Goal: Information Seeking & Learning: Learn about a topic

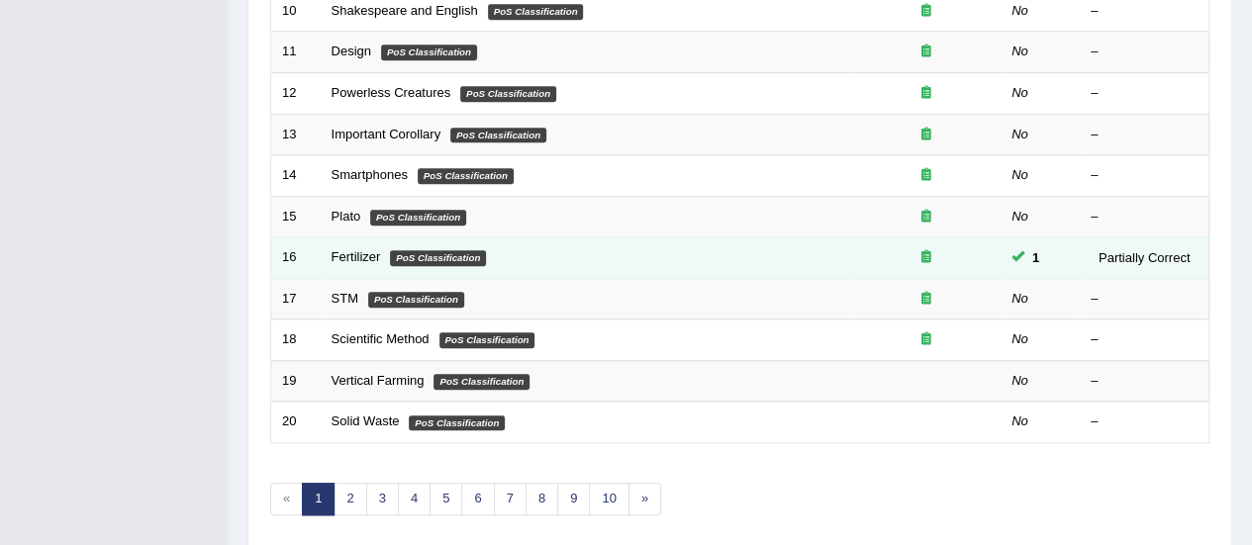
scroll to position [693, 0]
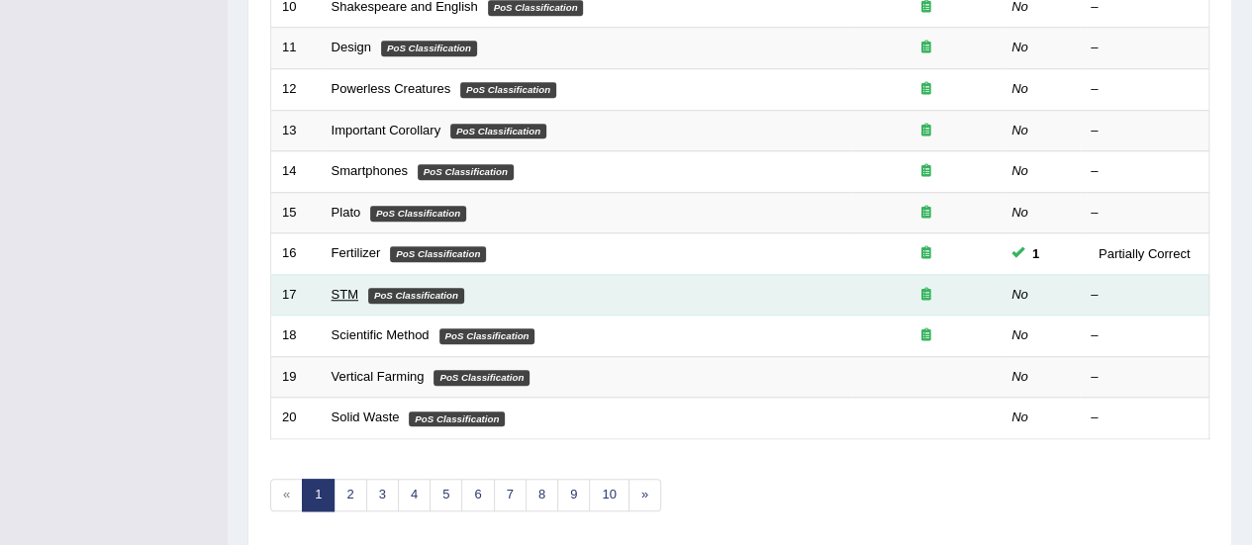
click at [337, 287] on link "STM" at bounding box center [344, 294] width 27 height 15
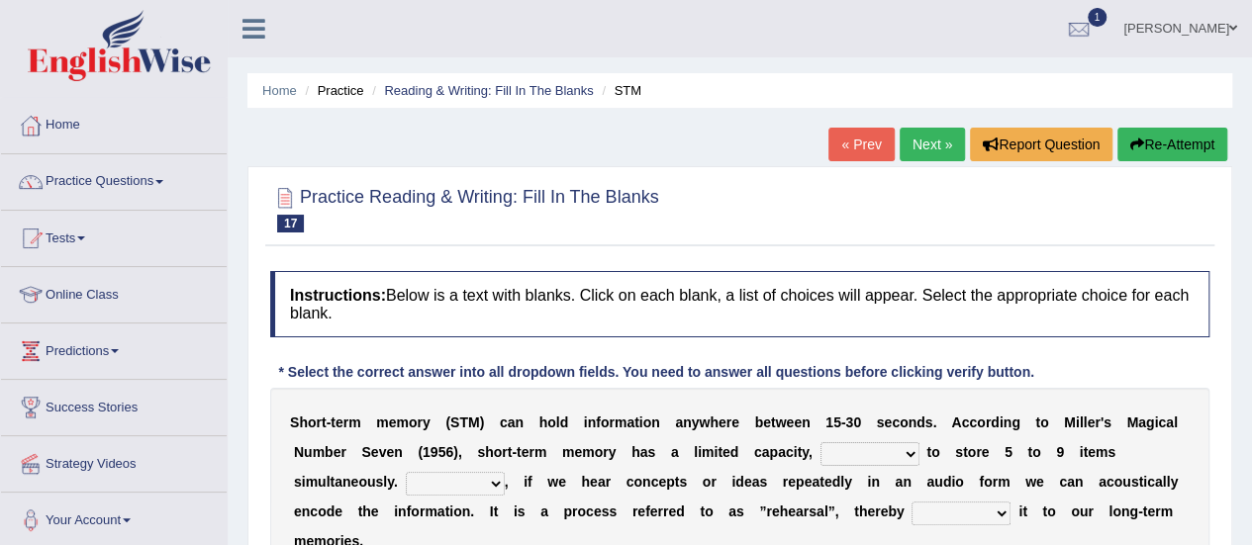
click at [1164, 21] on link "[PERSON_NAME]" at bounding box center [1179, 25] width 143 height 51
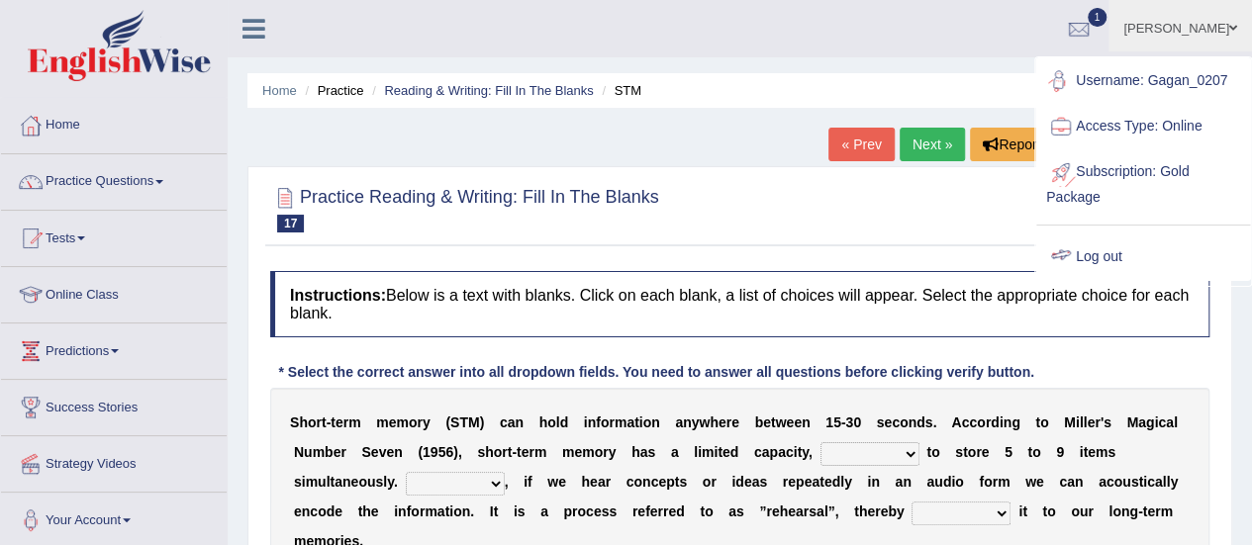
click at [1095, 253] on link "Log out" at bounding box center [1143, 258] width 214 height 46
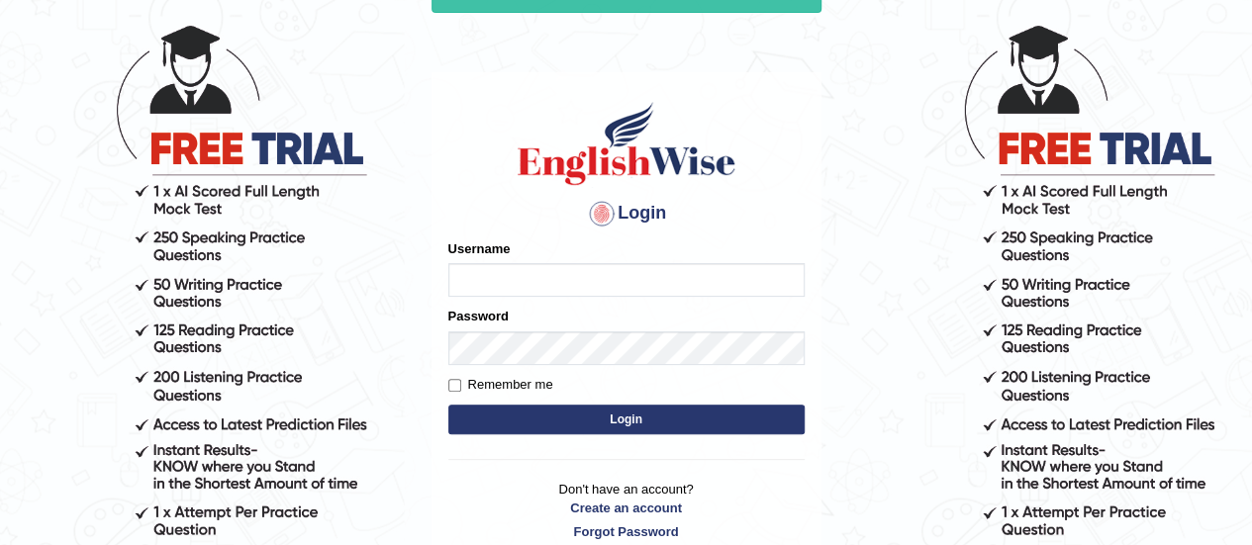
scroll to position [197, 0]
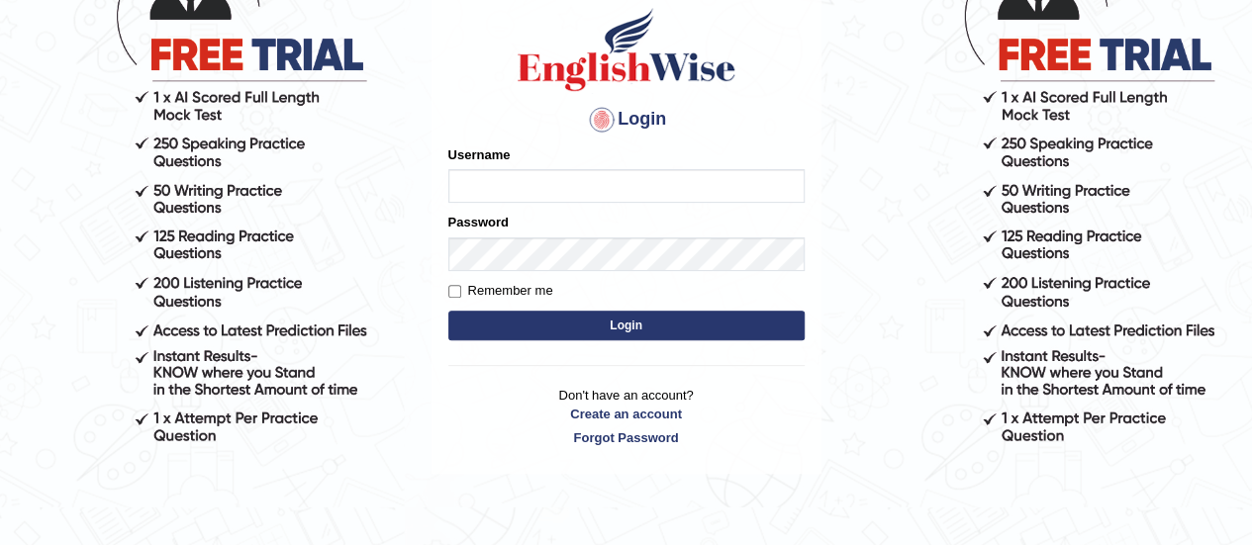
type input "Gagan_0207"
click at [450, 288] on input "Remember me" at bounding box center [454, 291] width 13 height 13
checkbox input "true"
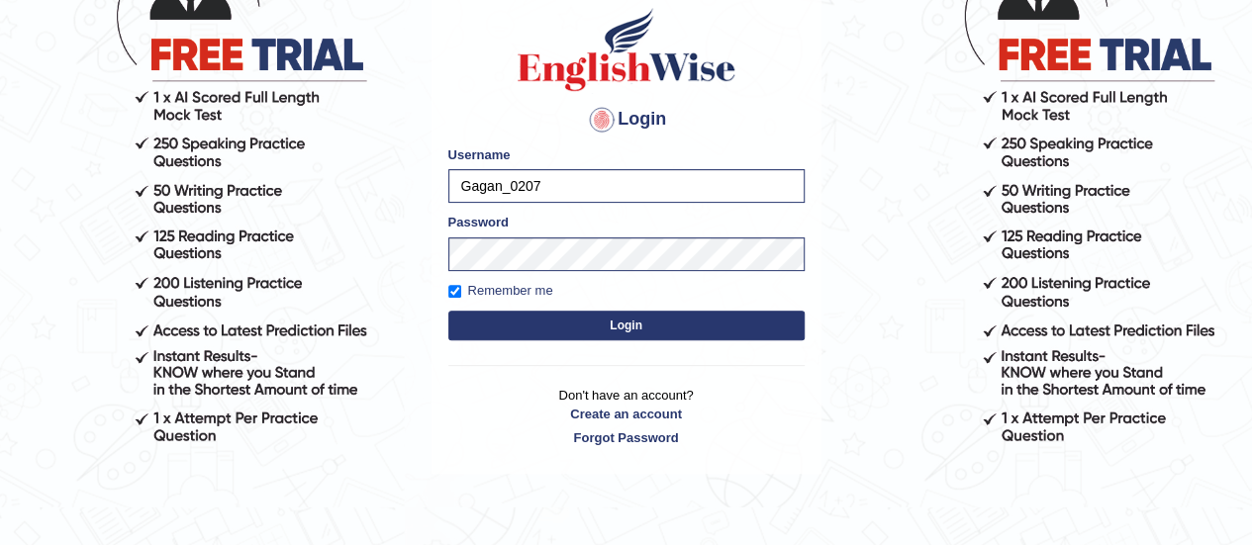
click at [592, 322] on button "Login" at bounding box center [626, 326] width 356 height 30
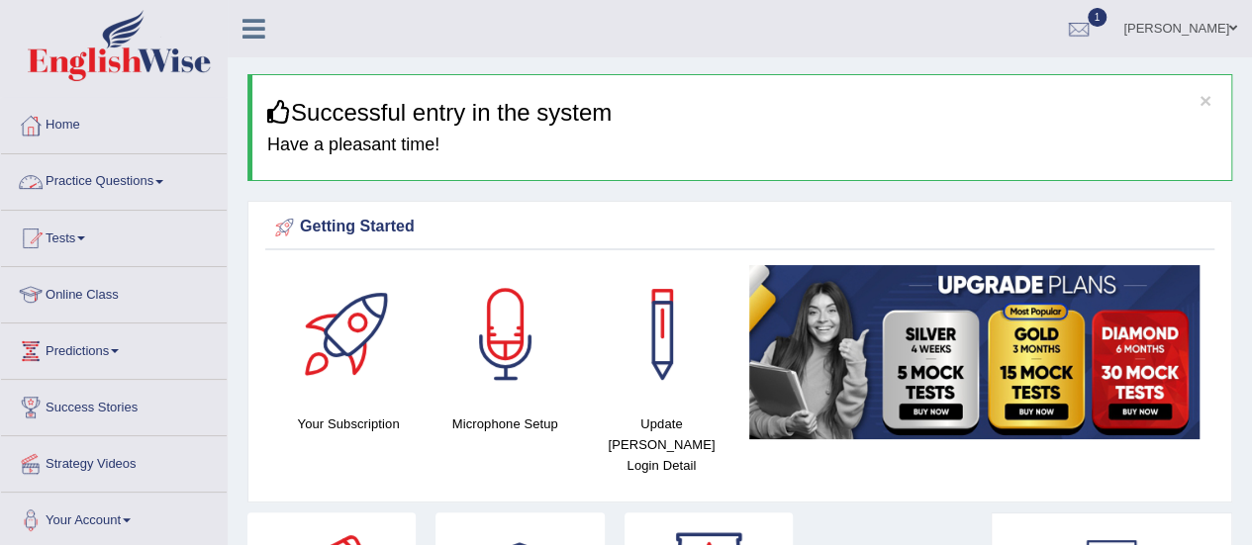
click at [120, 181] on link "Practice Questions" at bounding box center [114, 178] width 226 height 49
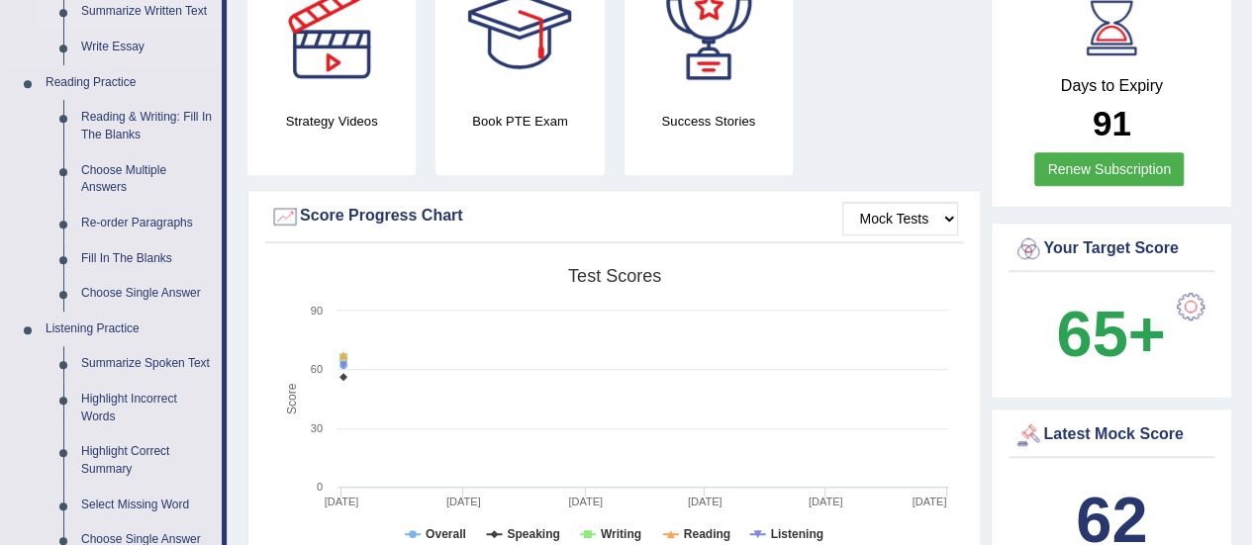
scroll to position [396, 0]
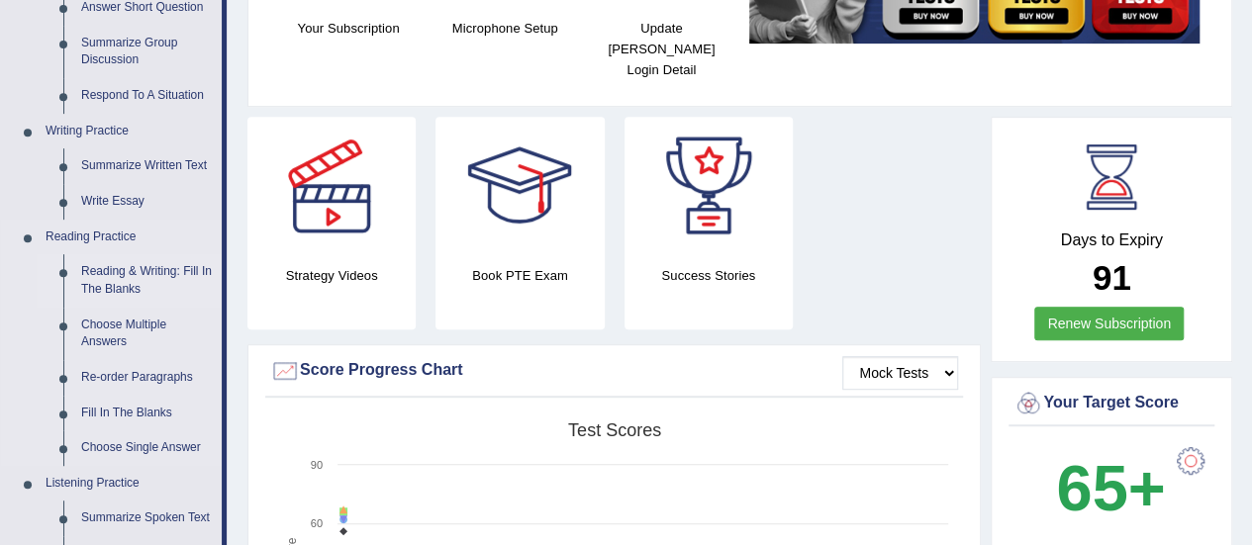
click at [132, 275] on link "Reading & Writing: Fill In The Blanks" at bounding box center [146, 280] width 149 height 52
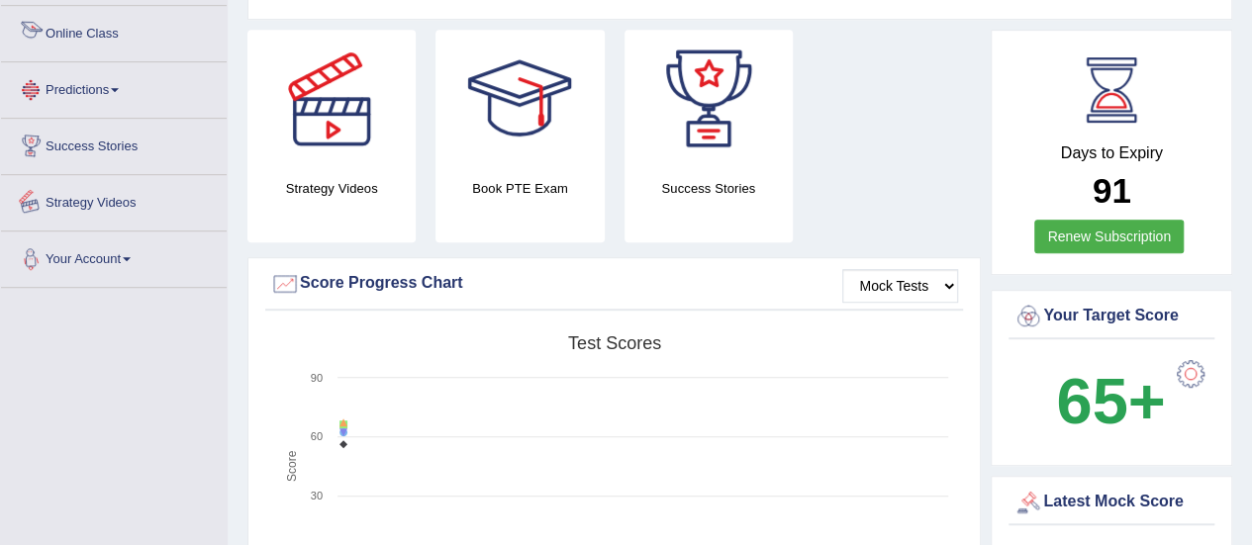
scroll to position [640, 0]
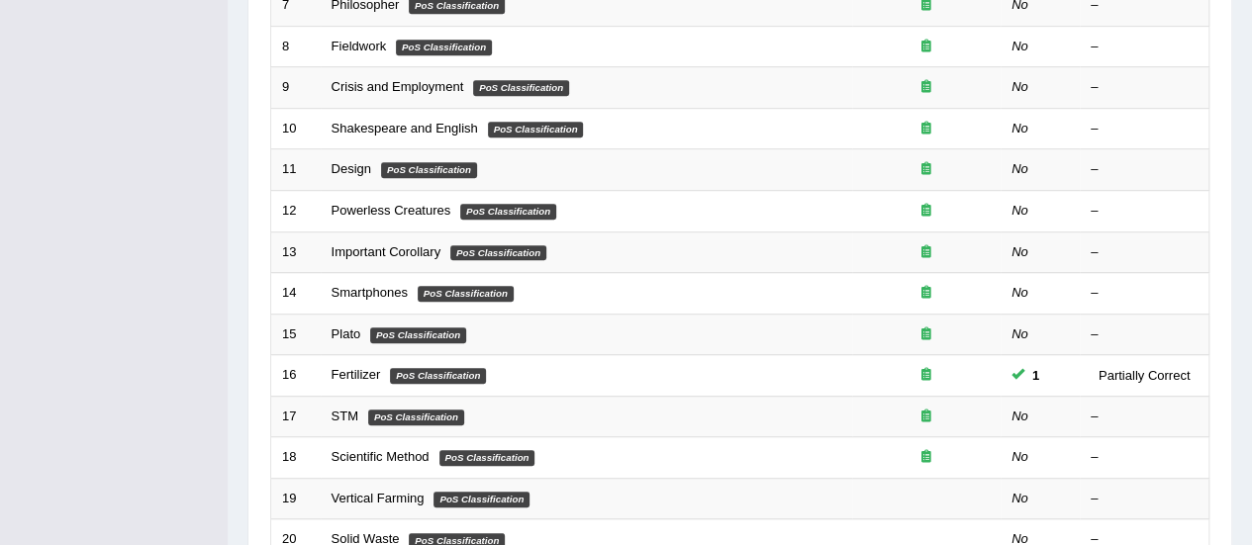
scroll to position [693, 0]
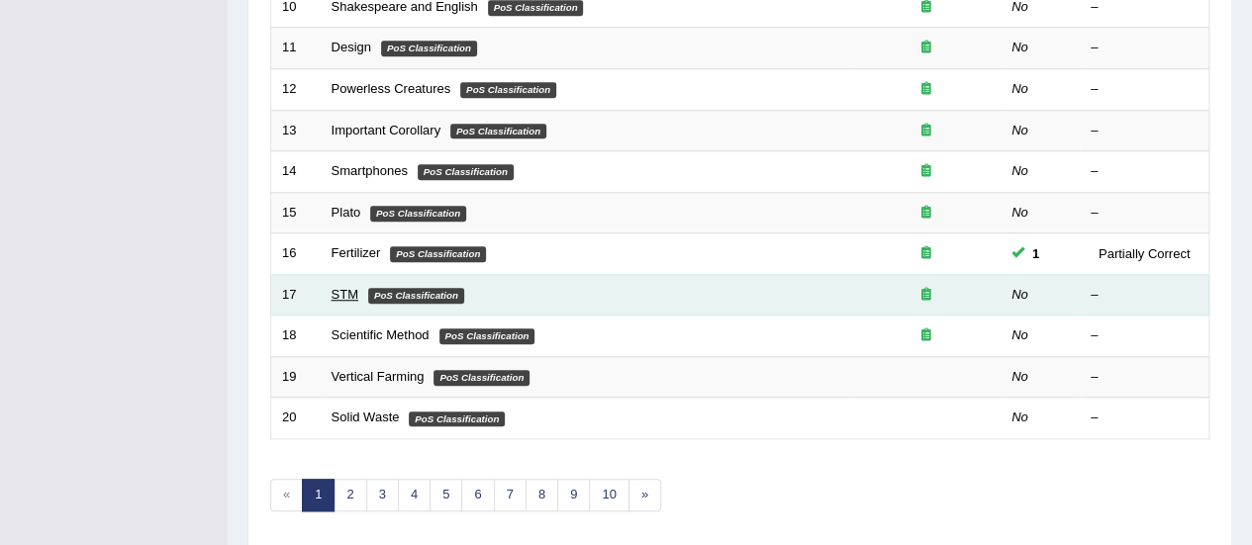
click at [348, 287] on link "STM" at bounding box center [344, 294] width 27 height 15
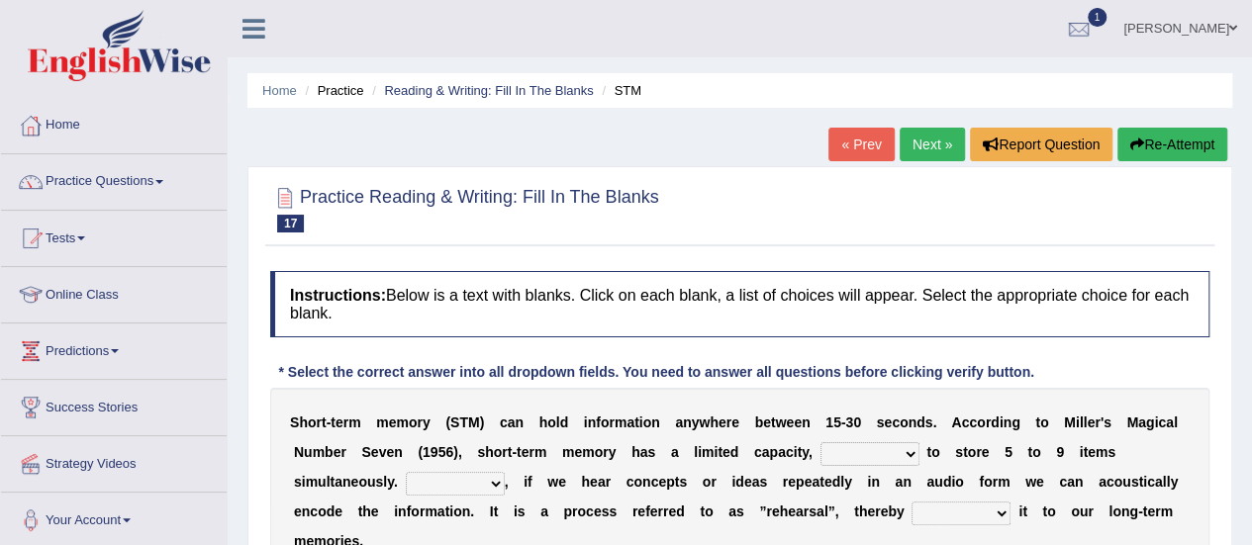
scroll to position [198, 0]
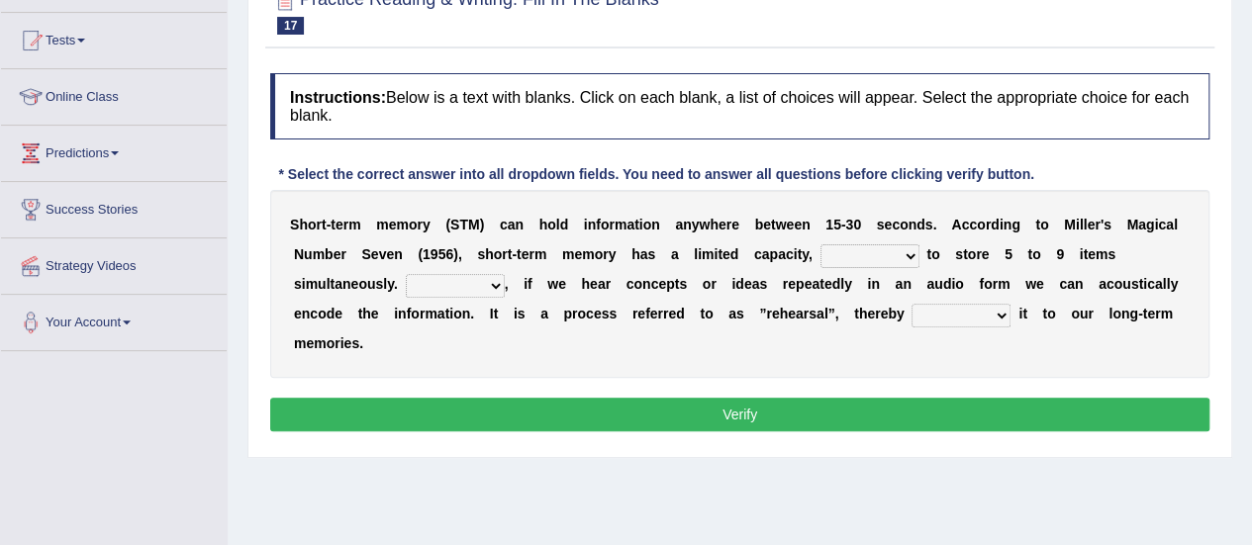
click at [855, 255] on select "being able is able be able unable" at bounding box center [869, 256] width 99 height 24
select select "unable"
click at [820, 244] on select "being able is able be able unable" at bounding box center [869, 256] width 99 height 24
click at [453, 269] on div "S h o r t - t e r m m e m o r y ( S T M ) c a n h o l d i n f o r m a t i o n a…" at bounding box center [739, 284] width 939 height 188
click at [472, 290] on select "However So Moreover Therefore" at bounding box center [455, 286] width 99 height 24
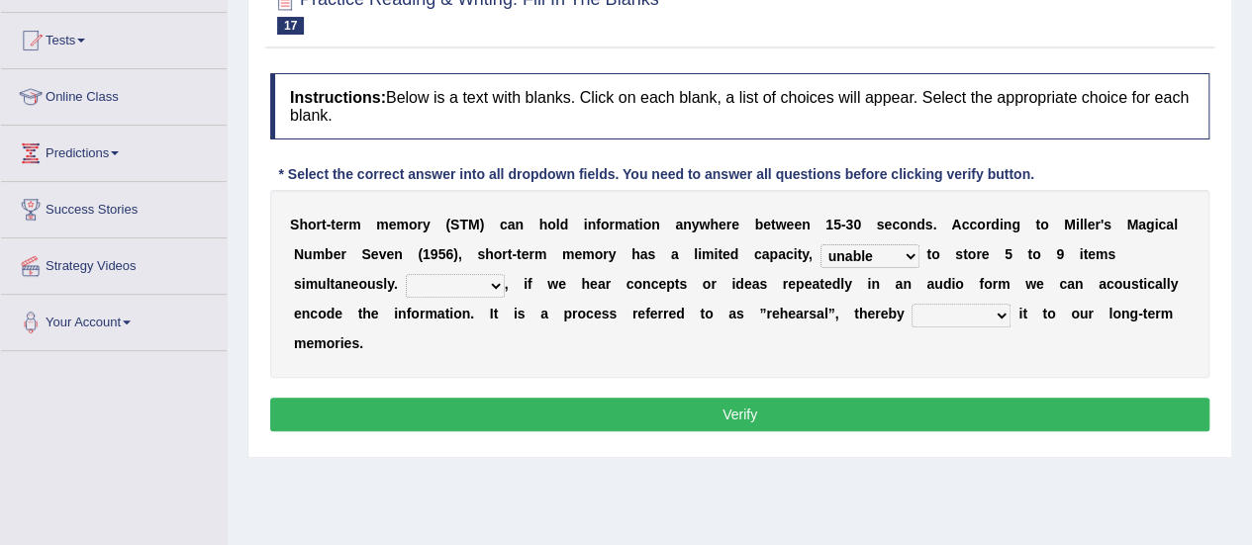
select select "However"
click at [406, 274] on select "However So Moreover Therefore" at bounding box center [455, 286] width 99 height 24
click at [978, 304] on select "commit commits commiting commited" at bounding box center [960, 316] width 99 height 24
select select "commited"
click at [911, 304] on select "commit commits commiting commited" at bounding box center [960, 316] width 99 height 24
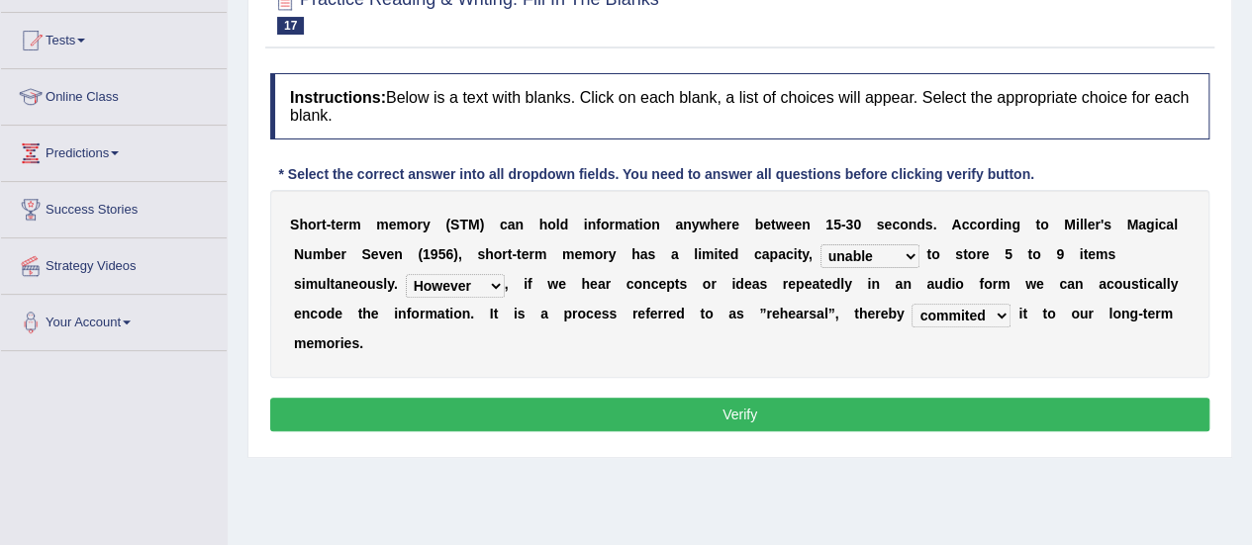
click at [844, 405] on button "Verify" at bounding box center [739, 415] width 939 height 34
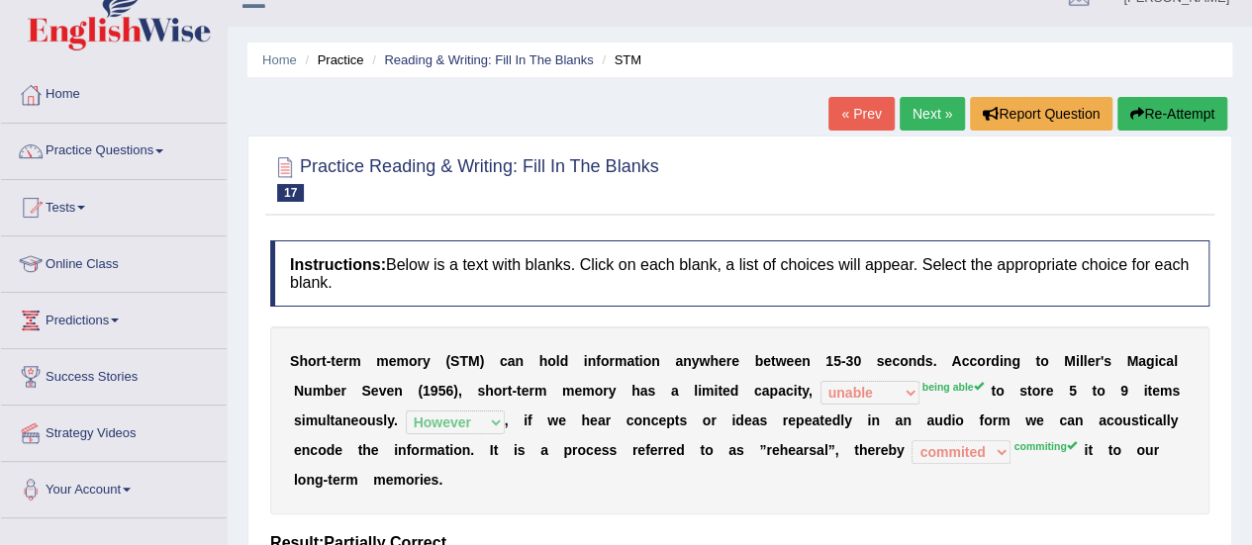
scroll to position [0, 0]
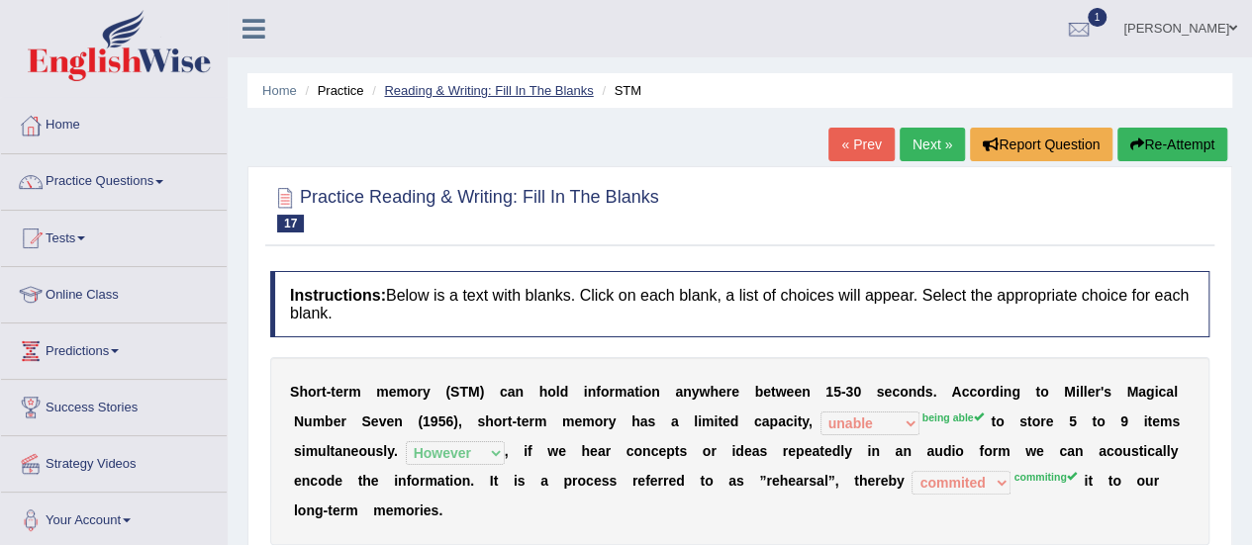
click at [517, 91] on link "Reading & Writing: Fill In The Blanks" at bounding box center [488, 90] width 209 height 15
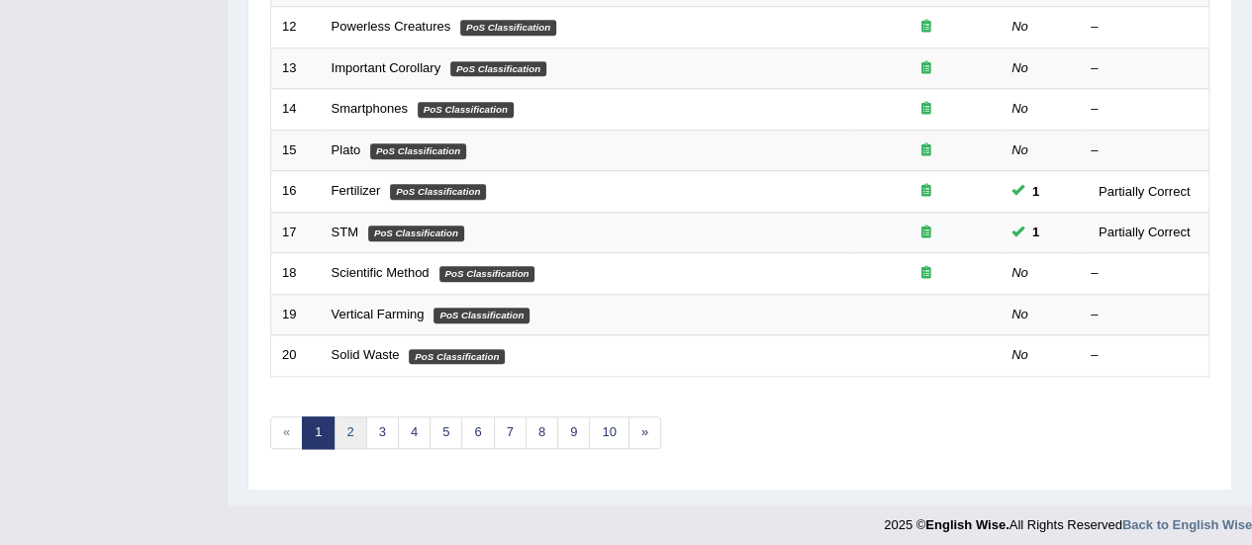
click at [346, 421] on link "2" at bounding box center [349, 433] width 33 height 33
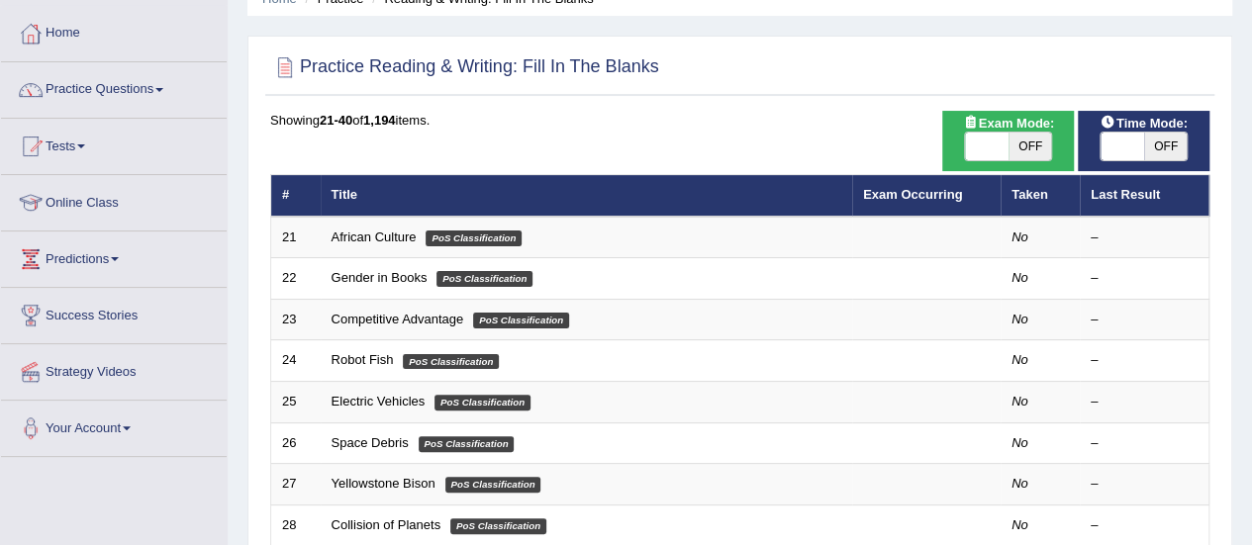
scroll to position [99, 0]
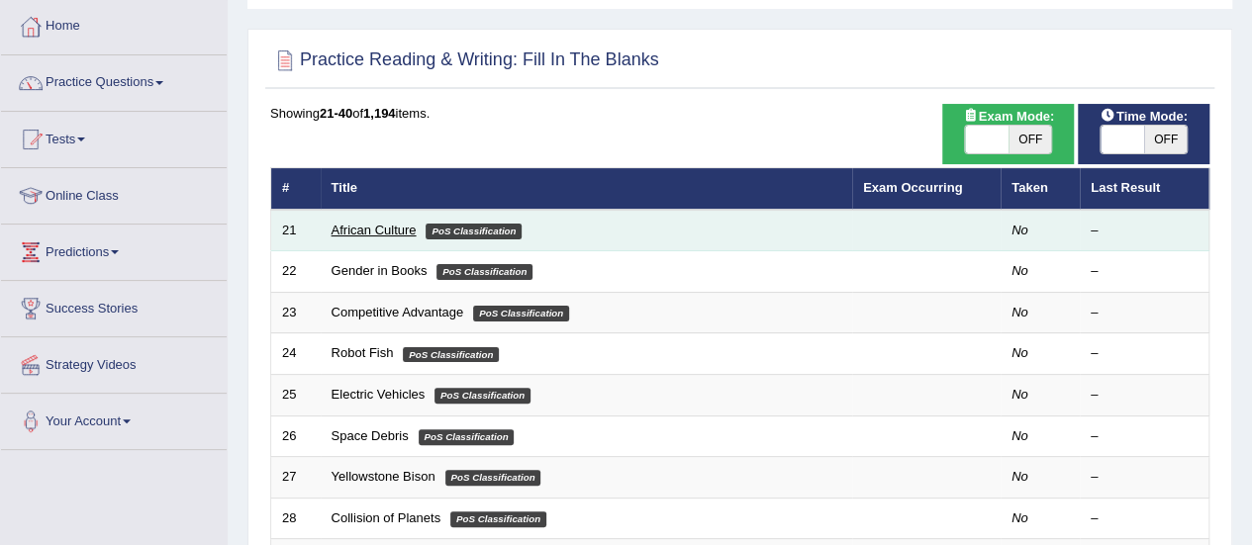
click at [394, 225] on link "African Culture" at bounding box center [373, 230] width 85 height 15
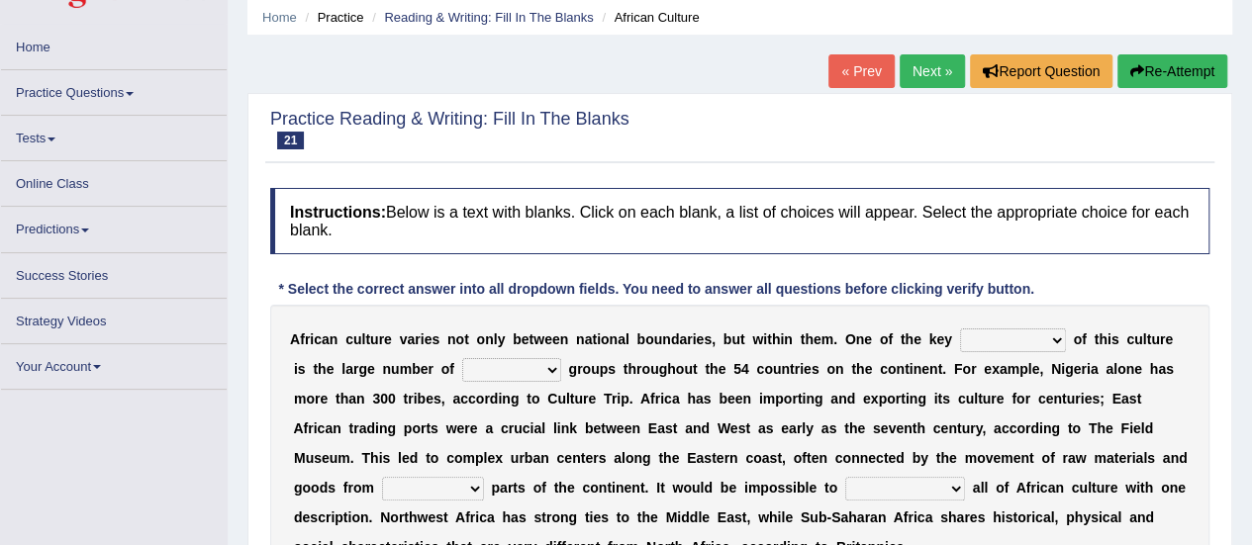
scroll to position [198, 0]
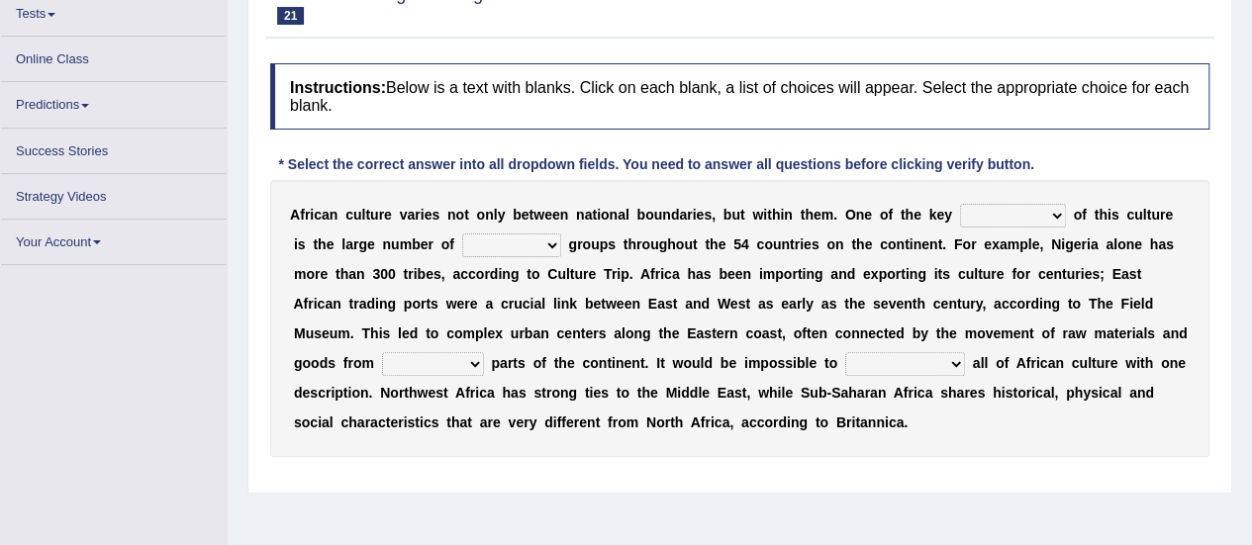
click at [995, 210] on select "conjectures features issues doubts" at bounding box center [1013, 216] width 106 height 24
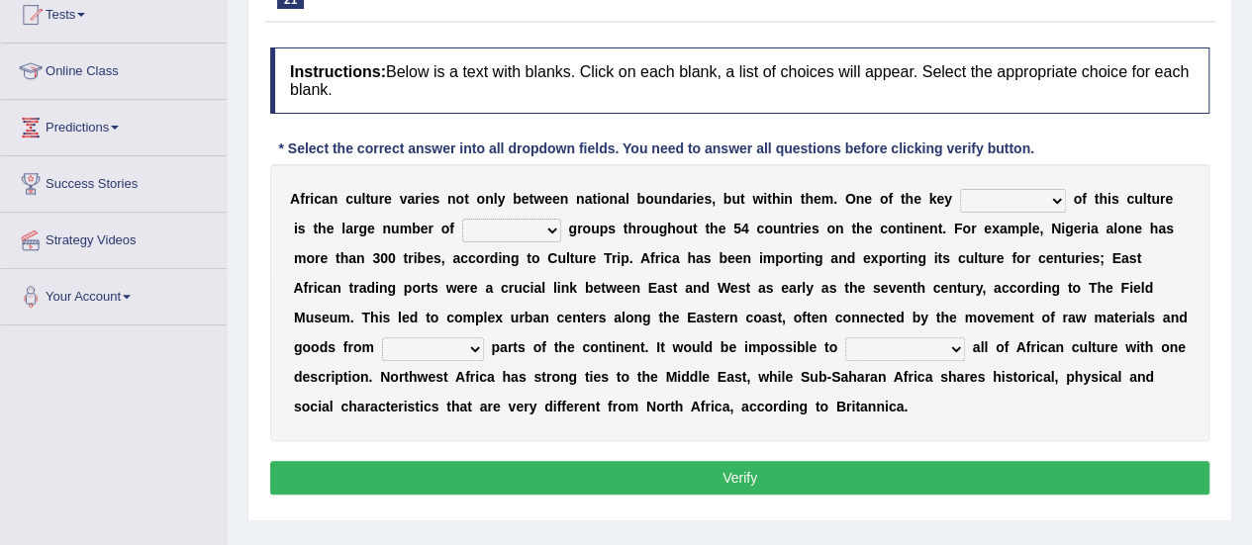
select select "features"
click at [960, 189] on select "conjectures features issues doubts" at bounding box center [1013, 201] width 106 height 24
drag, startPoint x: 479, startPoint y: 221, endPoint x: 501, endPoint y: 187, distance: 40.1
click at [479, 221] on select "ethic ethnic eugenic epic" at bounding box center [511, 231] width 99 height 24
click at [462, 219] on select "ethic ethnic eugenic epic" at bounding box center [511, 231] width 99 height 24
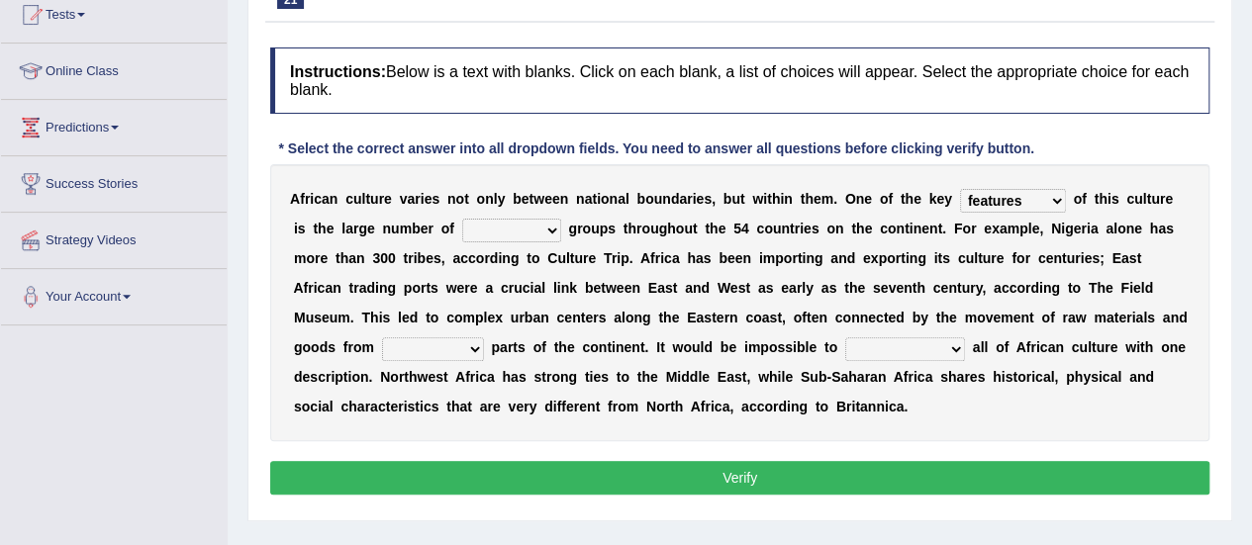
drag, startPoint x: 499, startPoint y: 223, endPoint x: 496, endPoint y: 233, distance: 10.3
click at [499, 223] on select "ethic ethnic eugenic epic" at bounding box center [511, 231] width 99 height 24
select select "ethic"
click at [462, 219] on select "ethic ethnic eugenic epic" at bounding box center [511, 231] width 99 height 24
drag, startPoint x: 867, startPoint y: 337, endPoint x: 823, endPoint y: 337, distance: 43.5
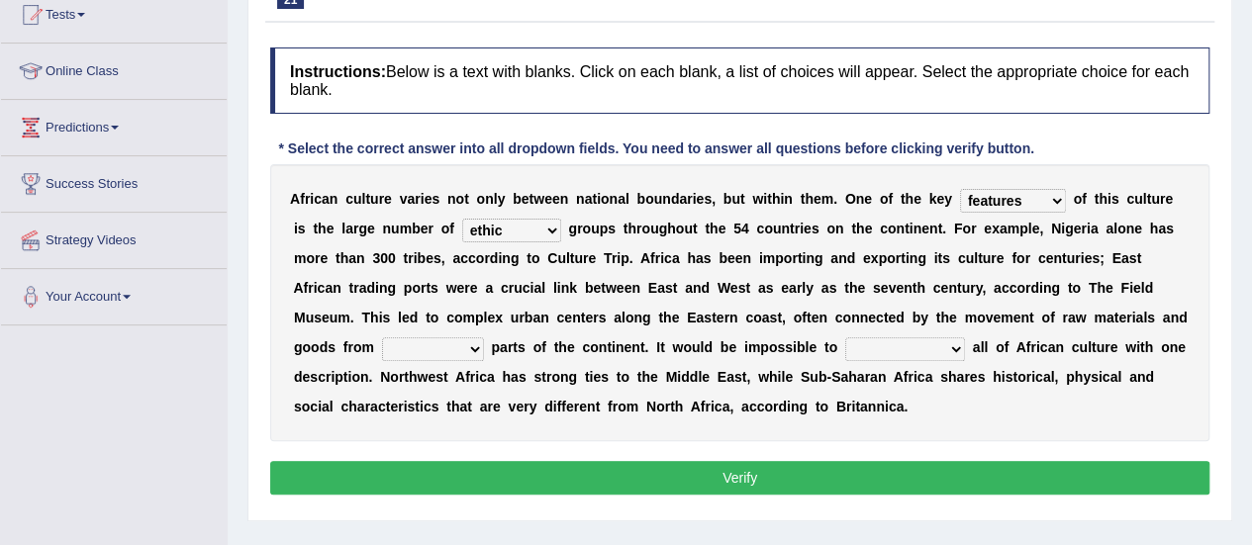
click at [867, 337] on select "characterize conceptualize symbolize synthesize" at bounding box center [905, 349] width 120 height 24
click at [420, 339] on select "forelocked interlocked unlocked landlocked" at bounding box center [433, 349] width 102 height 24
select select "forelocked"
click at [382, 337] on select "forelocked interlocked unlocked landlocked" at bounding box center [433, 349] width 102 height 24
click at [909, 358] on select "characterize conceptualize symbolize synthesize" at bounding box center [905, 349] width 120 height 24
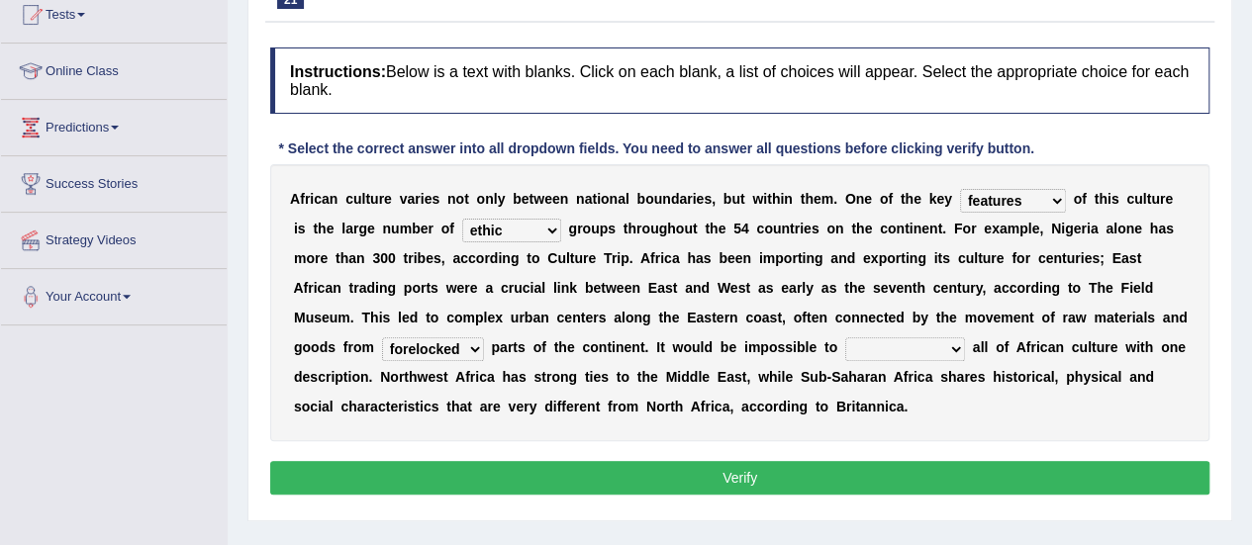
select select "symbolize"
click at [845, 337] on select "characterize conceptualize symbolize synthesize" at bounding box center [905, 349] width 120 height 24
click at [750, 490] on button "Verify" at bounding box center [739, 478] width 939 height 34
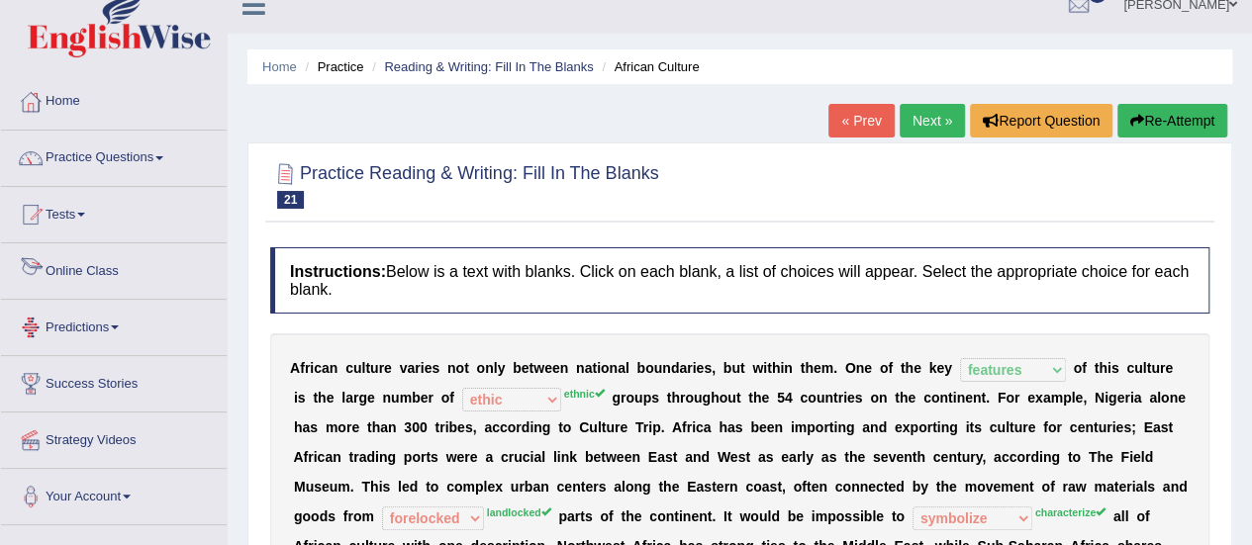
scroll to position [0, 0]
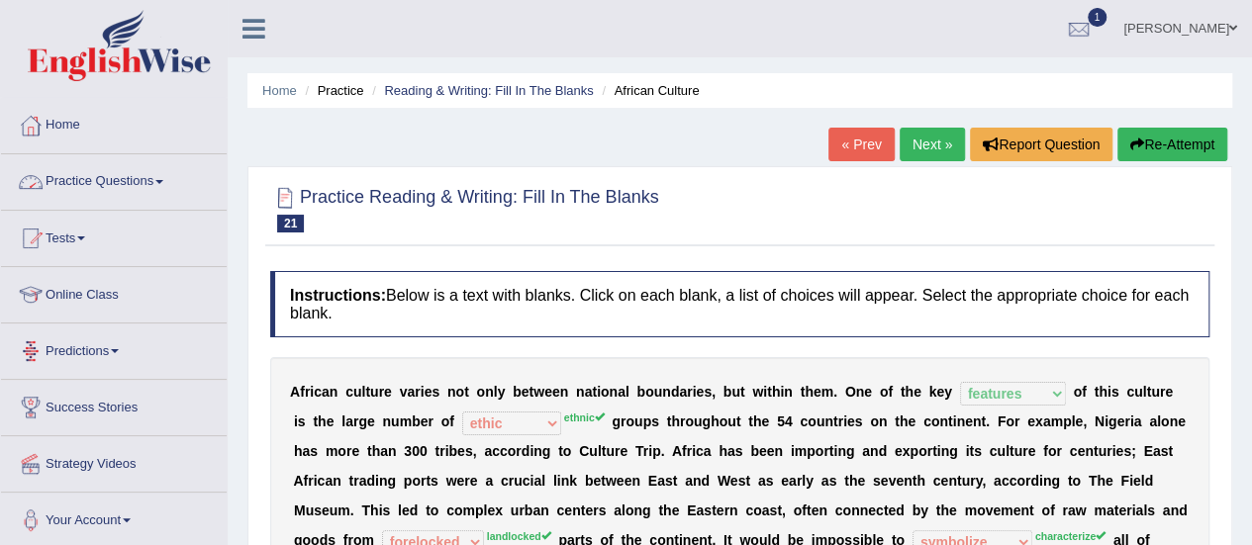
click at [139, 183] on link "Practice Questions" at bounding box center [114, 178] width 226 height 49
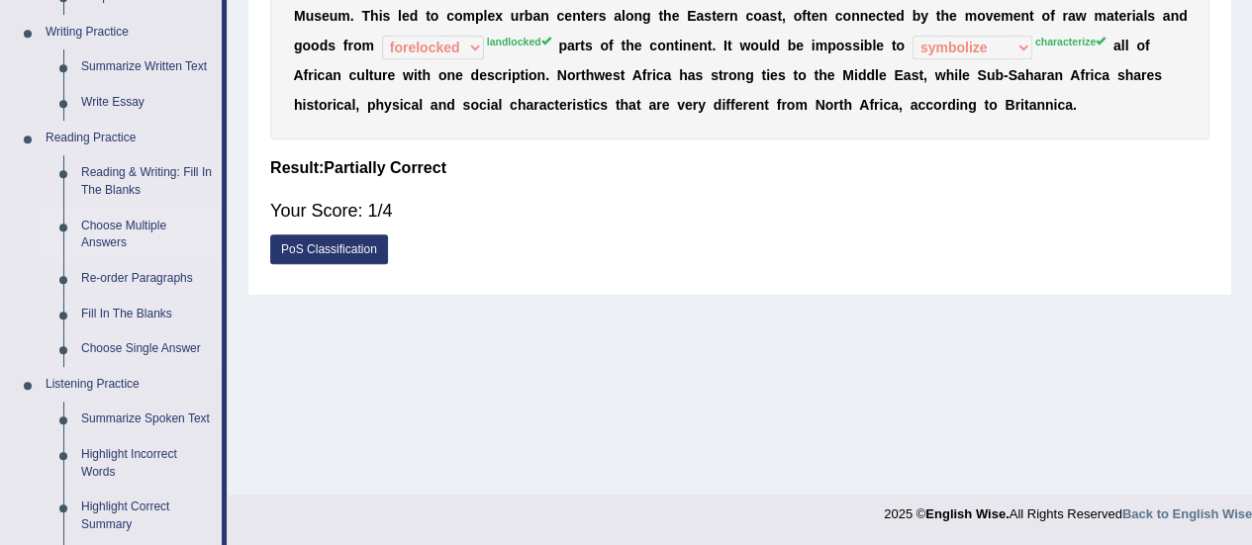
scroll to position [594, 0]
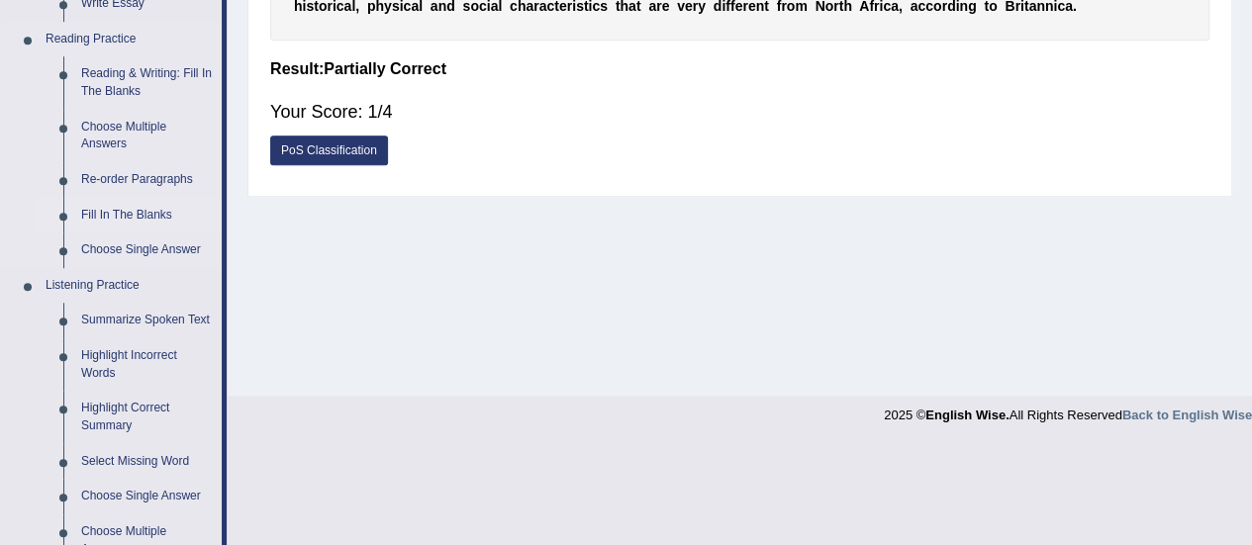
click at [121, 211] on link "Fill In The Blanks" at bounding box center [146, 216] width 149 height 36
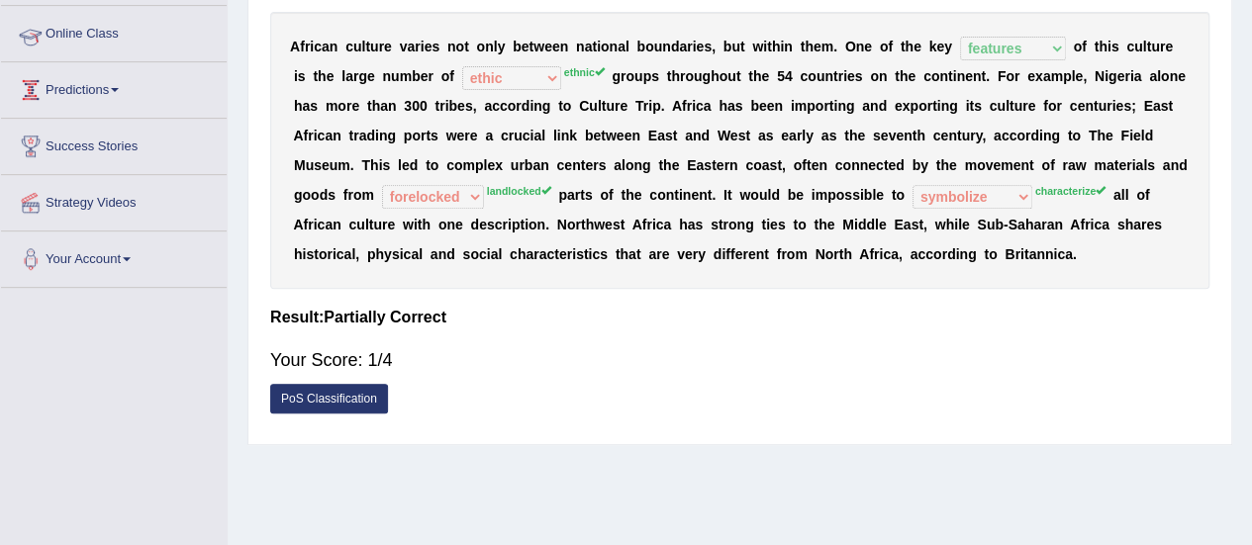
scroll to position [221, 0]
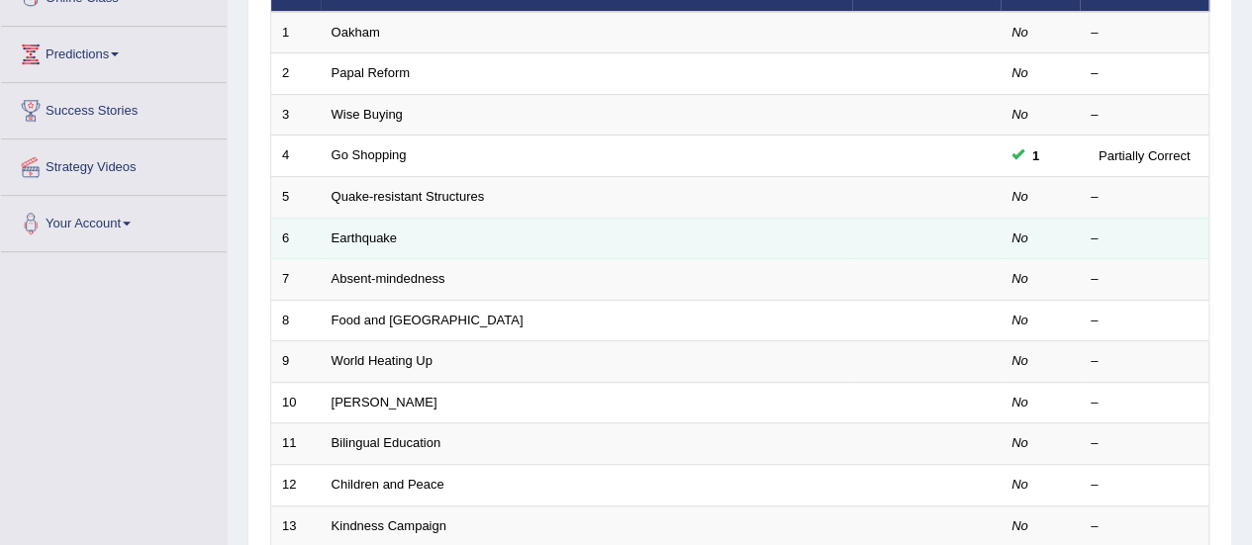
scroll to position [297, 0]
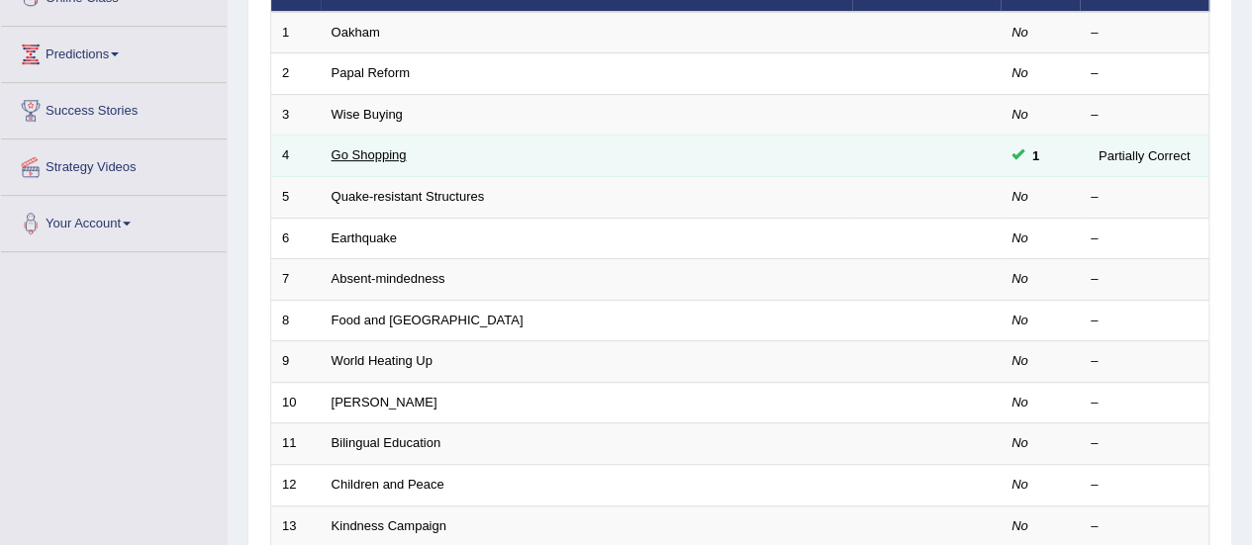
click at [373, 154] on link "Go Shopping" at bounding box center [368, 154] width 75 height 15
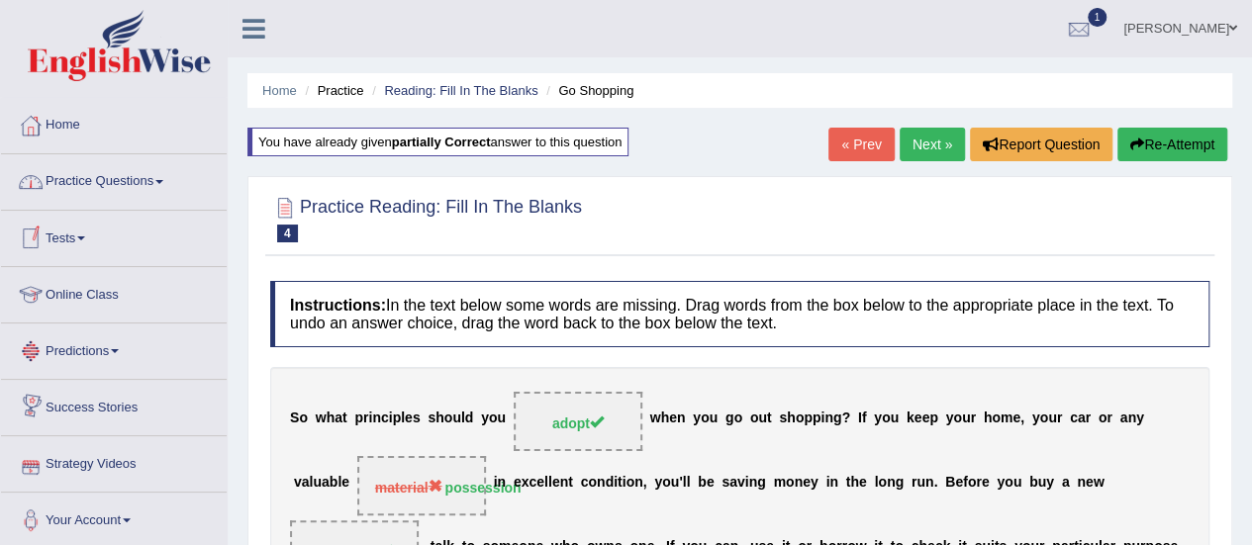
click at [115, 165] on link "Practice Questions" at bounding box center [114, 178] width 226 height 49
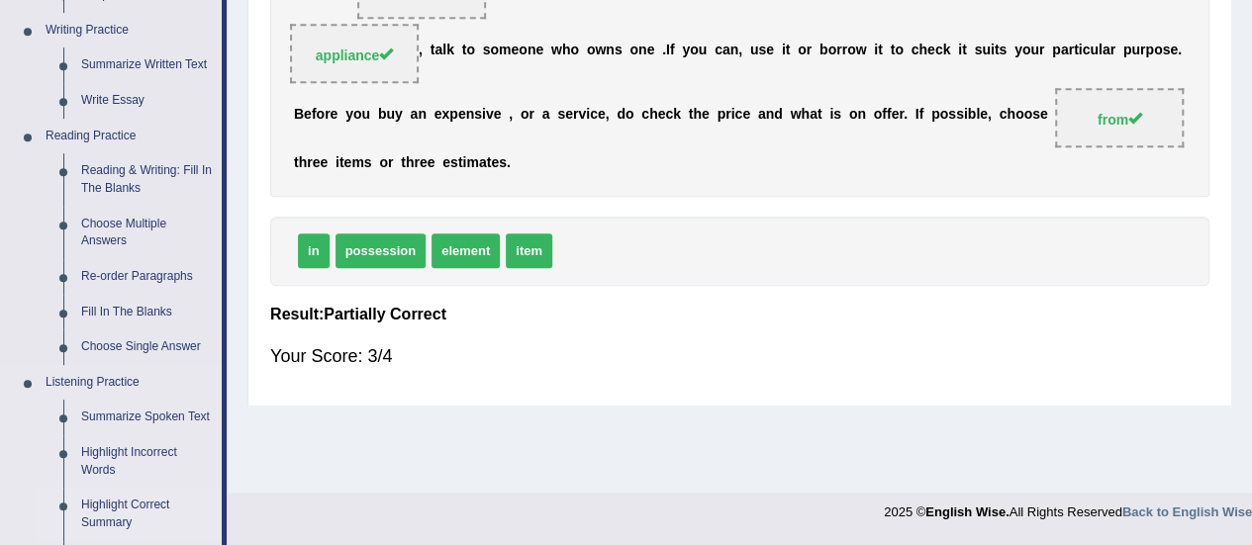
scroll to position [495, 0]
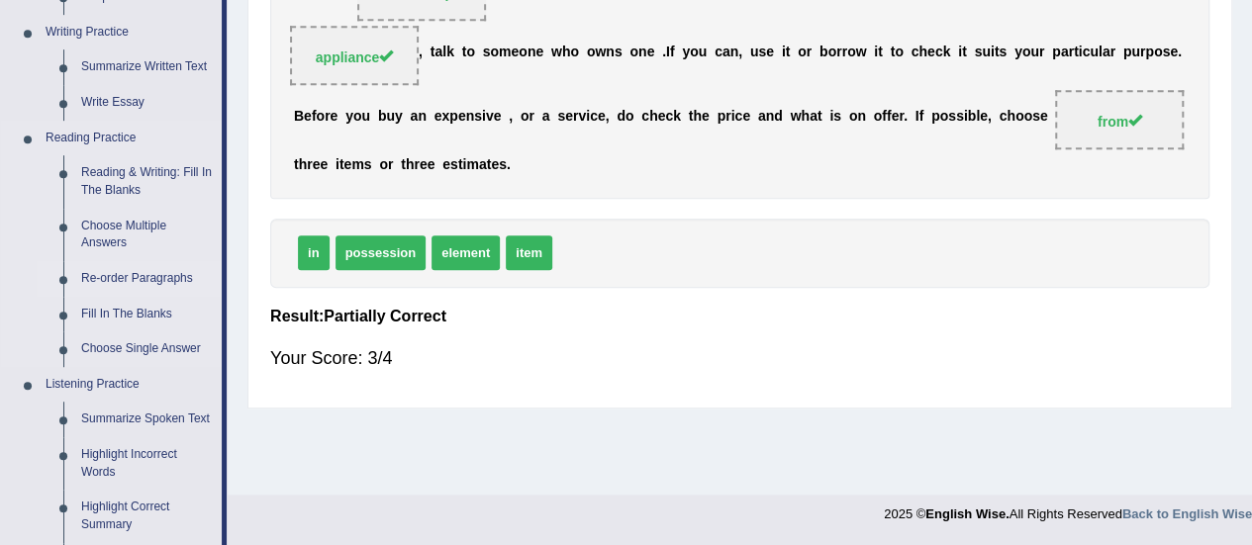
click at [133, 283] on link "Re-order Paragraphs" at bounding box center [146, 279] width 149 height 36
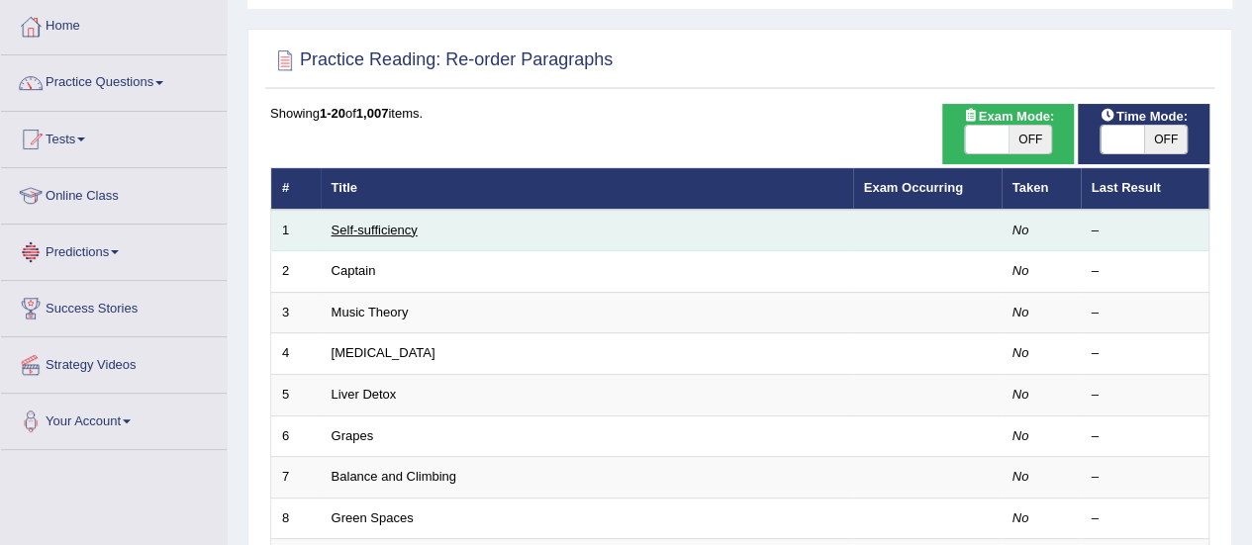
click at [366, 231] on link "Self-sufficiency" at bounding box center [374, 230] width 86 height 15
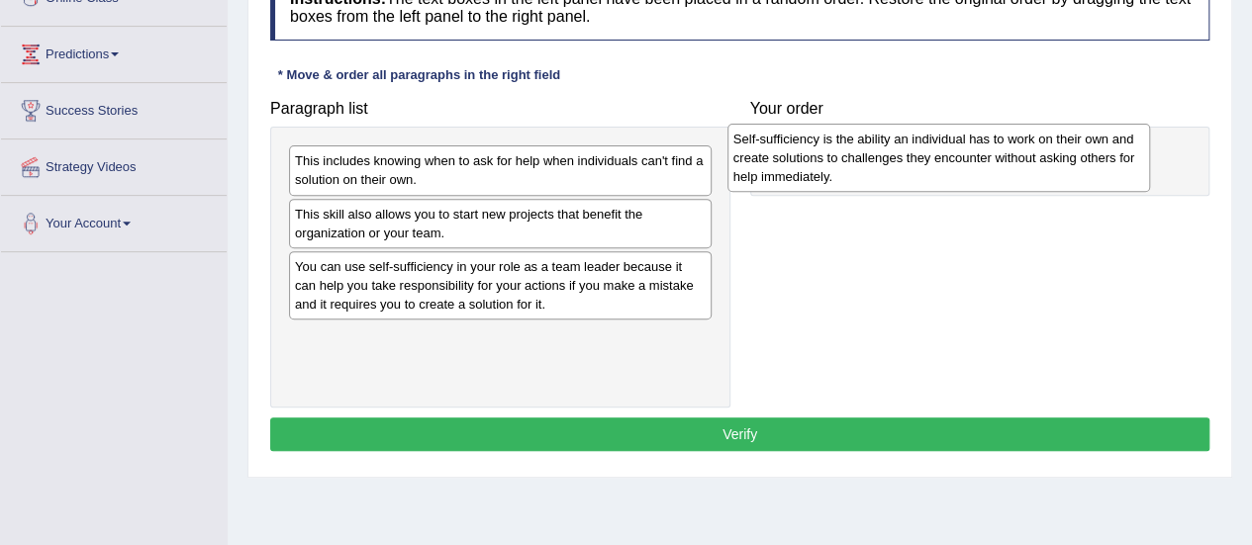
drag, startPoint x: 452, startPoint y: 355, endPoint x: 872, endPoint y: 158, distance: 463.5
click at [872, 158] on div "Self-sufficiency is the ability an individual has to work on their own and crea…" at bounding box center [938, 158] width 423 height 68
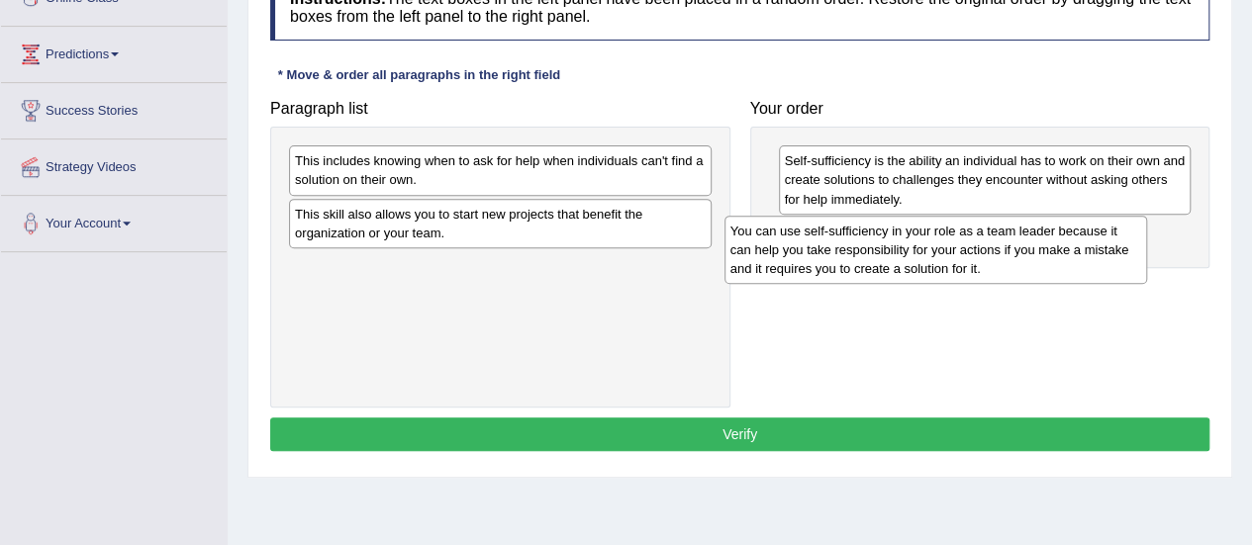
drag, startPoint x: 518, startPoint y: 276, endPoint x: 959, endPoint y: 237, distance: 442.0
click at [967, 238] on div "You can use self-sufficiency in your role as a team leader because it can help …" at bounding box center [935, 250] width 423 height 68
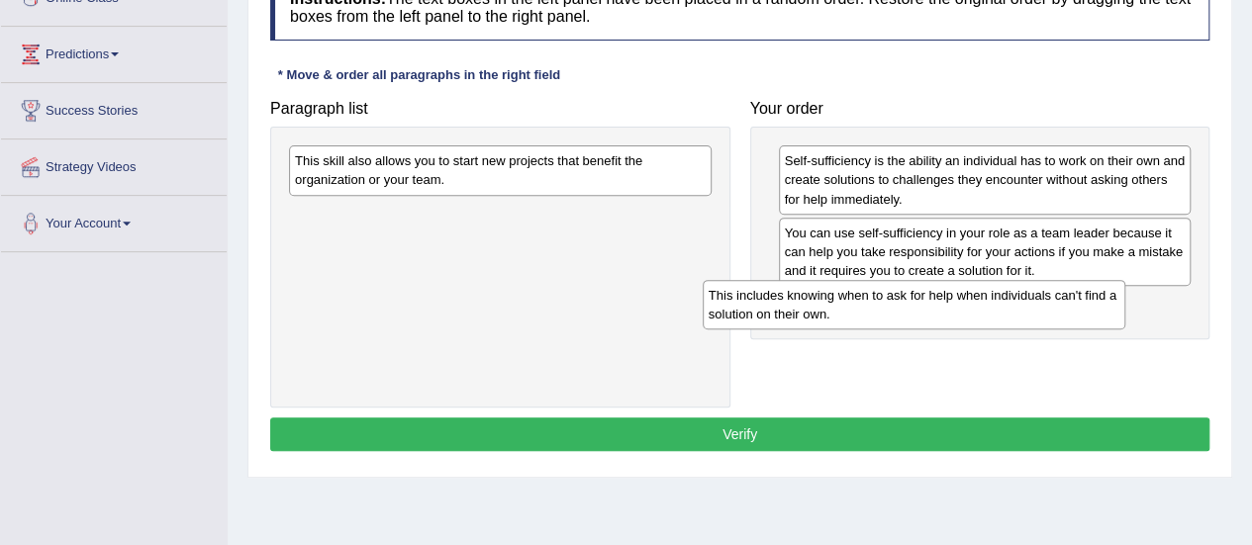
drag, startPoint x: 527, startPoint y: 177, endPoint x: 912, endPoint y: 298, distance: 403.4
click at [997, 304] on div "This includes knowing when to ask for help when individuals can't find a soluti…" at bounding box center [914, 304] width 423 height 49
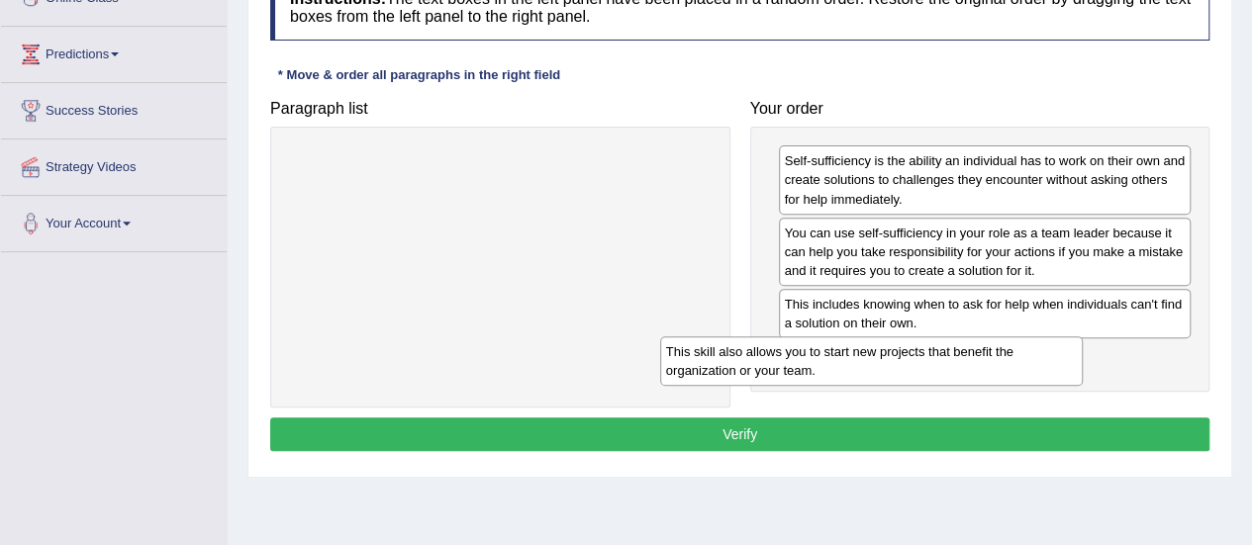
drag, startPoint x: 538, startPoint y: 175, endPoint x: 1006, endPoint y: 369, distance: 506.6
click at [986, 369] on div "This skill also allows you to start new projects that benefit the organization …" at bounding box center [871, 360] width 423 height 49
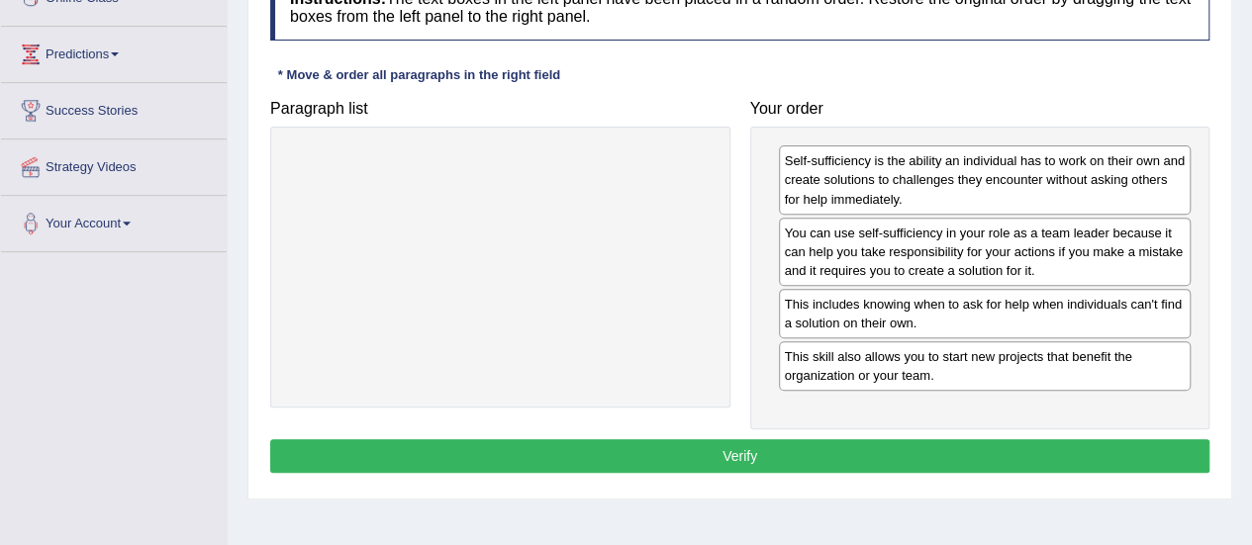
click at [714, 449] on button "Verify" at bounding box center [739, 456] width 939 height 34
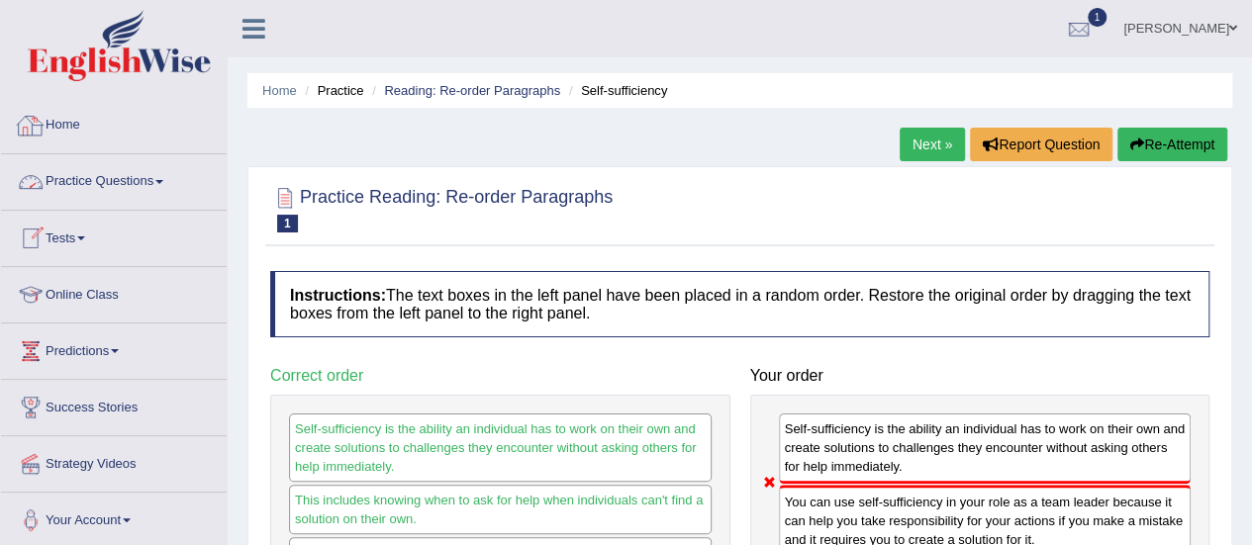
click at [112, 181] on link "Practice Questions" at bounding box center [114, 178] width 226 height 49
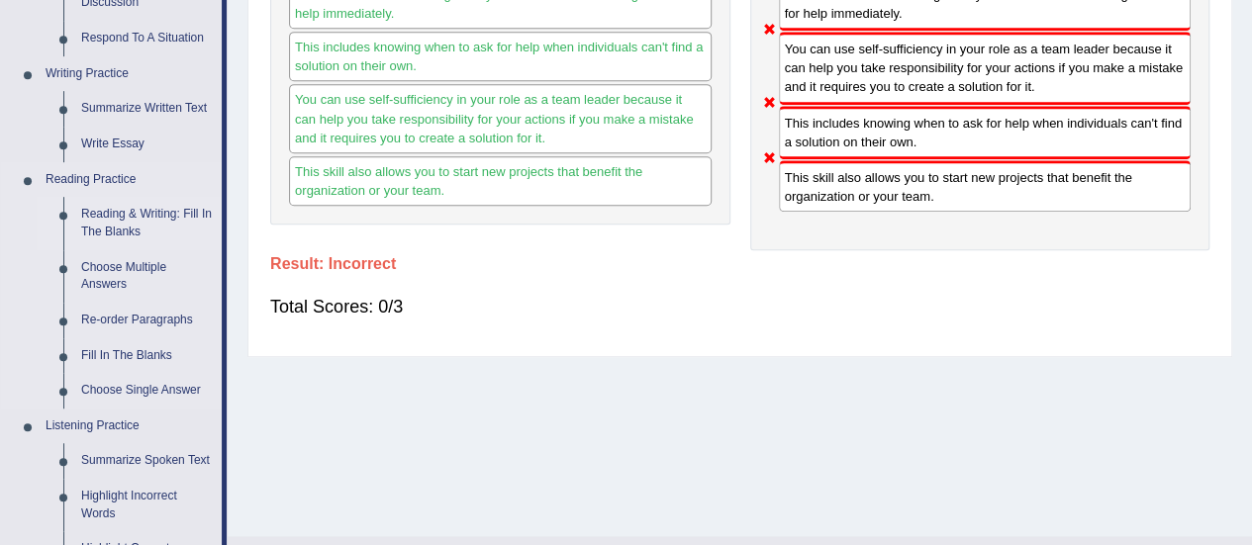
scroll to position [495, 0]
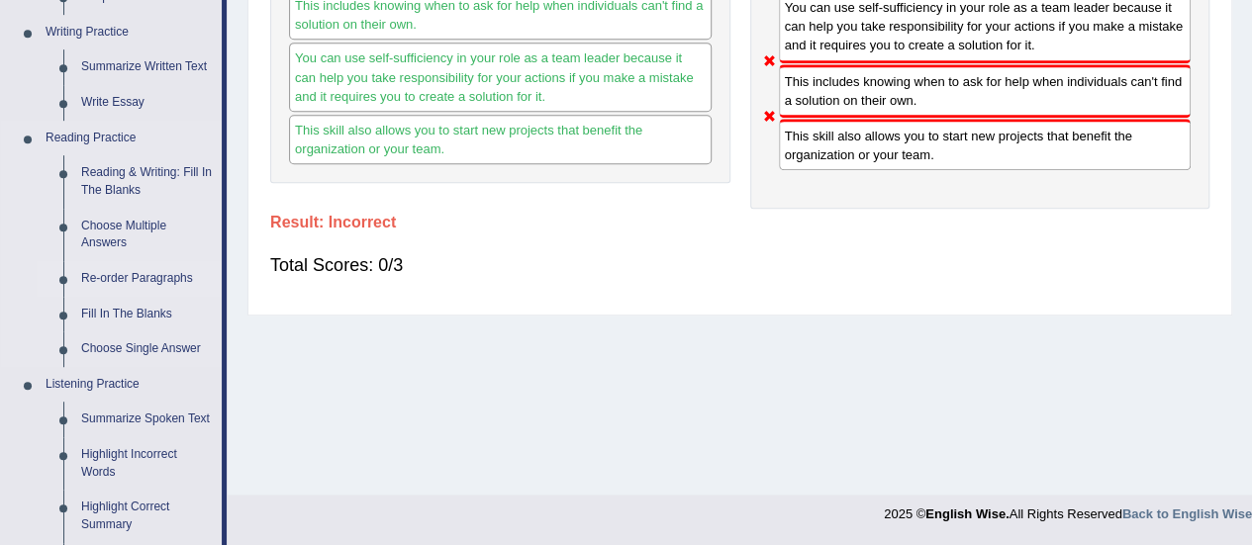
click at [150, 274] on link "Re-order Paragraphs" at bounding box center [146, 279] width 149 height 36
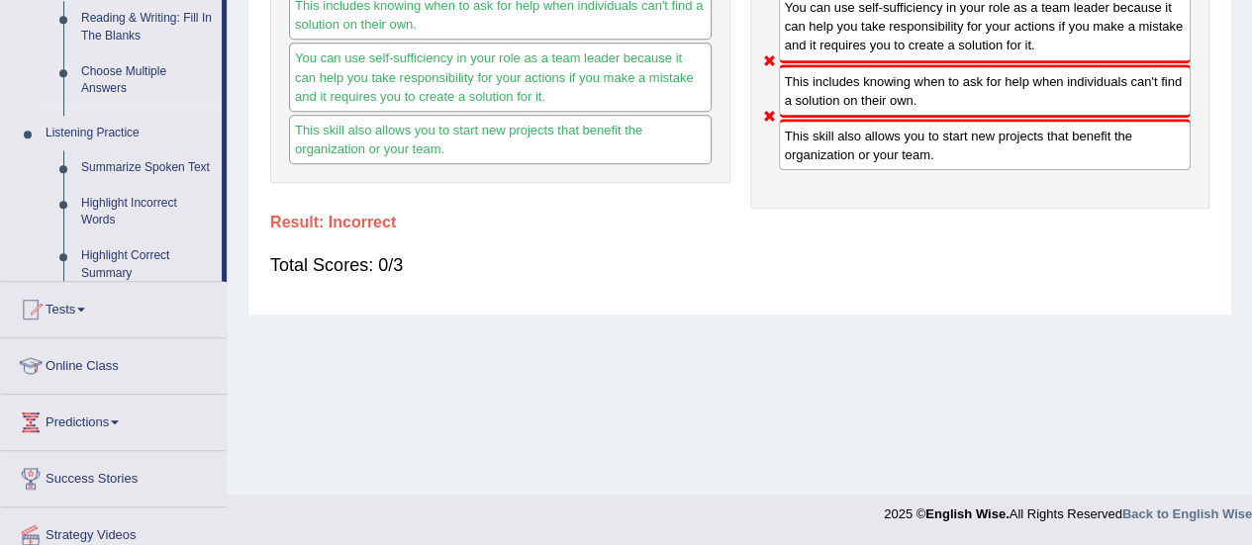
scroll to position [493, 0]
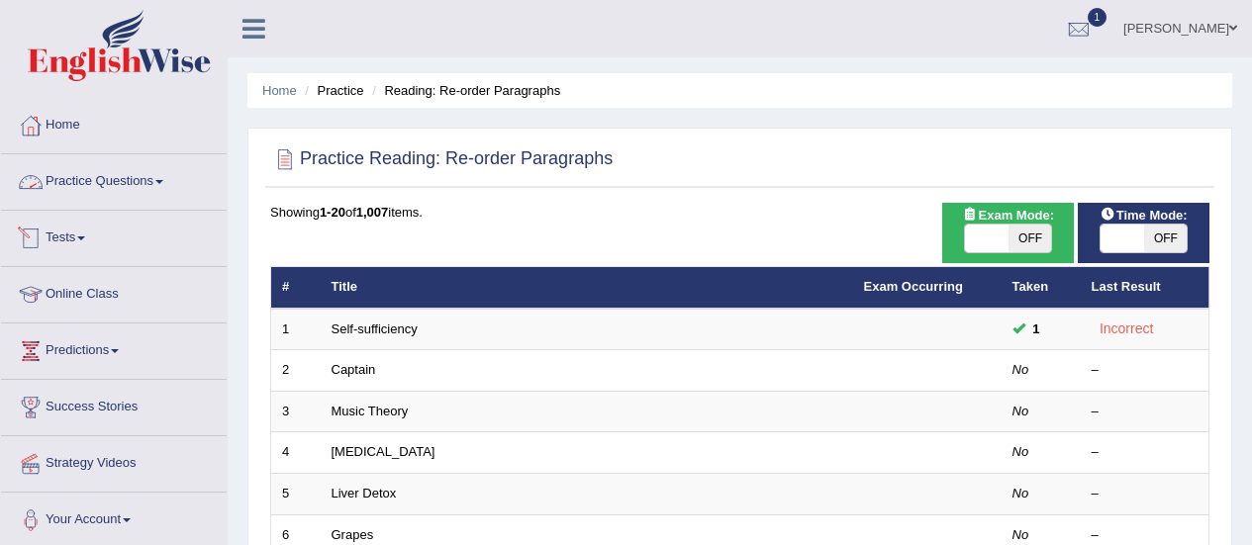
click at [135, 179] on link "Practice Questions" at bounding box center [114, 178] width 226 height 49
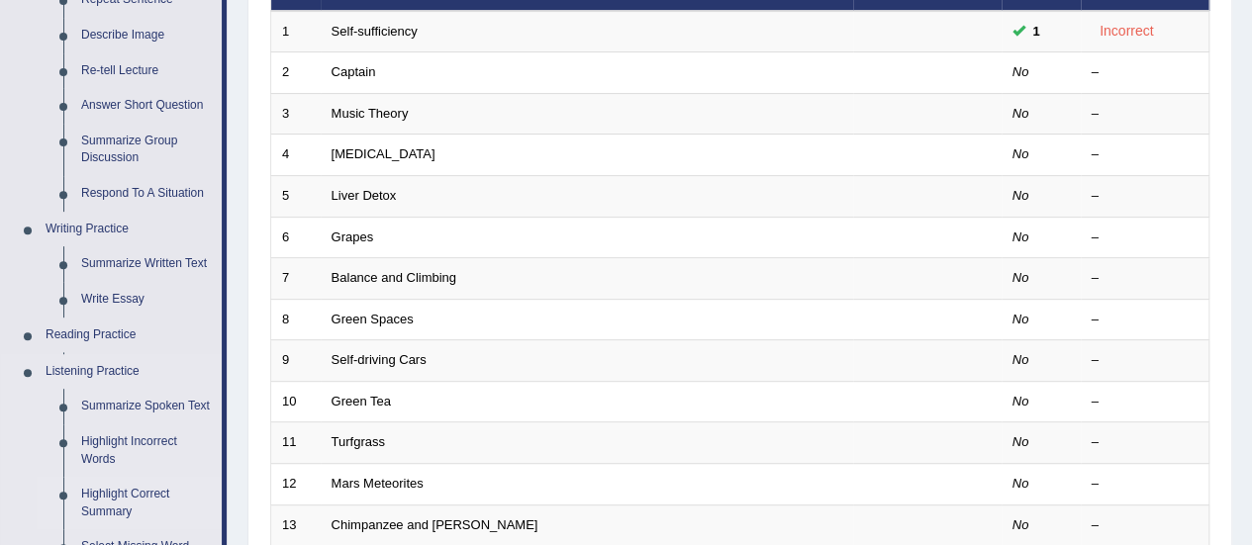
scroll to position [693, 0]
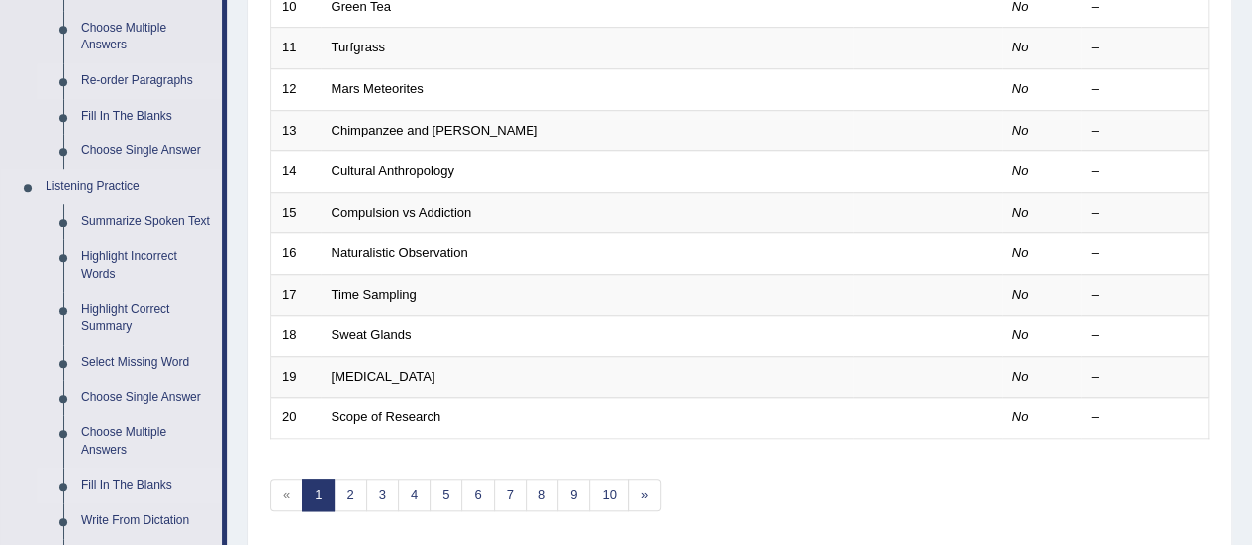
click at [144, 480] on link "Fill In The Blanks" at bounding box center [146, 486] width 149 height 36
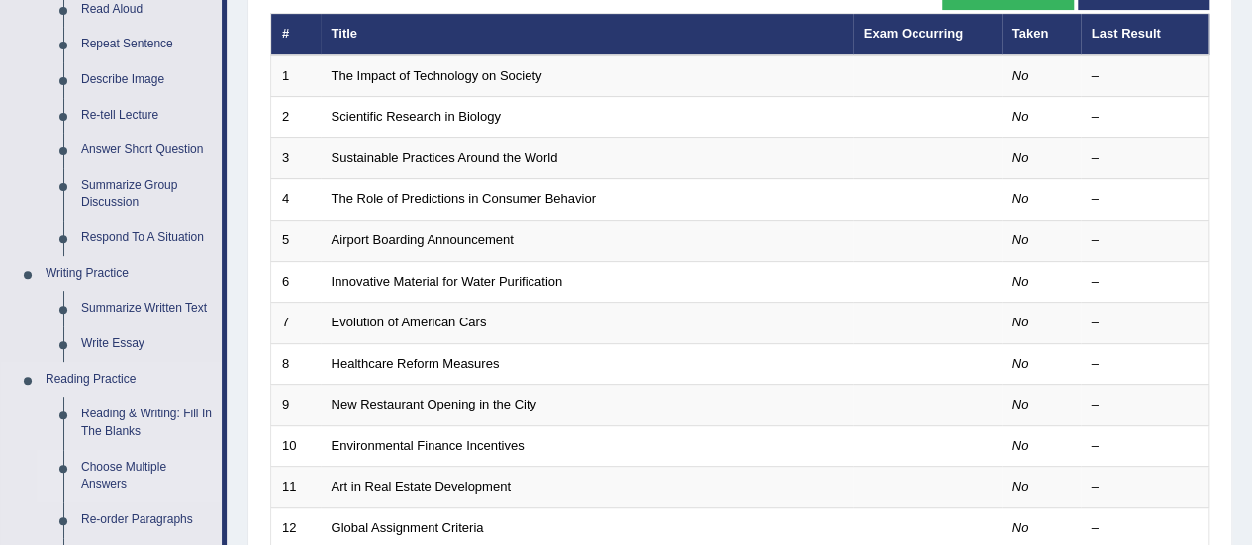
scroll to position [495, 0]
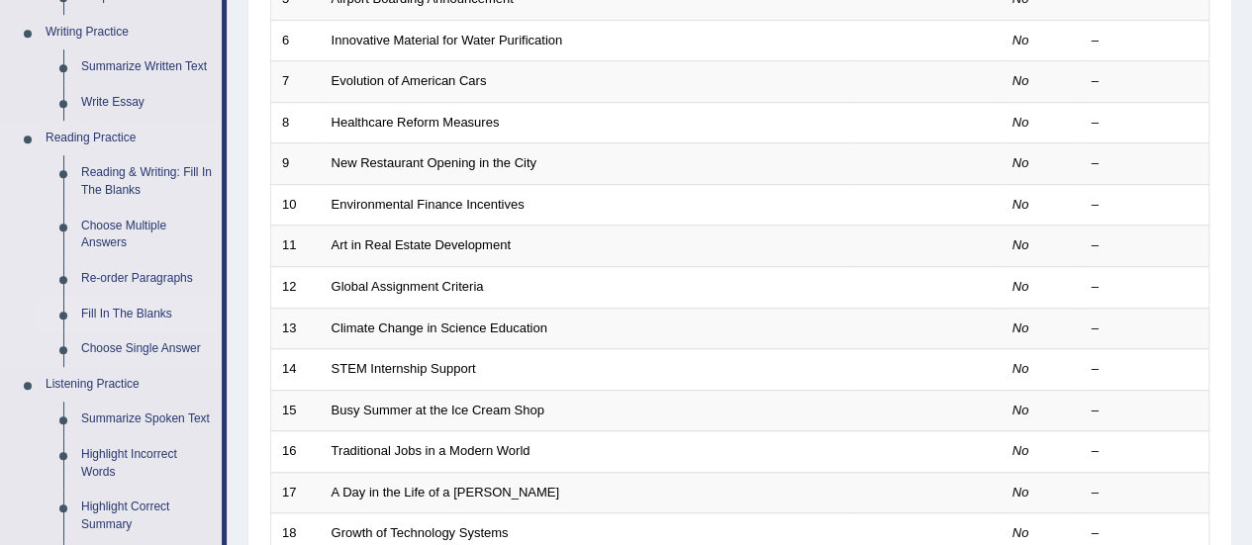
click at [137, 309] on link "Fill In The Blanks" at bounding box center [146, 315] width 149 height 36
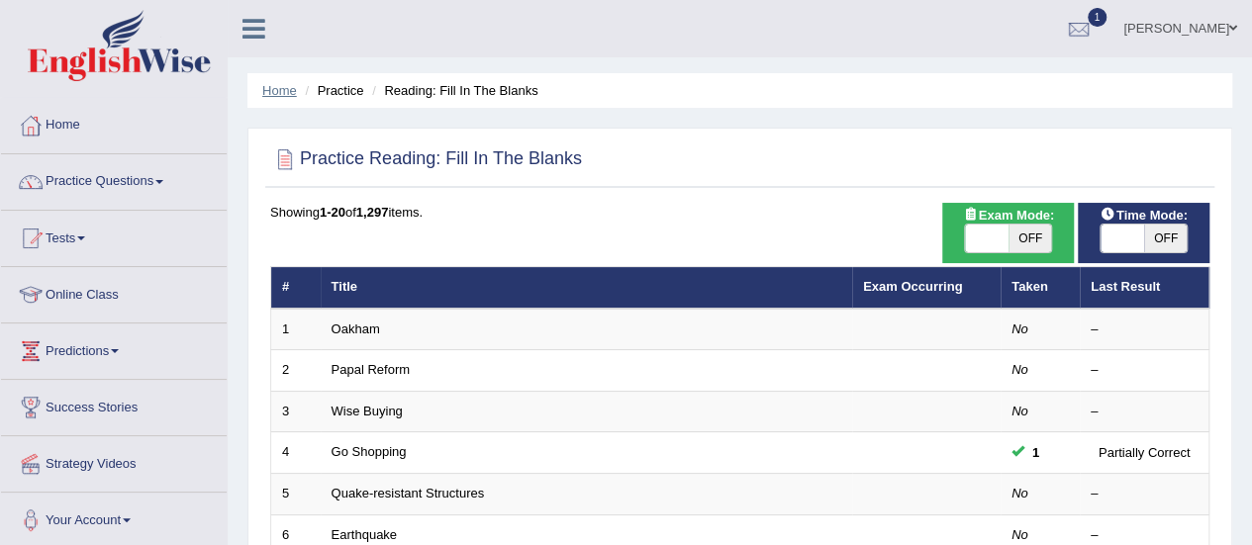
click at [296, 92] on link "Home" at bounding box center [279, 90] width 35 height 15
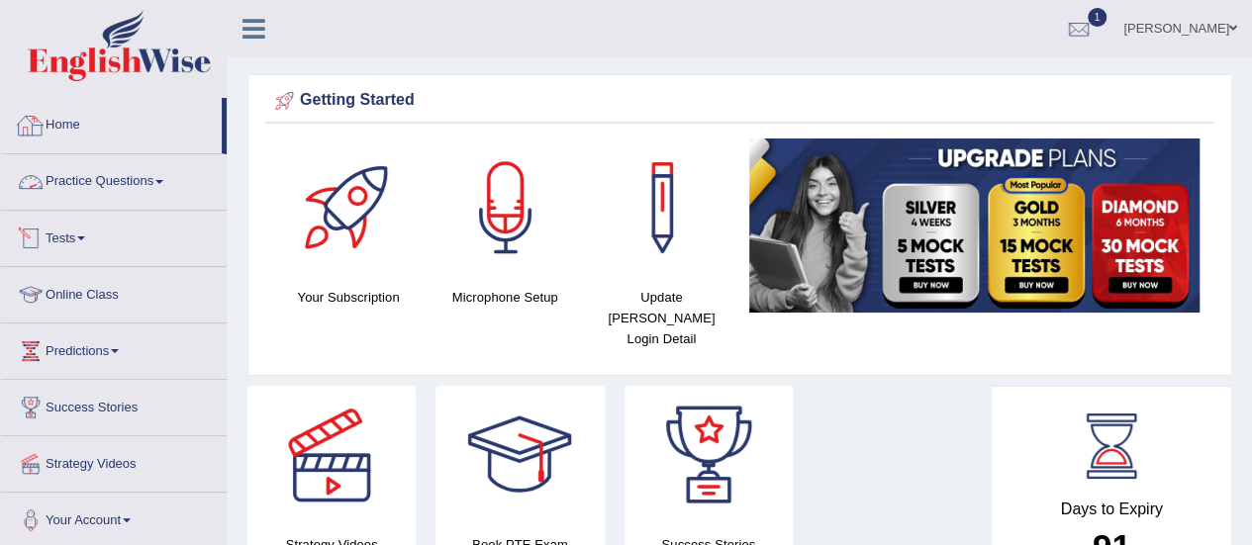
click at [91, 173] on link "Practice Questions" at bounding box center [114, 178] width 226 height 49
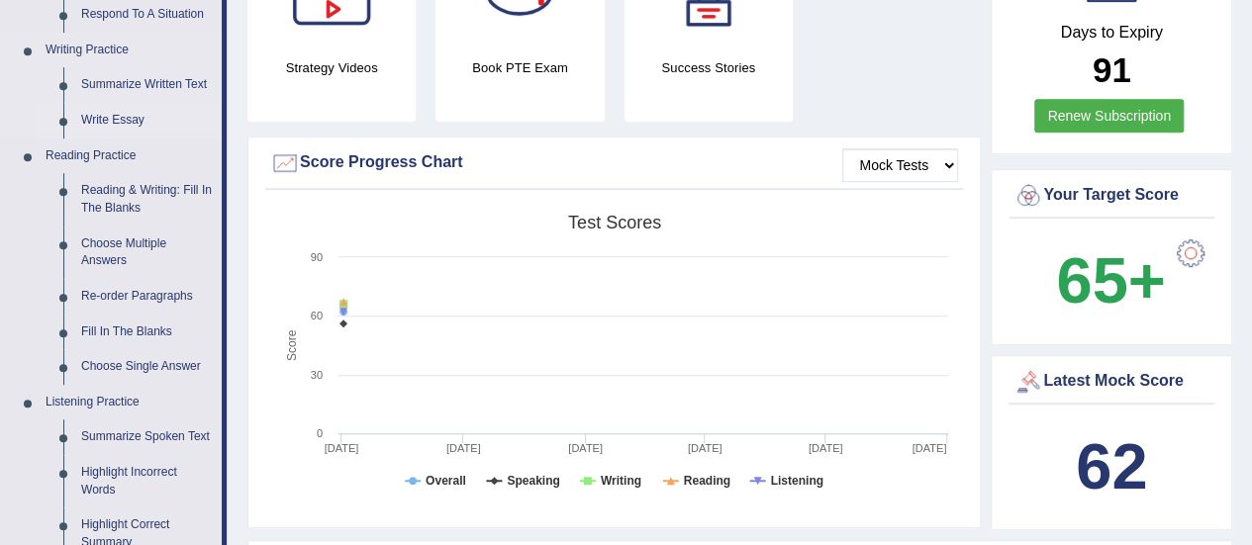
scroll to position [495, 0]
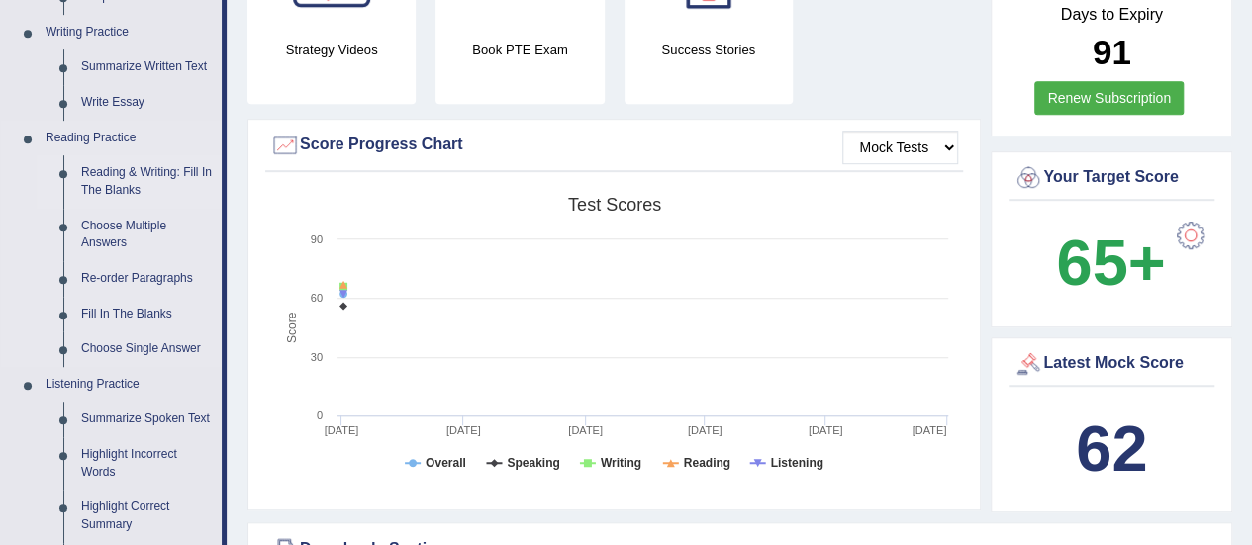
click at [115, 178] on link "Reading & Writing: Fill In The Blanks" at bounding box center [146, 181] width 149 height 52
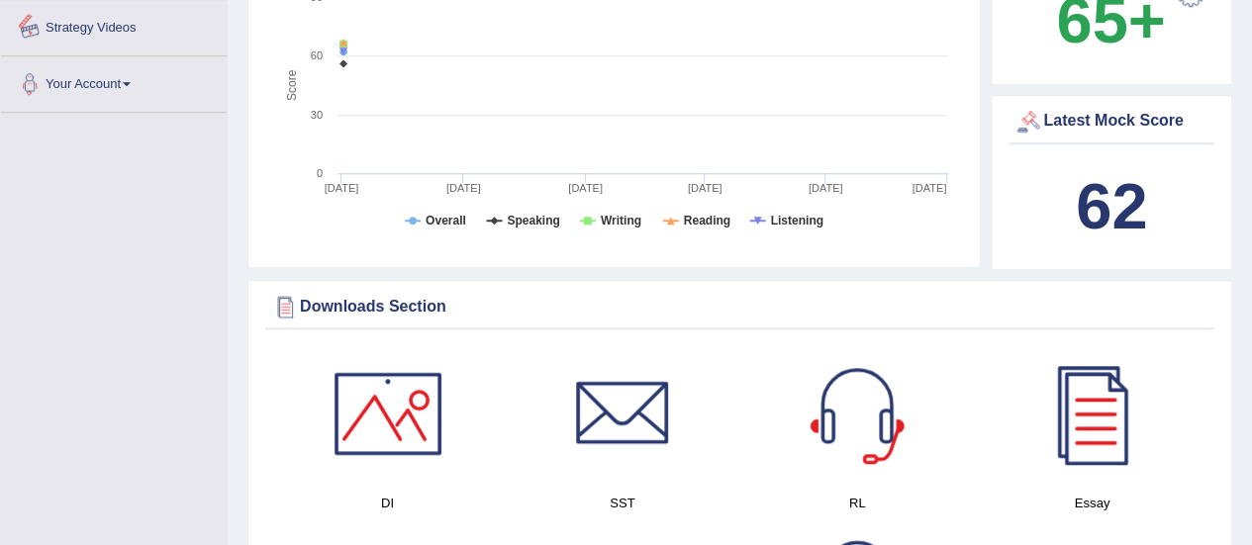
scroll to position [835, 0]
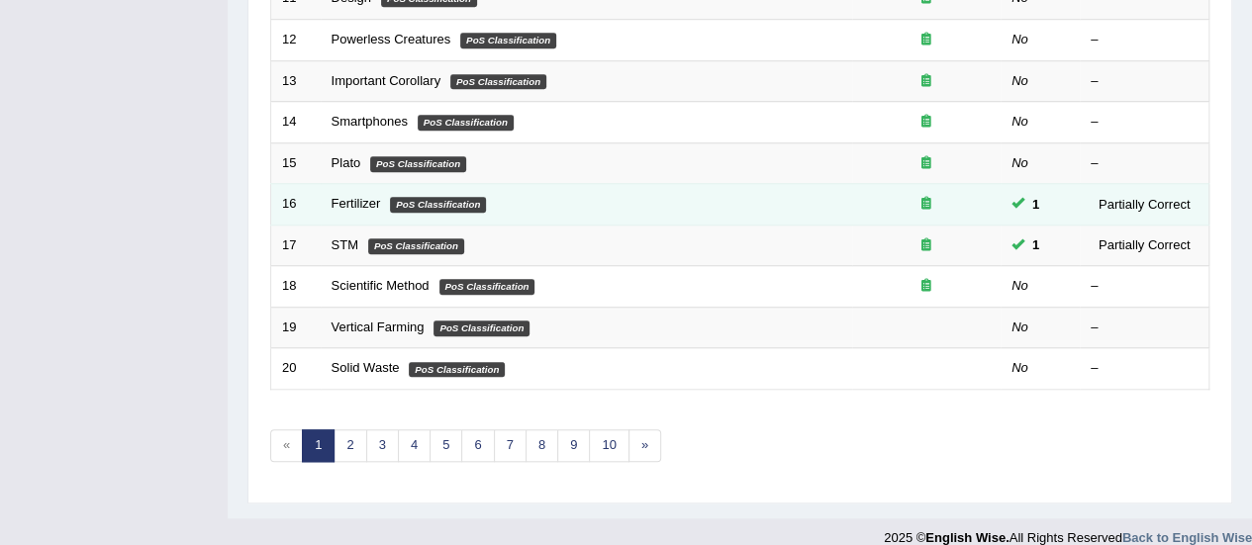
scroll to position [755, 0]
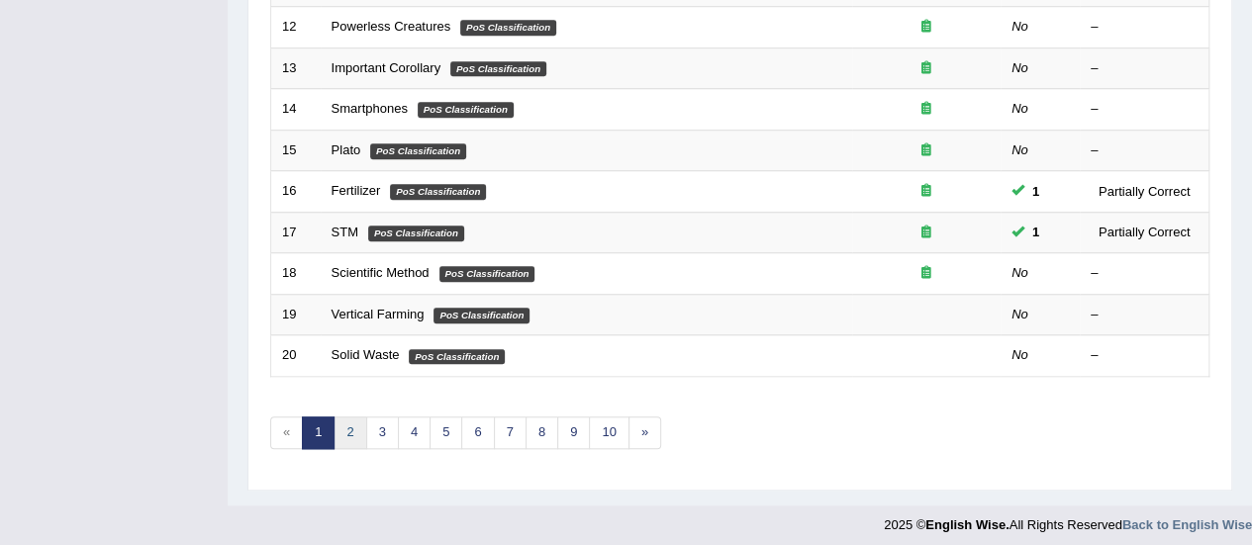
click at [336, 429] on link "2" at bounding box center [349, 433] width 33 height 33
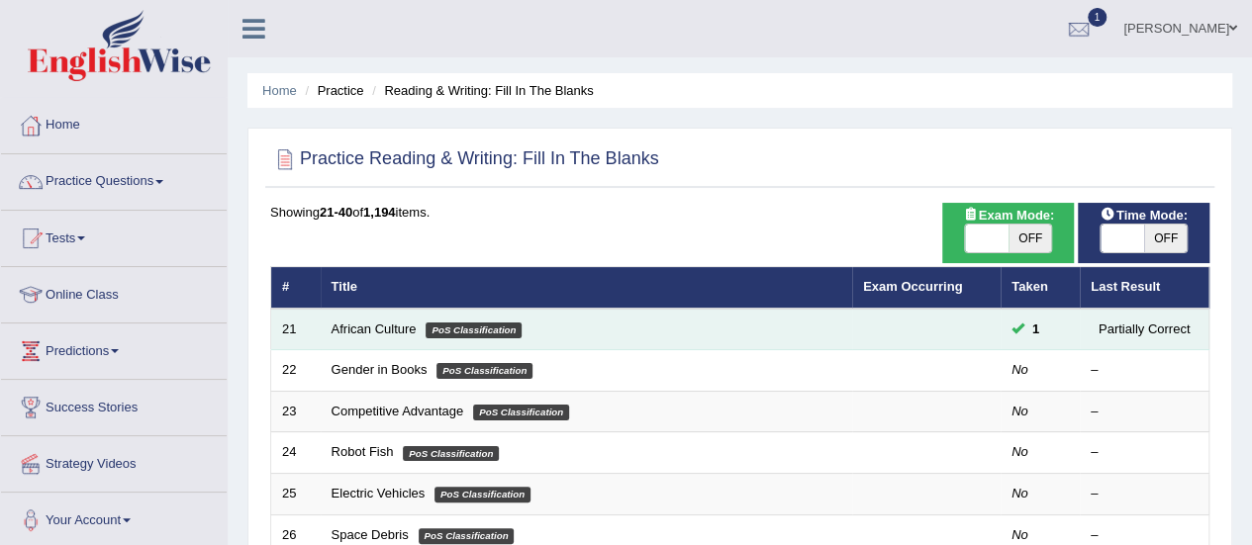
click at [354, 338] on td "African Culture PoS Classification" at bounding box center [586, 330] width 531 height 42
click at [356, 326] on link "African Culture" at bounding box center [373, 329] width 85 height 15
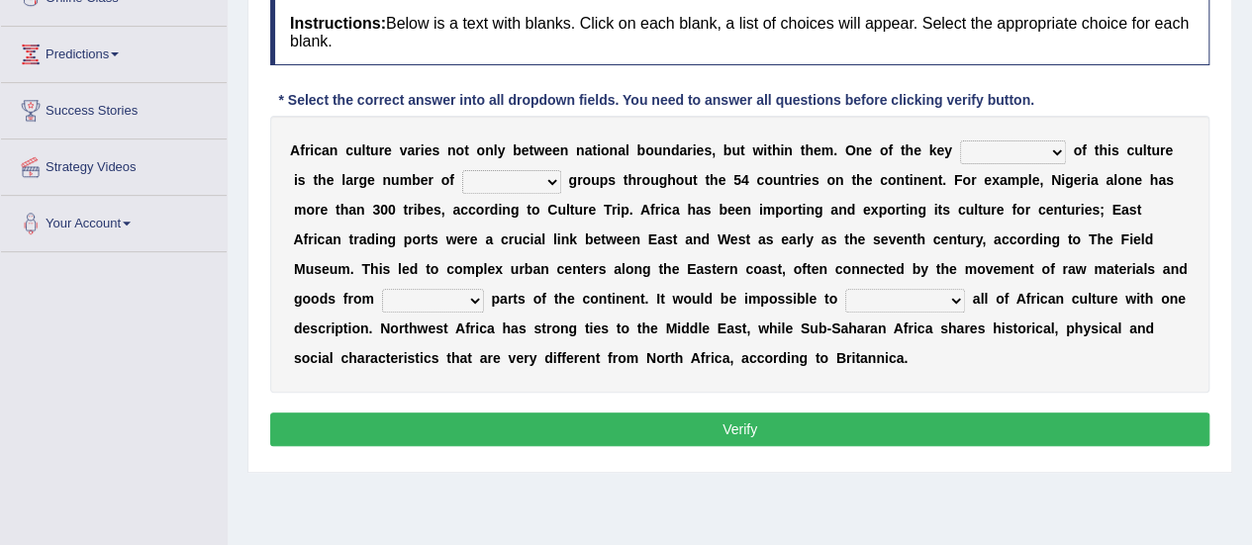
scroll to position [344, 0]
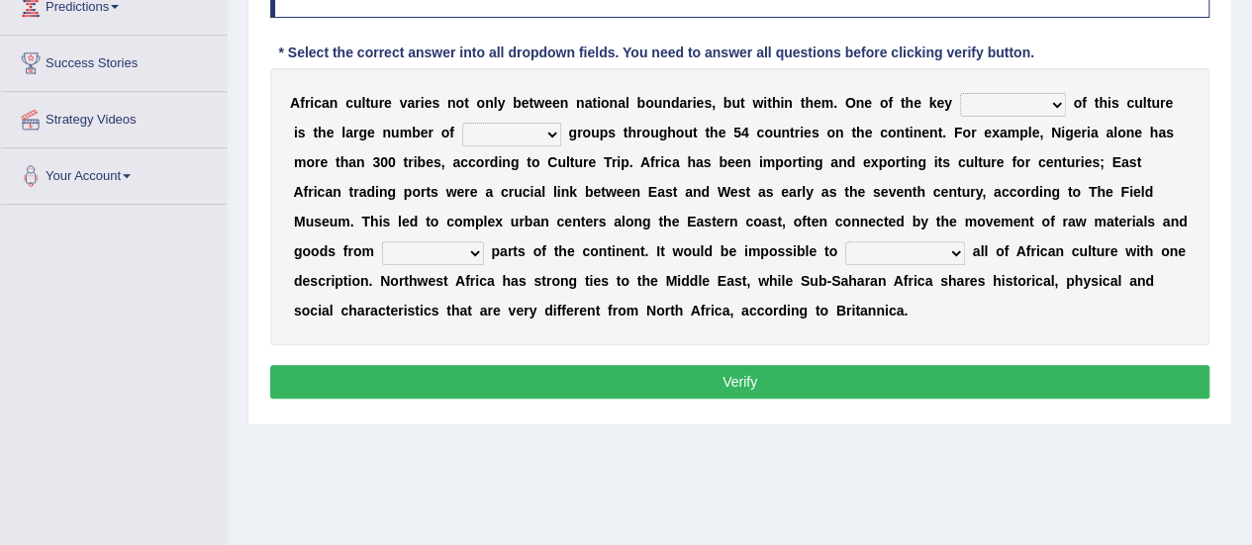
click at [999, 102] on select "conjectures features issues doubts" at bounding box center [1013, 105] width 106 height 24
click at [981, 105] on select "conjectures features issues doubts" at bounding box center [1013, 105] width 106 height 24
click at [998, 108] on select "conjectures features issues doubts" at bounding box center [1013, 105] width 106 height 24
select select "features"
click at [960, 93] on select "conjectures features issues doubts" at bounding box center [1013, 105] width 106 height 24
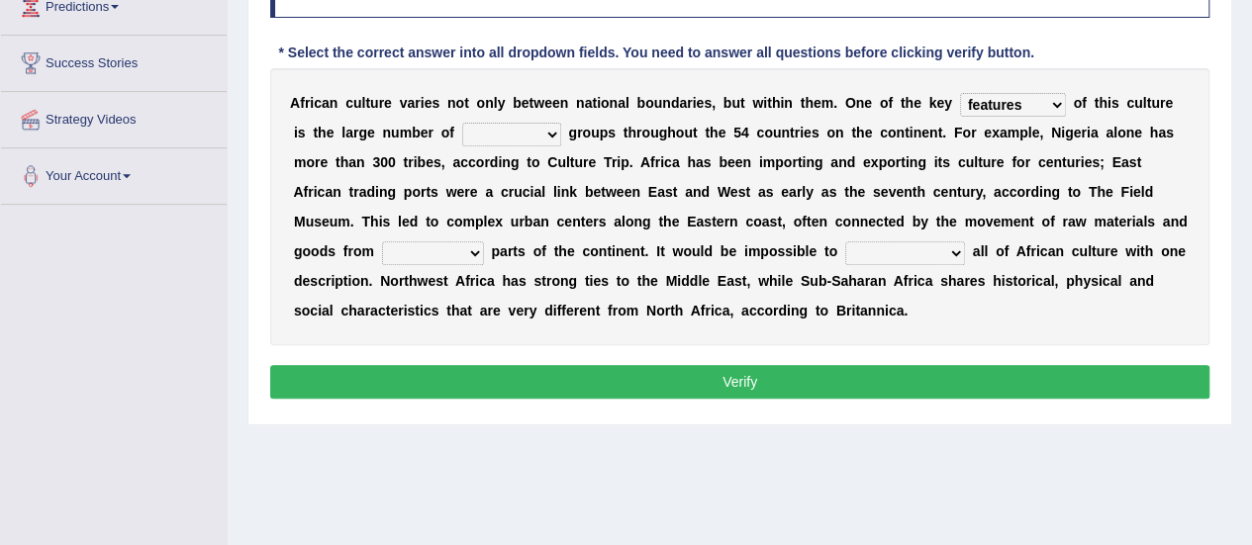
click at [1020, 96] on select "conjectures features issues doubts" at bounding box center [1013, 105] width 106 height 24
click at [489, 136] on select "ethic ethnic eugenic epic" at bounding box center [511, 135] width 99 height 24
click at [489, 135] on select "ethic ethnic eugenic epic" at bounding box center [511, 135] width 99 height 24
click at [532, 128] on select "ethic ethnic eugenic epic" at bounding box center [511, 135] width 99 height 24
select select "ethnic"
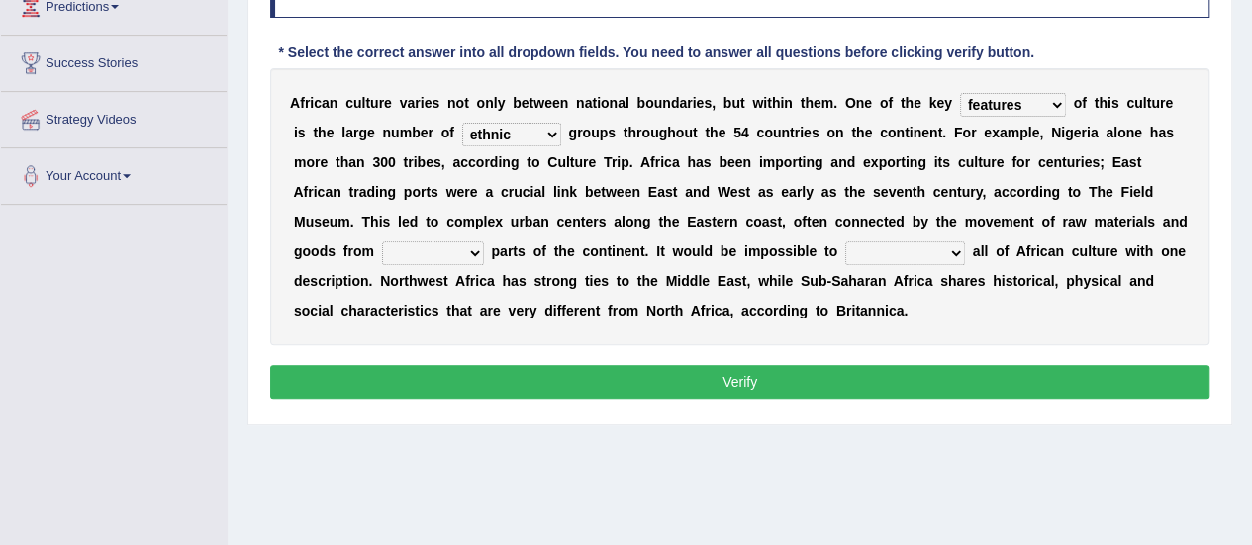
click at [462, 123] on select "ethic ethnic eugenic epic" at bounding box center [511, 135] width 99 height 24
click at [461, 245] on select "forelocked interlocked unlocked landlocked" at bounding box center [433, 253] width 102 height 24
click at [451, 247] on select "forelocked interlocked unlocked landlocked" at bounding box center [433, 253] width 102 height 24
click at [440, 246] on select "forelocked interlocked unlocked landlocked" at bounding box center [433, 253] width 102 height 24
select select "landlocked"
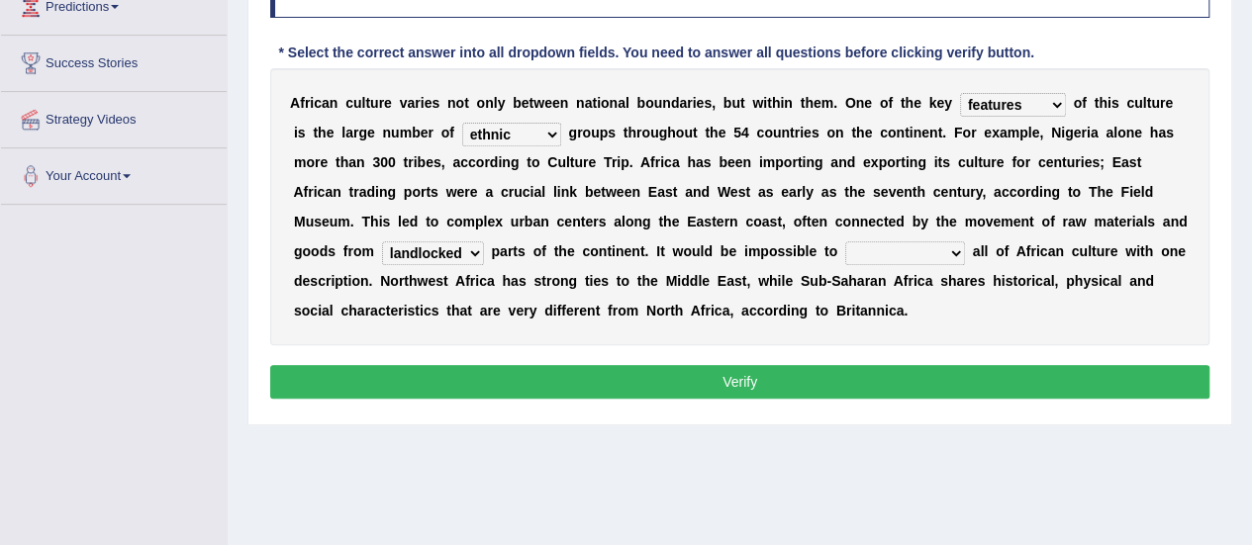
click at [382, 241] on select "forelocked interlocked unlocked landlocked" at bounding box center [433, 253] width 102 height 24
click at [948, 241] on select "characterize conceptualize symbolize synthesize" at bounding box center [905, 253] width 120 height 24
click at [918, 247] on select "characterize conceptualize symbolize synthesize" at bounding box center [905, 253] width 120 height 24
click at [898, 235] on div "A f r i c a n c u l t u r e v a r i e s n o t o n l y b e t w e e n n a t i o n…" at bounding box center [739, 206] width 939 height 277
click at [896, 248] on select "characterize conceptualize symbolize synthesize" at bounding box center [905, 253] width 120 height 24
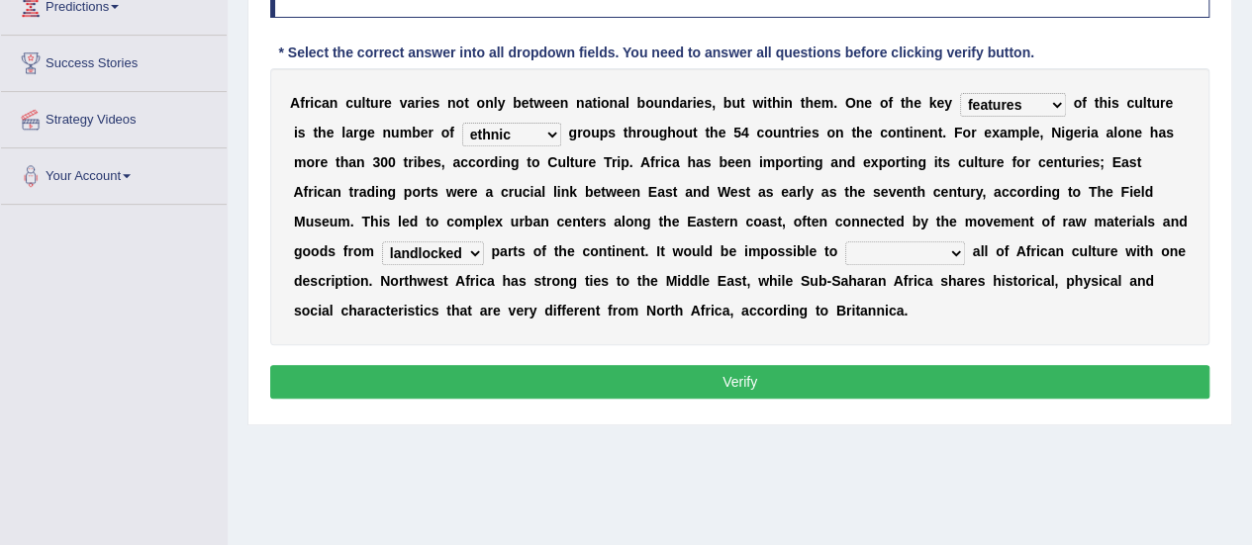
select select "characterize"
click at [845, 241] on select "characterize conceptualize symbolize synthesize" at bounding box center [905, 253] width 120 height 24
click at [779, 372] on button "Verify" at bounding box center [739, 382] width 939 height 34
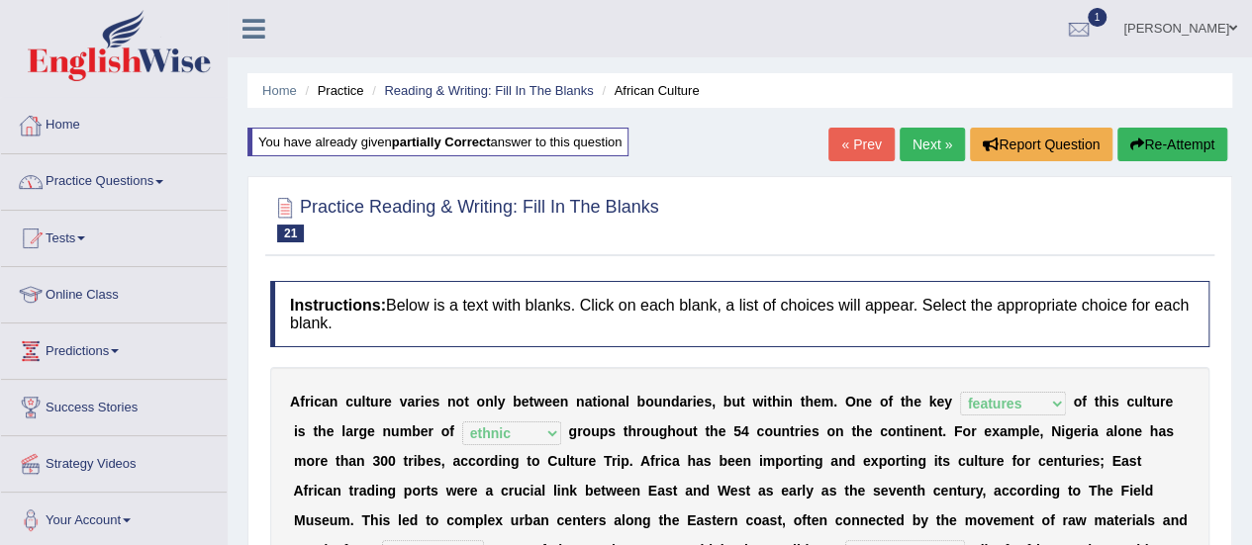
scroll to position [0, 0]
click at [93, 171] on link "Practice Questions" at bounding box center [114, 178] width 226 height 49
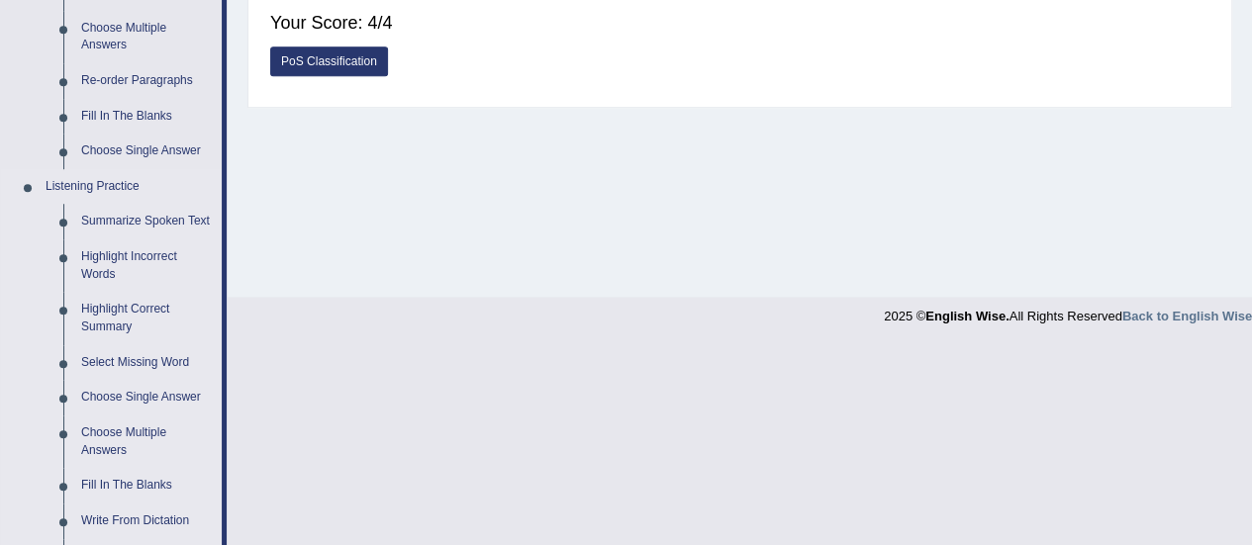
scroll to position [495, 0]
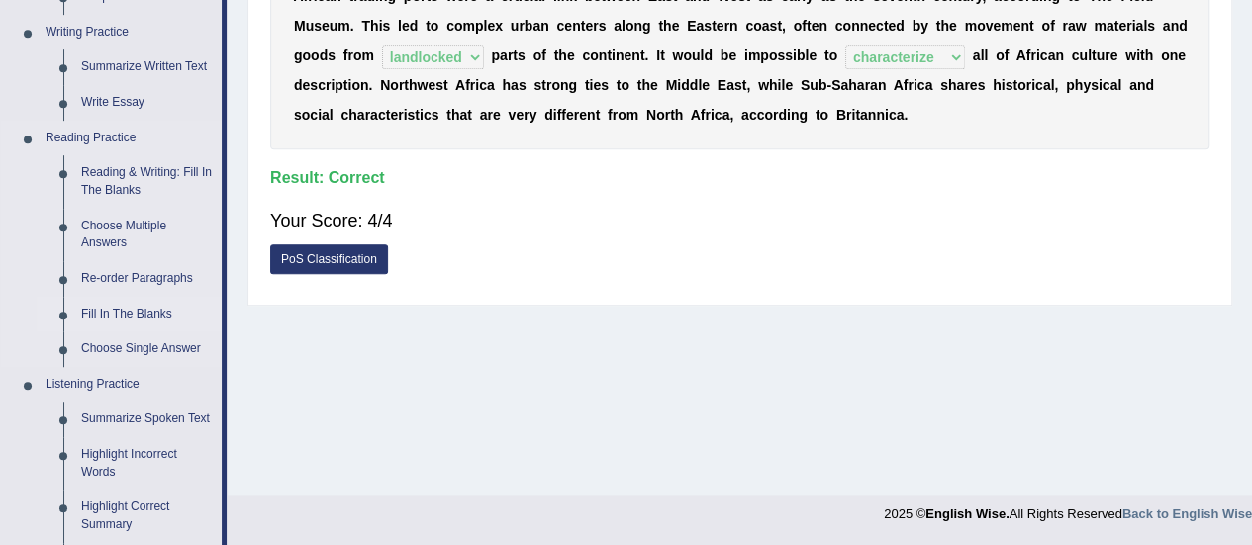
click at [131, 304] on link "Fill In The Blanks" at bounding box center [146, 315] width 149 height 36
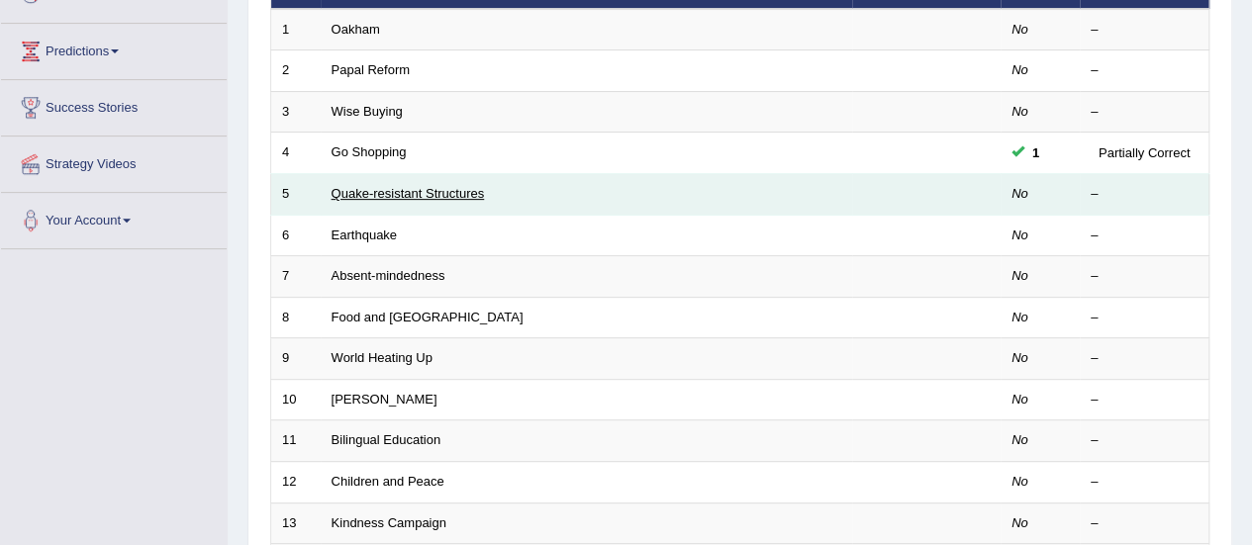
scroll to position [297, 0]
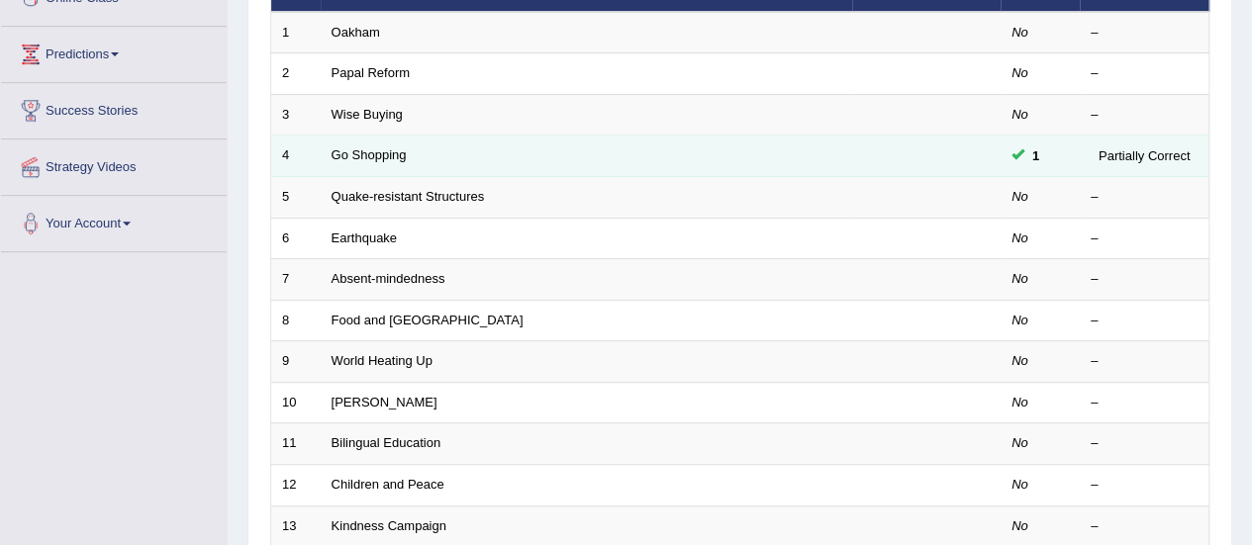
click at [366, 143] on td "Go Shopping" at bounding box center [586, 157] width 531 height 42
click at [361, 151] on link "Go Shopping" at bounding box center [368, 154] width 75 height 15
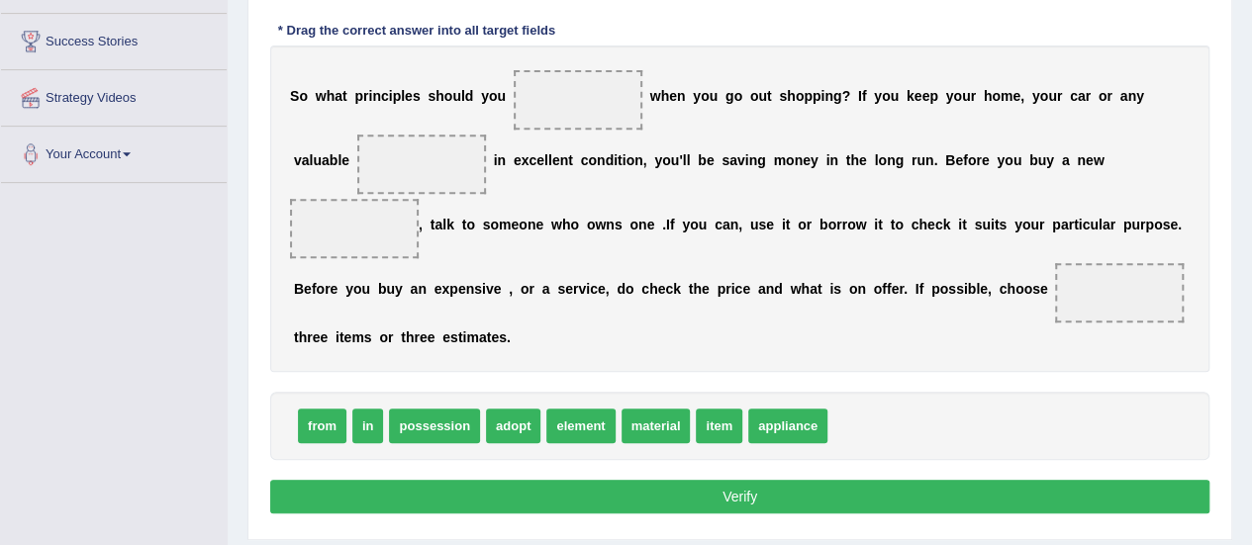
scroll to position [396, 0]
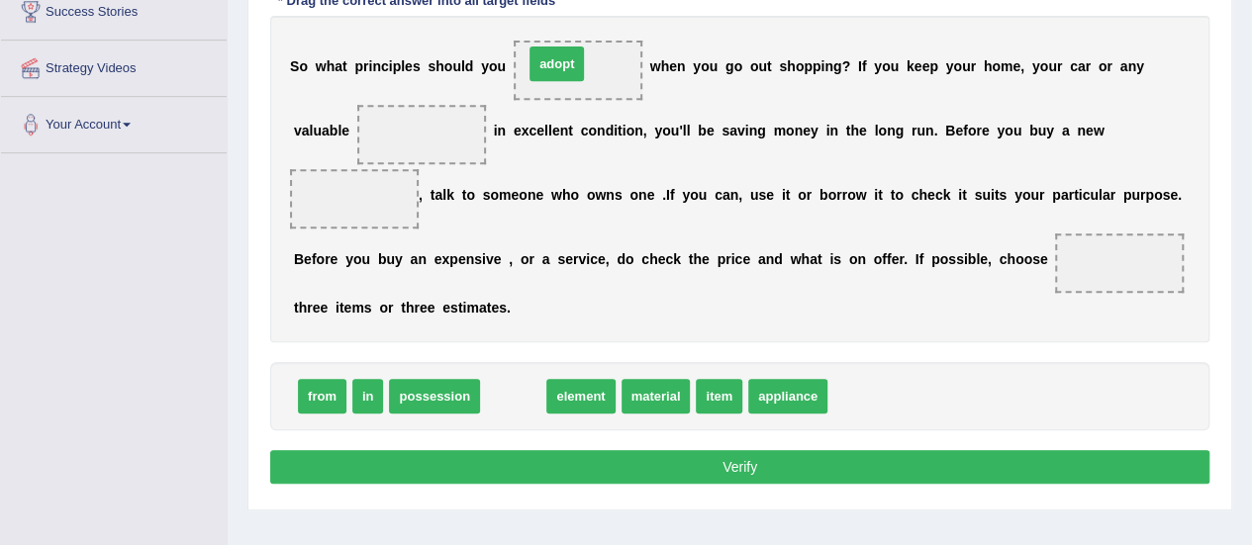
drag, startPoint x: 522, startPoint y: 393, endPoint x: 566, endPoint y: 60, distance: 335.3
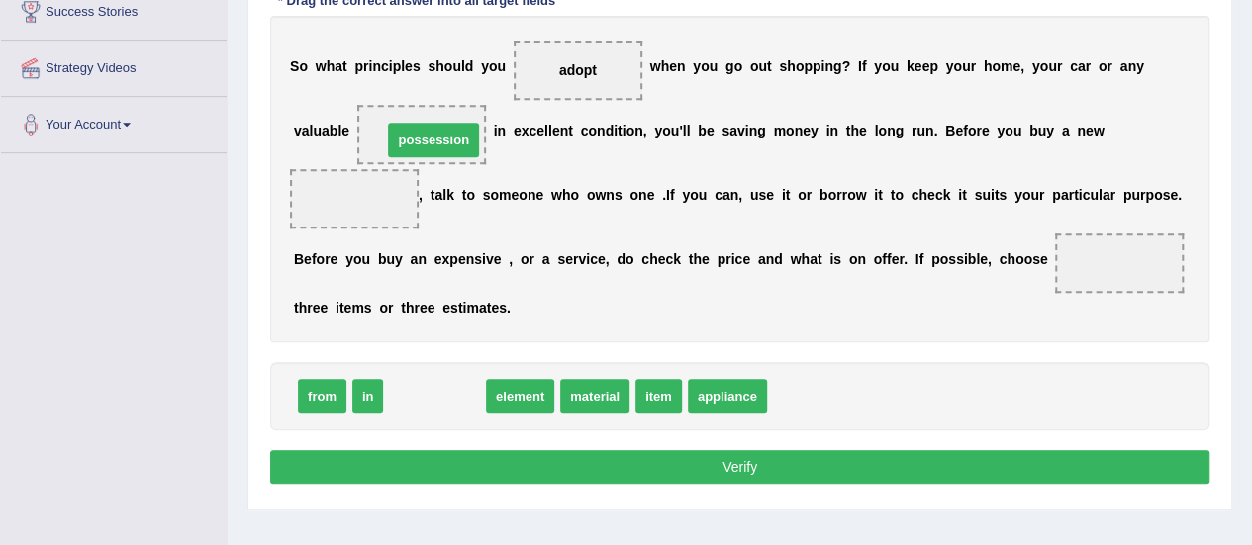
drag, startPoint x: 447, startPoint y: 393, endPoint x: 446, endPoint y: 137, distance: 256.3
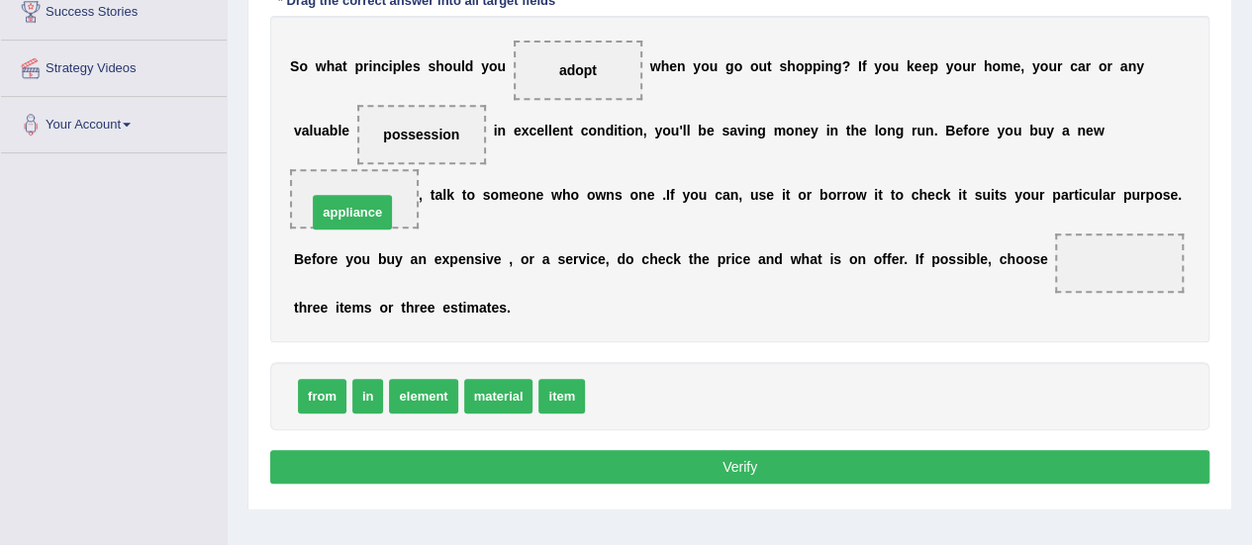
drag, startPoint x: 577, startPoint y: 348, endPoint x: 358, endPoint y: 208, distance: 259.9
click at [1049, 264] on b at bounding box center [1052, 259] width 8 height 16
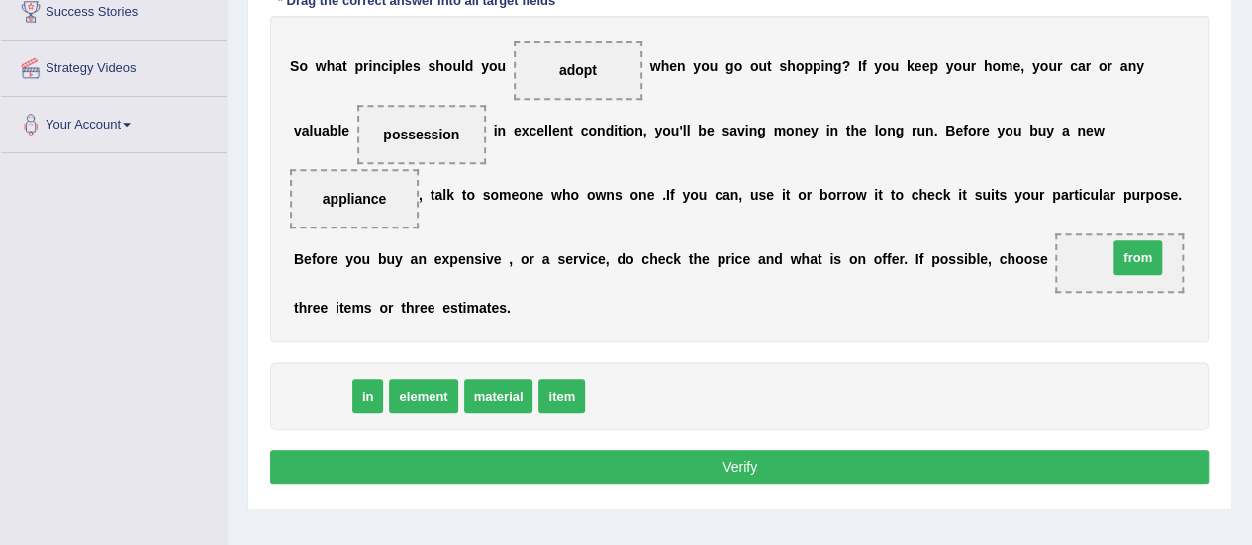
drag, startPoint x: 313, startPoint y: 395, endPoint x: 1126, endPoint y: 261, distance: 824.3
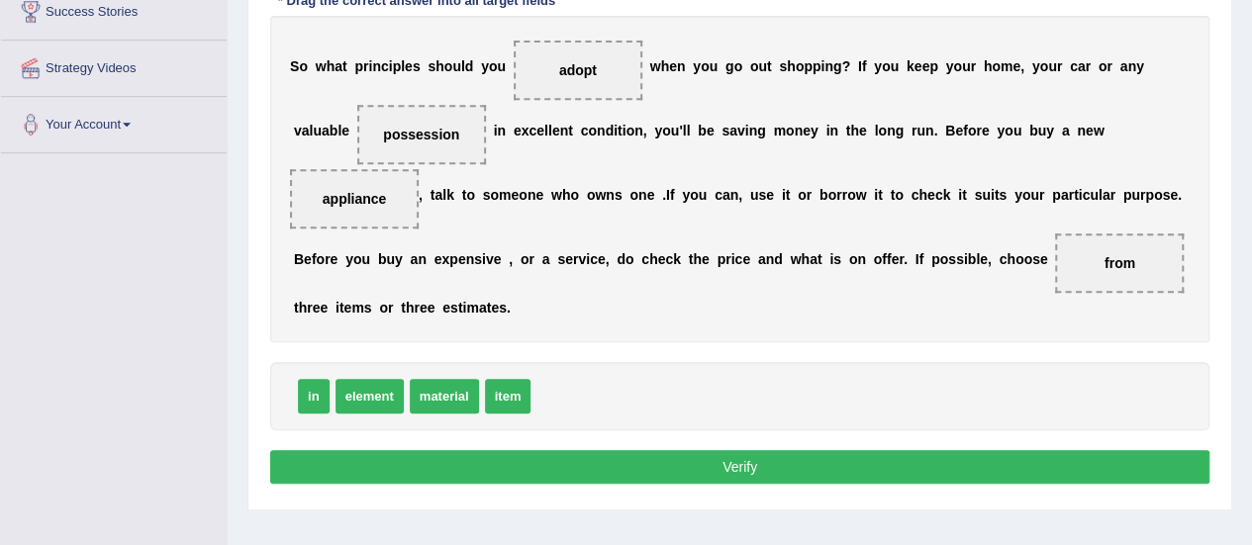
click at [751, 462] on button "Verify" at bounding box center [739, 467] width 939 height 34
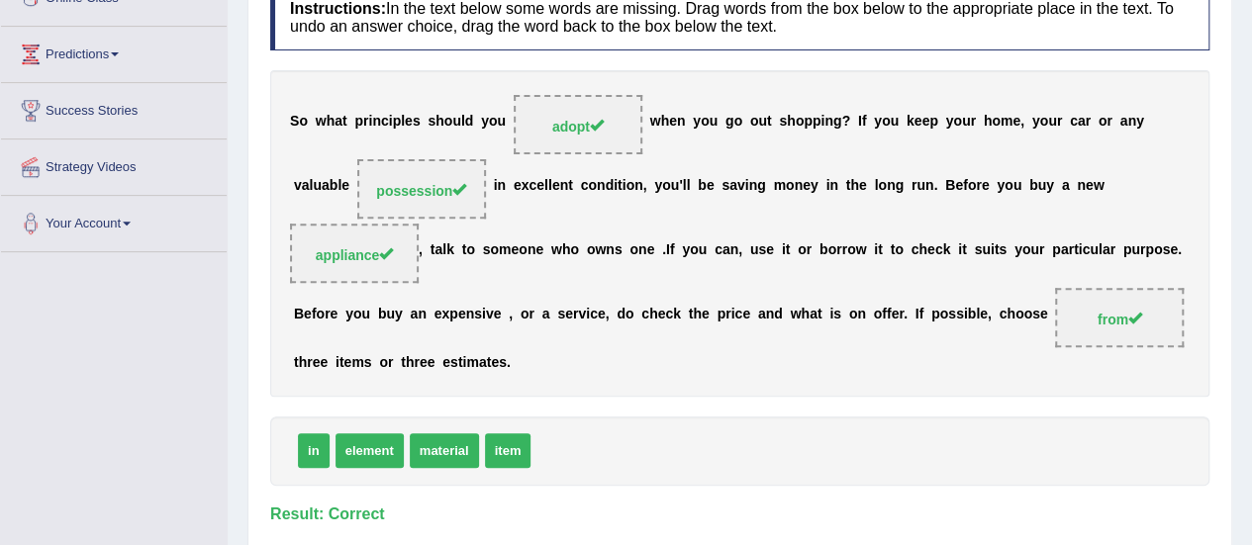
scroll to position [99, 0]
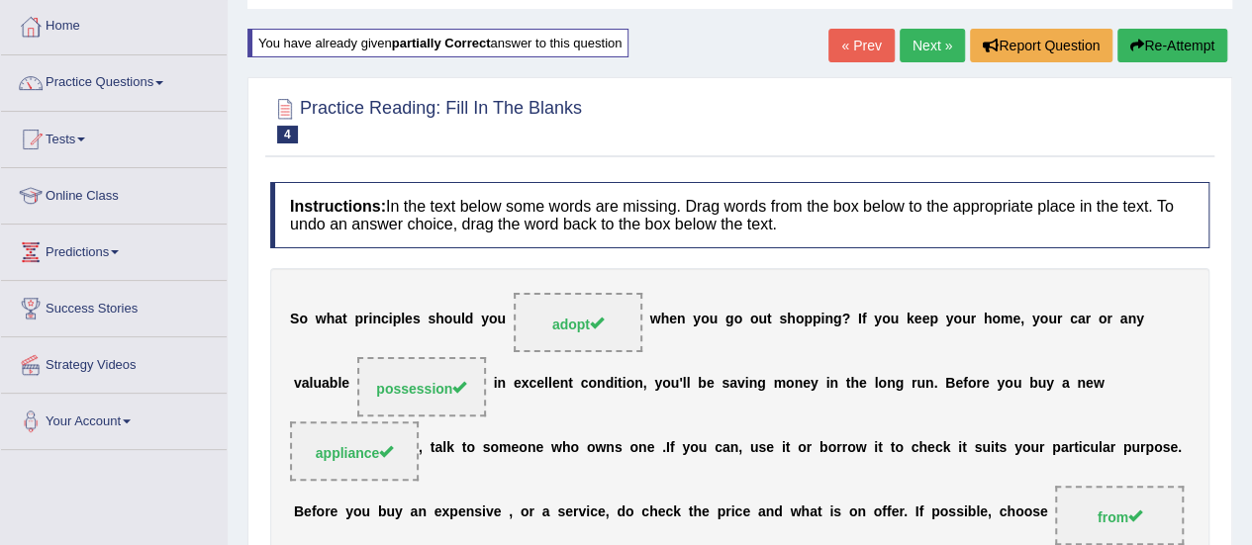
click at [929, 38] on link "Next »" at bounding box center [931, 46] width 65 height 34
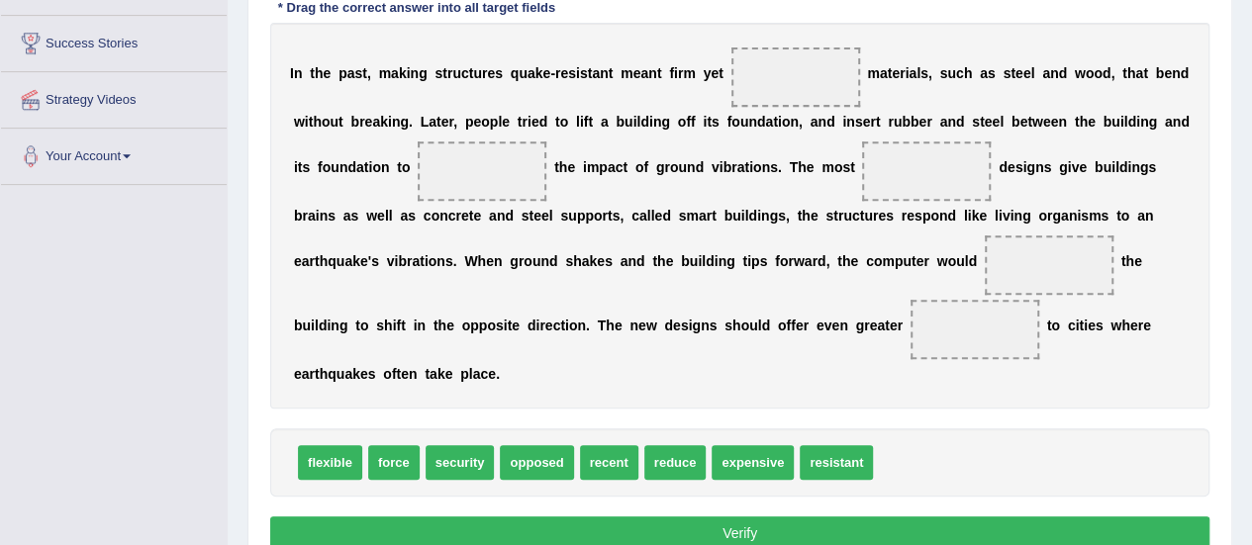
scroll to position [396, 0]
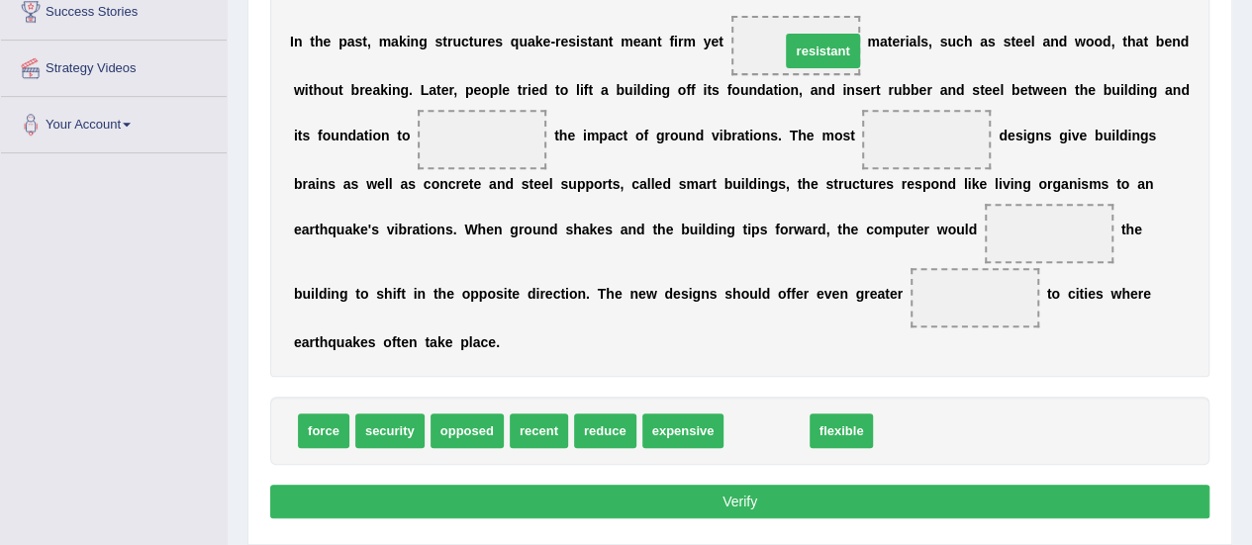
drag, startPoint x: 763, startPoint y: 421, endPoint x: 818, endPoint y: 72, distance: 352.7
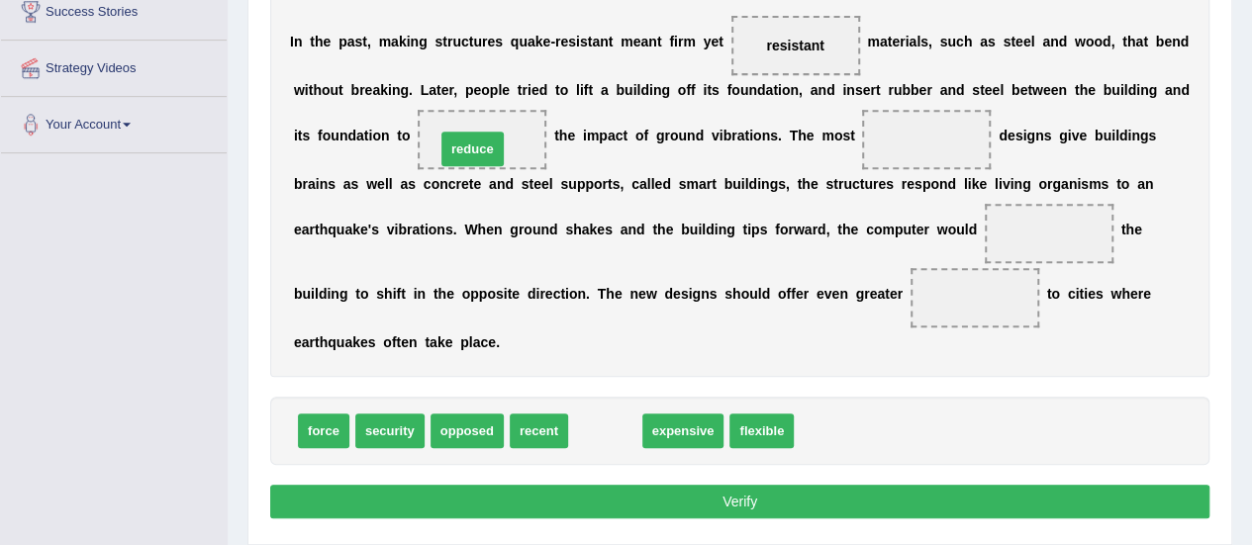
drag, startPoint x: 623, startPoint y: 429, endPoint x: 491, endPoint y: 147, distance: 311.6
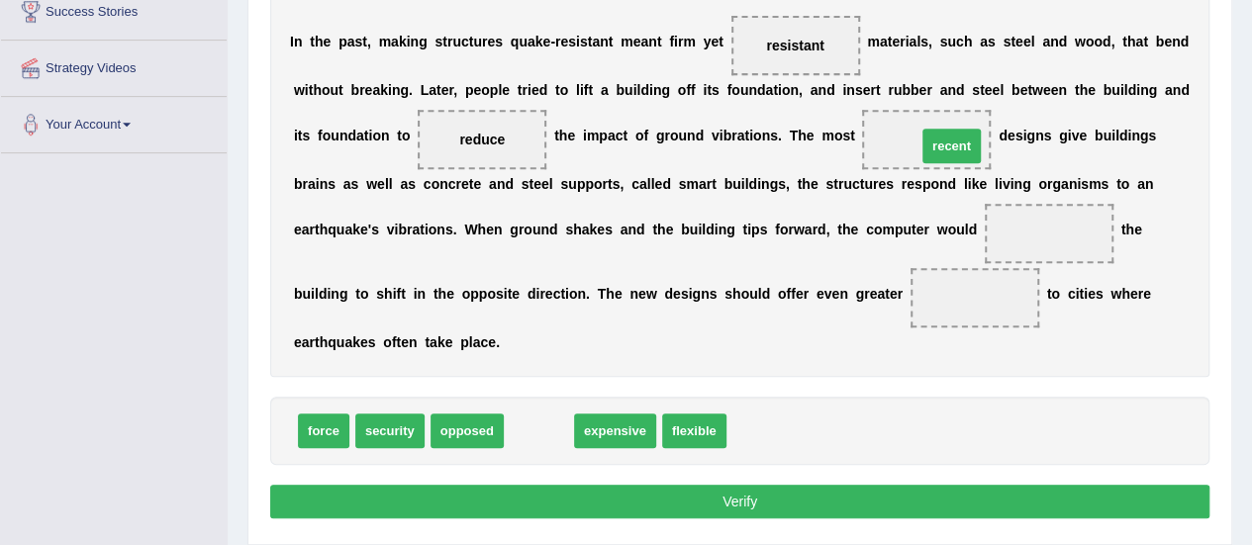
drag, startPoint x: 545, startPoint y: 428, endPoint x: 962, endPoint y: 142, distance: 505.3
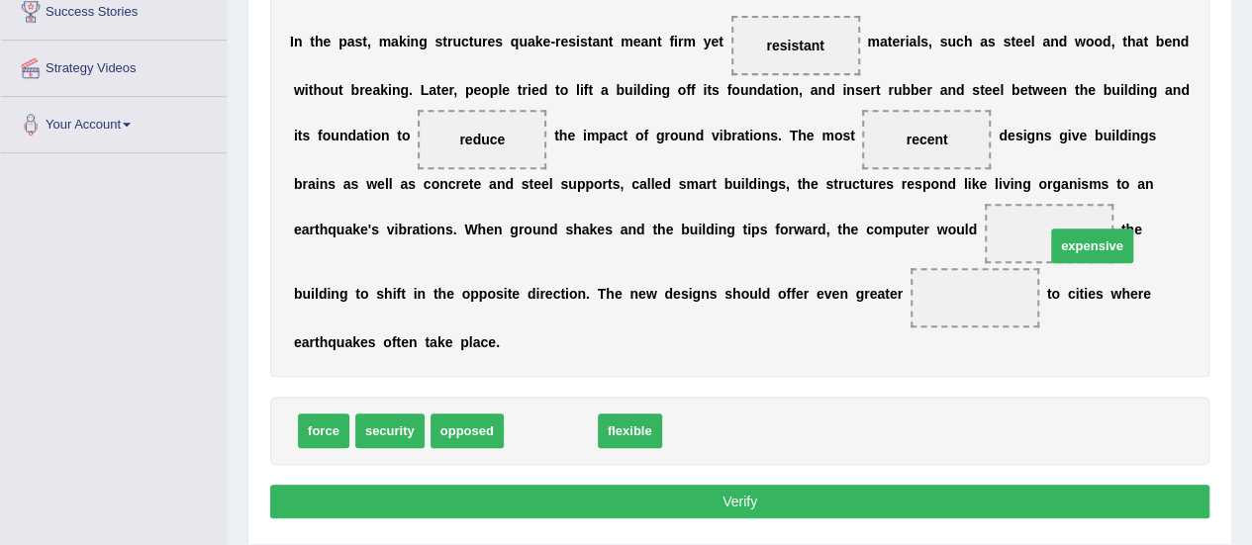
drag, startPoint x: 535, startPoint y: 420, endPoint x: 1051, endPoint y: 274, distance: 535.7
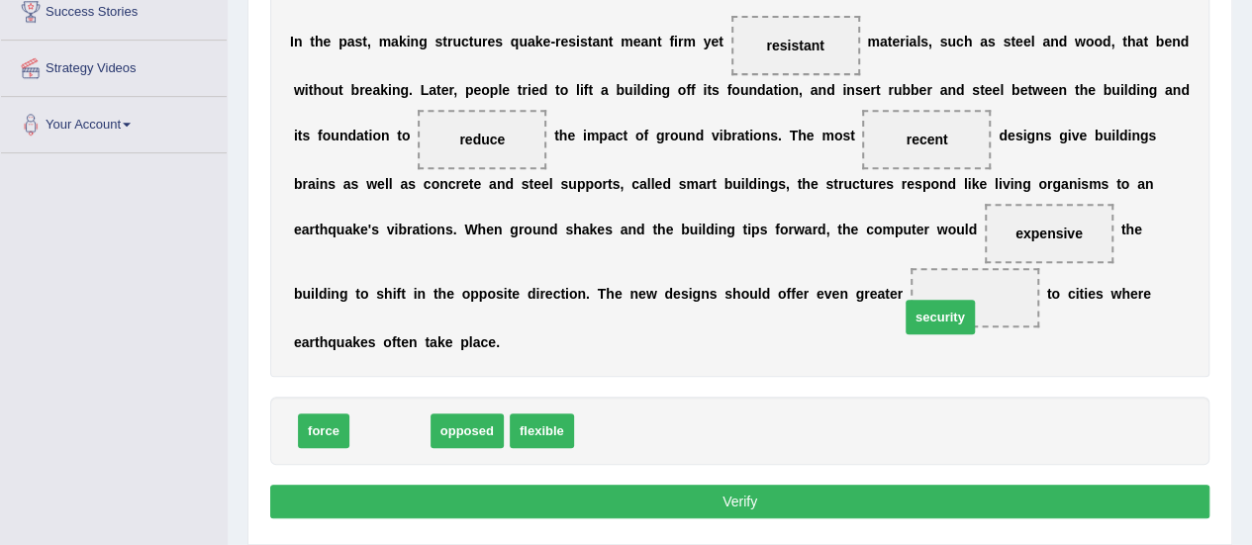
drag, startPoint x: 524, startPoint y: 391, endPoint x: 891, endPoint y: 397, distance: 366.2
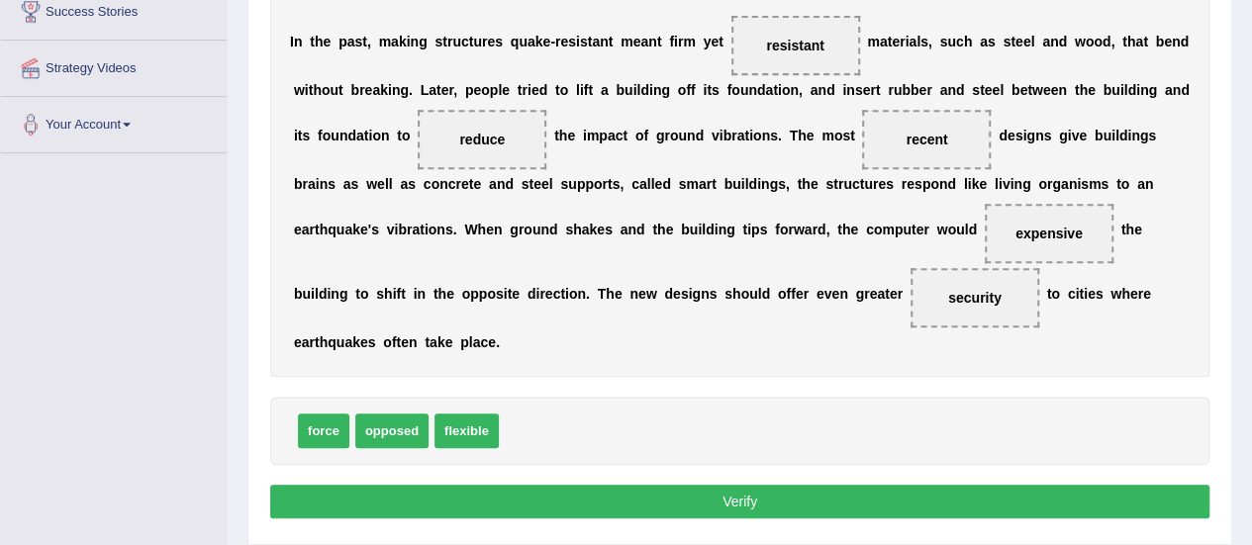
click at [763, 492] on button "Verify" at bounding box center [739, 502] width 939 height 34
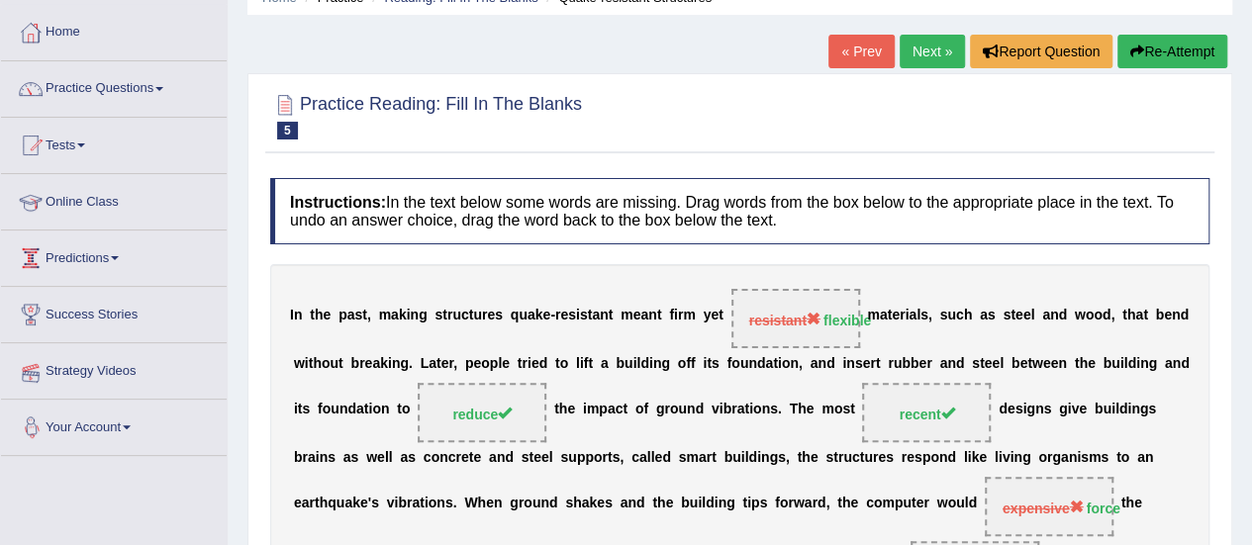
scroll to position [0, 0]
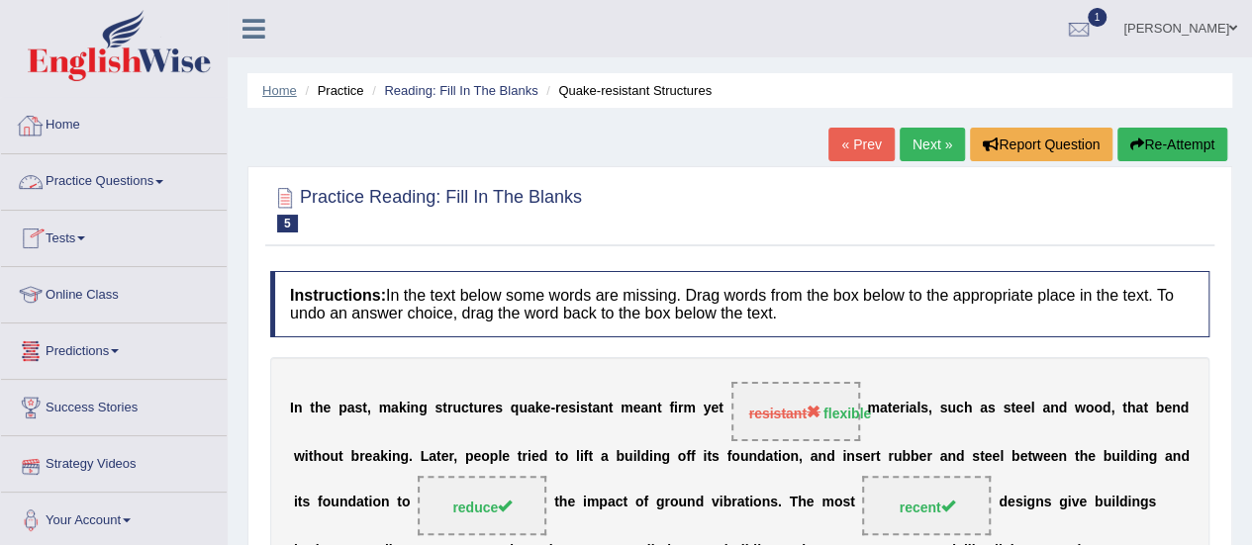
click at [287, 90] on link "Home" at bounding box center [279, 90] width 35 height 15
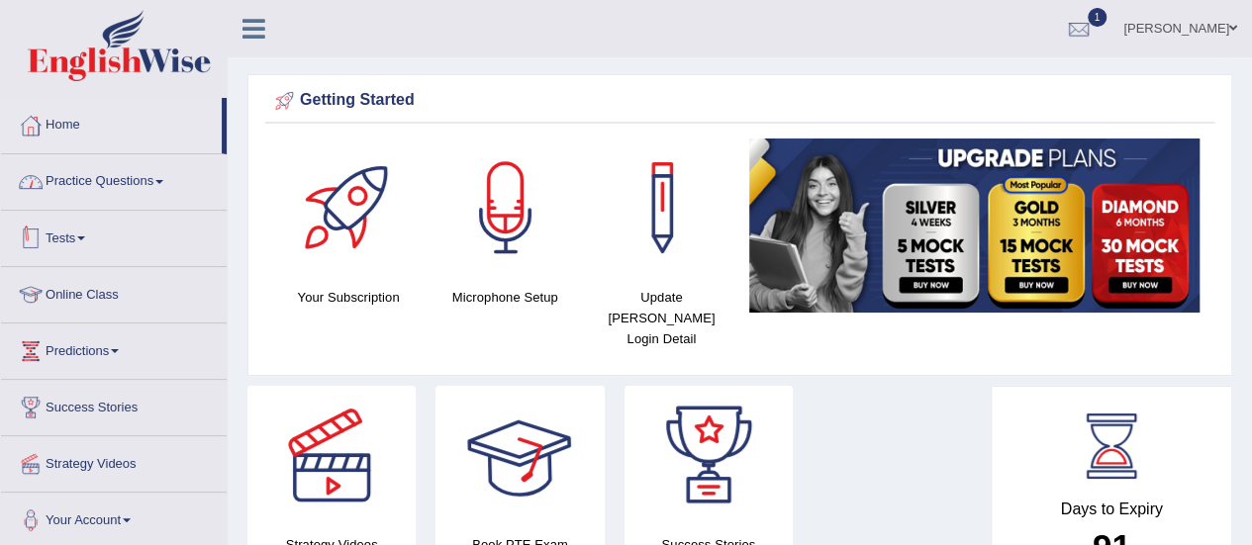
click at [113, 191] on link "Practice Questions" at bounding box center [114, 178] width 226 height 49
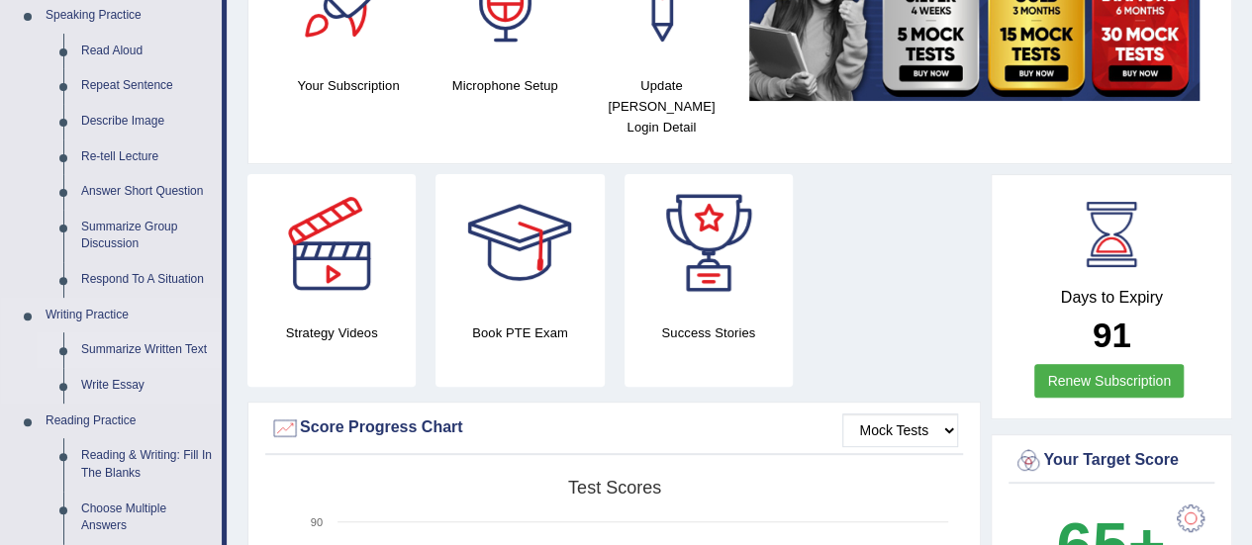
scroll to position [396, 0]
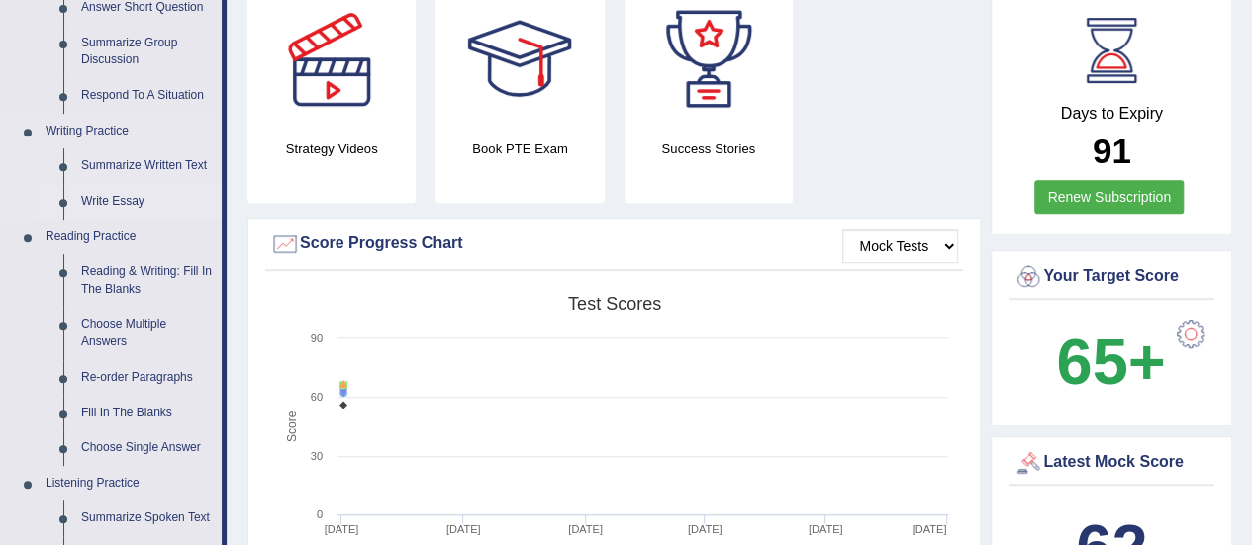
drag, startPoint x: 134, startPoint y: 270, endPoint x: 55, endPoint y: 196, distance: 107.8
click at [134, 270] on link "Reading & Writing: Fill In The Blanks" at bounding box center [146, 280] width 149 height 52
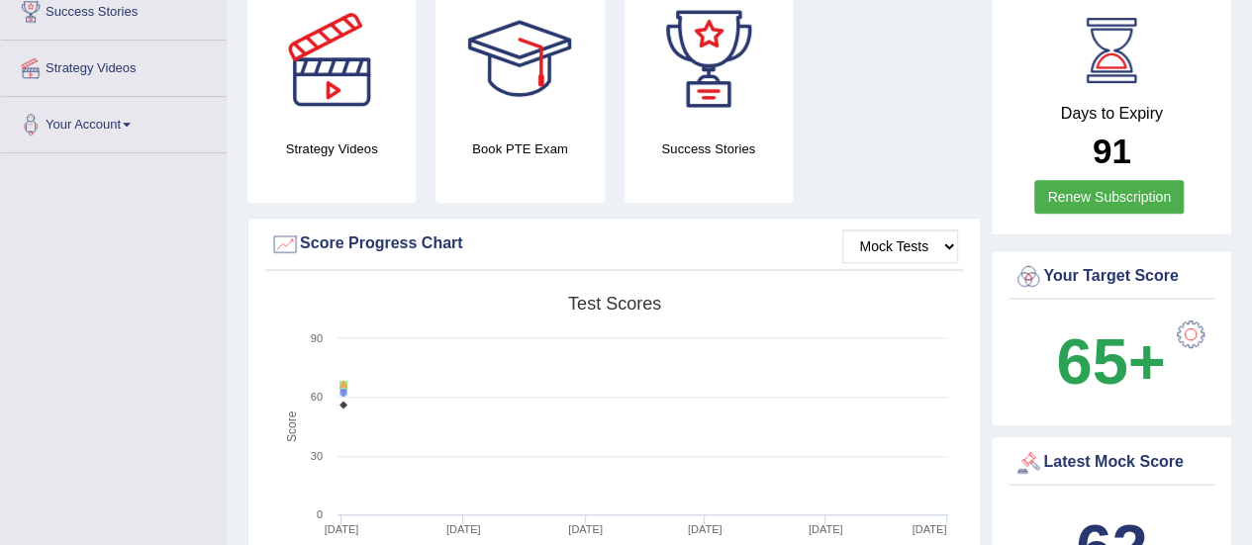
scroll to position [1419, 0]
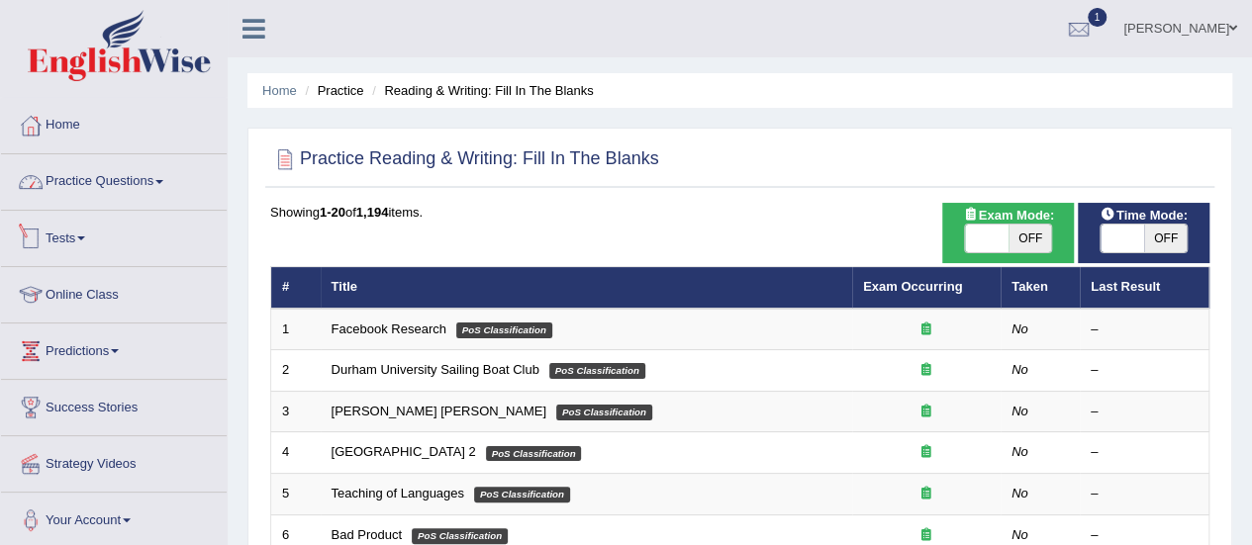
click at [86, 169] on link "Practice Questions" at bounding box center [114, 178] width 226 height 49
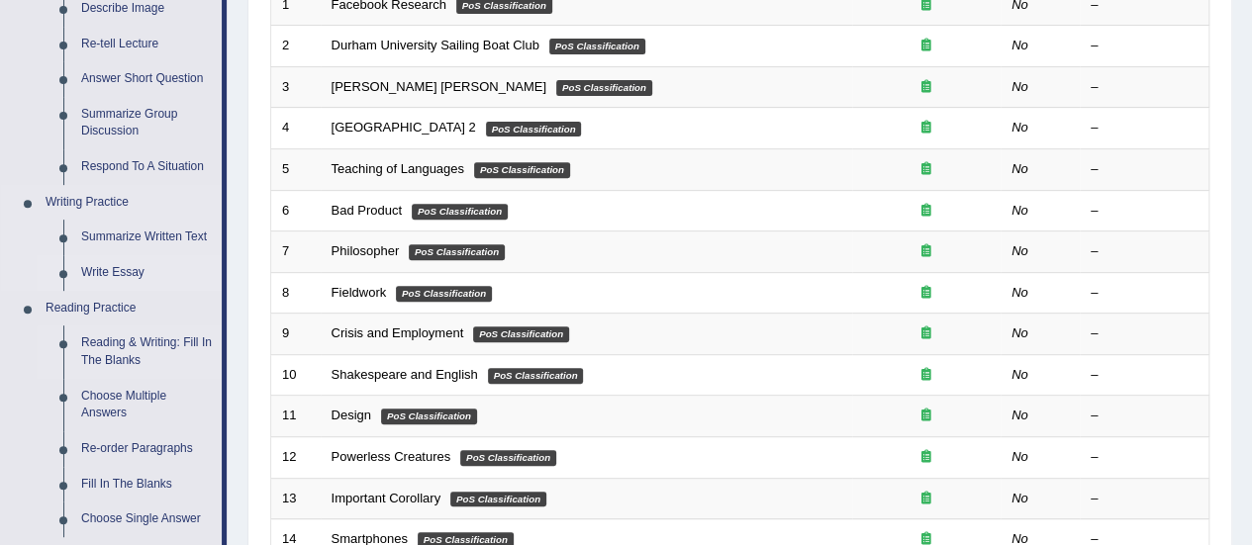
scroll to position [495, 0]
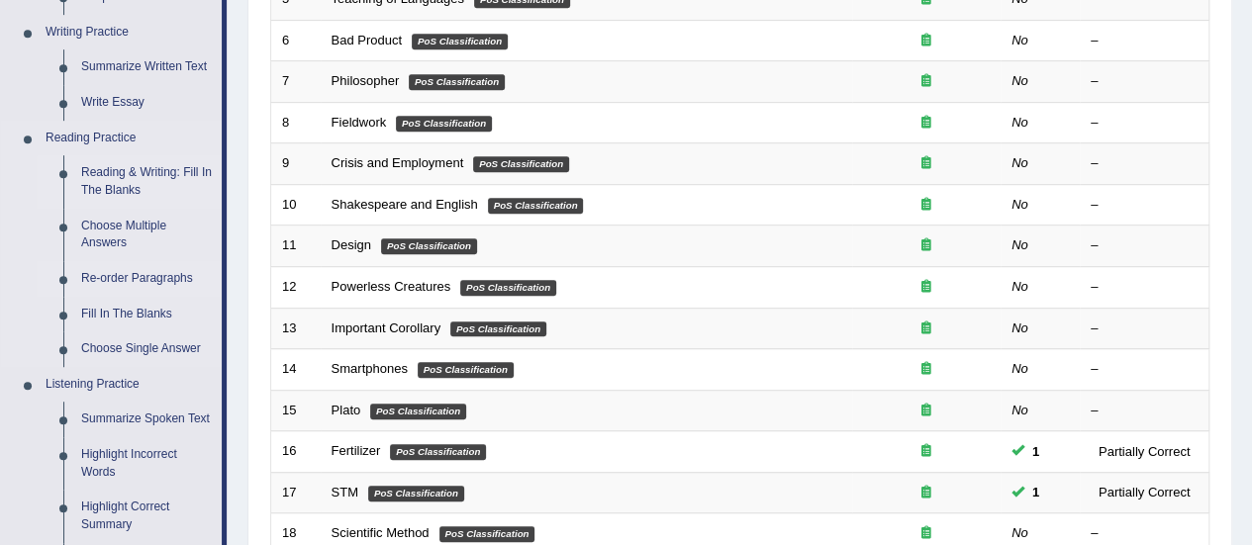
click at [116, 274] on link "Re-order Paragraphs" at bounding box center [146, 279] width 149 height 36
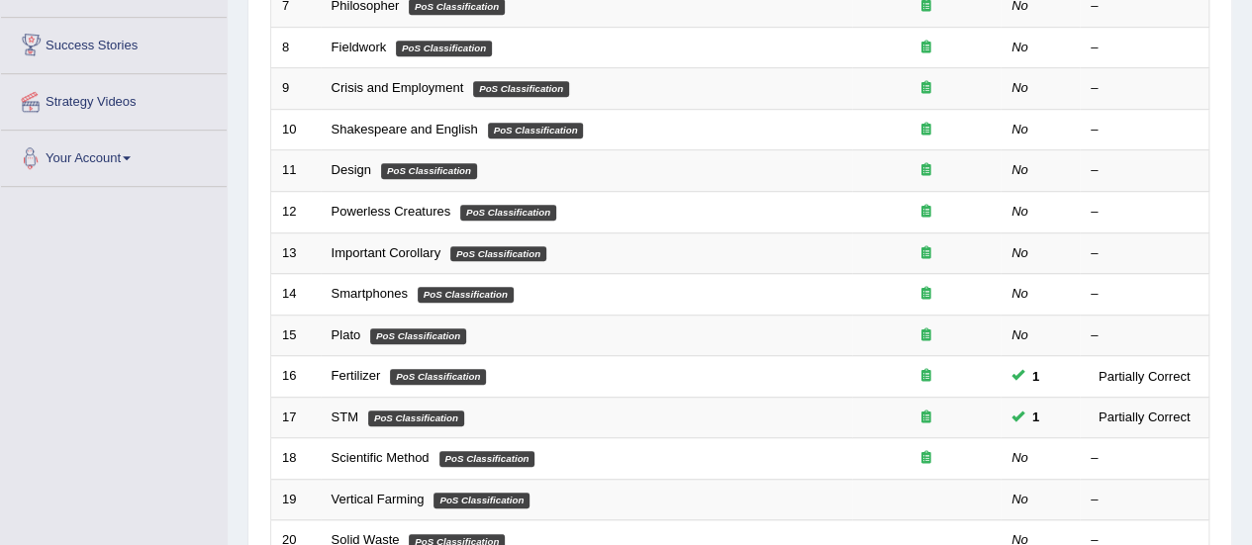
scroll to position [738, 0]
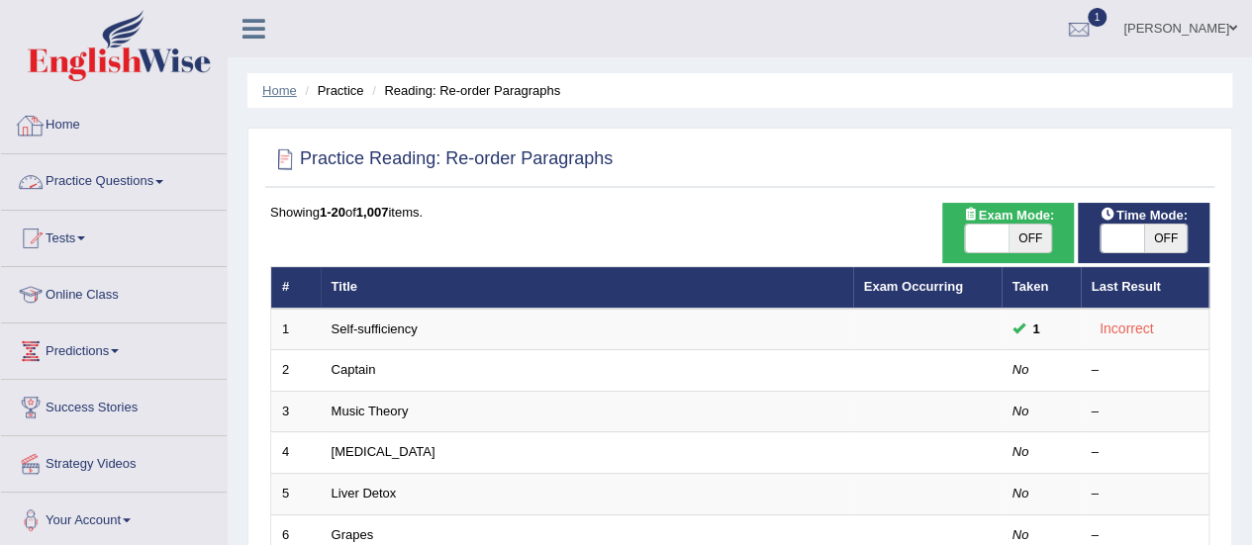
click at [269, 92] on link "Home" at bounding box center [279, 90] width 35 height 15
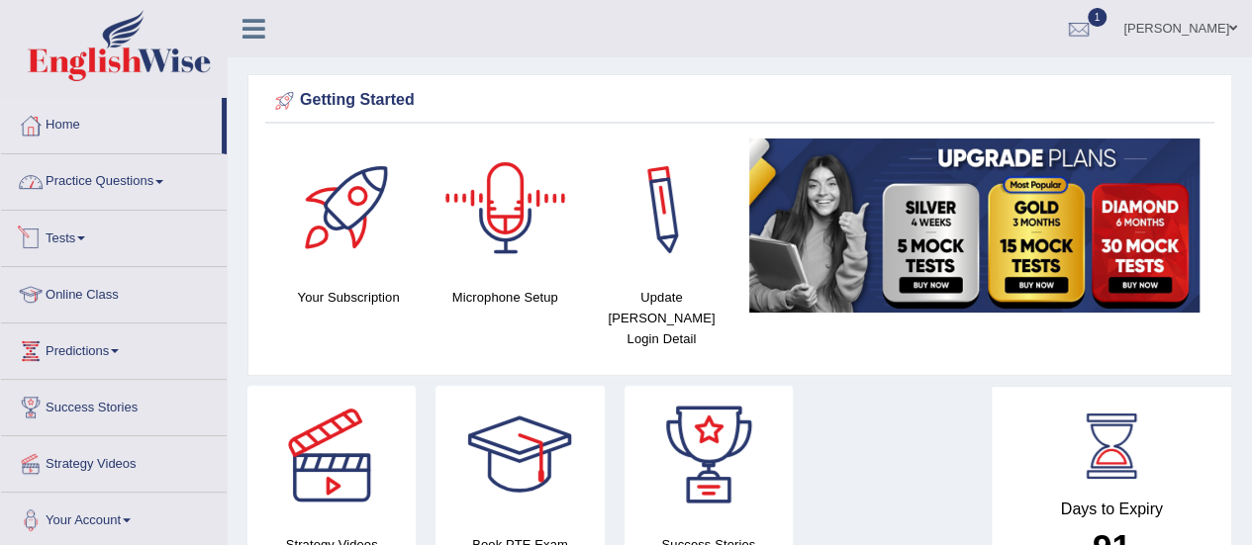
click at [101, 169] on link "Practice Questions" at bounding box center [114, 178] width 226 height 49
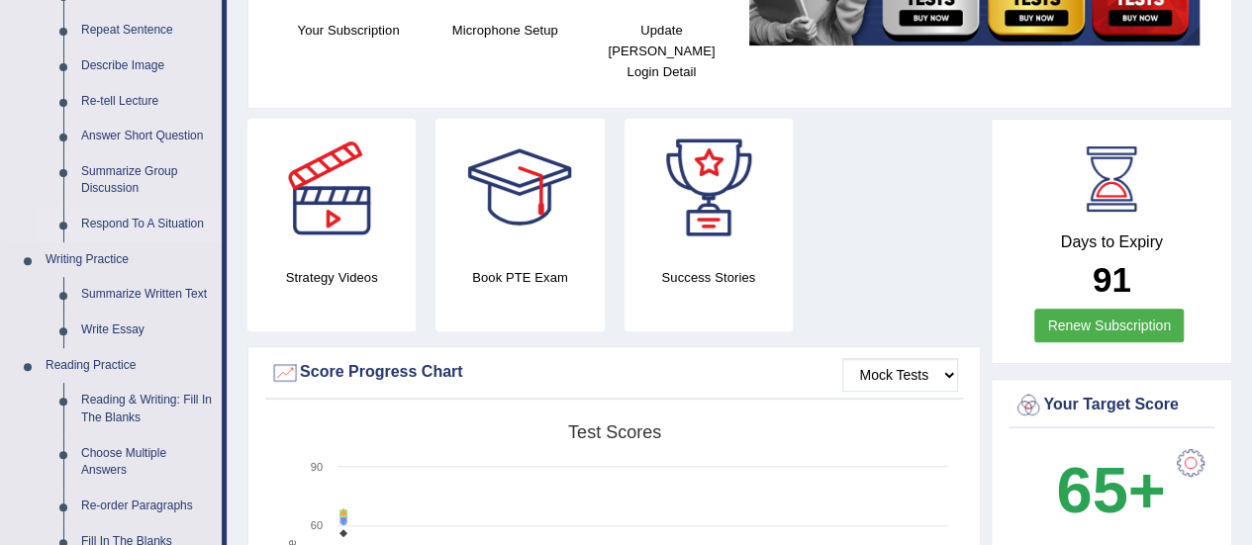
scroll to position [495, 0]
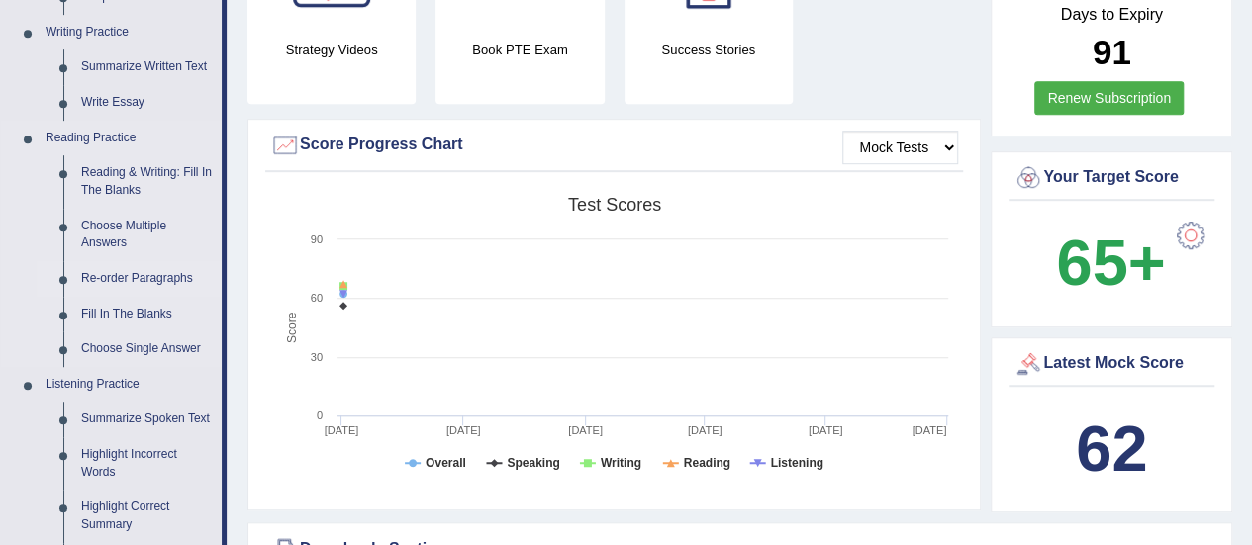
click at [127, 276] on link "Re-order Paragraphs" at bounding box center [146, 279] width 149 height 36
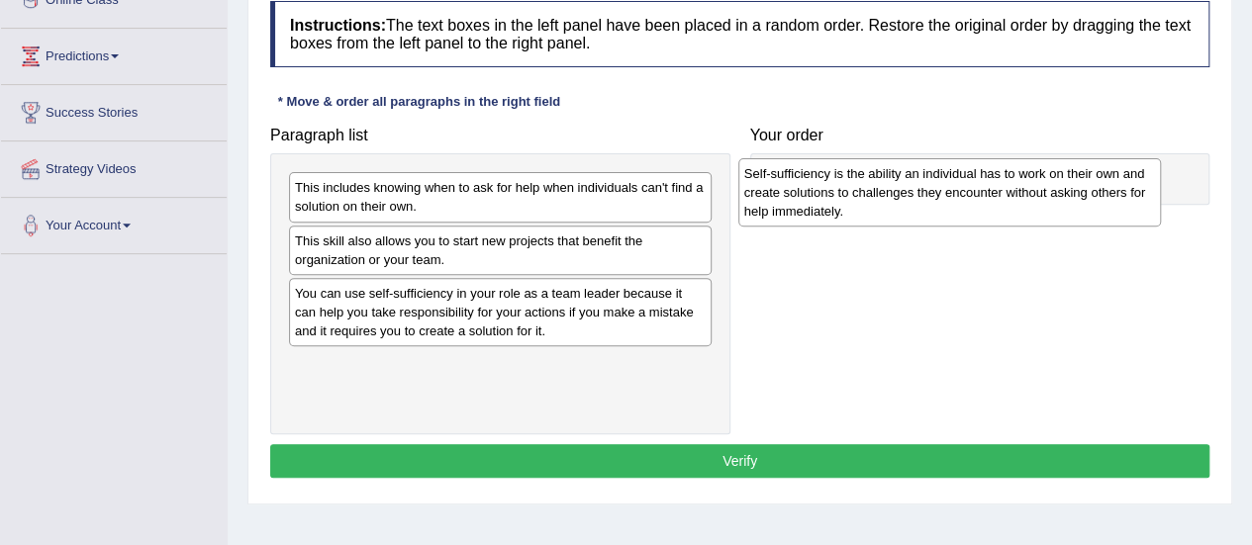
drag, startPoint x: 542, startPoint y: 393, endPoint x: 991, endPoint y: 203, distance: 487.7
click at [995, 197] on div "Self-sufficiency is the ability an individual has to work on their own and crea…" at bounding box center [949, 192] width 423 height 68
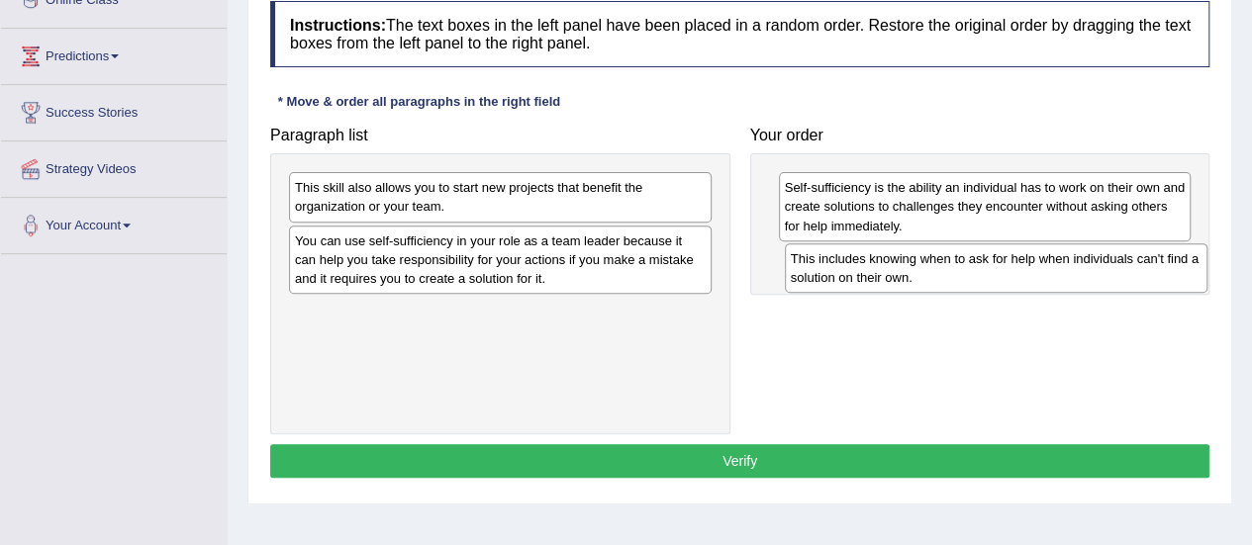
drag, startPoint x: 654, startPoint y: 177, endPoint x: 1150, endPoint y: 246, distance: 500.5
click at [1150, 247] on div "This includes knowing when to ask for help when individuals can't find a soluti…" at bounding box center [996, 267] width 423 height 49
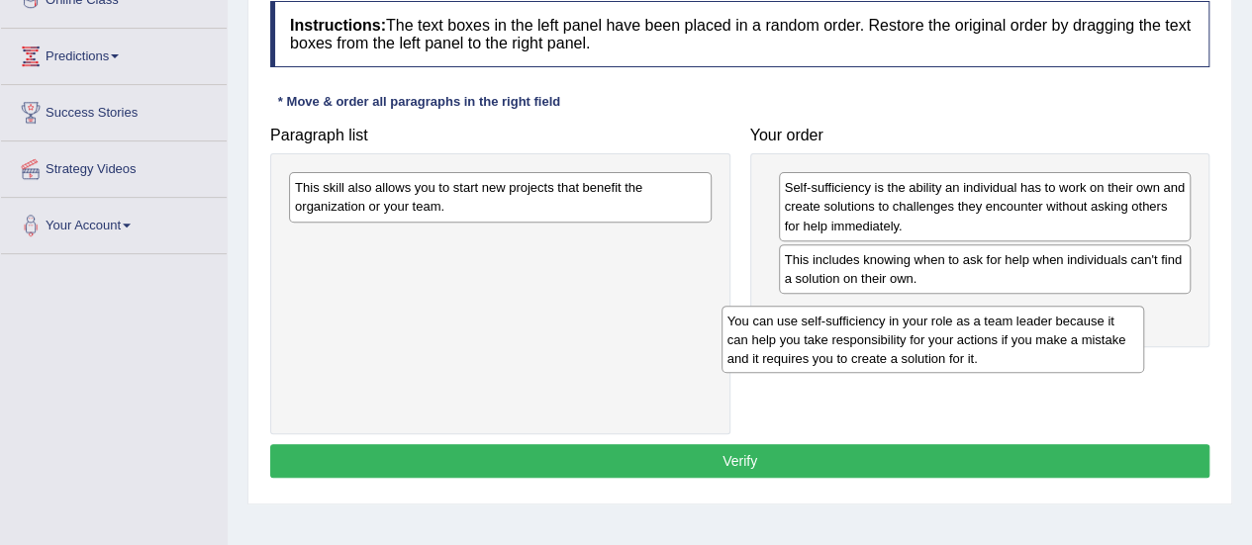
drag, startPoint x: 488, startPoint y: 259, endPoint x: 939, endPoint y: 329, distance: 456.5
click at [939, 329] on div "You can use self-sufficiency in your role as a team leader because it can help …" at bounding box center [932, 340] width 423 height 68
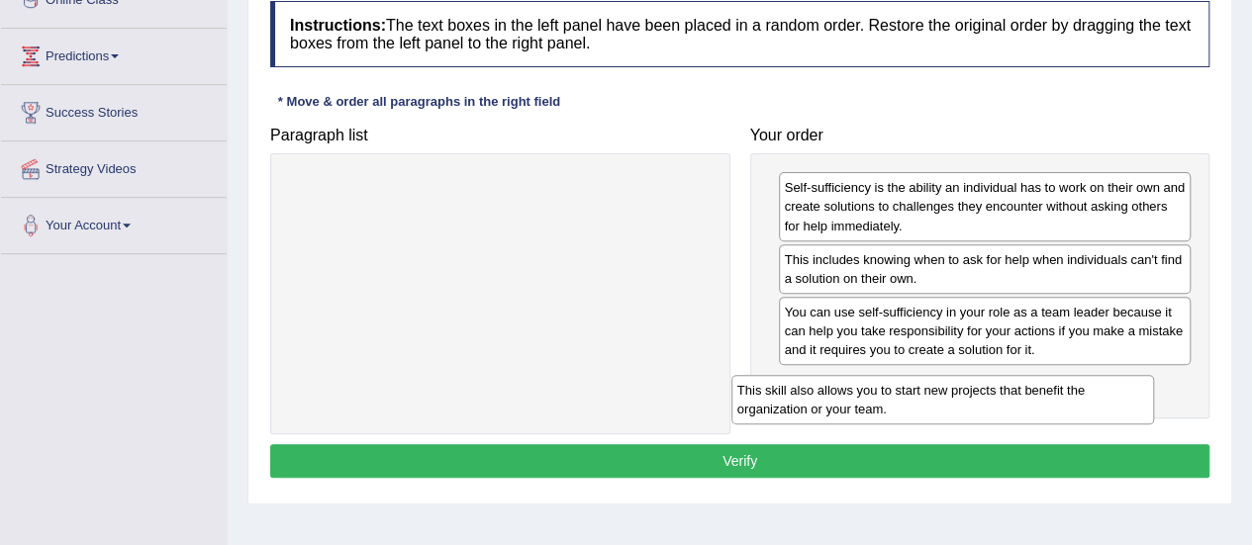
drag, startPoint x: 612, startPoint y: 207, endPoint x: 1054, endPoint y: 409, distance: 486.2
click at [1054, 409] on div "This skill also allows you to start new projects that benefit the organization …" at bounding box center [942, 399] width 423 height 49
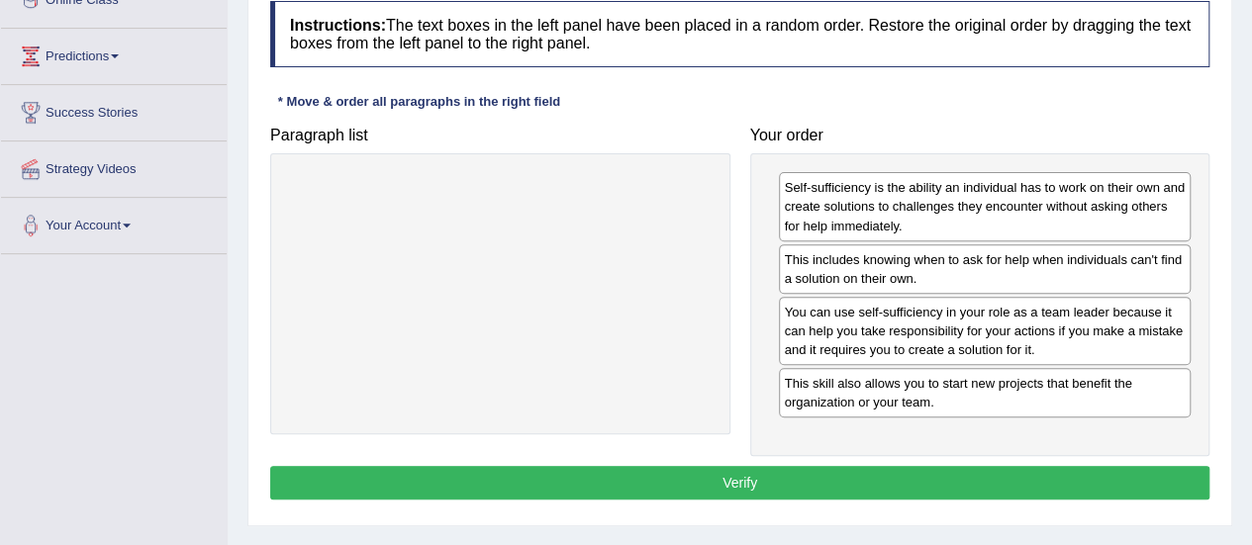
click at [819, 482] on button "Verify" at bounding box center [739, 483] width 939 height 34
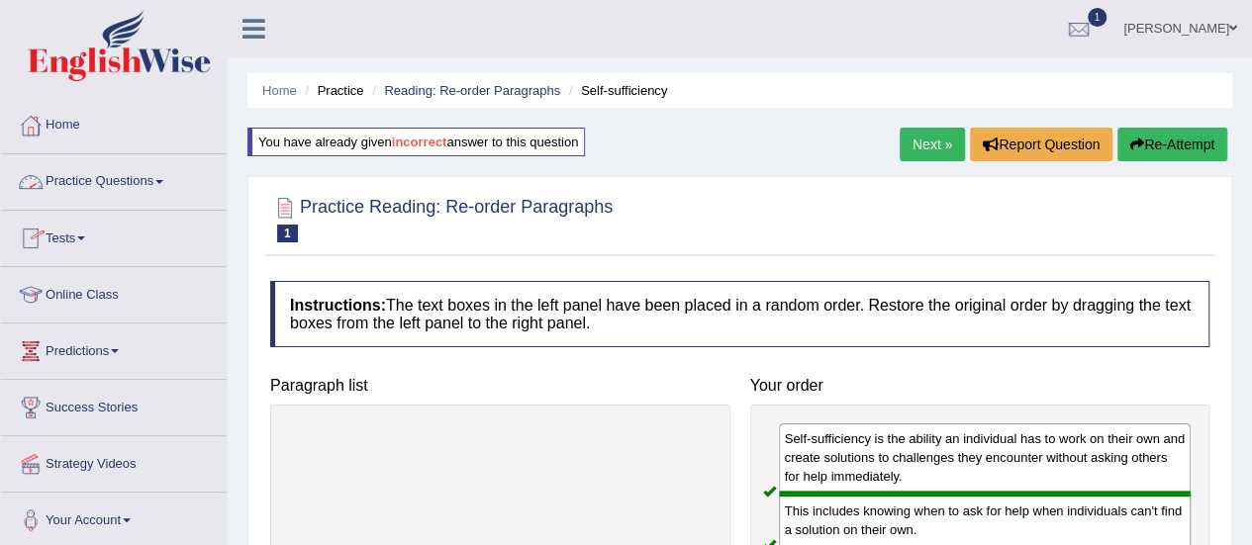
click at [116, 171] on link "Practice Questions" at bounding box center [114, 178] width 226 height 49
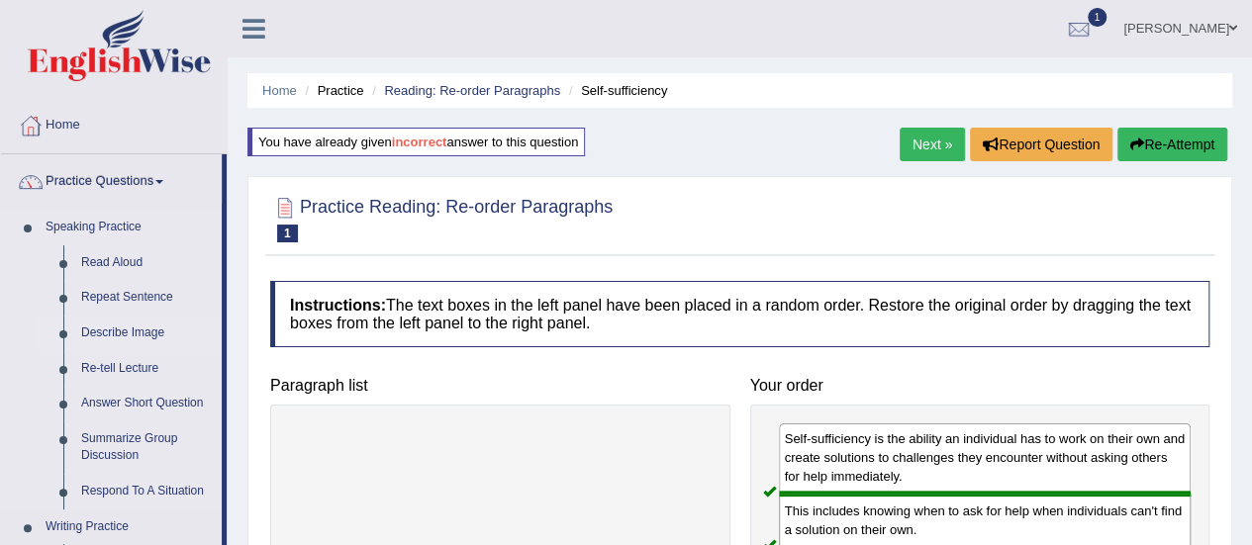
scroll to position [495, 0]
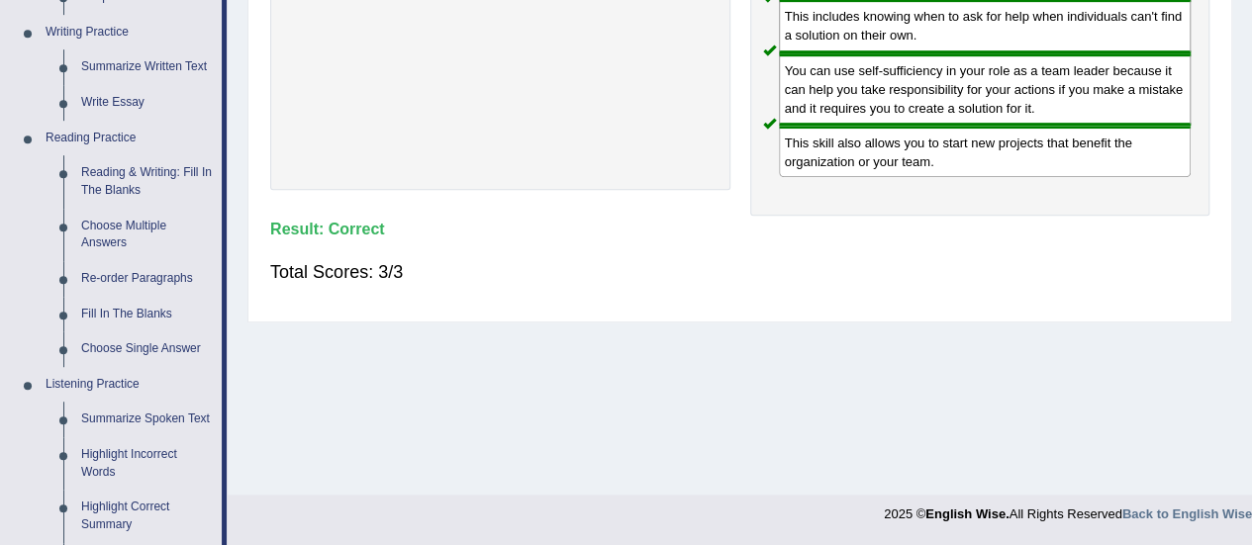
click at [790, 442] on div "Home Practice Reading: Re-order Paragraphs Self-sufficiency You have already gi…" at bounding box center [740, -1] width 1024 height 989
click at [154, 177] on link "Reading & Writing: Fill In The Blanks" at bounding box center [146, 181] width 149 height 52
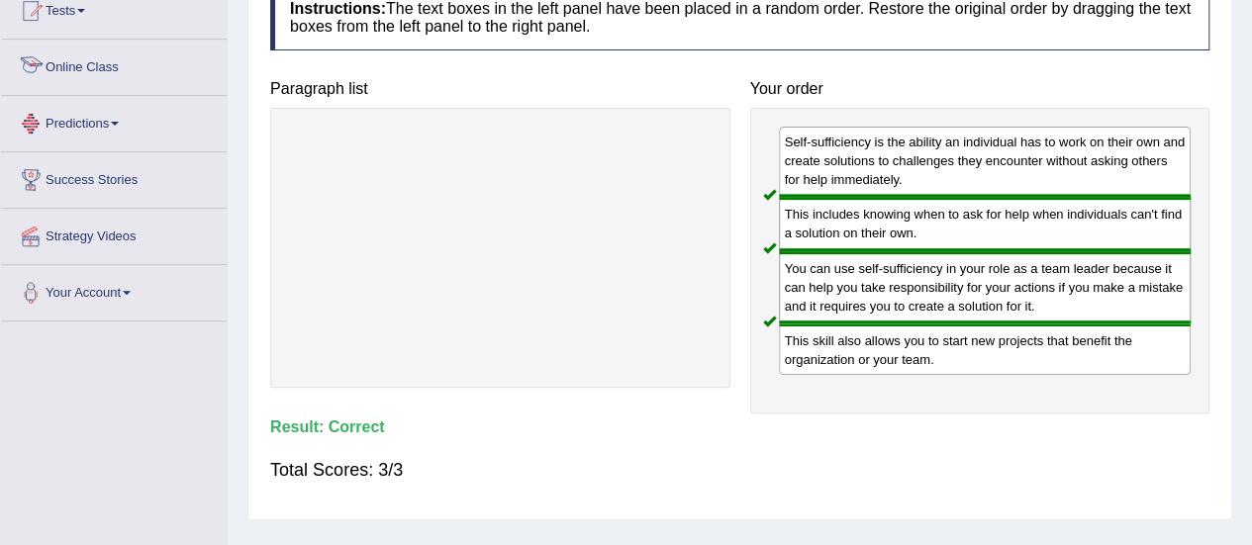
scroll to position [357, 0]
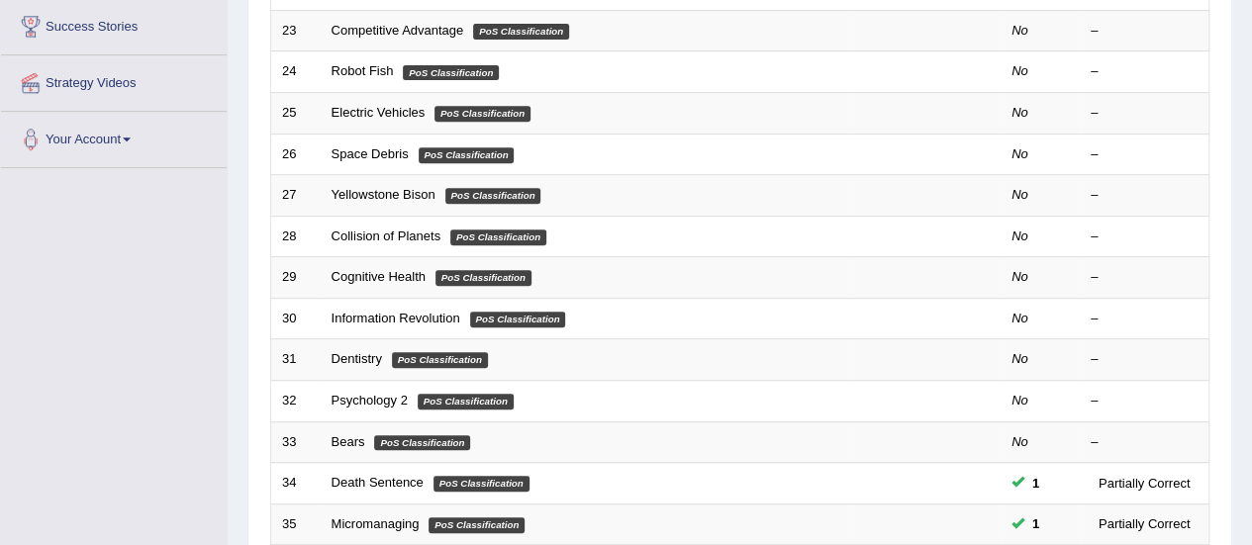
scroll to position [396, 0]
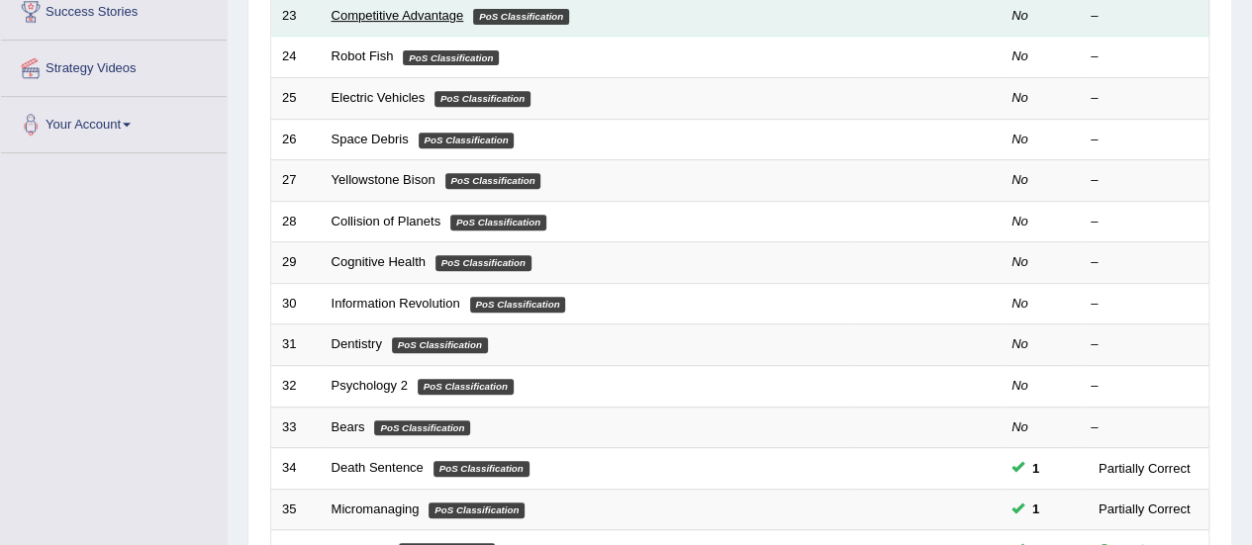
click at [384, 17] on link "Competitive Advantage" at bounding box center [397, 15] width 133 height 15
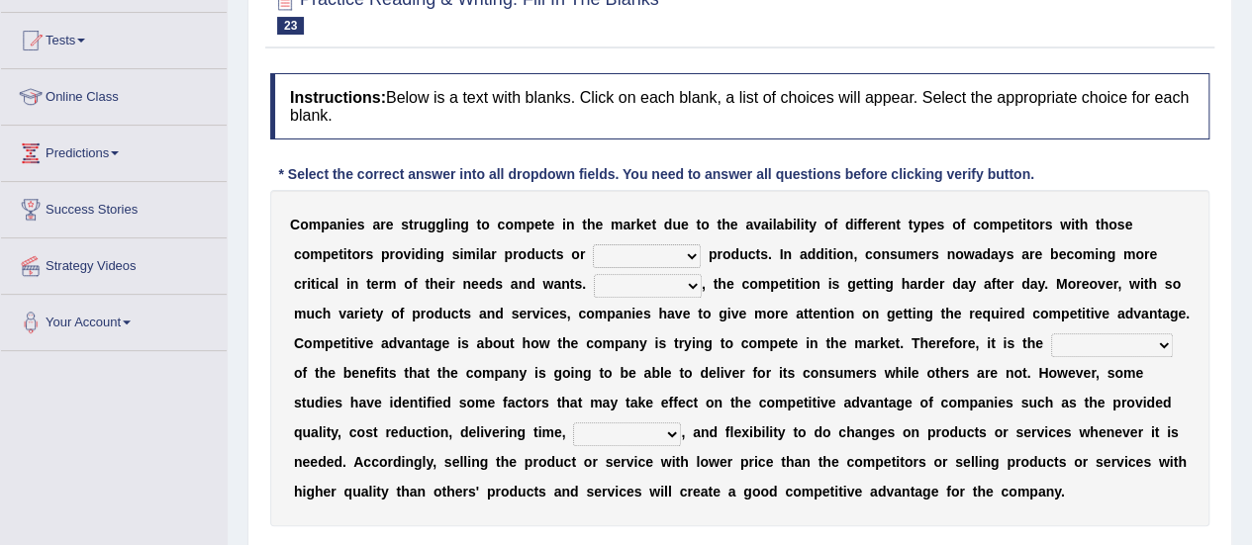
scroll to position [323, 0]
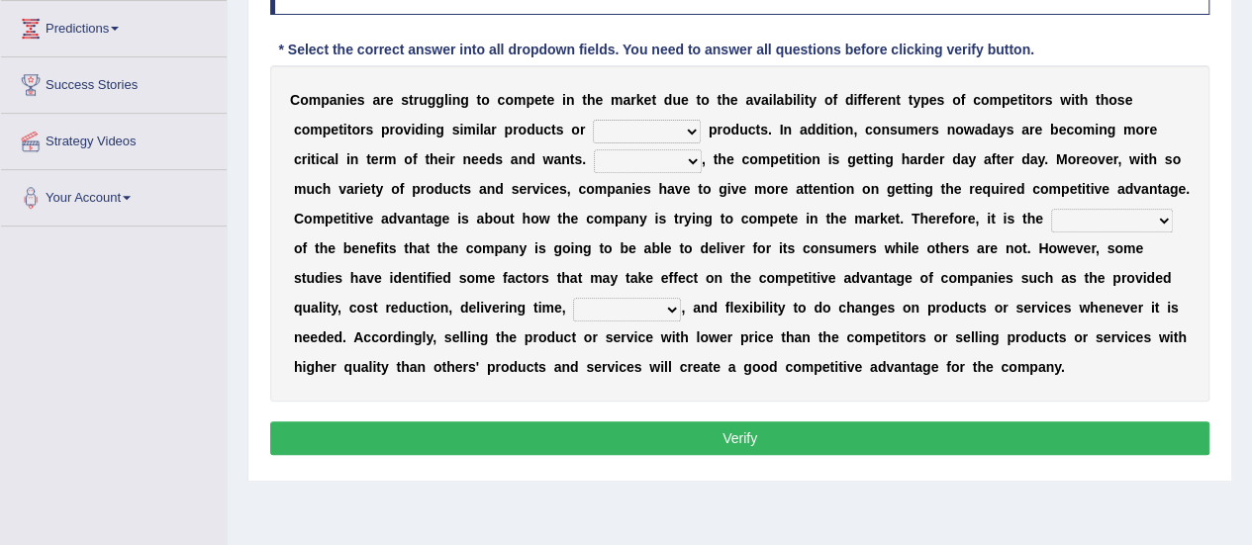
click at [686, 126] on select "constitution restitution substitution institution" at bounding box center [647, 132] width 108 height 24
click at [674, 128] on select "constitution restitution substitution institution" at bounding box center [647, 132] width 108 height 24
click at [691, 132] on select "constitution restitution substitution institution" at bounding box center [647, 132] width 108 height 24
select select "substitution"
click at [593, 120] on select "constitution restitution substitution institution" at bounding box center [647, 132] width 108 height 24
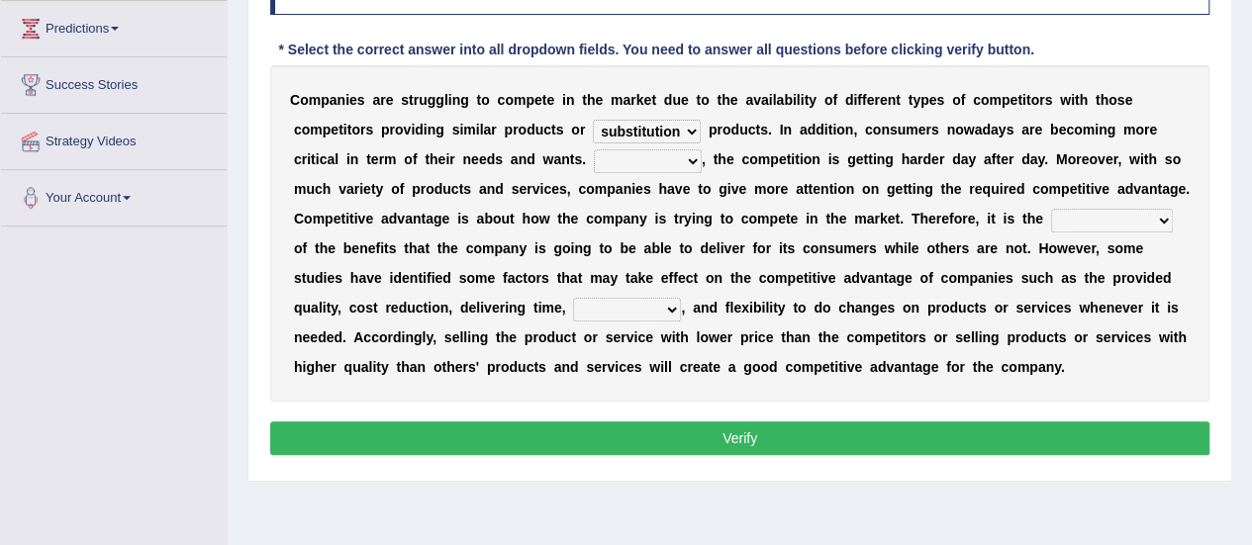
click at [690, 156] on select "However Instead Additionally Therefore" at bounding box center [648, 161] width 108 height 24
click at [708, 415] on div "Instructions: Below is a text with blanks. Click on each blank, a list of choic…" at bounding box center [739, 205] width 949 height 532
click at [669, 166] on select "However Instead Additionally Therefore" at bounding box center [648, 161] width 108 height 24
click at [663, 149] on select "However Instead Additionally Therefore" at bounding box center [648, 161] width 108 height 24
click at [696, 153] on select "However Instead Additionally Therefore" at bounding box center [648, 161] width 108 height 24
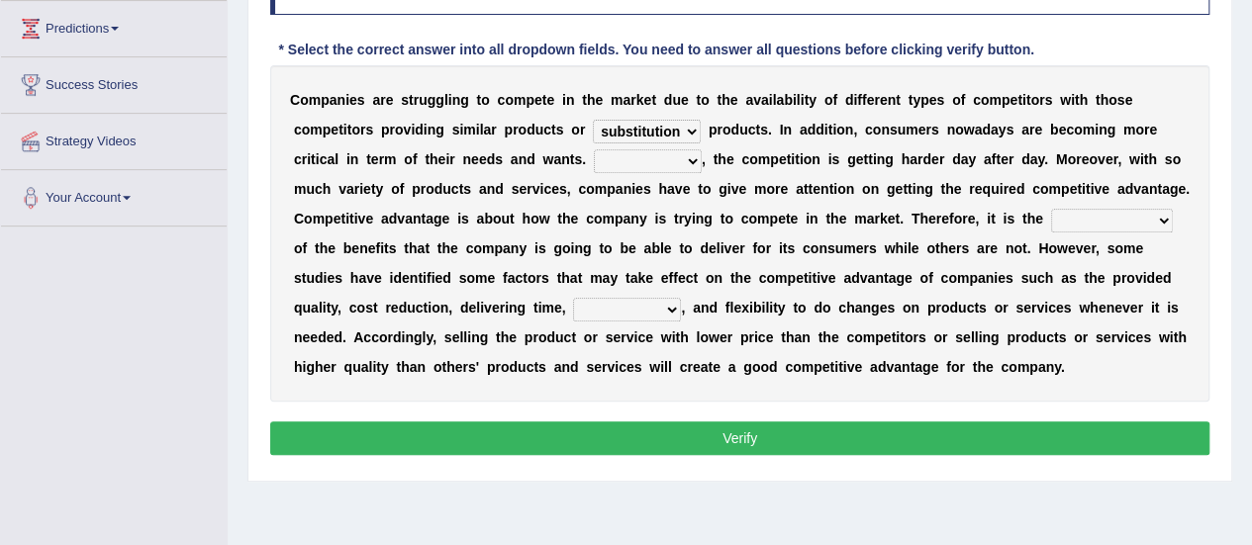
click at [666, 158] on select "However Instead Additionally Therefore" at bounding box center [648, 161] width 108 height 24
select select "However"
click at [594, 149] on select "However Instead Additionally Therefore" at bounding box center [648, 161] width 108 height 24
click at [1148, 214] on select "dissemination ordination determination incarnation" at bounding box center [1112, 221] width 122 height 24
select select "determination"
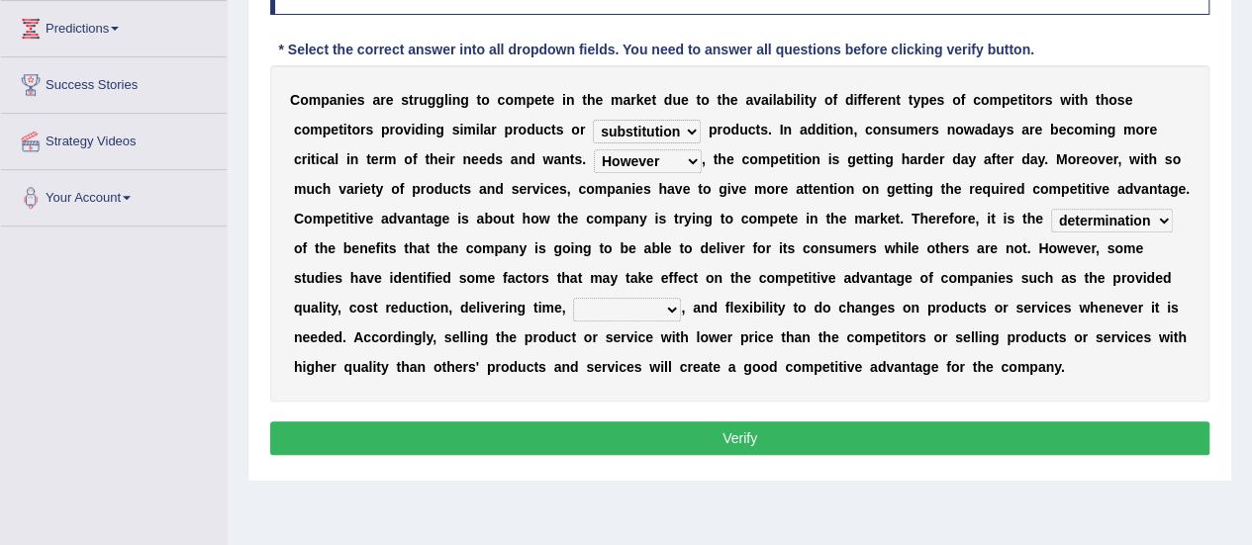
click at [1051, 209] on select "dissemination ordination determination incarnation" at bounding box center [1112, 221] width 122 height 24
click at [1124, 214] on select "dissemination ordination determination incarnation" at bounding box center [1112, 221] width 122 height 24
click at [701, 383] on div "C o m p a n i e s a r e s t r u g g l i n g t o c o m p e t e i n t h e m a r k…" at bounding box center [739, 233] width 939 height 336
click at [663, 303] on select "captivation aggregation deprivation innovation" at bounding box center [627, 310] width 108 height 24
select select "innovation"
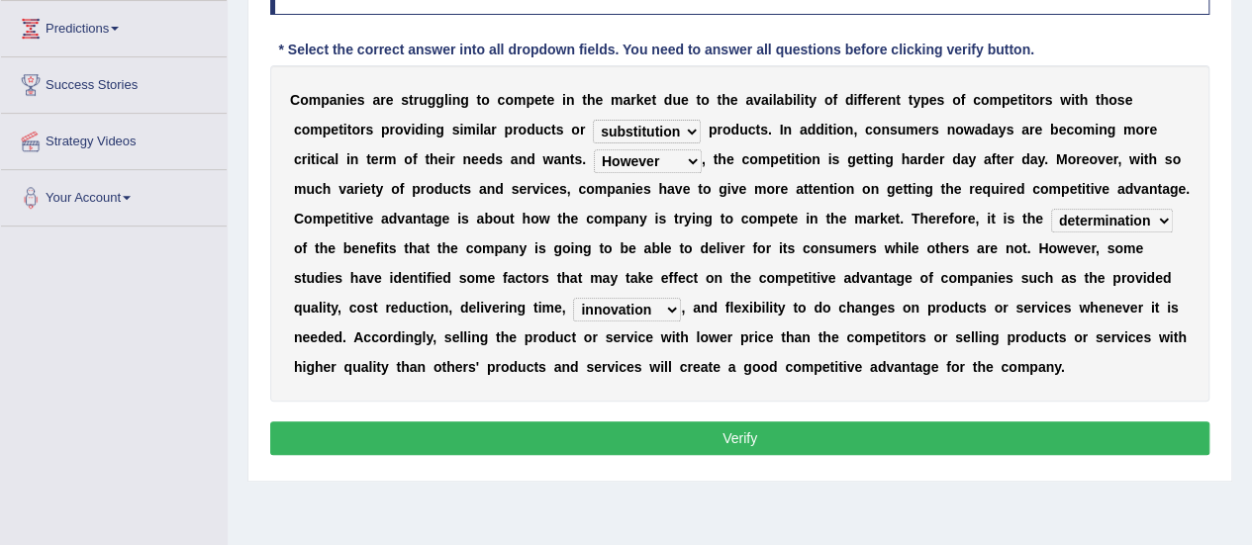
click at [573, 298] on select "captivation aggregation deprivation innovation" at bounding box center [627, 310] width 108 height 24
click at [708, 434] on button "Verify" at bounding box center [739, 439] width 939 height 34
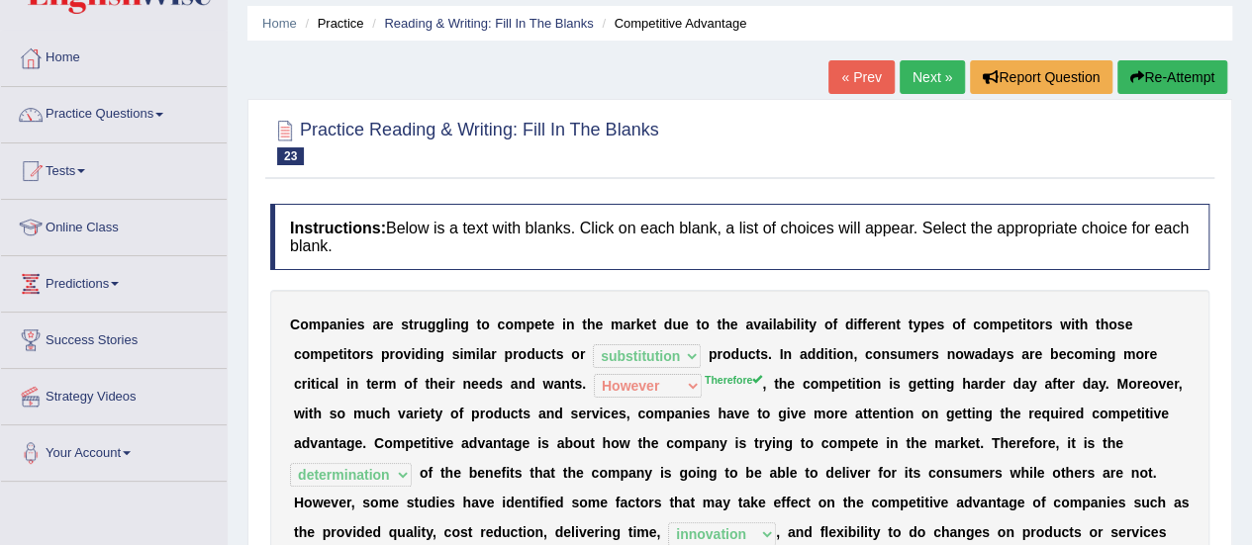
scroll to position [26, 0]
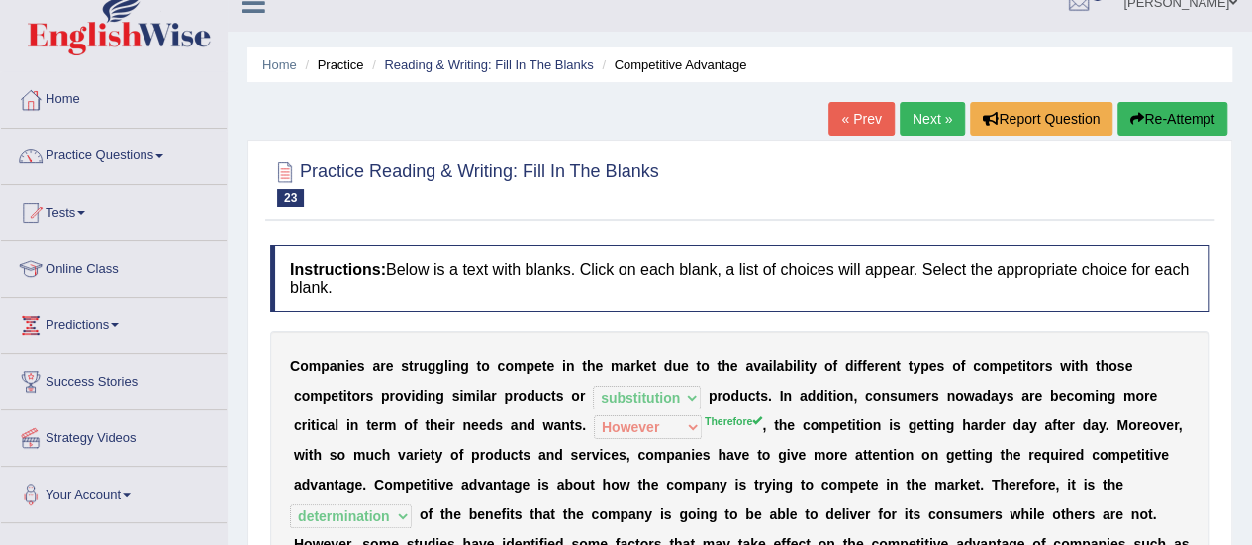
click at [928, 120] on link "Next »" at bounding box center [931, 119] width 65 height 34
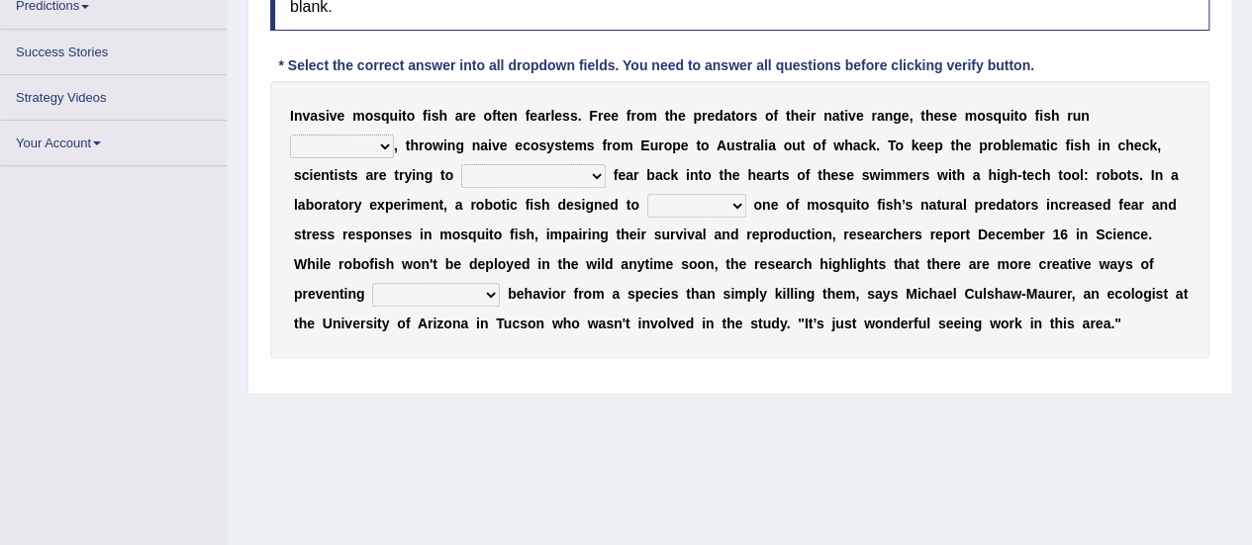
click at [382, 141] on select "occupant flippant rampant concordant" at bounding box center [342, 147] width 104 height 24
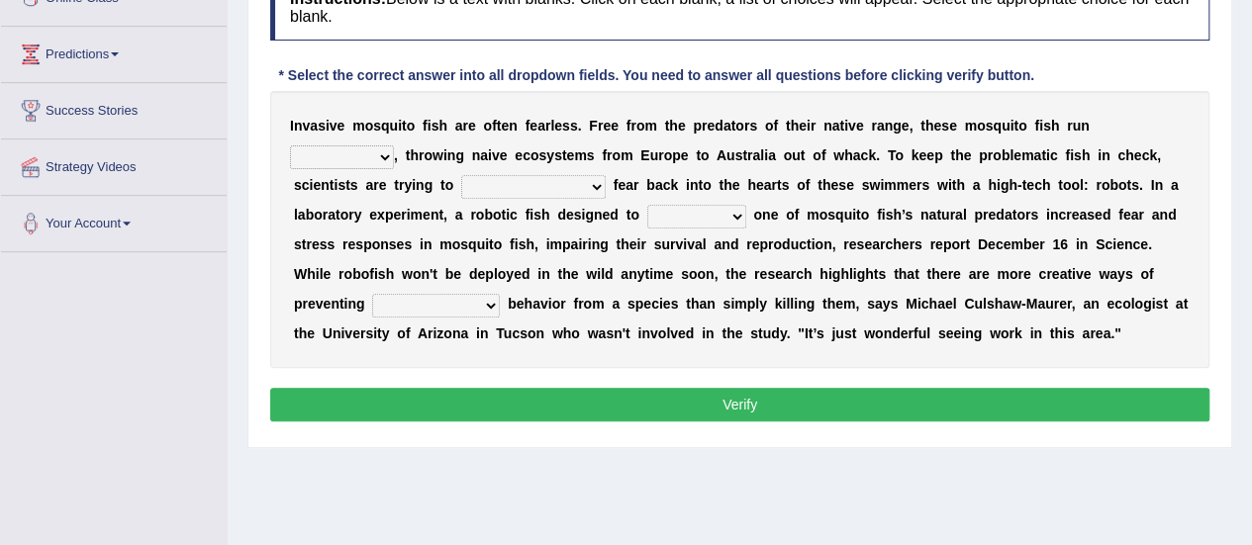
scroll to position [344, 0]
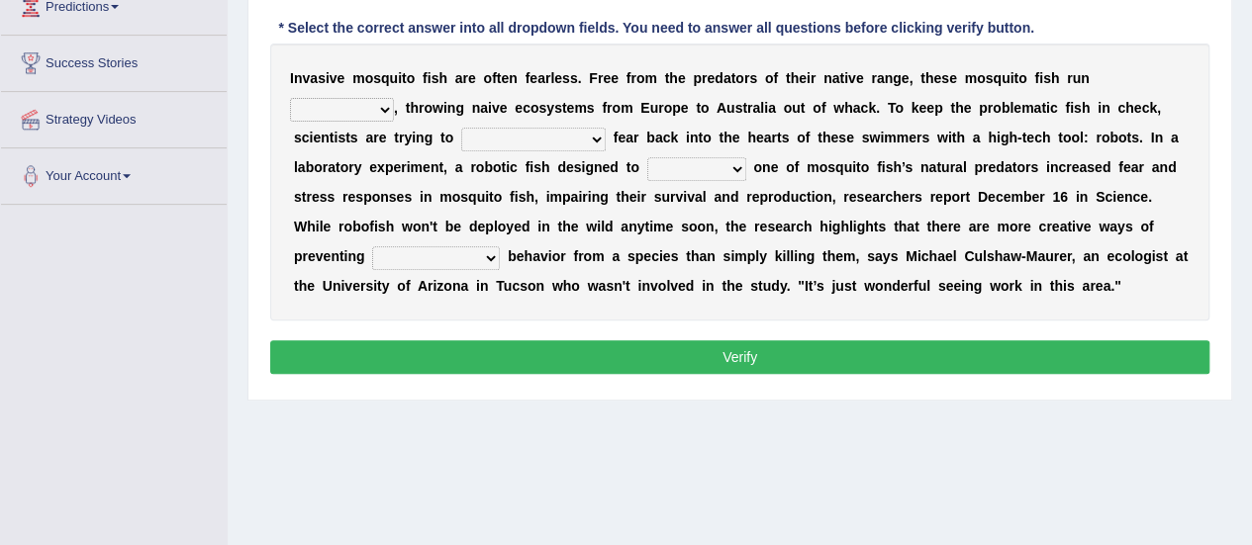
select select "rampant"
click at [290, 98] on select "occupant flippant rampant concordant" at bounding box center [342, 110] width 104 height 24
click at [546, 140] on select "accept spike strike drake" at bounding box center [533, 140] width 144 height 24
select select "strike"
click at [461, 128] on select "accept spike strike drake" at bounding box center [533, 140] width 144 height 24
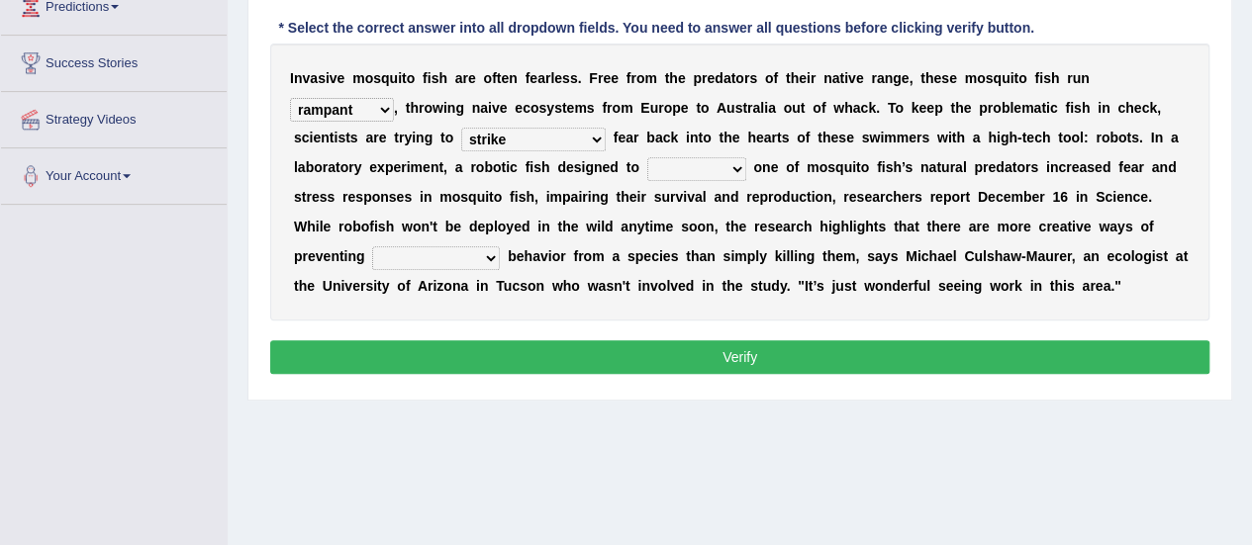
click at [724, 163] on select "bequest mimic battle conquest" at bounding box center [696, 169] width 99 height 24
select select "mimic"
click at [647, 157] on select "bequest mimic battle conquest" at bounding box center [696, 169] width 99 height 24
click at [447, 251] on select "unprivileged unprecedented uncharted unwanted" at bounding box center [436, 258] width 128 height 24
select select "unwanted"
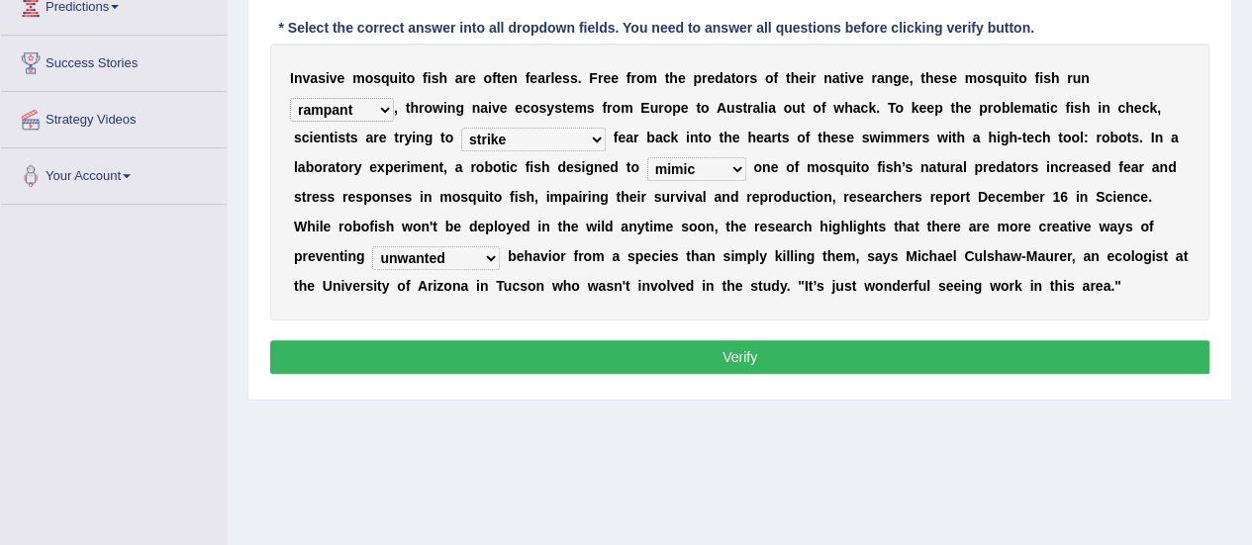
click at [372, 246] on select "unprivileged unprecedented uncharted unwanted" at bounding box center [436, 258] width 128 height 24
click at [783, 364] on button "Verify" at bounding box center [739, 357] width 939 height 34
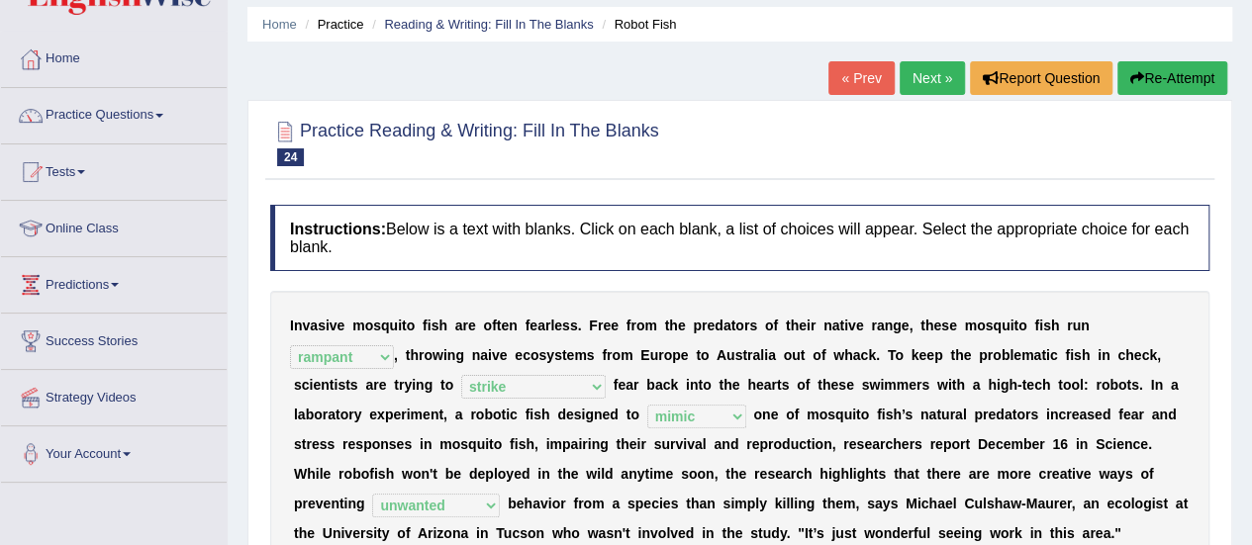
scroll to position [47, 0]
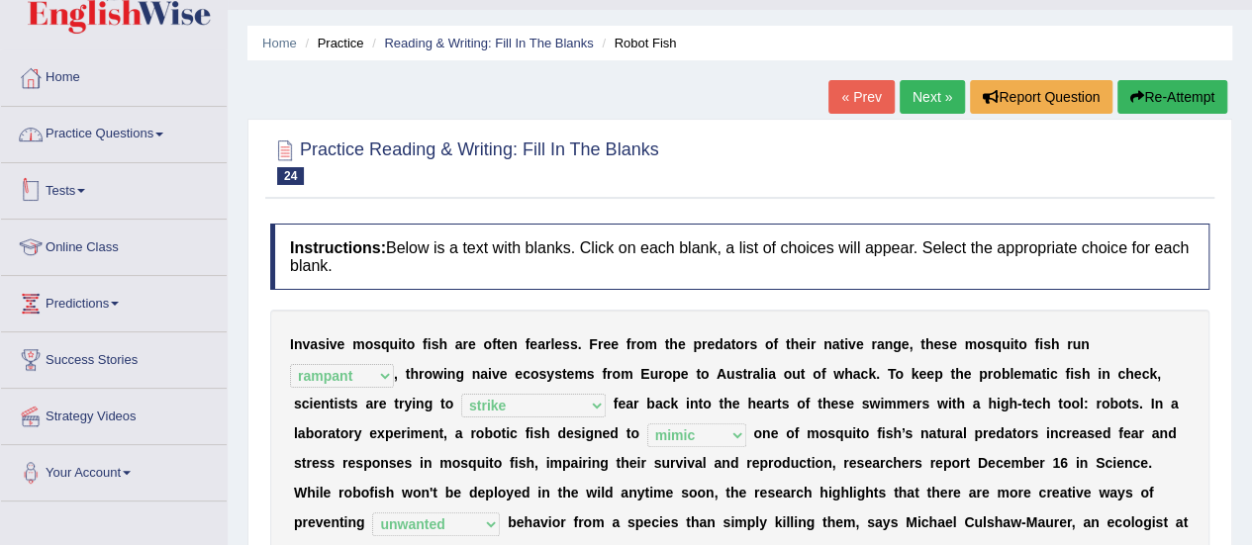
click at [137, 142] on link "Practice Questions" at bounding box center [114, 131] width 226 height 49
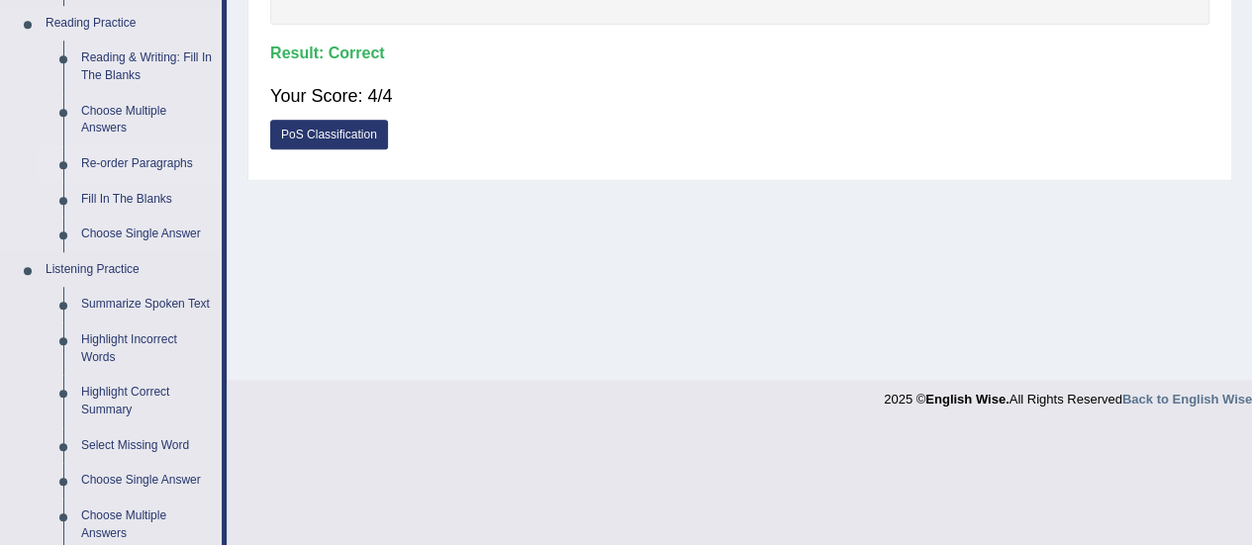
scroll to position [641, 0]
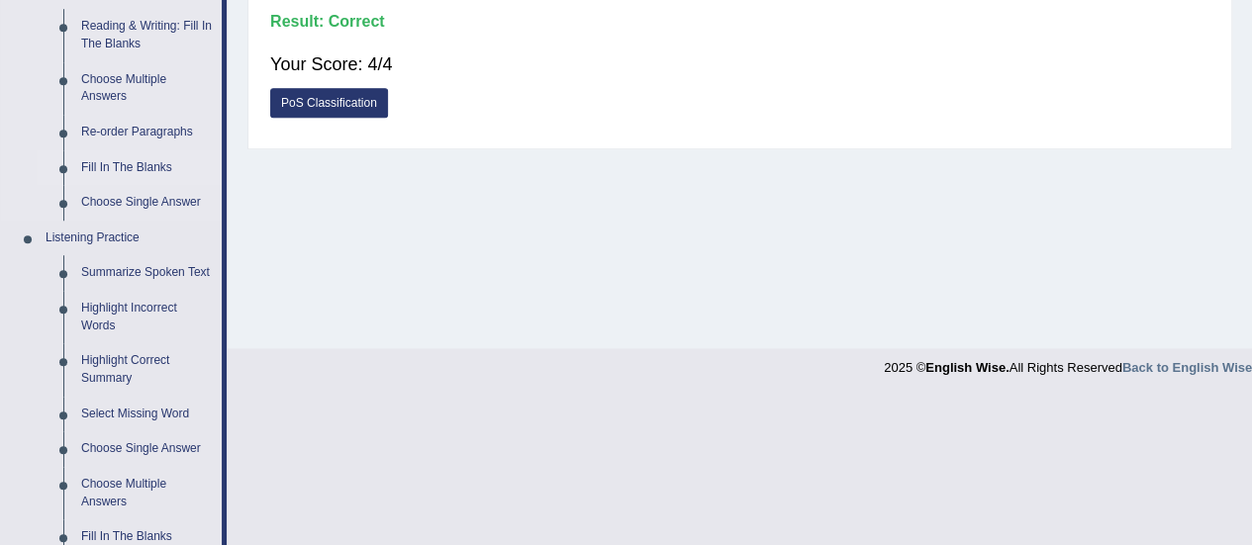
click at [148, 171] on link "Fill In The Blanks" at bounding box center [146, 168] width 149 height 36
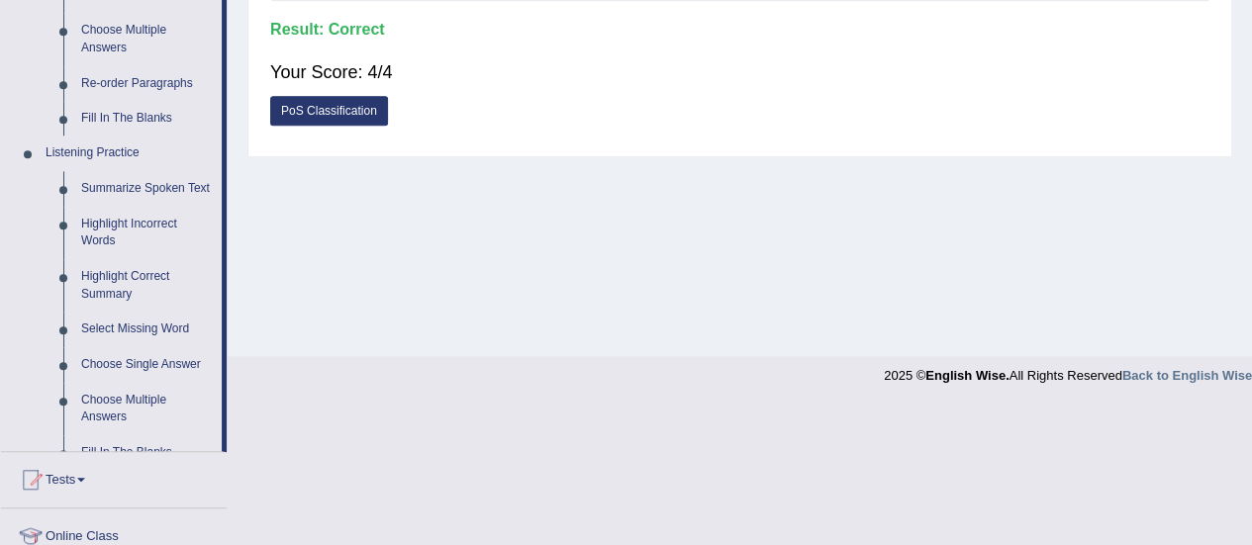
scroll to position [436, 0]
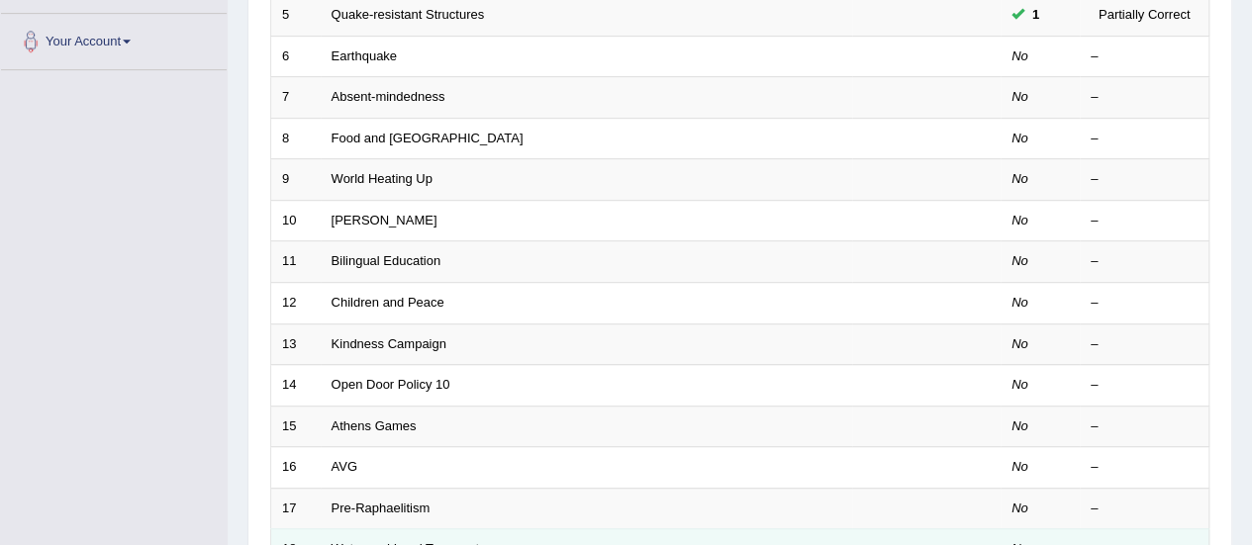
scroll to position [755, 0]
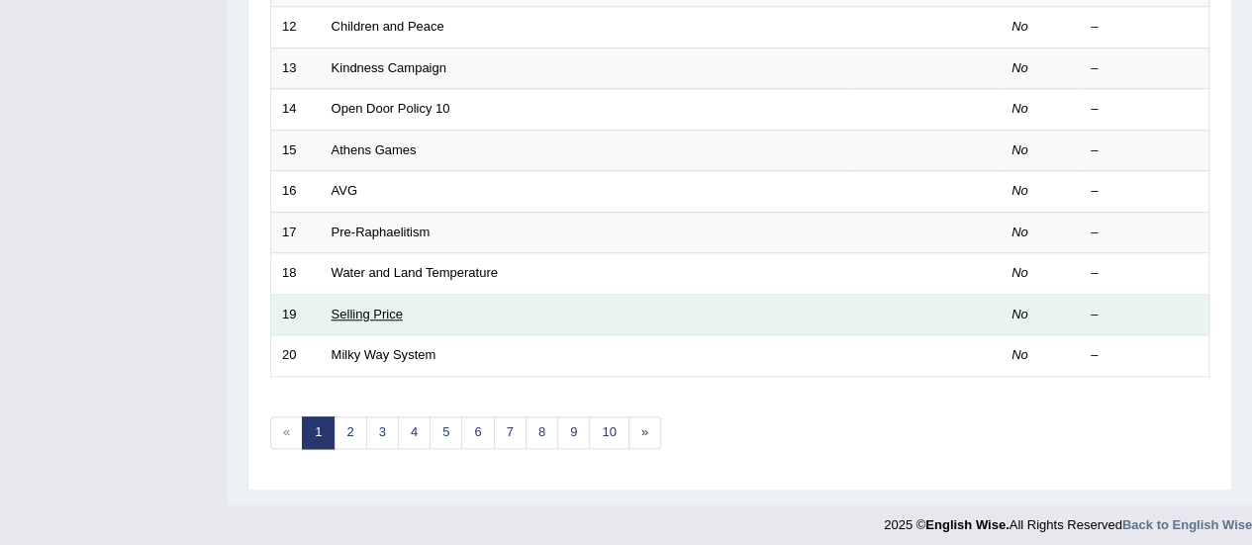
click at [388, 313] on link "Selling Price" at bounding box center [366, 314] width 71 height 15
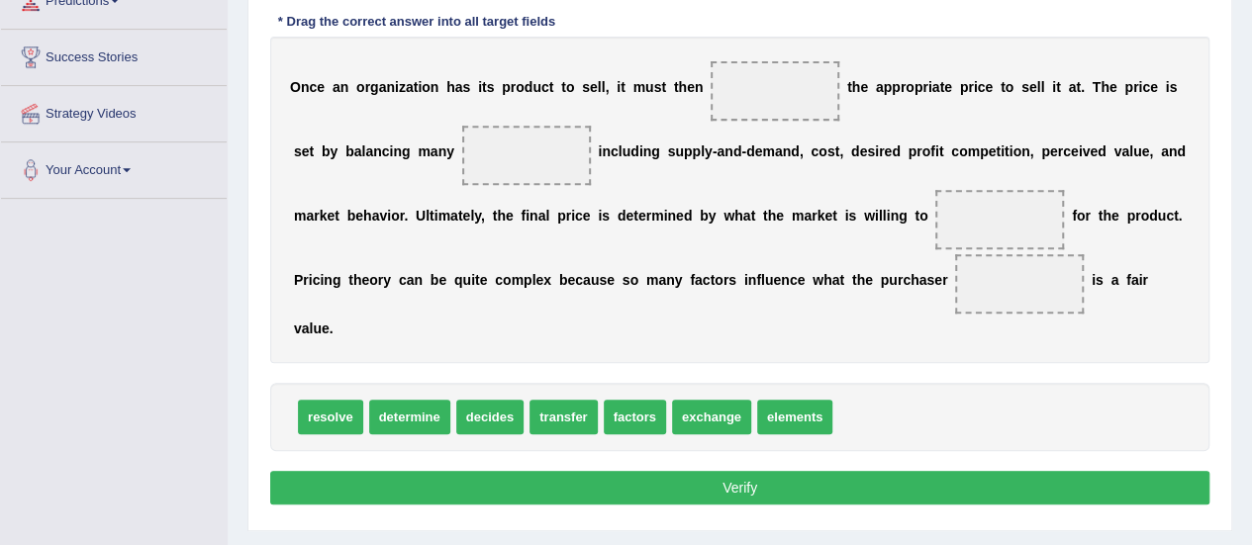
scroll to position [396, 0]
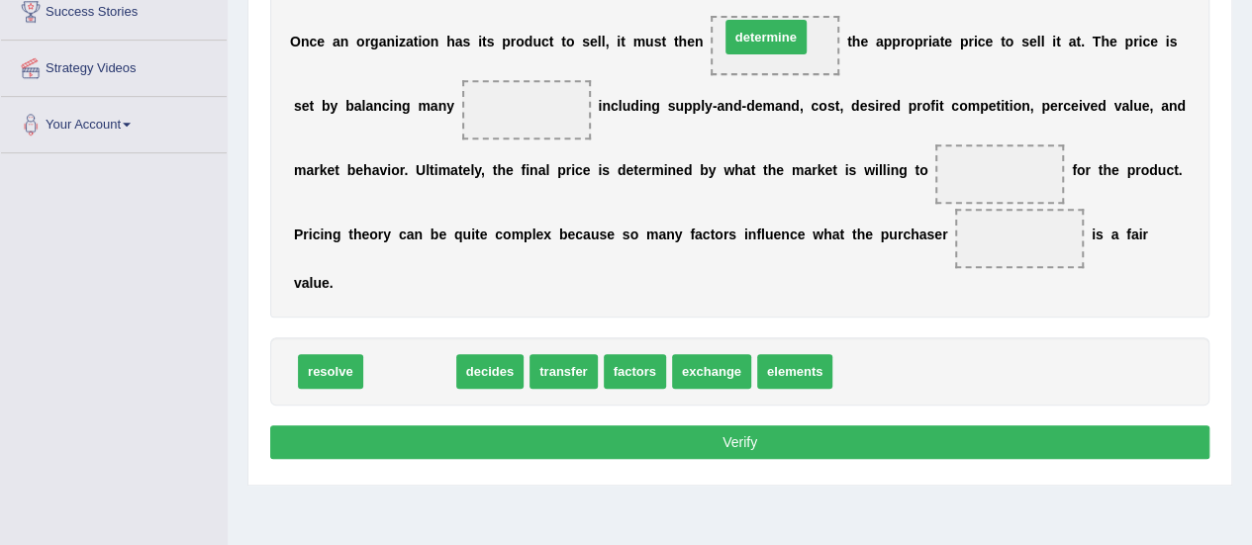
drag, startPoint x: 420, startPoint y: 370, endPoint x: 795, endPoint y: 36, distance: 502.5
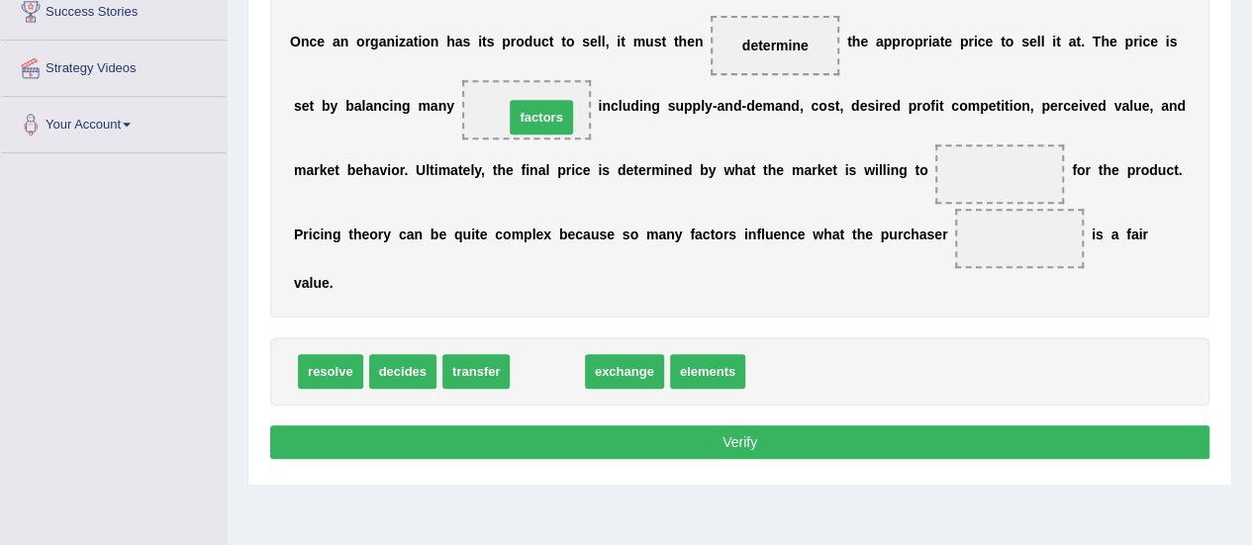
drag, startPoint x: 554, startPoint y: 332, endPoint x: 593, endPoint y: 182, distance: 155.3
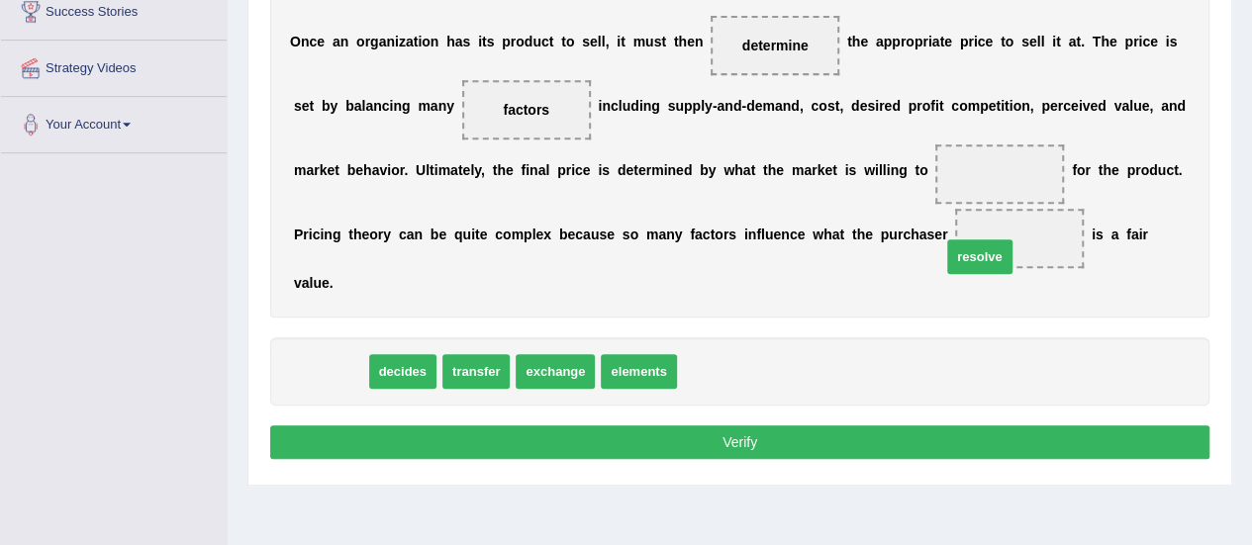
drag, startPoint x: 318, startPoint y: 352, endPoint x: 981, endPoint y: 159, distance: 690.5
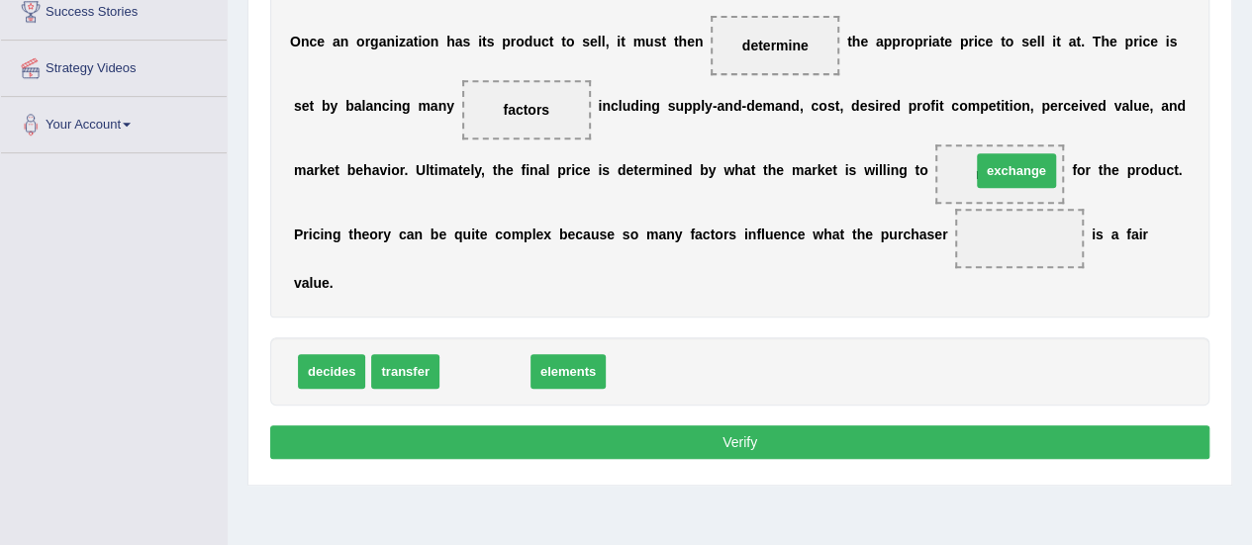
drag, startPoint x: 493, startPoint y: 365, endPoint x: 1057, endPoint y: 143, distance: 606.0
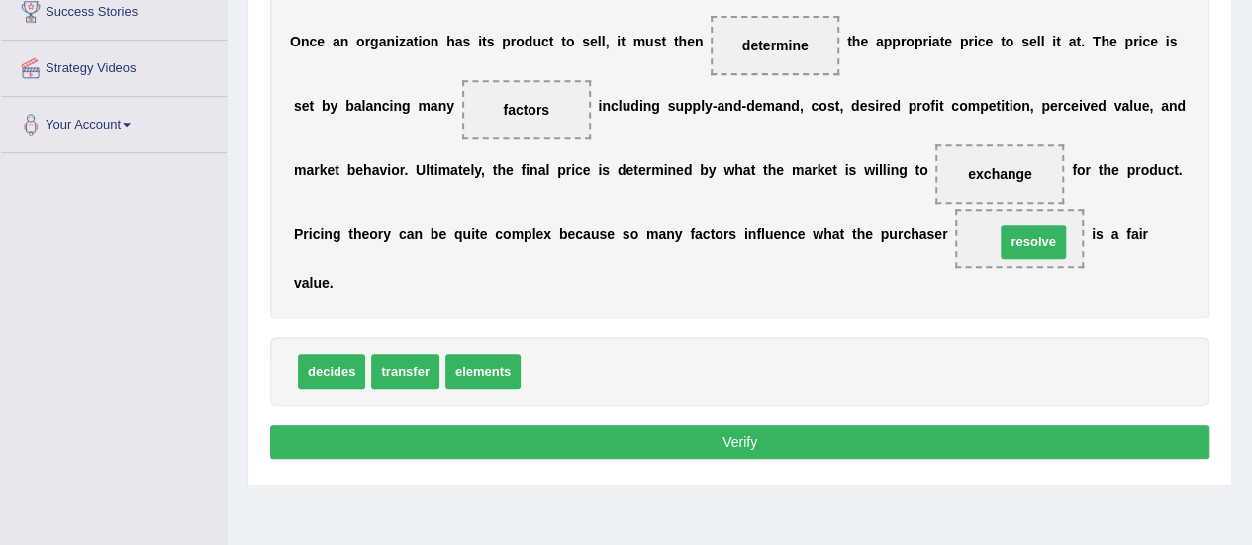
drag, startPoint x: 555, startPoint y: 371, endPoint x: 1029, endPoint y: 241, distance: 491.4
click at [754, 438] on button "Verify" at bounding box center [739, 442] width 939 height 34
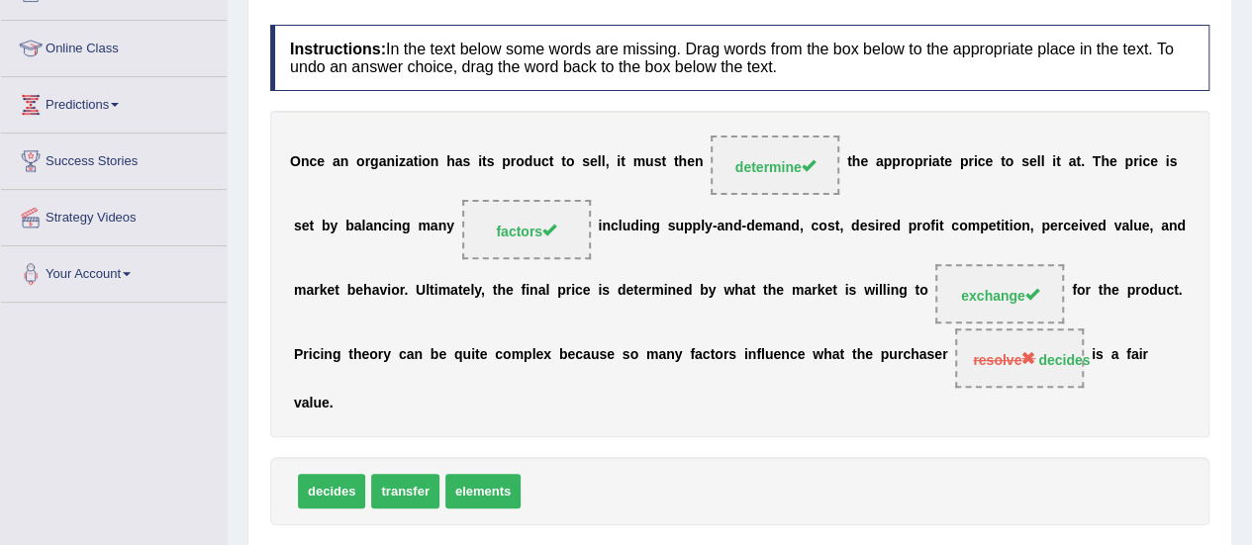
scroll to position [0, 0]
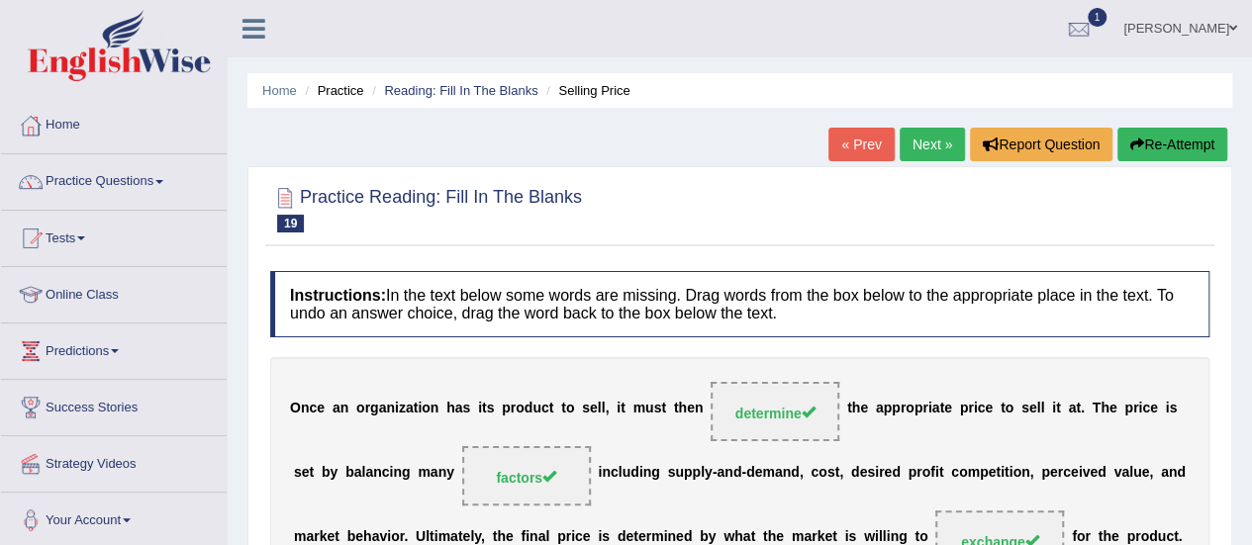
click at [916, 141] on link "Next »" at bounding box center [931, 145] width 65 height 34
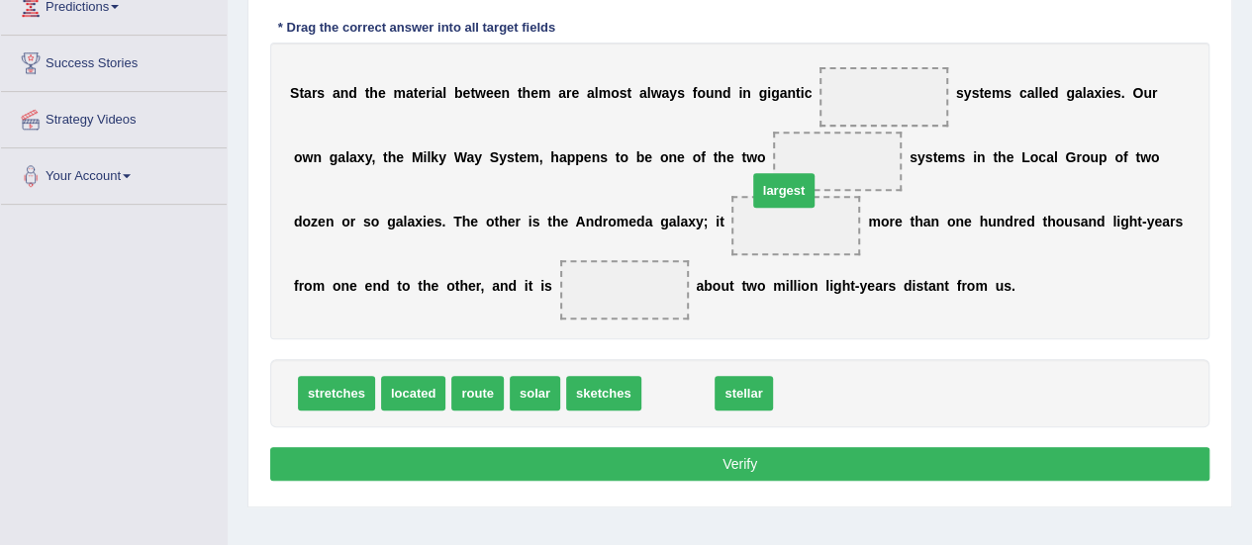
drag, startPoint x: 699, startPoint y: 359, endPoint x: 896, endPoint y: 98, distance: 327.7
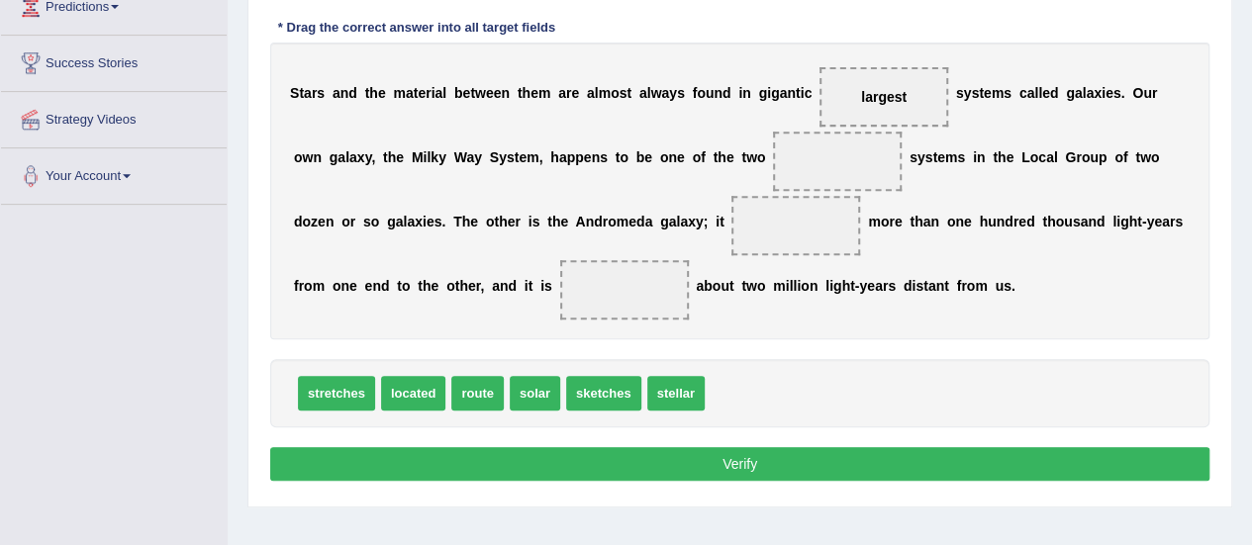
drag, startPoint x: 887, startPoint y: 74, endPoint x: 885, endPoint y: 164, distance: 90.1
click at [885, 164] on div "S t a r s a n d t h e m a t e r i a l b e t w e e n t h e m a r e a l m o s t a…" at bounding box center [739, 191] width 939 height 297
drag, startPoint x: 906, startPoint y: 79, endPoint x: 896, endPoint y: 114, distance: 36.0
click at [896, 114] on span "largest" at bounding box center [883, 96] width 129 height 59
drag, startPoint x: 891, startPoint y: 94, endPoint x: 754, endPoint y: 397, distance: 332.2
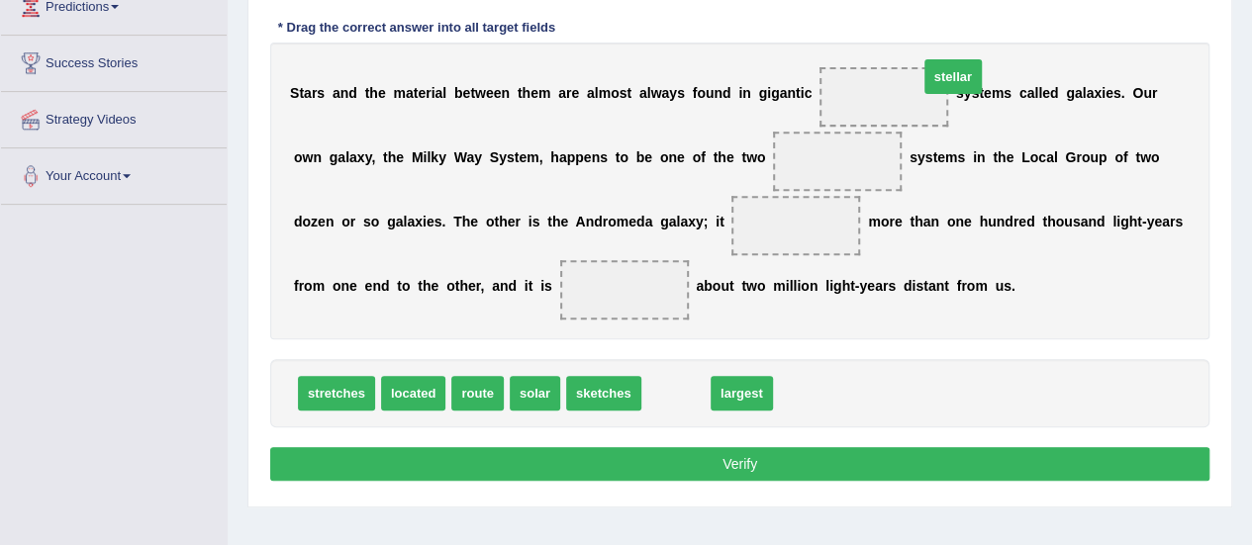
drag, startPoint x: 703, startPoint y: 326, endPoint x: 970, endPoint y: 73, distance: 367.5
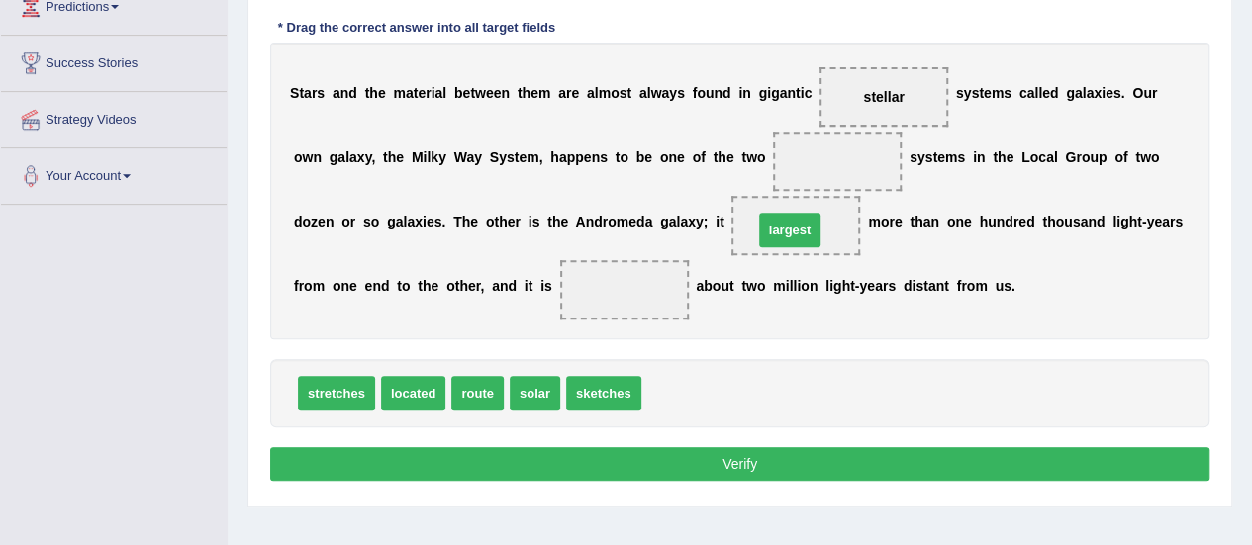
drag, startPoint x: 687, startPoint y: 373, endPoint x: 823, endPoint y: 163, distance: 250.3
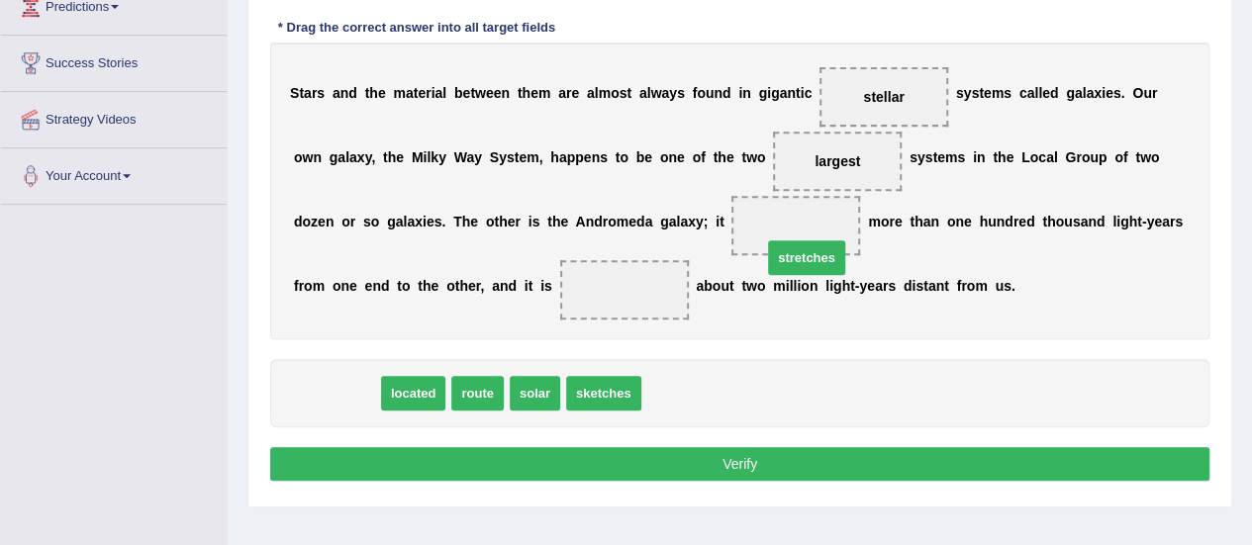
drag, startPoint x: 346, startPoint y: 400, endPoint x: 816, endPoint y: 264, distance: 489.2
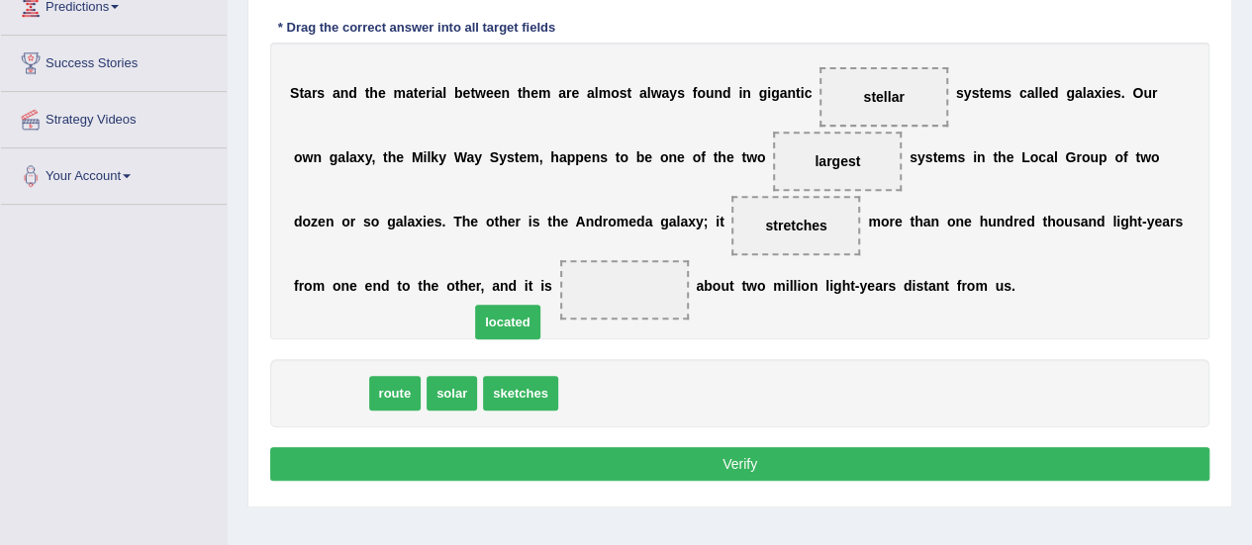
drag, startPoint x: 340, startPoint y: 383, endPoint x: 546, endPoint y: 303, distance: 220.9
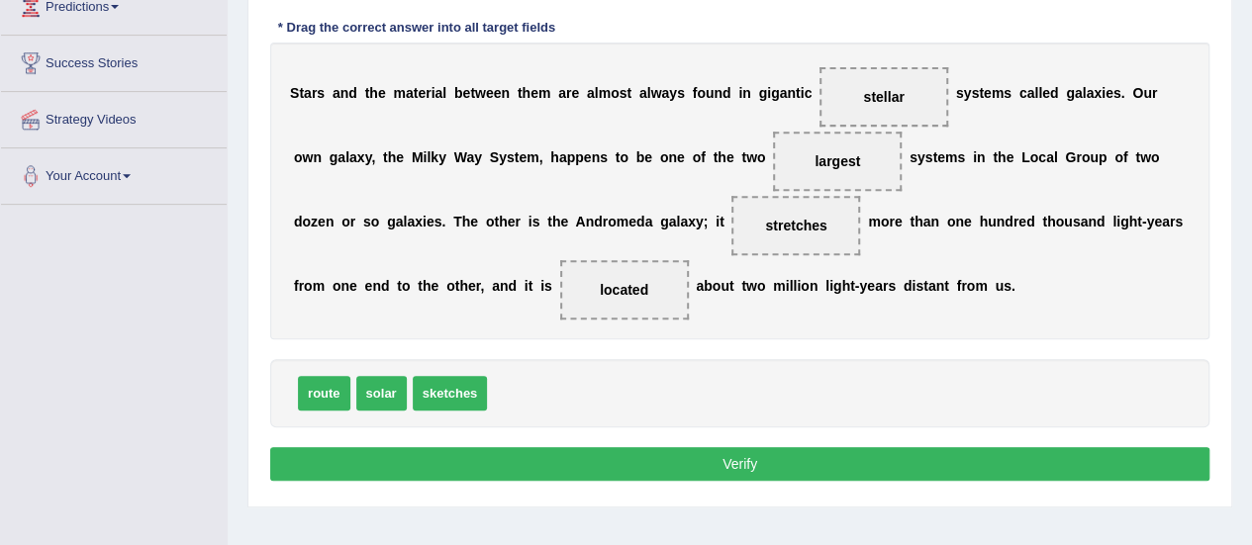
click at [724, 457] on button "Verify" at bounding box center [739, 464] width 939 height 34
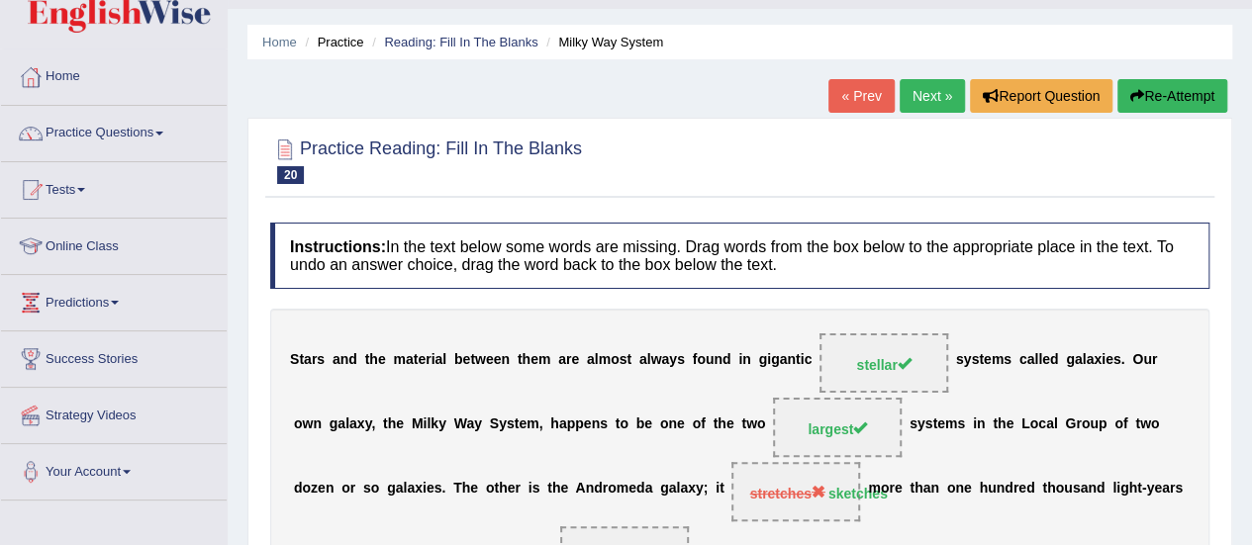
scroll to position [47, 0]
click at [932, 101] on link "Next »" at bounding box center [931, 97] width 65 height 34
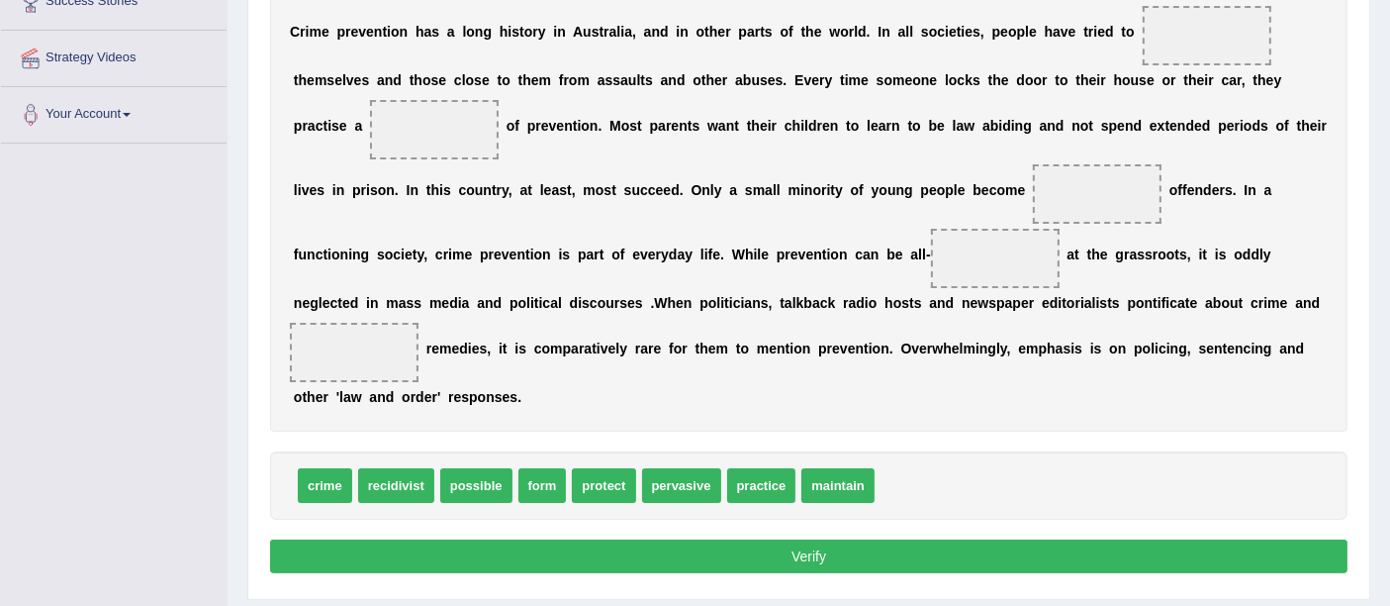
scroll to position [407, 0]
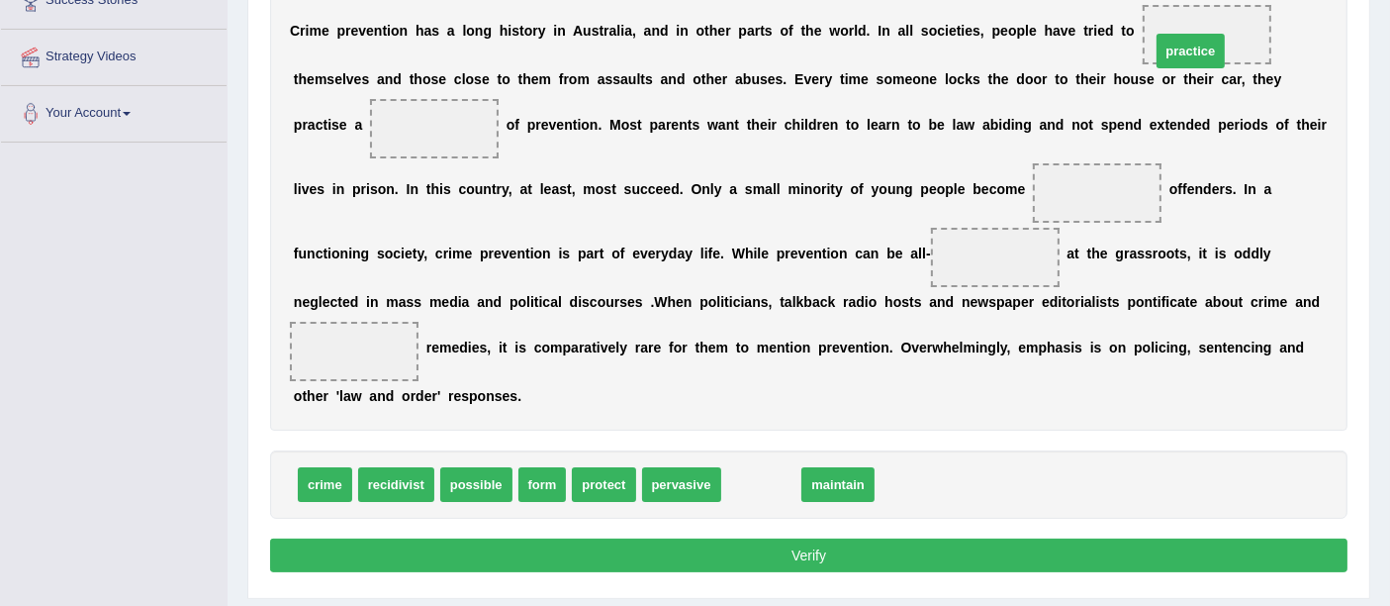
drag, startPoint x: 778, startPoint y: 473, endPoint x: 1207, endPoint y: 40, distance: 610.1
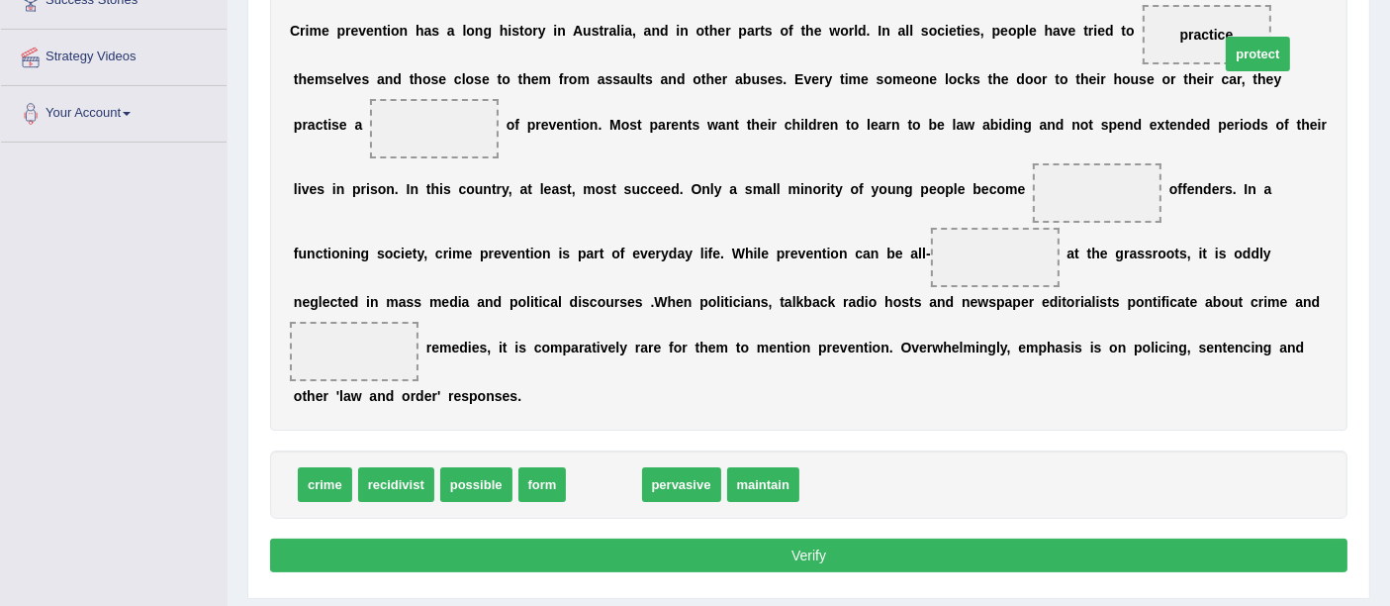
drag, startPoint x: 590, startPoint y: 476, endPoint x: 1243, endPoint y: 47, distance: 781.6
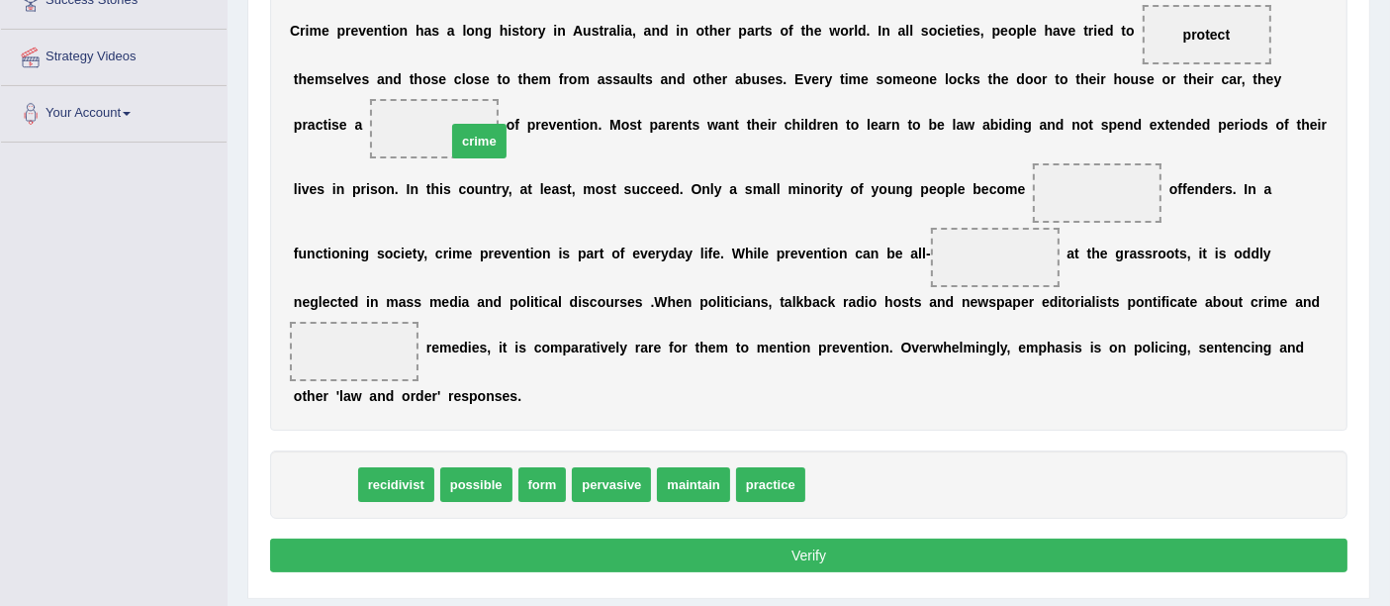
drag, startPoint x: 393, startPoint y: 321, endPoint x: 481, endPoint y: 140, distance: 201.4
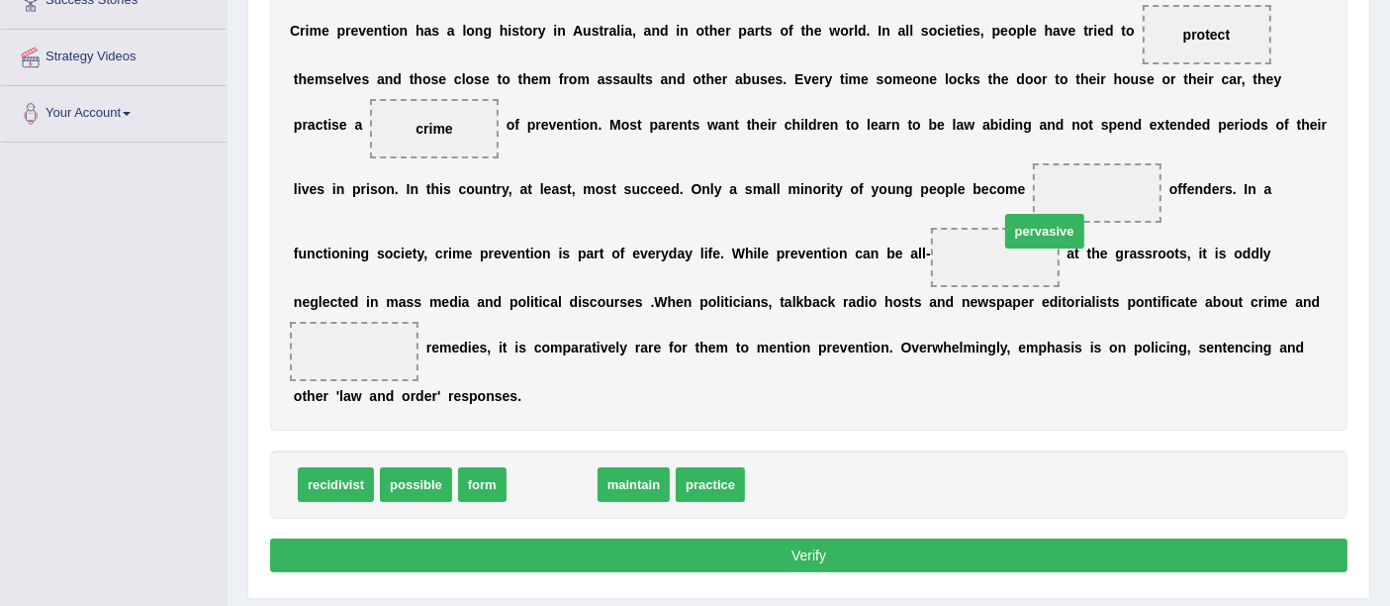
drag, startPoint x: 568, startPoint y: 479, endPoint x: 1132, endPoint y: 169, distance: 643.4
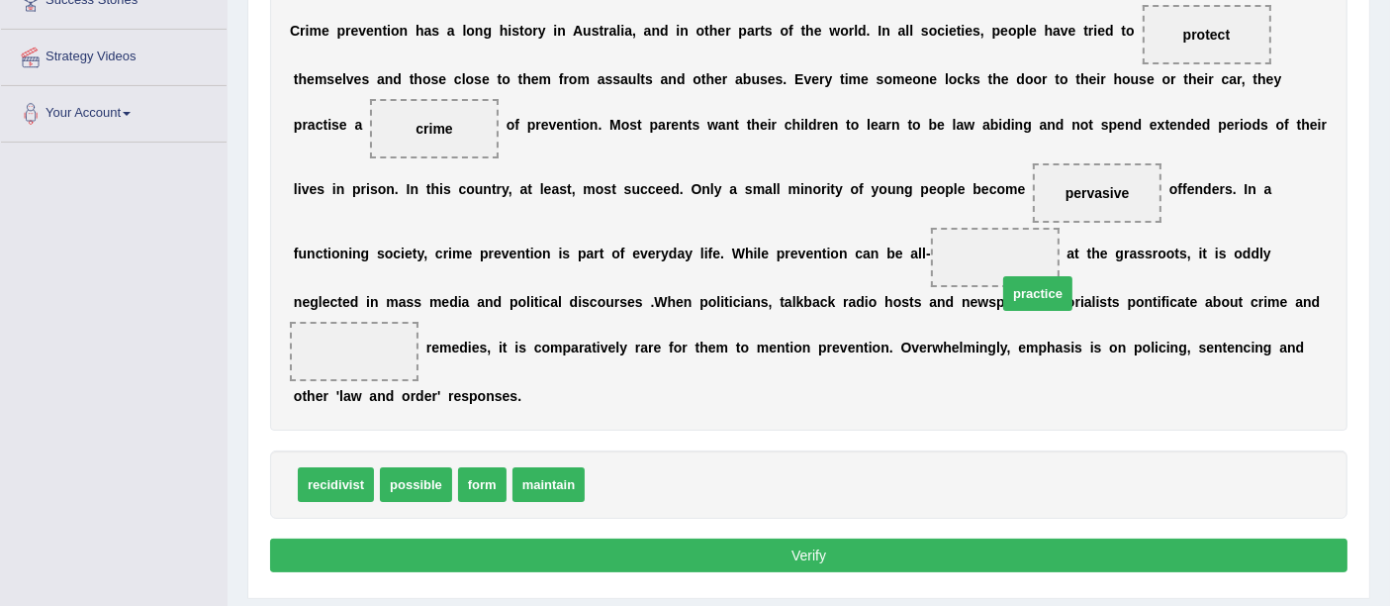
drag, startPoint x: 623, startPoint y: 478, endPoint x: 1014, endPoint y: 283, distance: 436.8
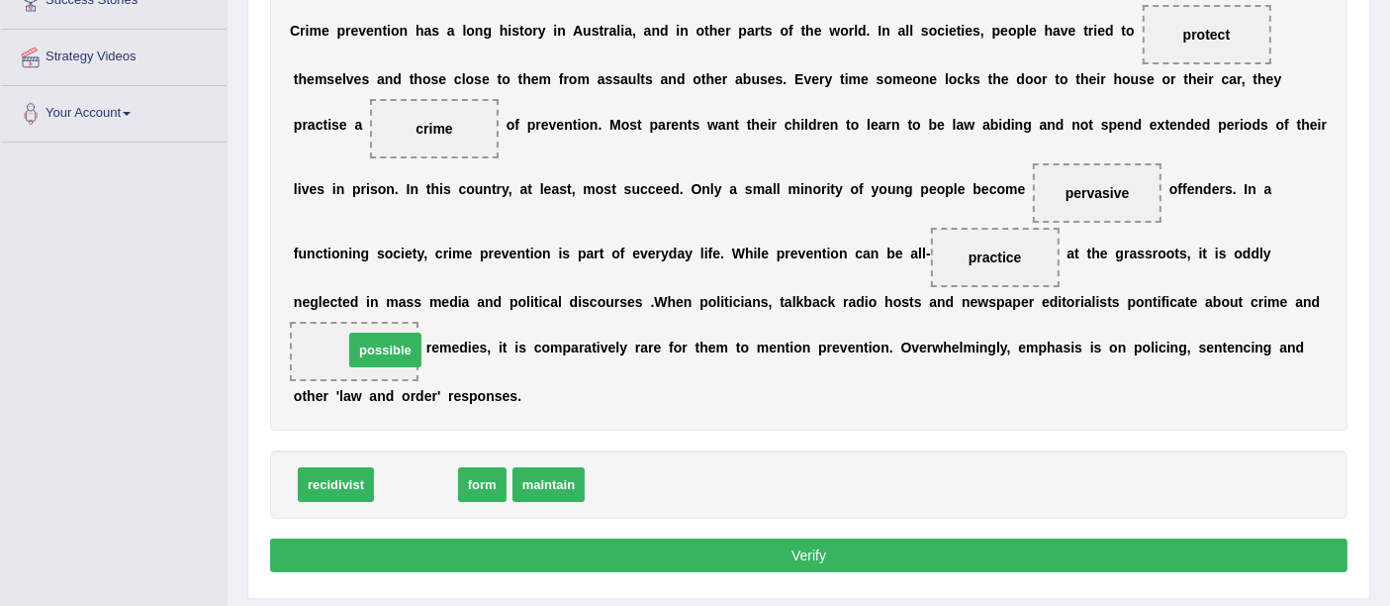
drag, startPoint x: 416, startPoint y: 479, endPoint x: 382, endPoint y: 344, distance: 138.7
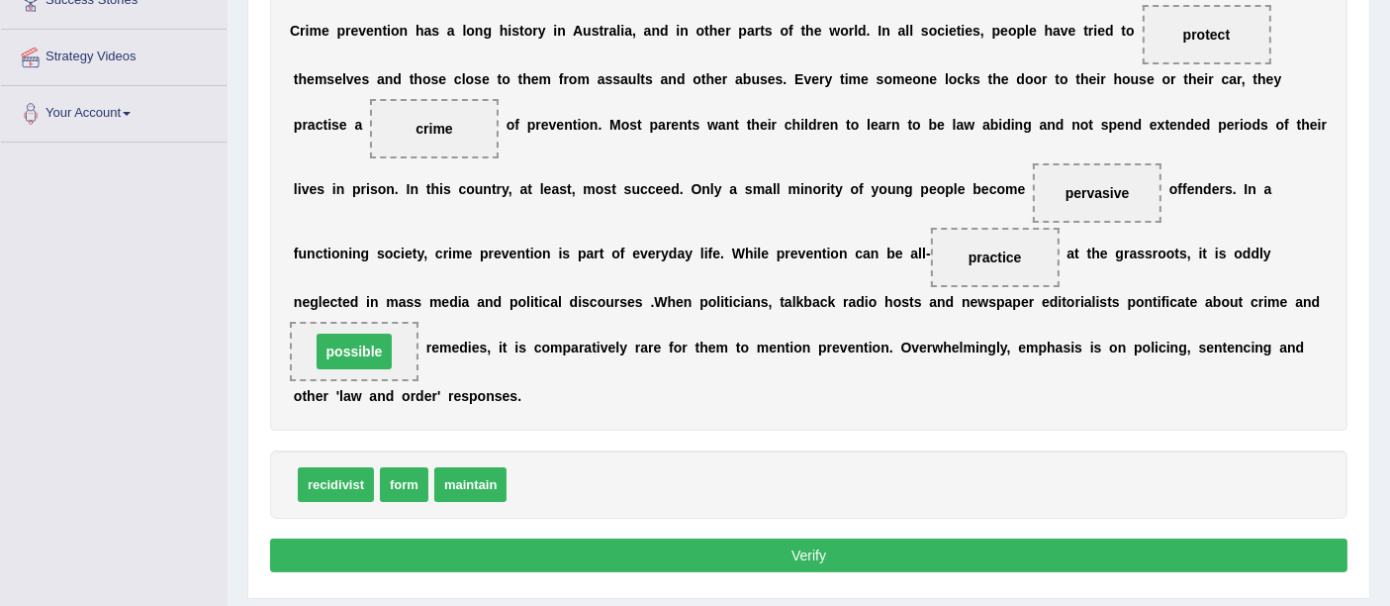
click at [775, 544] on button "Verify" at bounding box center [809, 555] width 1078 height 34
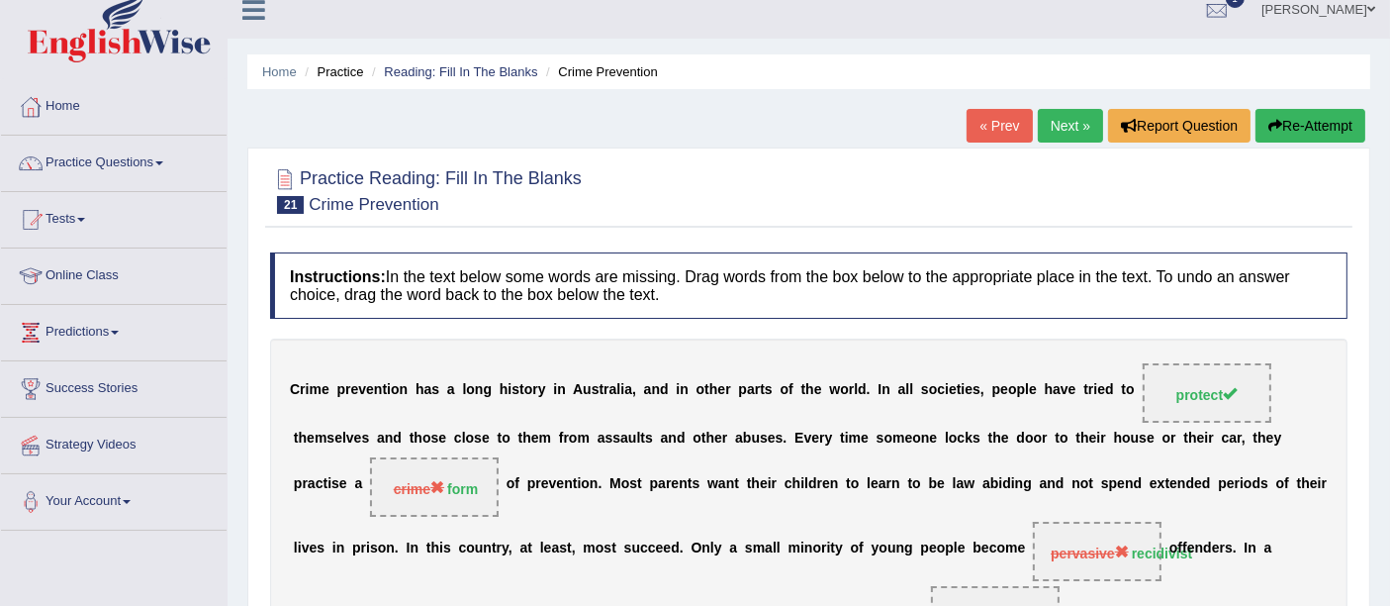
scroll to position [0, 0]
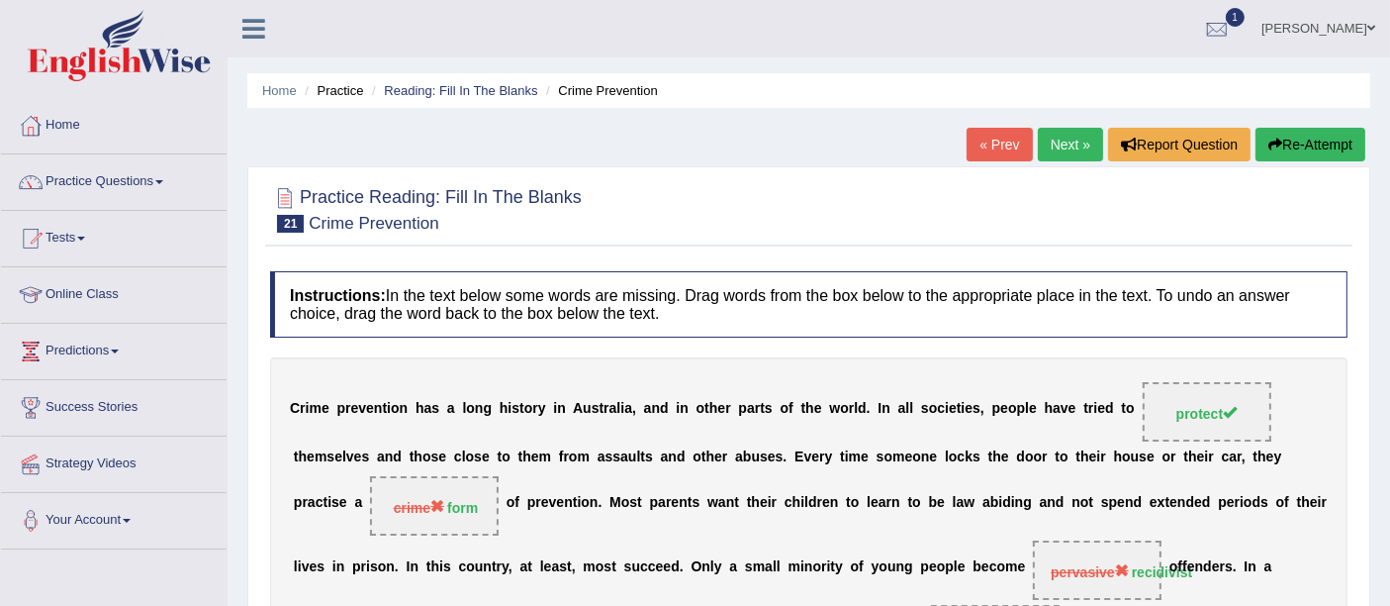
click at [1044, 149] on link "Next »" at bounding box center [1070, 145] width 65 height 34
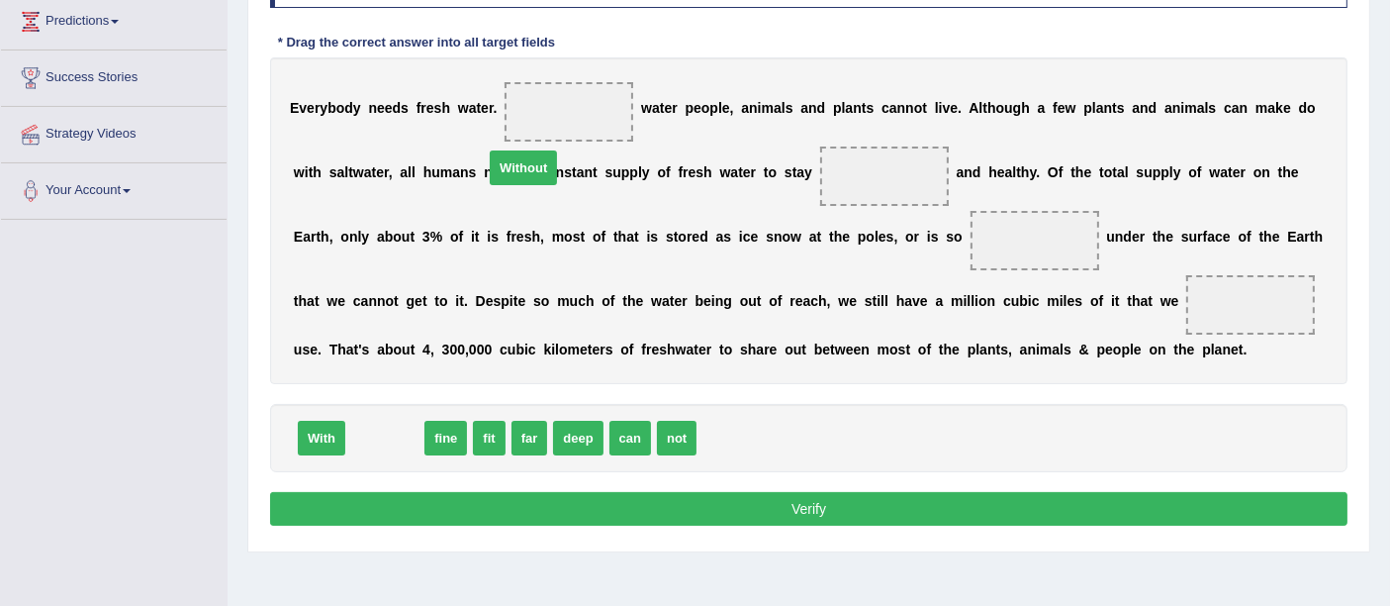
drag, startPoint x: 390, startPoint y: 427, endPoint x: 563, endPoint y: 98, distance: 372.2
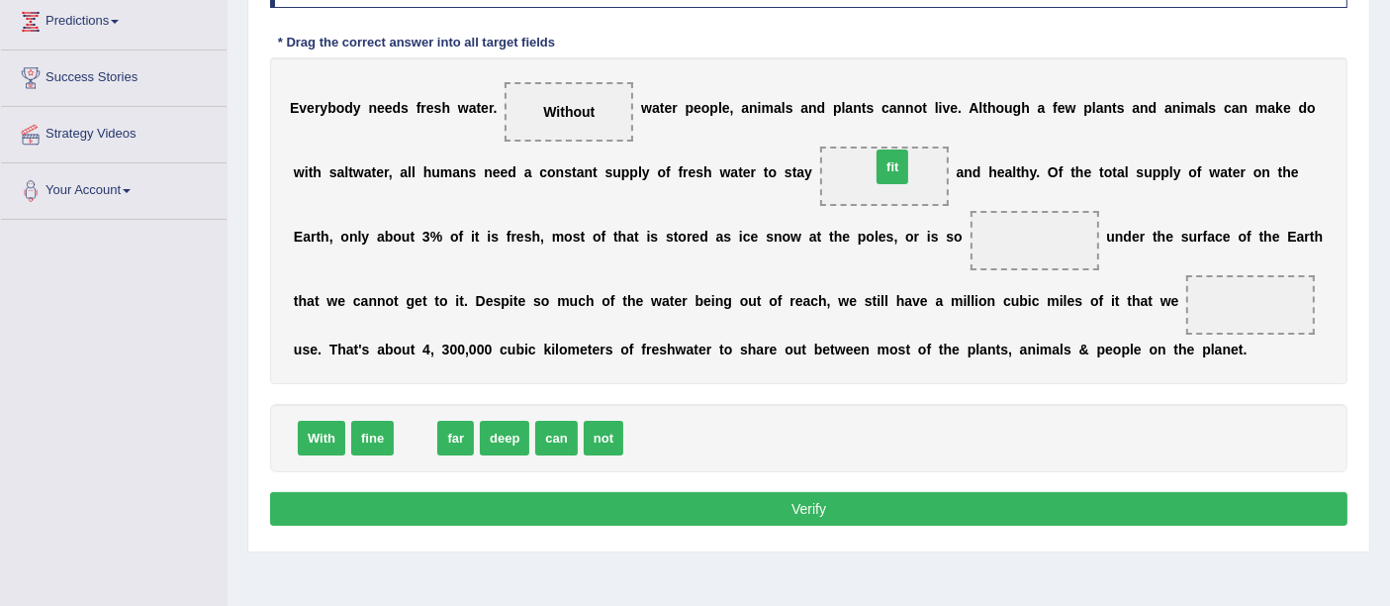
drag, startPoint x: 413, startPoint y: 432, endPoint x: 890, endPoint y: 161, distance: 548.6
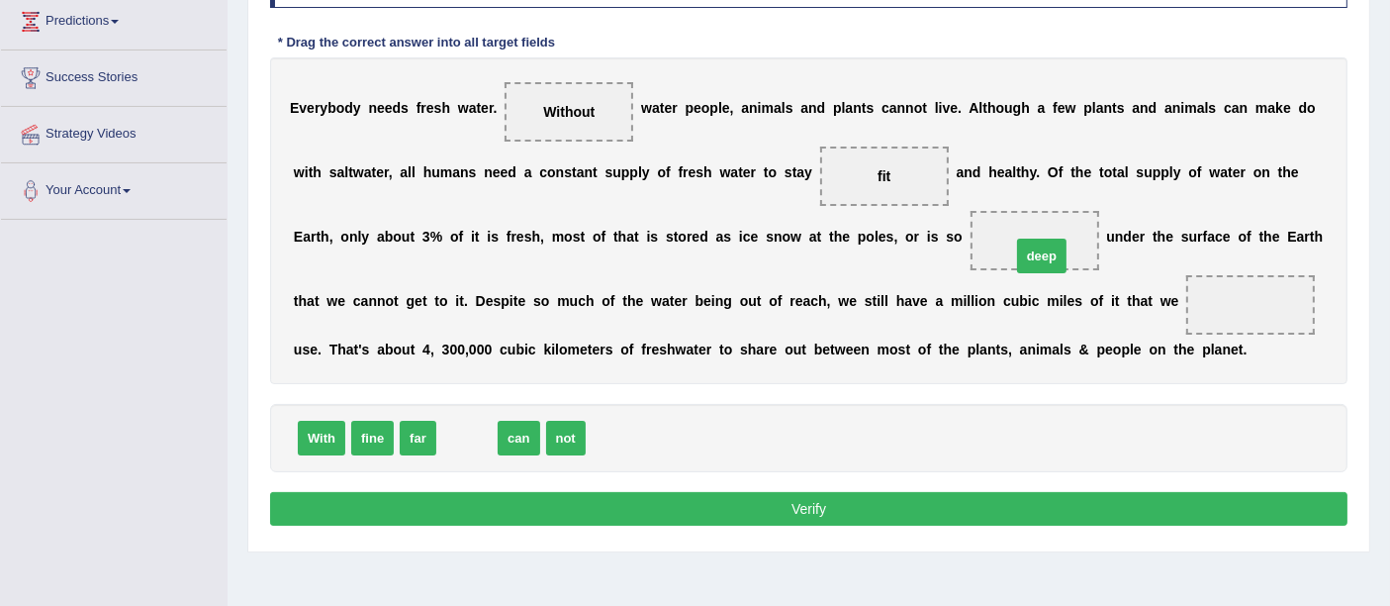
drag, startPoint x: 452, startPoint y: 433, endPoint x: 1034, endPoint y: 251, distance: 609.6
drag, startPoint x: 466, startPoint y: 436, endPoint x: 1297, endPoint y: 312, distance: 840.5
click at [817, 505] on button "Verify" at bounding box center [809, 509] width 1078 height 34
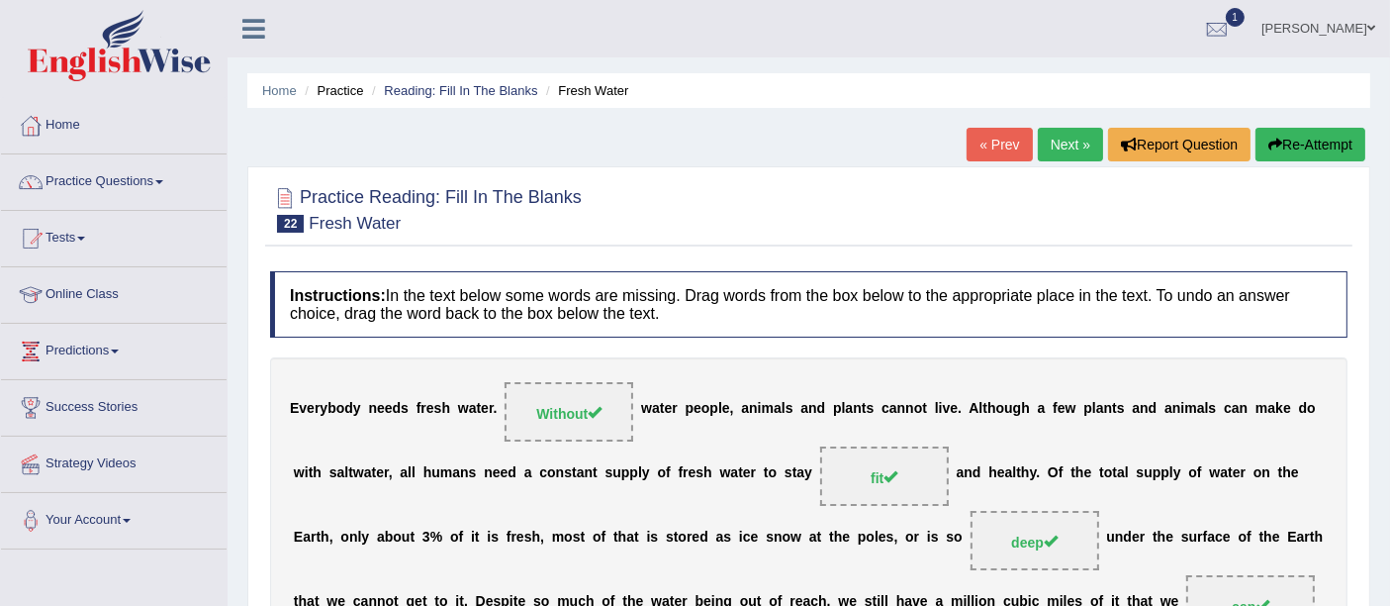
click at [1054, 129] on link "Next »" at bounding box center [1070, 145] width 65 height 34
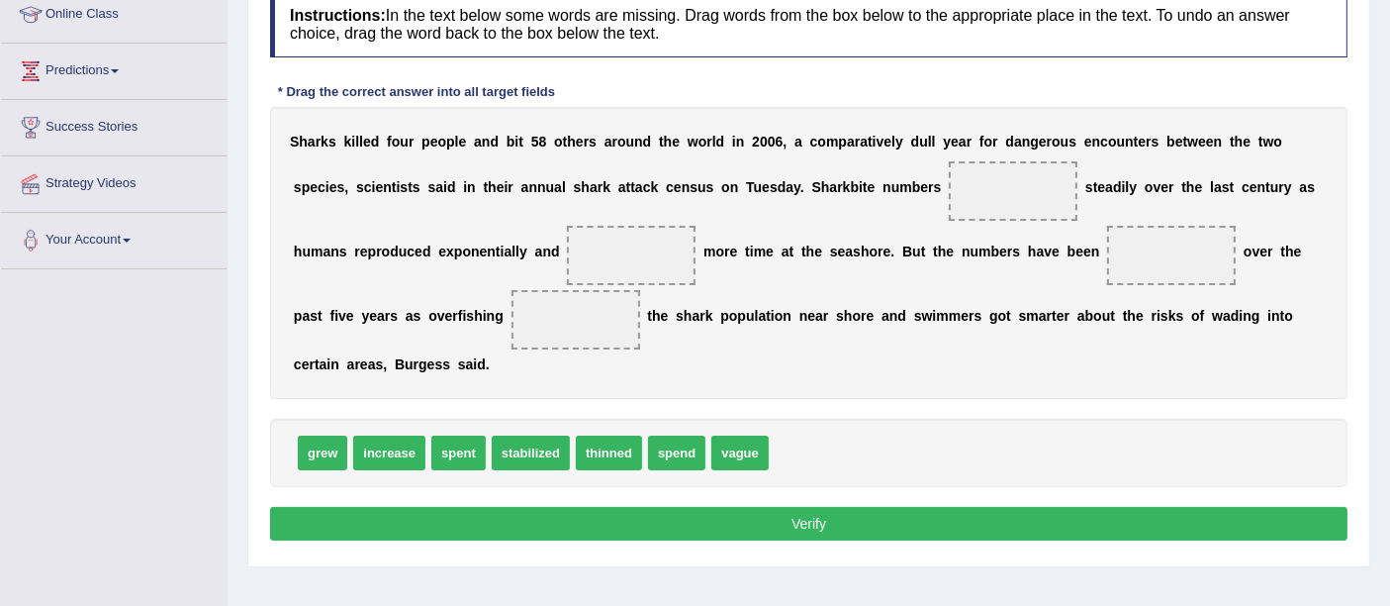
scroll to position [329, 0]
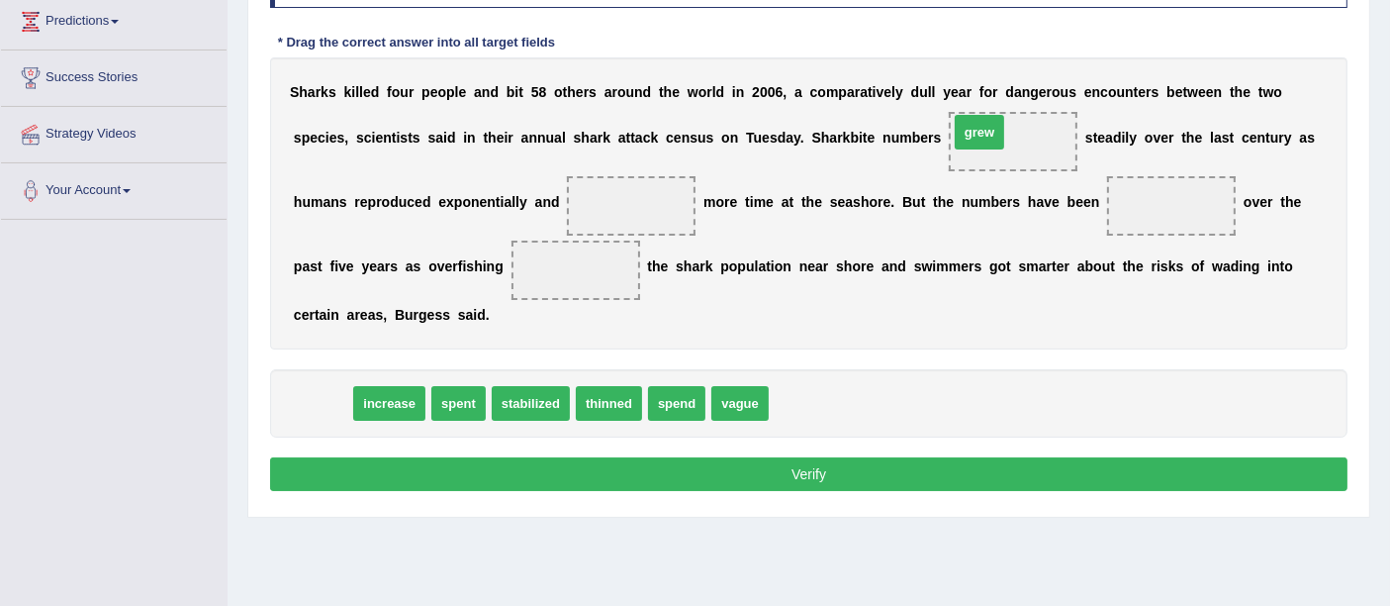
drag, startPoint x: 311, startPoint y: 404, endPoint x: 972, endPoint y: 137, distance: 712.9
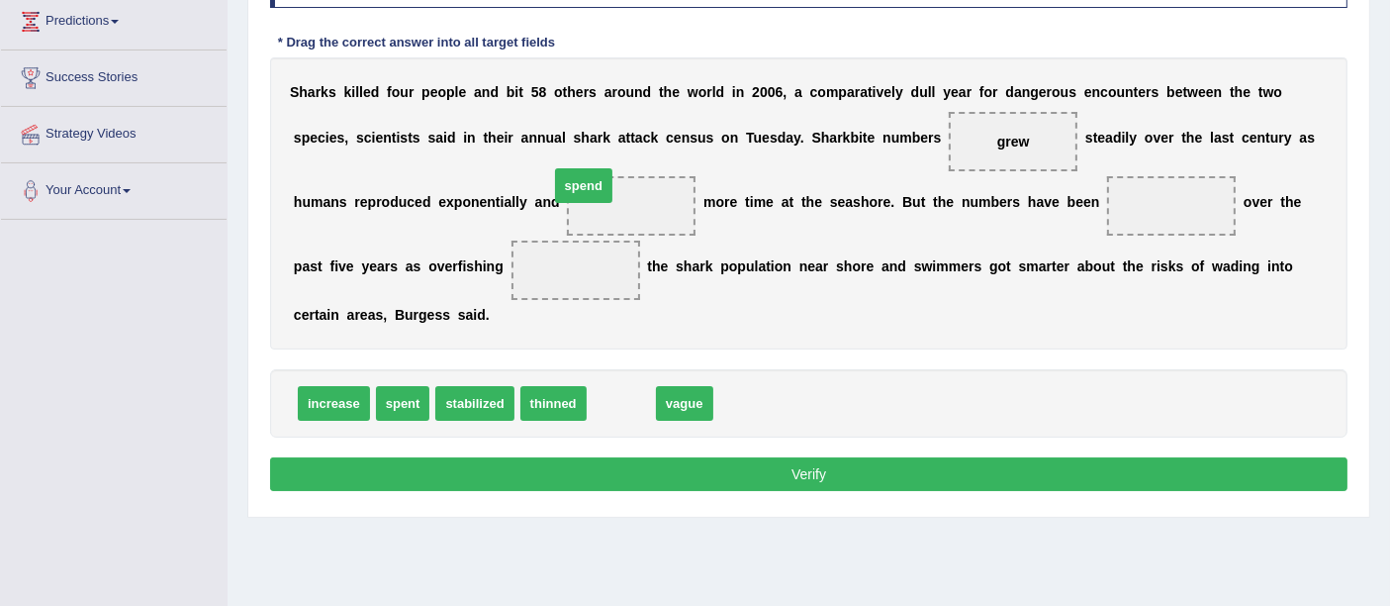
drag, startPoint x: 632, startPoint y: 402, endPoint x: 621, endPoint y: 204, distance: 198.2
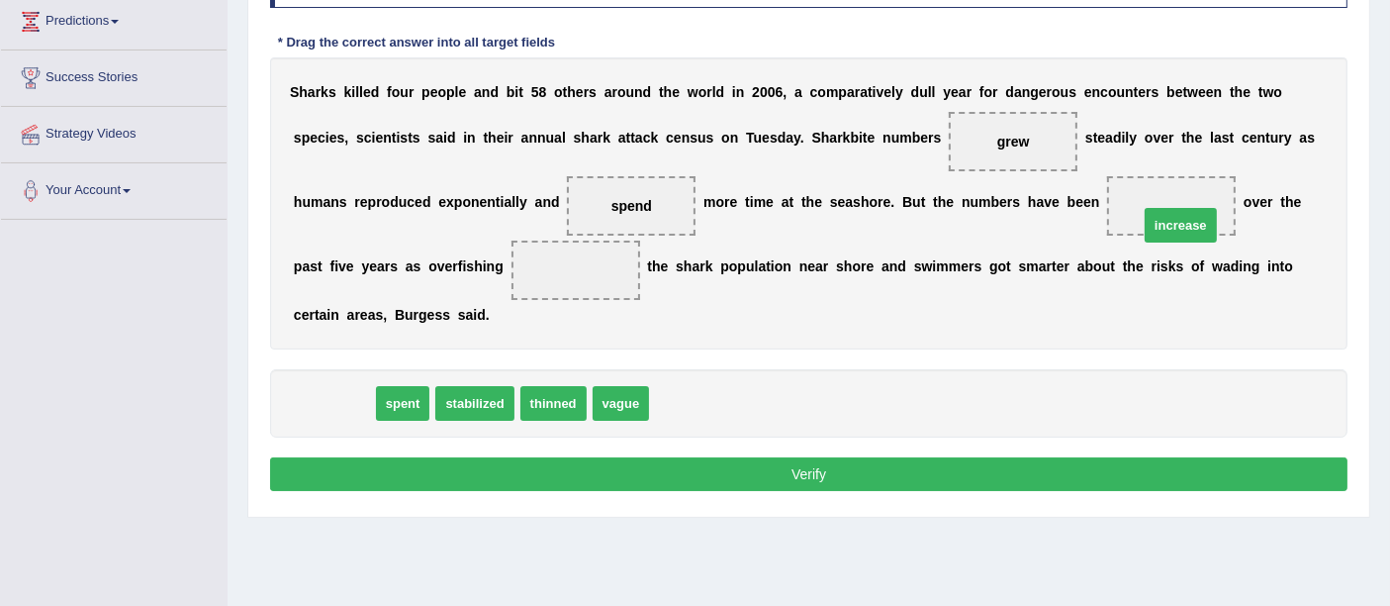
drag, startPoint x: 323, startPoint y: 389, endPoint x: 1186, endPoint y: 199, distance: 884.5
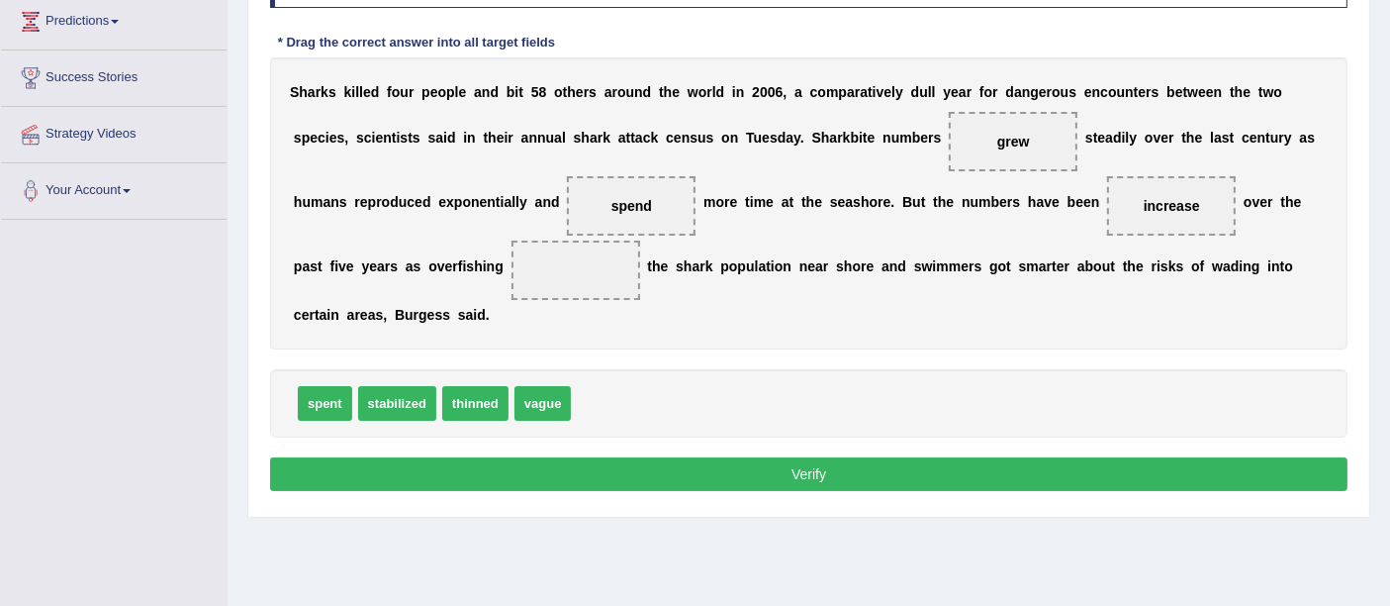
drag, startPoint x: 367, startPoint y: 386, endPoint x: 425, endPoint y: 368, distance: 61.0
click at [425, 369] on div "spent stabilized thinned vague" at bounding box center [809, 403] width 1078 height 68
drag, startPoint x: 1153, startPoint y: 188, endPoint x: 720, endPoint y: 276, distance: 441.3
click at [720, 276] on div "S h a r k s k i l l e d f o u r p e o p l e a n d b i t 5 8 o t h e r s a r o u…" at bounding box center [809, 203] width 1078 height 292
drag, startPoint x: 1159, startPoint y: 199, endPoint x: 588, endPoint y: 279, distance: 576.5
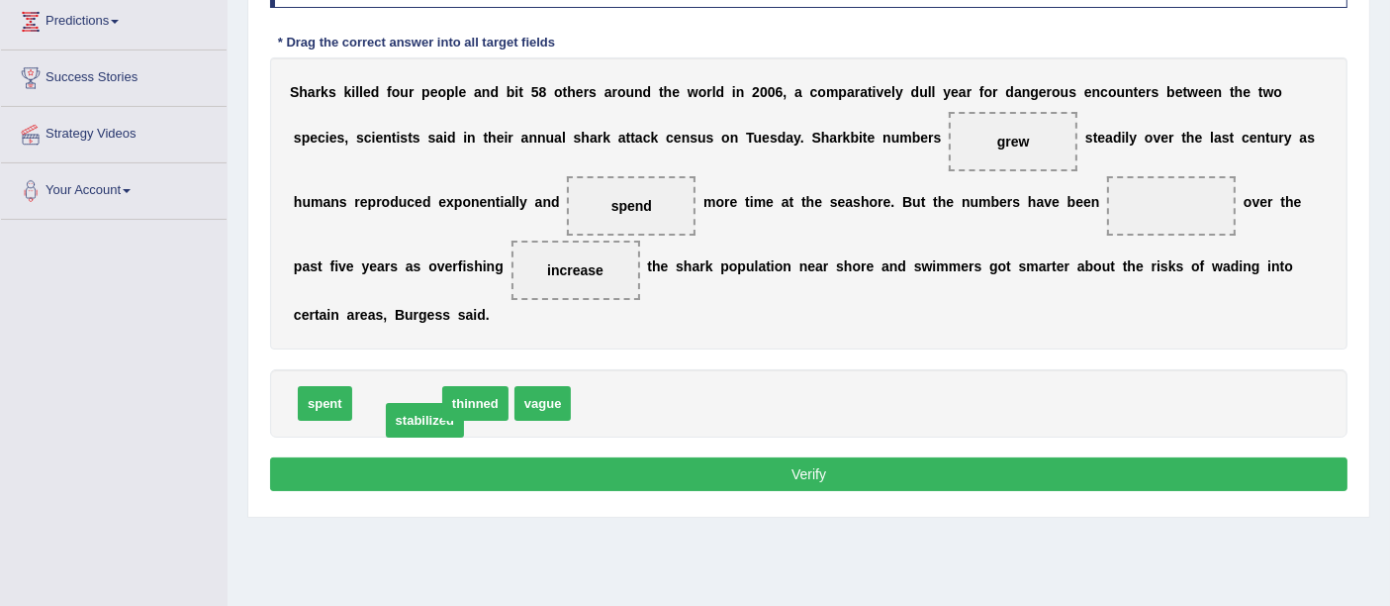
drag, startPoint x: 467, startPoint y: 327, endPoint x: 438, endPoint y: 397, distance: 75.9
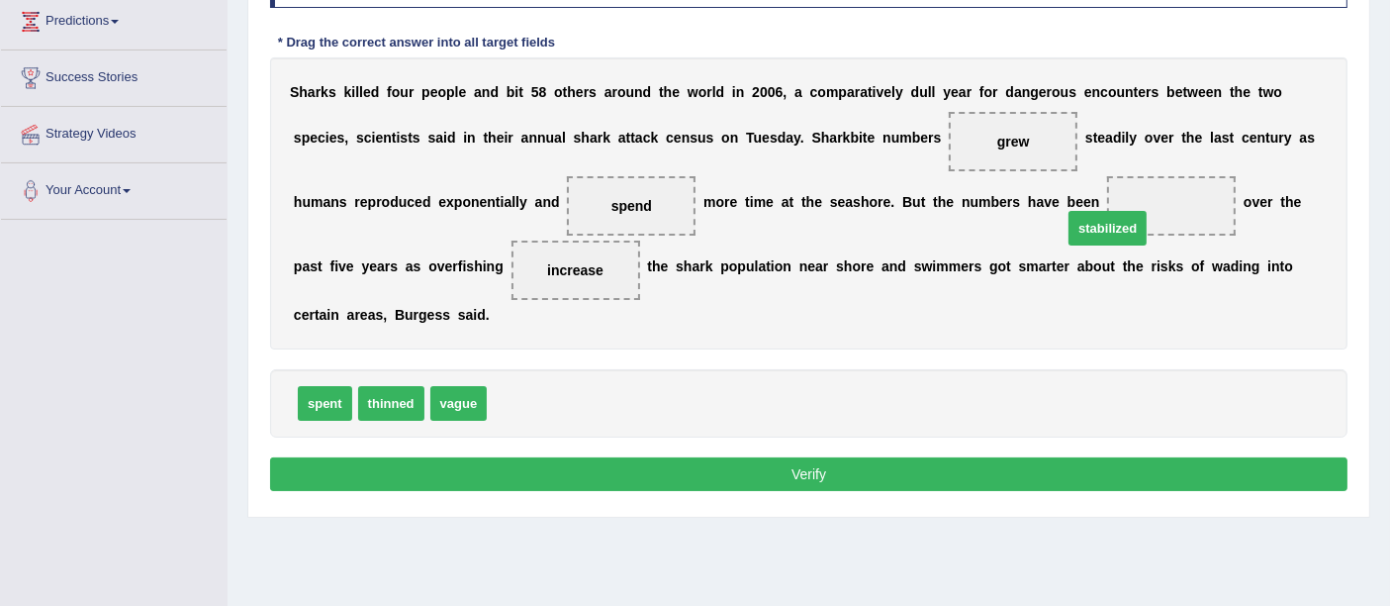
drag, startPoint x: 575, startPoint y: 369, endPoint x: 1171, endPoint y: 202, distance: 618.7
click at [783, 464] on button "Verify" at bounding box center [809, 474] width 1078 height 34
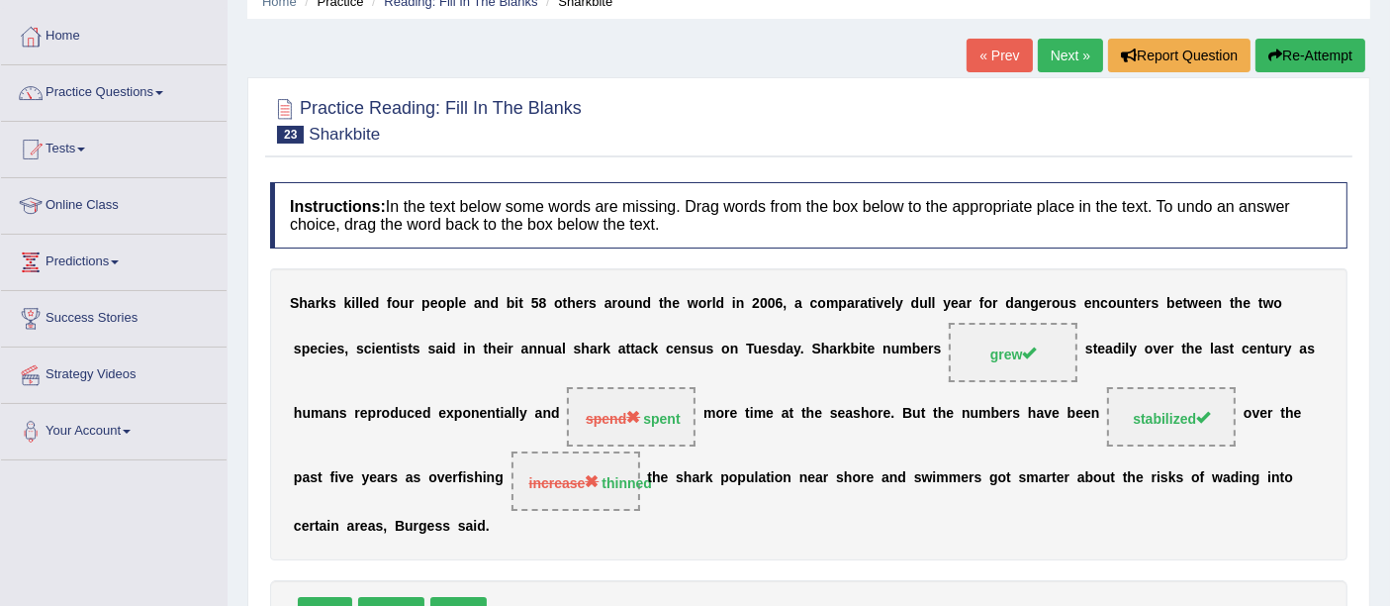
scroll to position [0, 0]
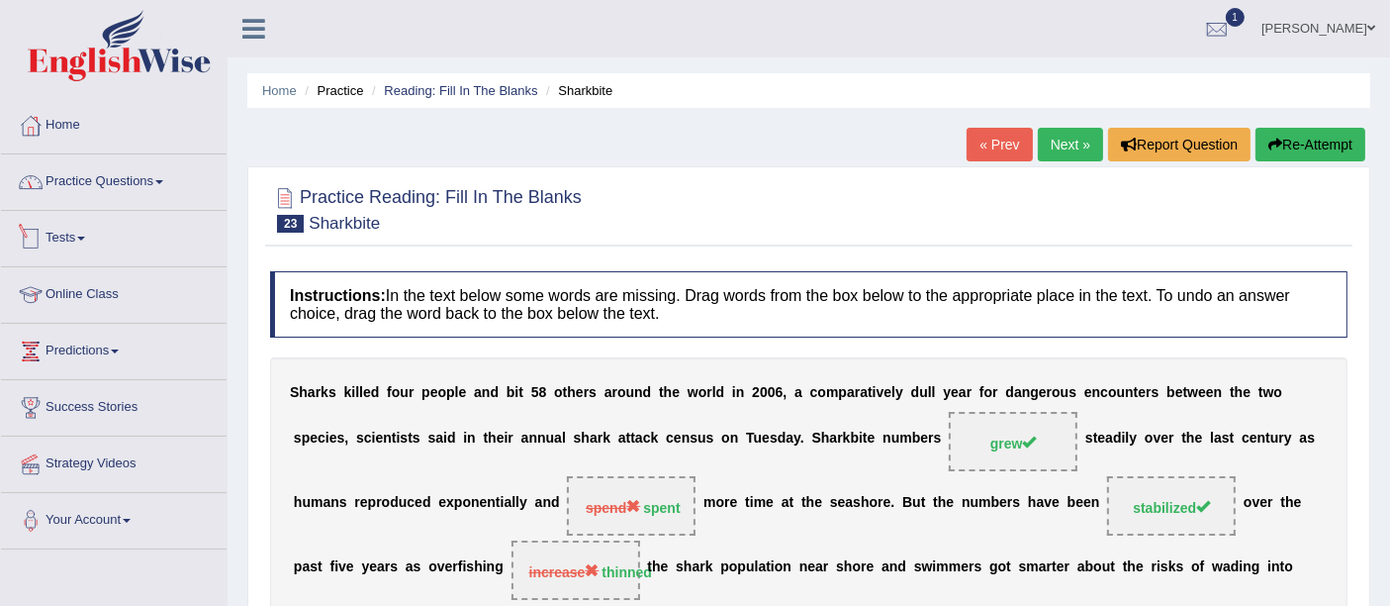
click at [115, 179] on link "Practice Questions" at bounding box center [114, 178] width 226 height 49
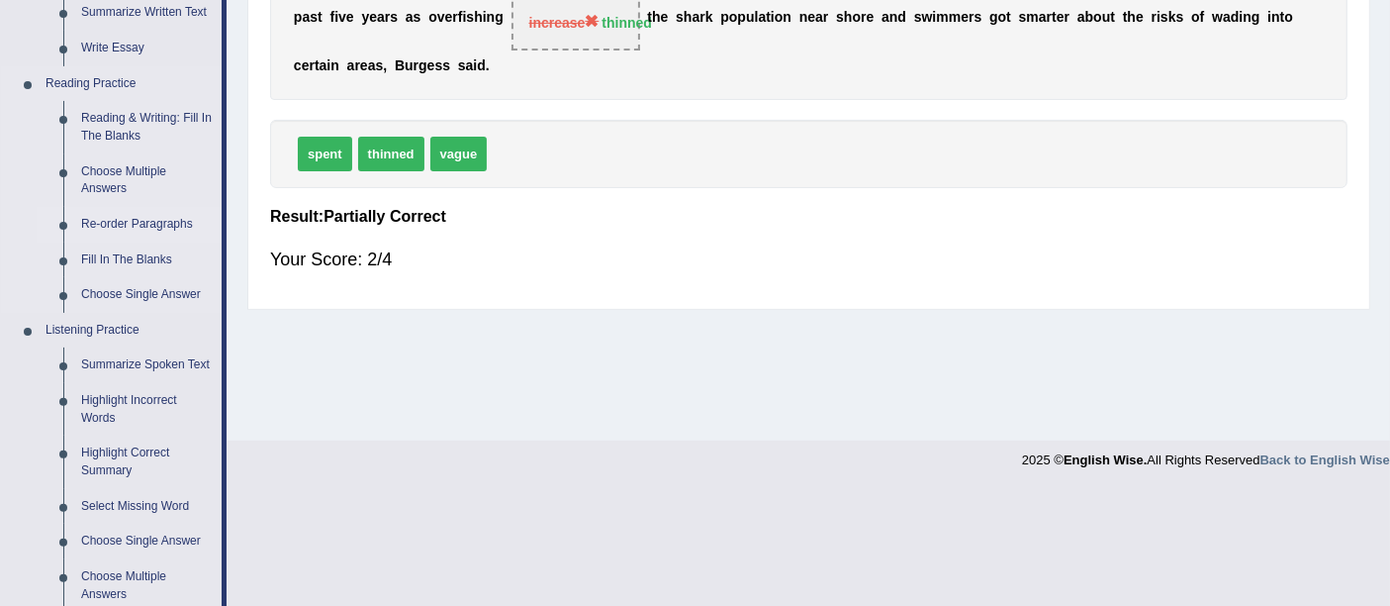
click at [160, 228] on link "Re-order Paragraphs" at bounding box center [146, 225] width 149 height 36
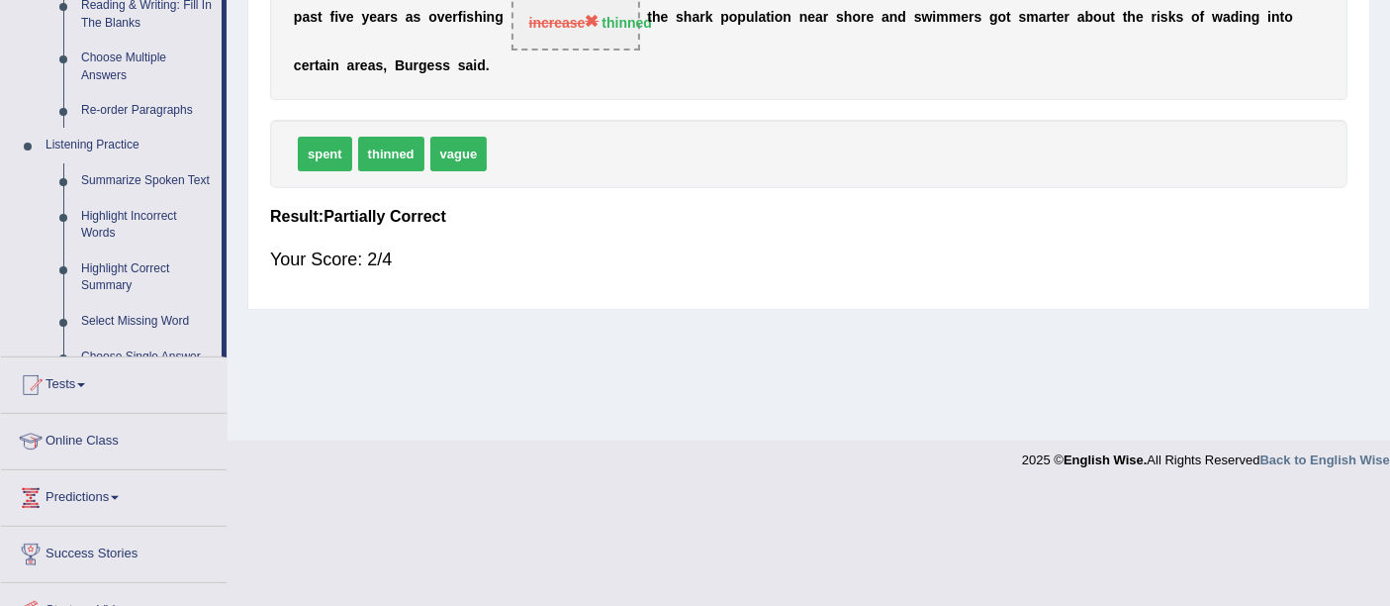
scroll to position [373, 0]
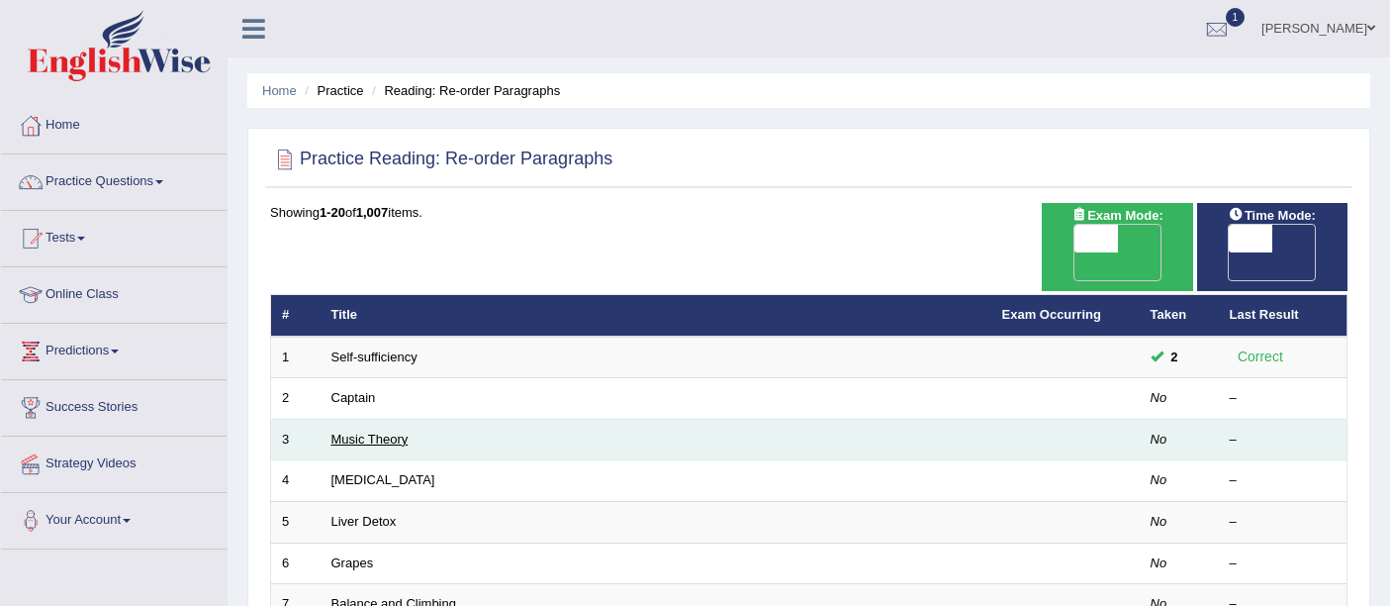
drag, startPoint x: 0, startPoint y: 0, endPoint x: 380, endPoint y: 193, distance: 426.1
click at [380, 431] on link "Music Theory" at bounding box center [369, 438] width 77 height 15
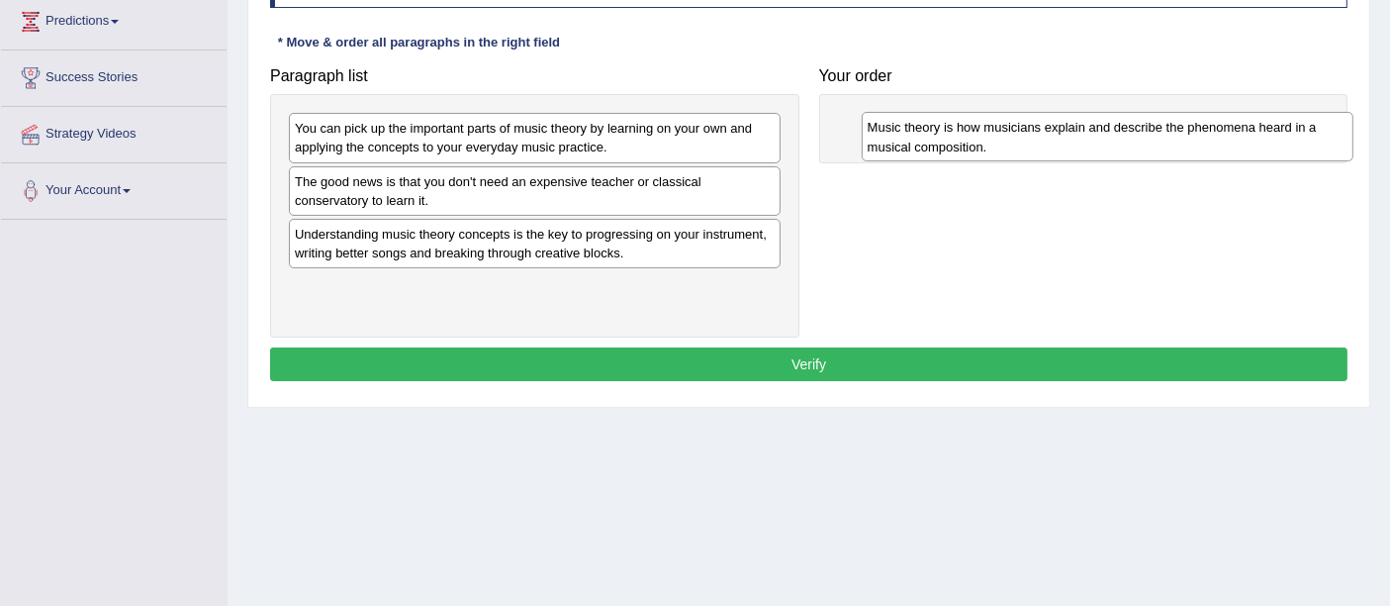
drag, startPoint x: 447, startPoint y: 226, endPoint x: 996, endPoint y: 148, distance: 554.6
click at [1023, 121] on div "Music theory is how musicians explain and describe the phenomena heard in a mus…" at bounding box center [1108, 136] width 492 height 49
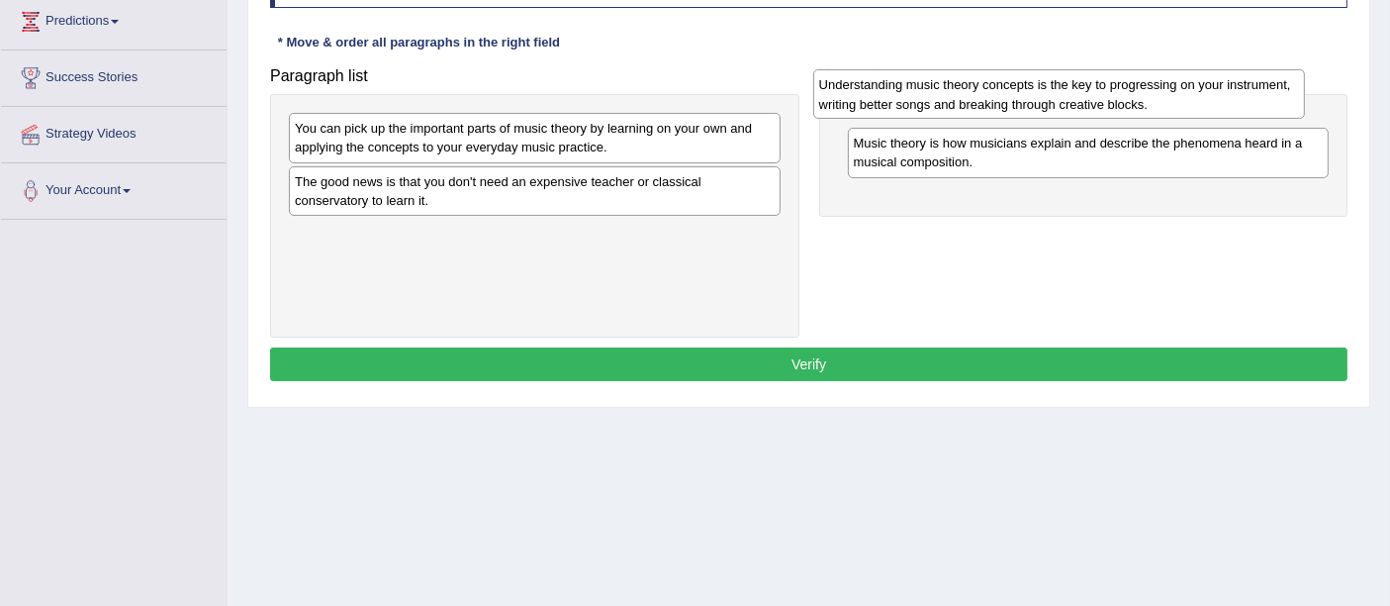
drag, startPoint x: 558, startPoint y: 225, endPoint x: 1083, endPoint y: 77, distance: 544.8
click at [1083, 77] on div "Understanding music theory concepts is the key to progressing on your instrumen…" at bounding box center [1059, 93] width 492 height 49
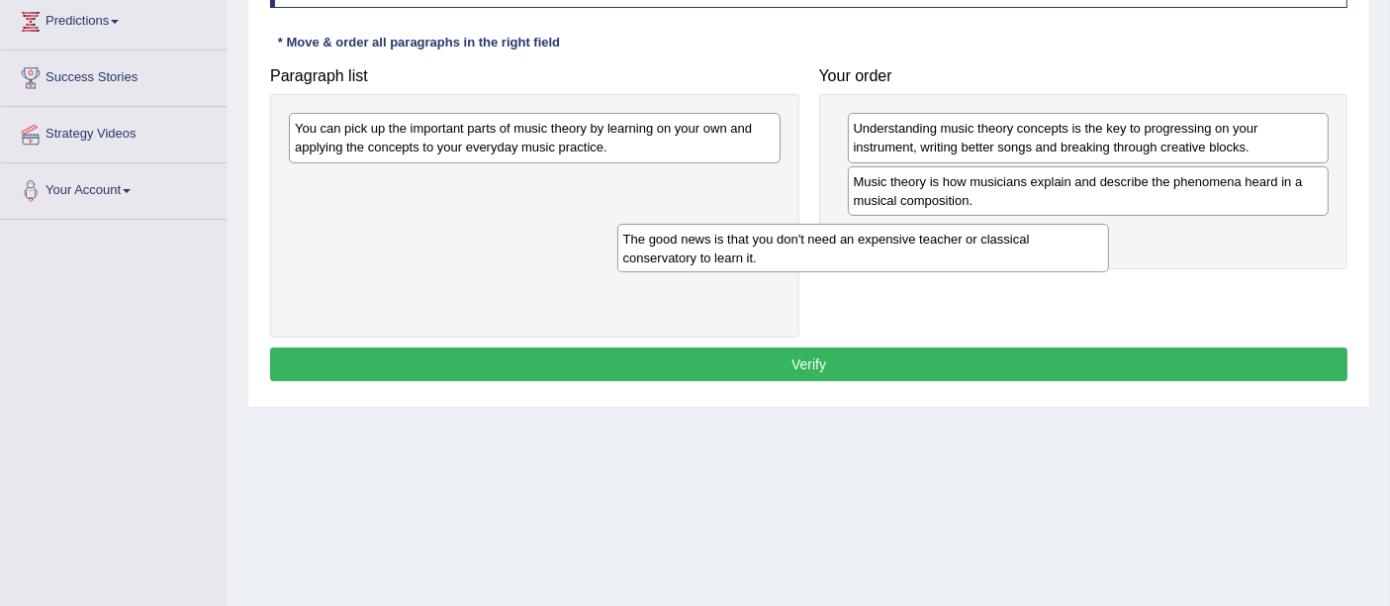
drag, startPoint x: 684, startPoint y: 185, endPoint x: 1093, endPoint y: 202, distance: 410.0
click at [1109, 224] on div "The good news is that you don't need an expensive teacher or classical conserva…" at bounding box center [863, 248] width 492 height 49
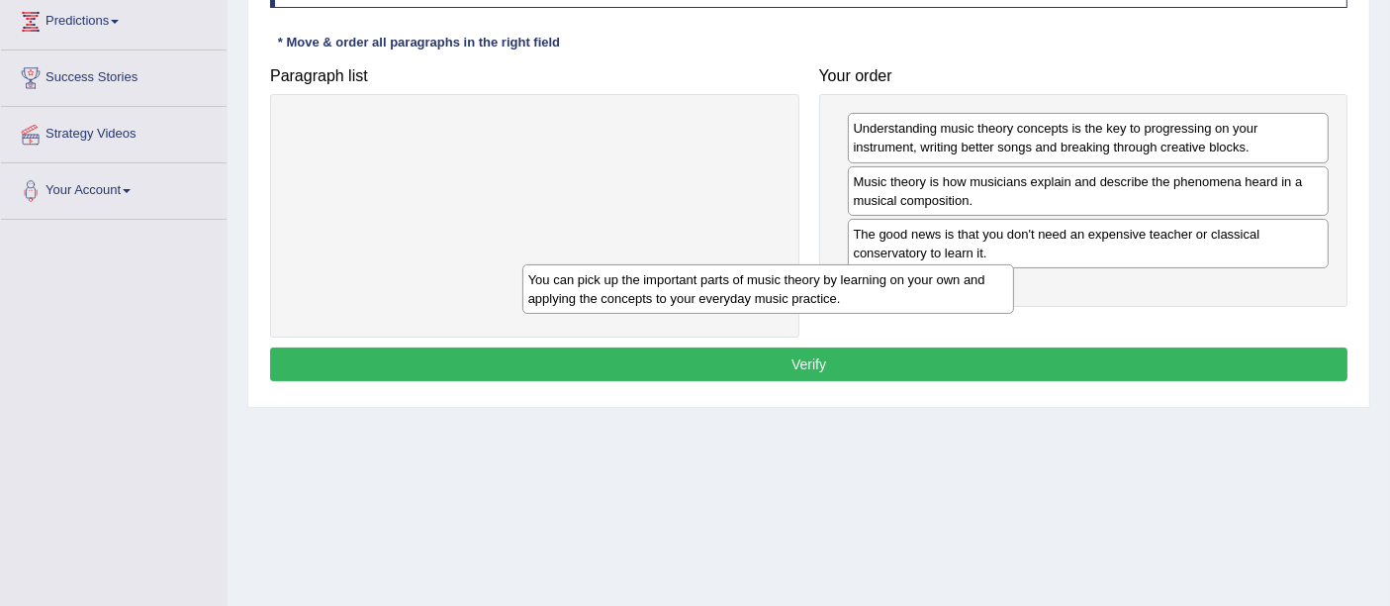
drag, startPoint x: 640, startPoint y: 124, endPoint x: 1172, endPoint y: 275, distance: 552.5
click at [1014, 314] on div "You can pick up the important parts of music theory by learning on your own and…" at bounding box center [768, 288] width 492 height 49
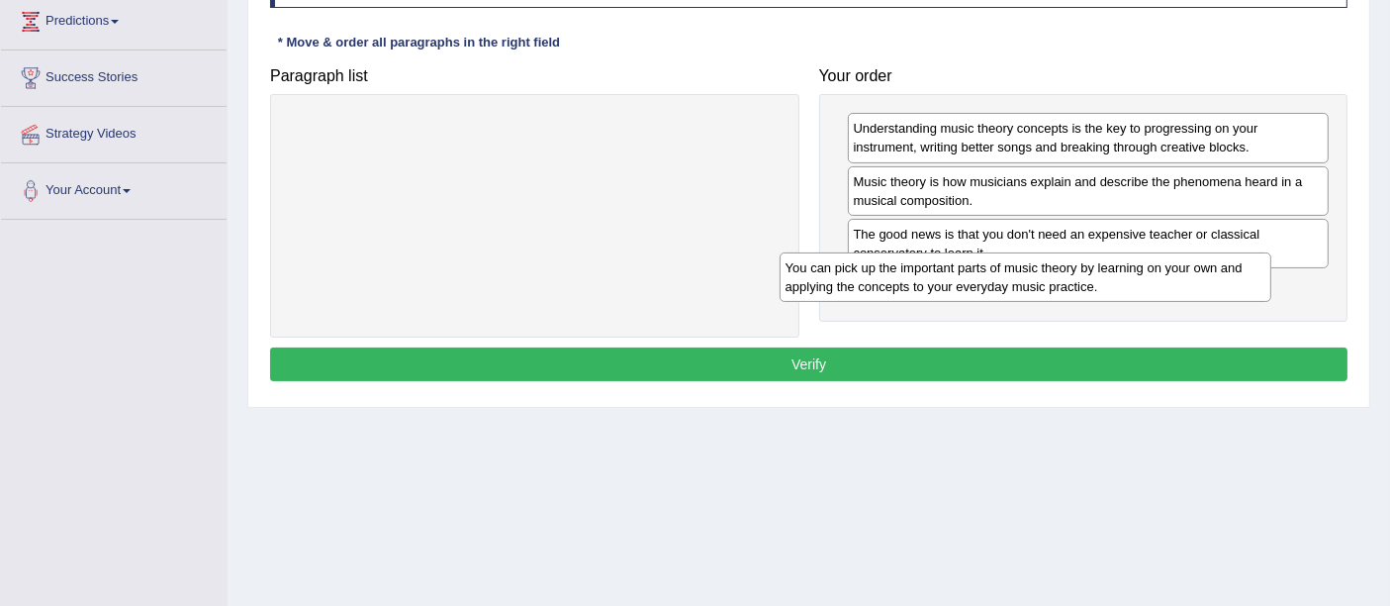
drag, startPoint x: 819, startPoint y: 225, endPoint x: 1148, endPoint y: 281, distance: 333.3
click at [1148, 281] on div "You can pick up the important parts of music theory by learning on your own and…" at bounding box center [1026, 276] width 492 height 49
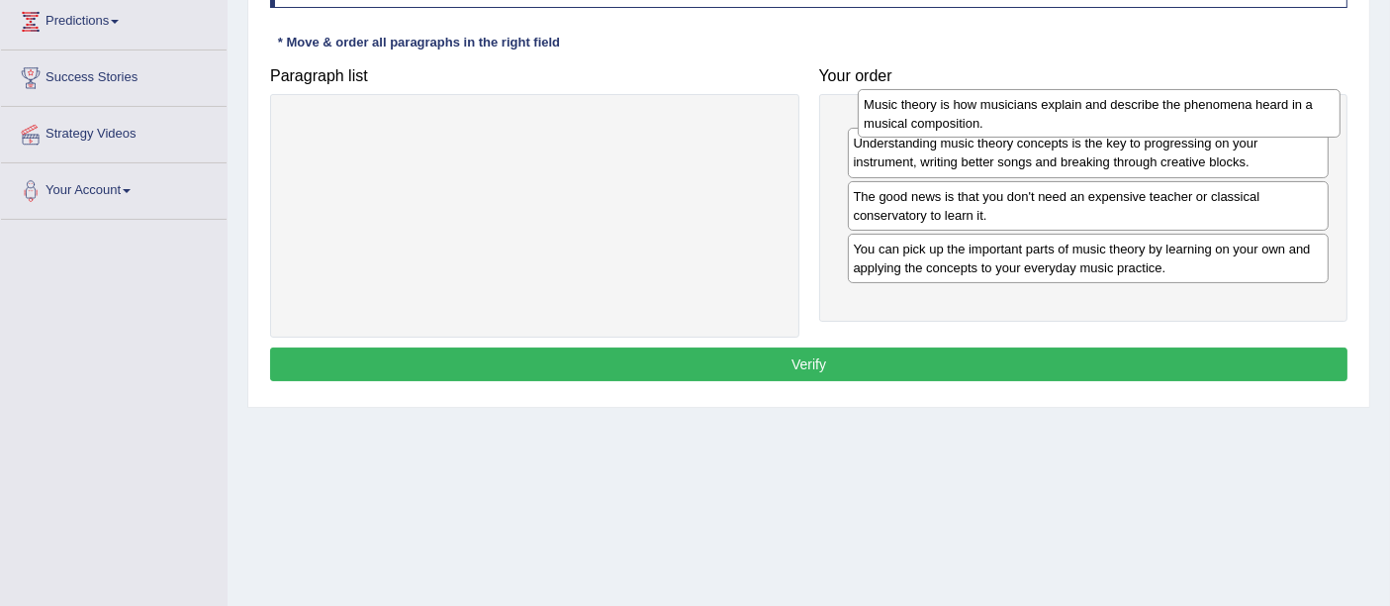
drag, startPoint x: 903, startPoint y: 179, endPoint x: 907, endPoint y: 97, distance: 82.2
click at [907, 97] on div "Music theory is how musicians explain and describe the phenomena heard in a mus…" at bounding box center [1099, 113] width 482 height 49
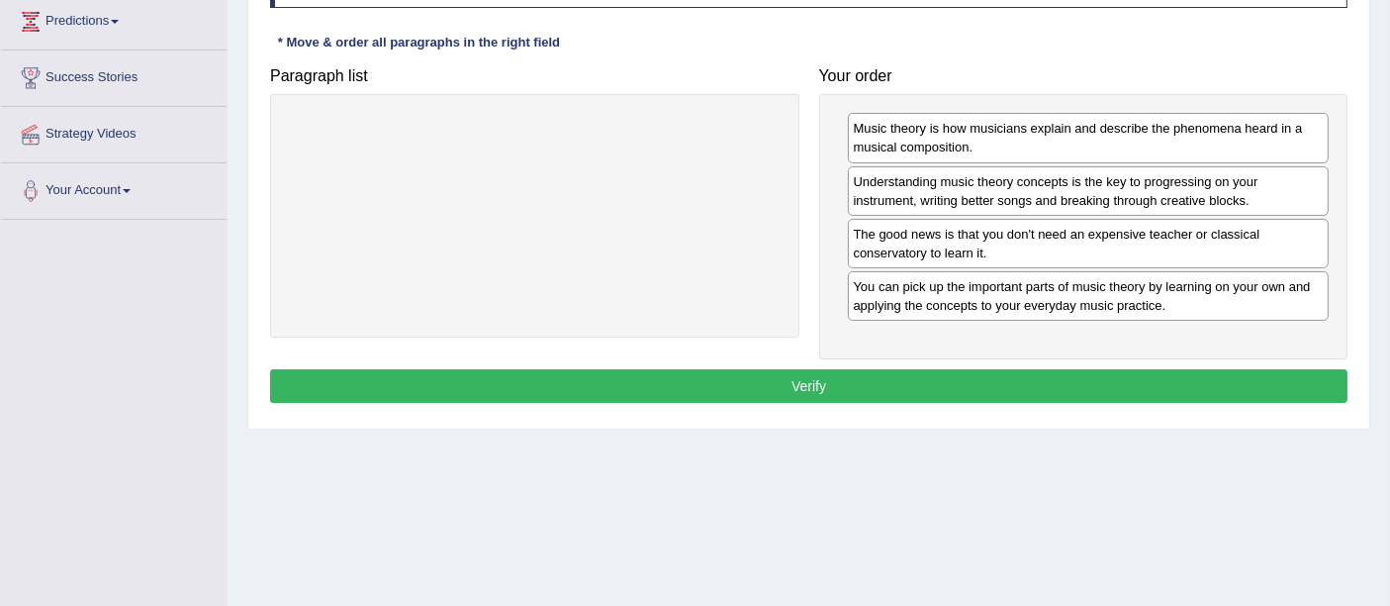
click at [806, 369] on button "Verify" at bounding box center [809, 386] width 1078 height 34
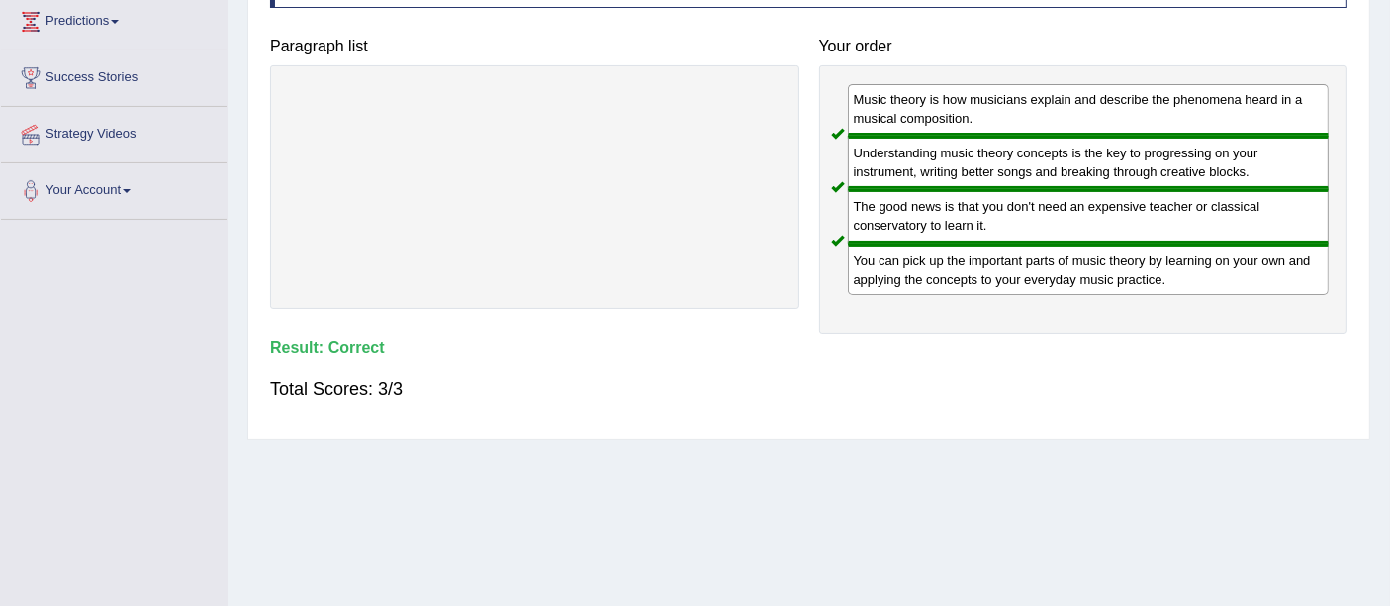
click at [933, 306] on div "Music theory is how musicians explain and describe the phenomena heard in a mus…" at bounding box center [1083, 199] width 529 height 268
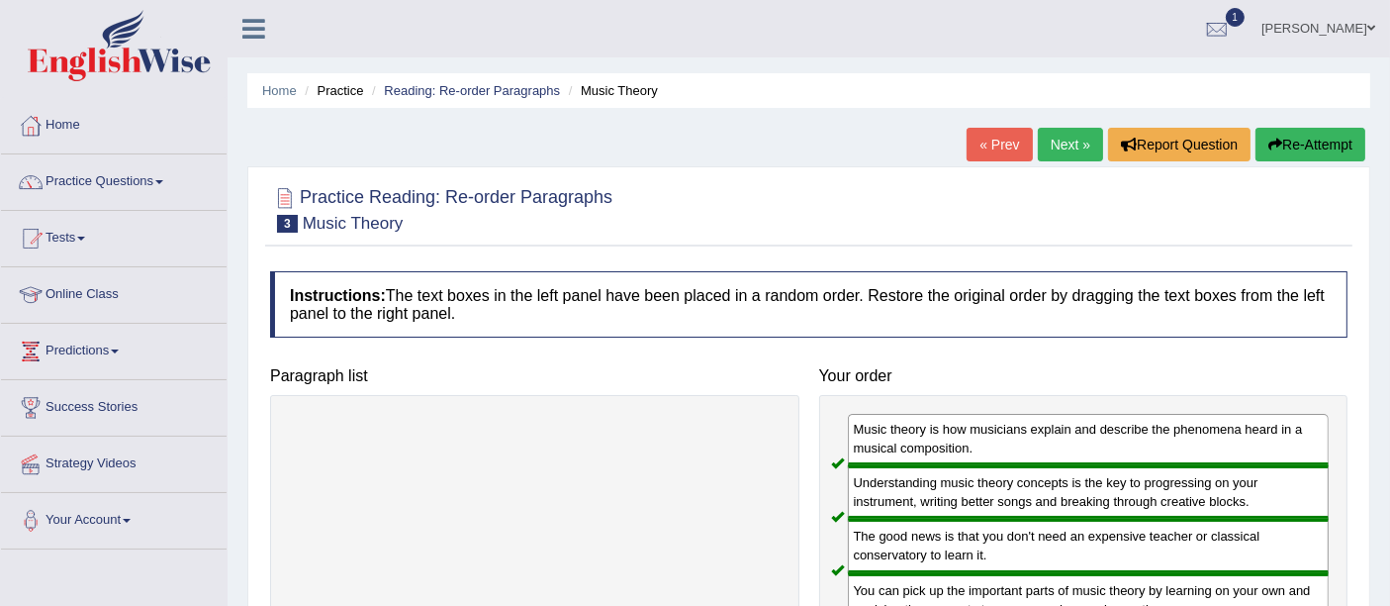
click at [1083, 148] on link "Next »" at bounding box center [1070, 145] width 65 height 34
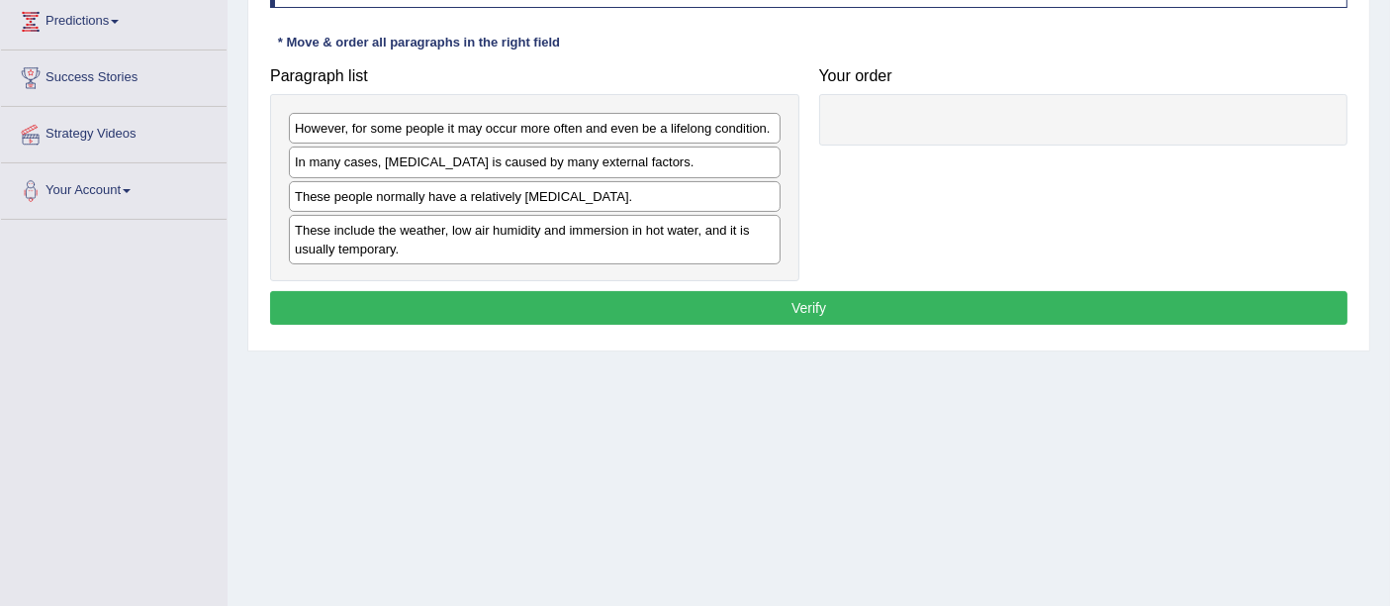
drag, startPoint x: 393, startPoint y: 244, endPoint x: 349, endPoint y: 209, distance: 56.3
click at [384, 237] on div "These include the weather, low air humidity and immersion in hot water, and it …" at bounding box center [535, 239] width 492 height 49
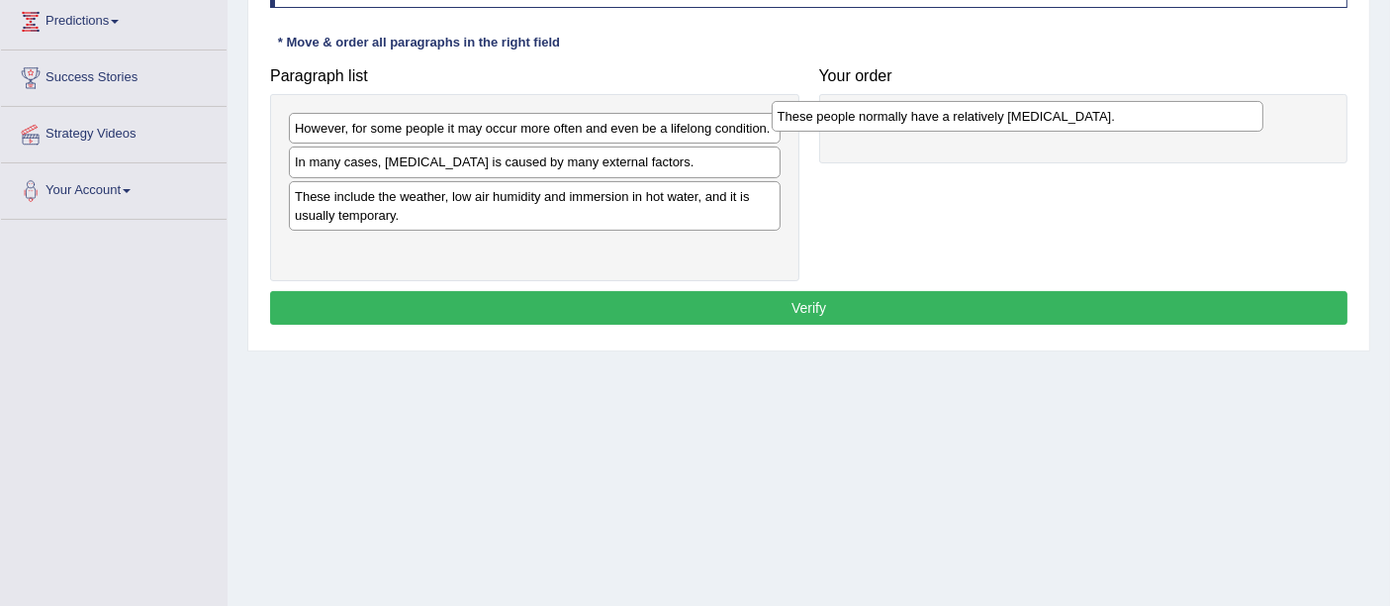
drag, startPoint x: 531, startPoint y: 193, endPoint x: 1022, endPoint y: 109, distance: 497.9
click at [1022, 109] on div "These people normally have a relatively [MEDICAL_DATA]." at bounding box center [1018, 116] width 492 height 31
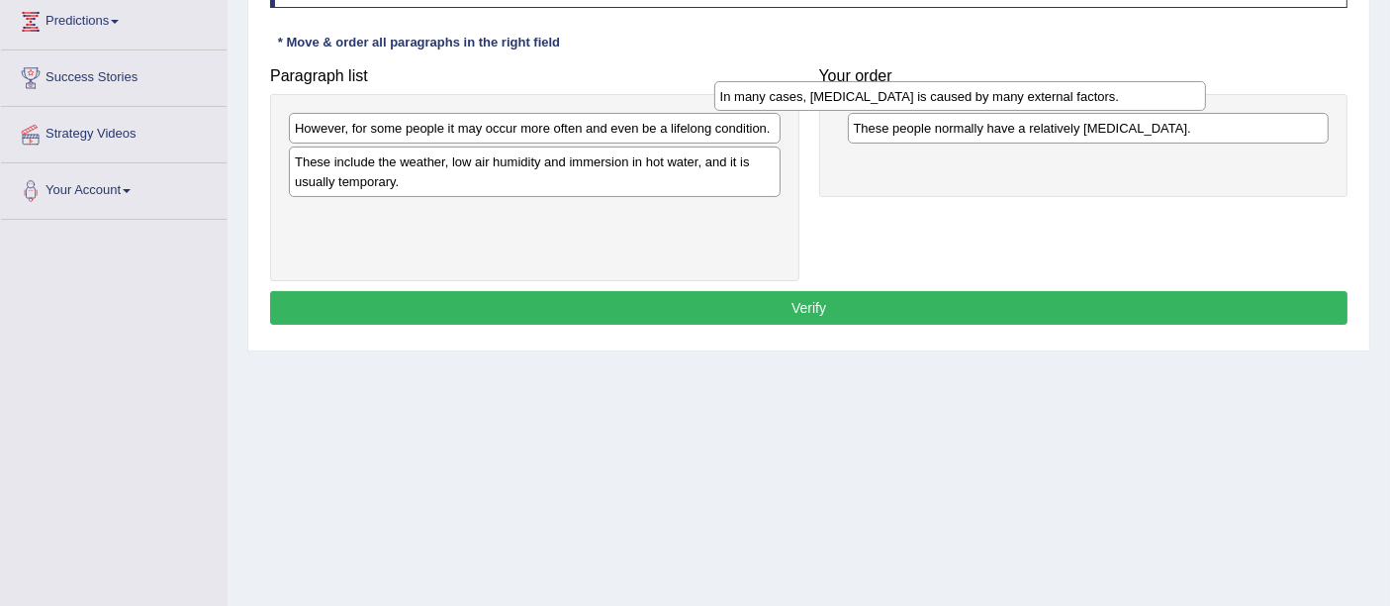
drag, startPoint x: 503, startPoint y: 171, endPoint x: 982, endPoint y: 133, distance: 480.5
click at [967, 112] on div "In many cases, [MEDICAL_DATA] is caused by many external factors." at bounding box center [960, 96] width 492 height 31
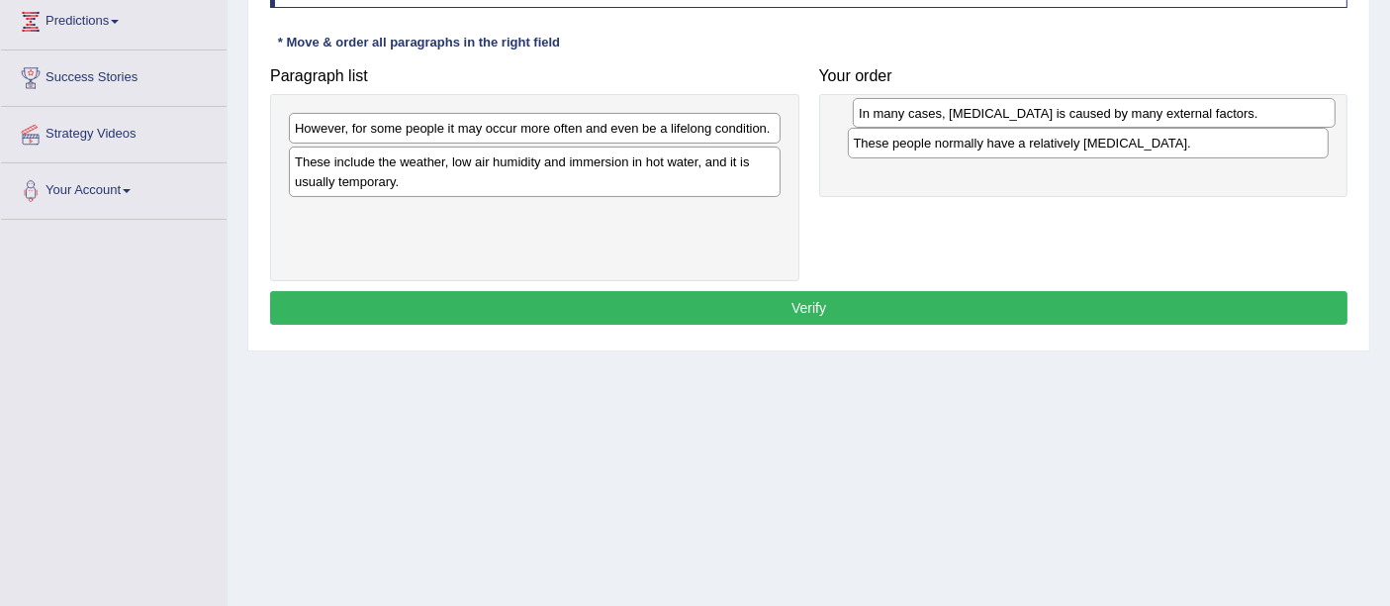
drag, startPoint x: 1028, startPoint y: 153, endPoint x: 1030, endPoint y: 103, distance: 50.5
click at [1034, 103] on div "In many cases, [MEDICAL_DATA] is caused by many external factors." at bounding box center [1094, 113] width 482 height 31
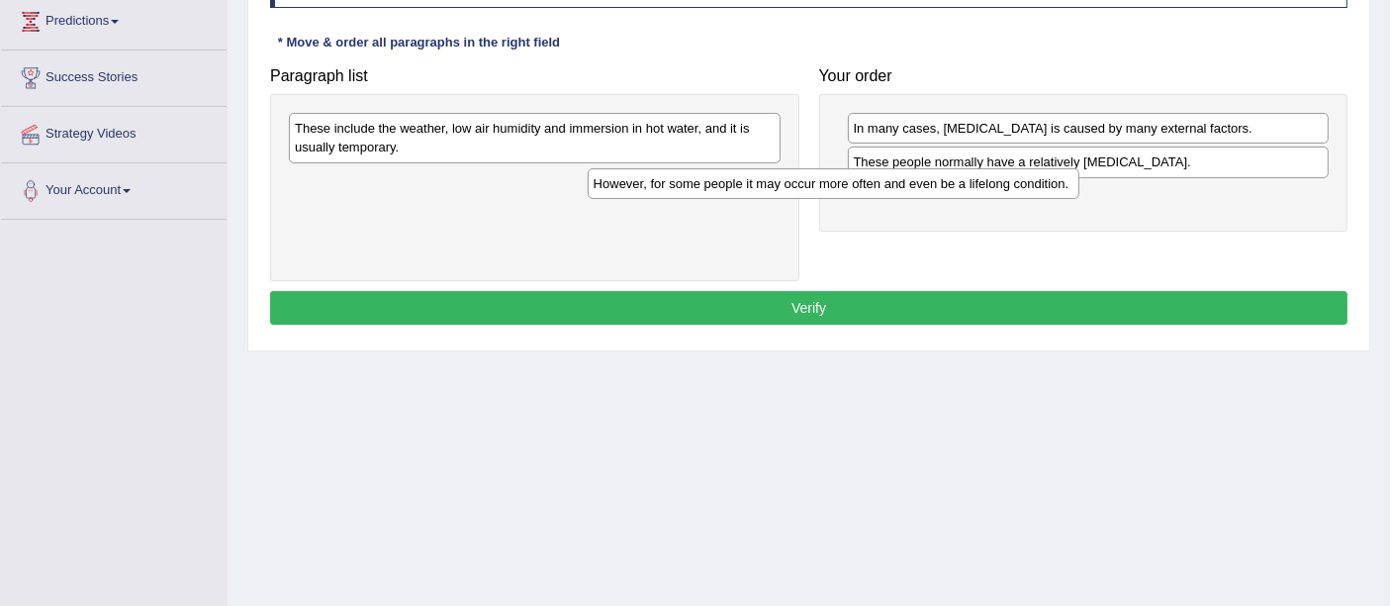
drag, startPoint x: 682, startPoint y: 124, endPoint x: 1088, endPoint y: 168, distance: 409.1
click at [1080, 168] on div "However, for some people it may occur more often and even be a lifelong conditi…" at bounding box center [834, 183] width 492 height 31
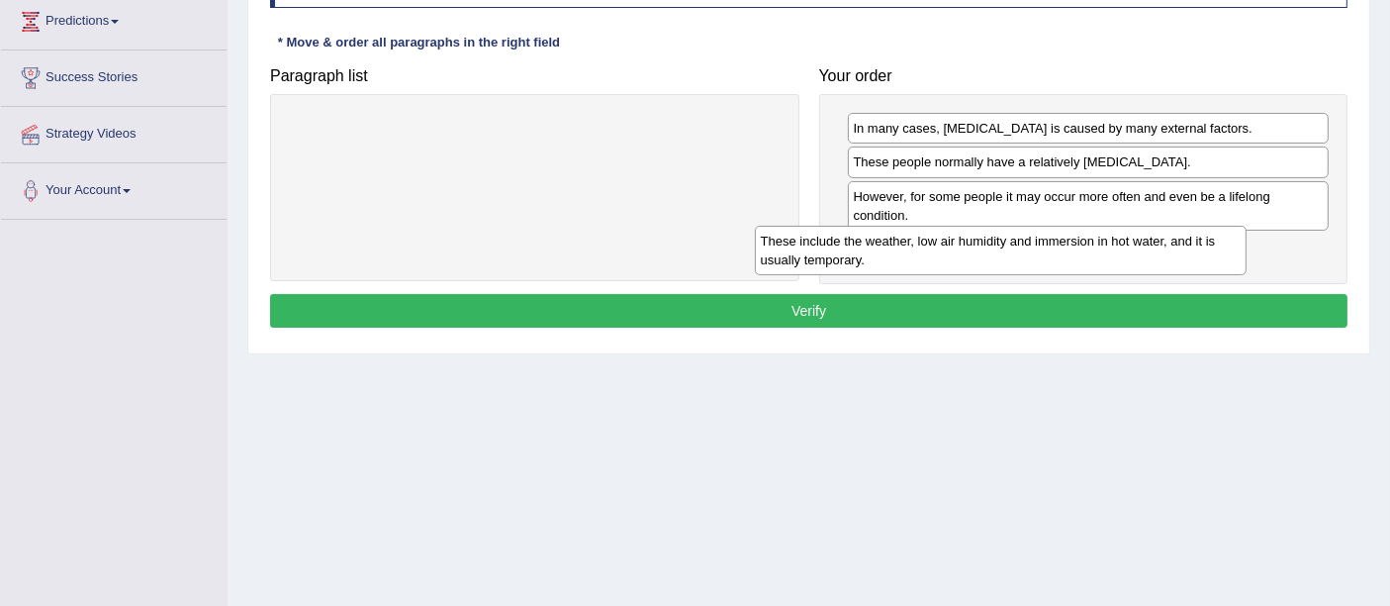
drag, startPoint x: 612, startPoint y: 133, endPoint x: 1114, endPoint y: 245, distance: 515.2
click at [1114, 245] on div "These include the weather, low air humidity and immersion in hot water, and it …" at bounding box center [1001, 250] width 492 height 49
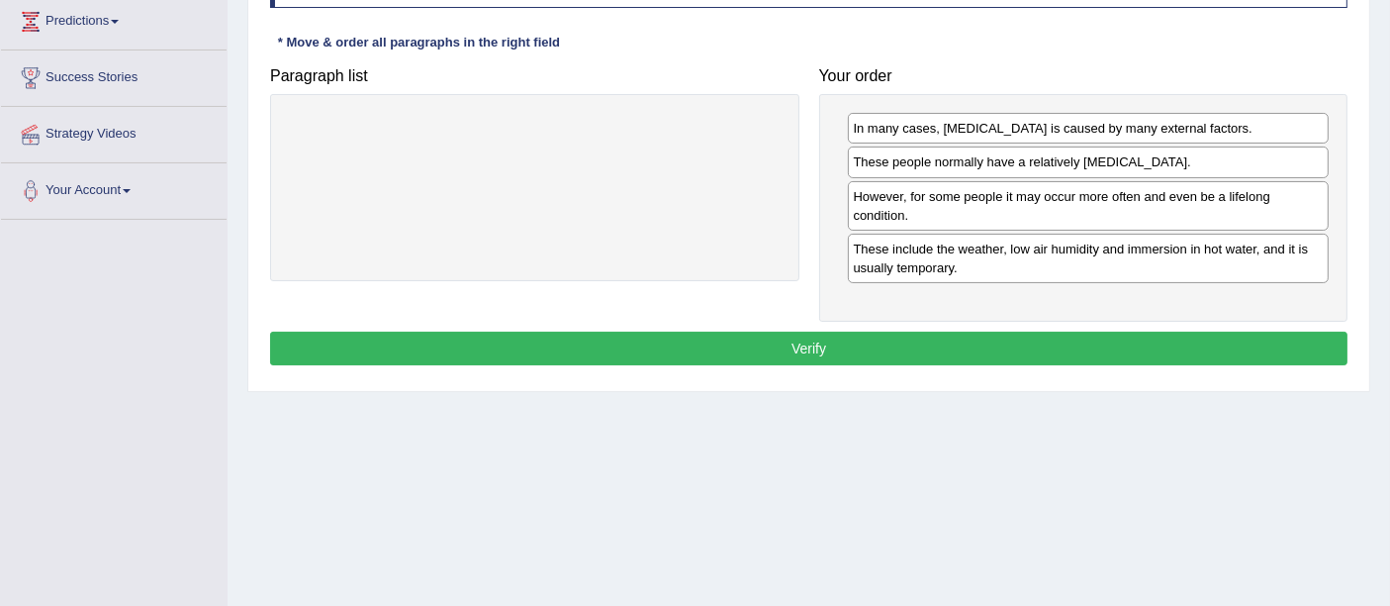
click at [769, 354] on button "Verify" at bounding box center [809, 348] width 1078 height 34
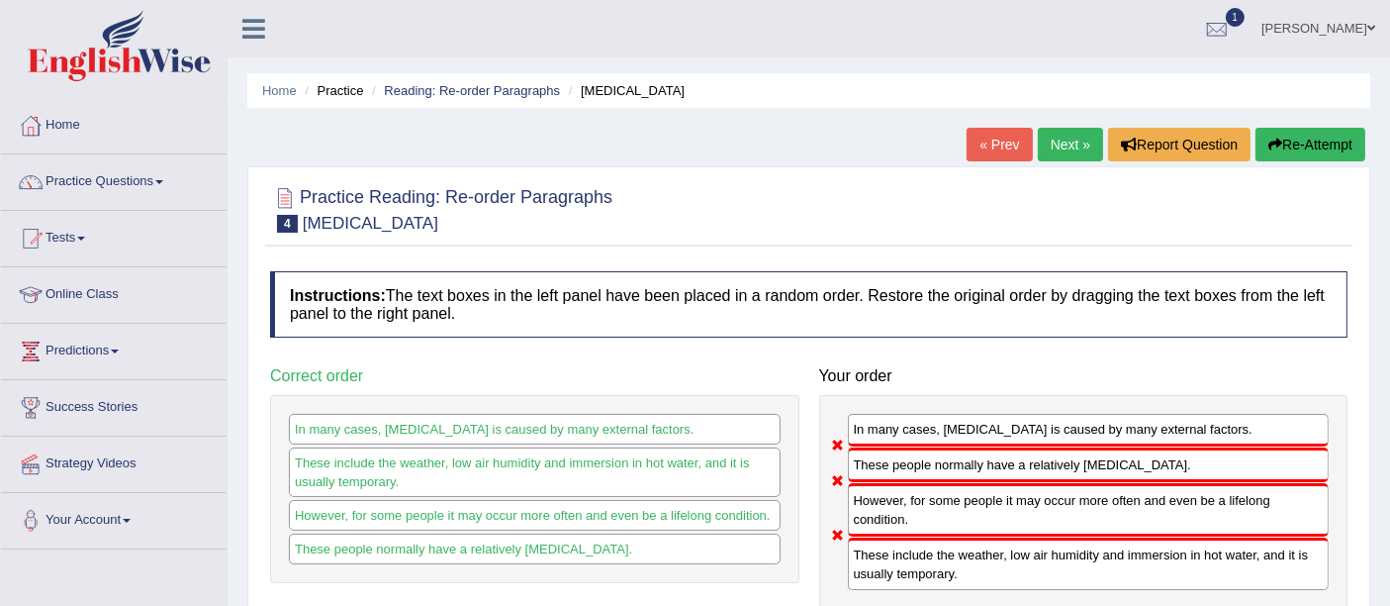
click at [1065, 144] on link "Next »" at bounding box center [1070, 145] width 65 height 34
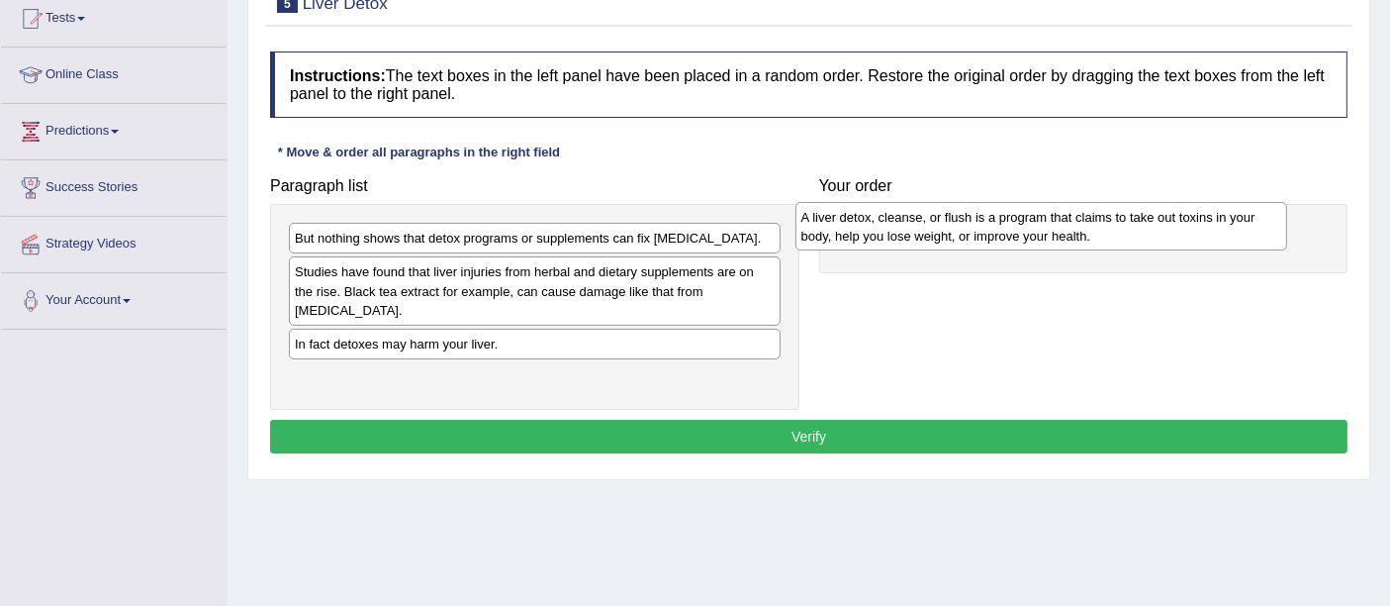
drag, startPoint x: 497, startPoint y: 287, endPoint x: 1003, endPoint y: 233, distance: 509.5
click at [1003, 233] on div "A liver detox, cleanse, or flush is a program that claims to take out toxins in…" at bounding box center [1042, 226] width 492 height 49
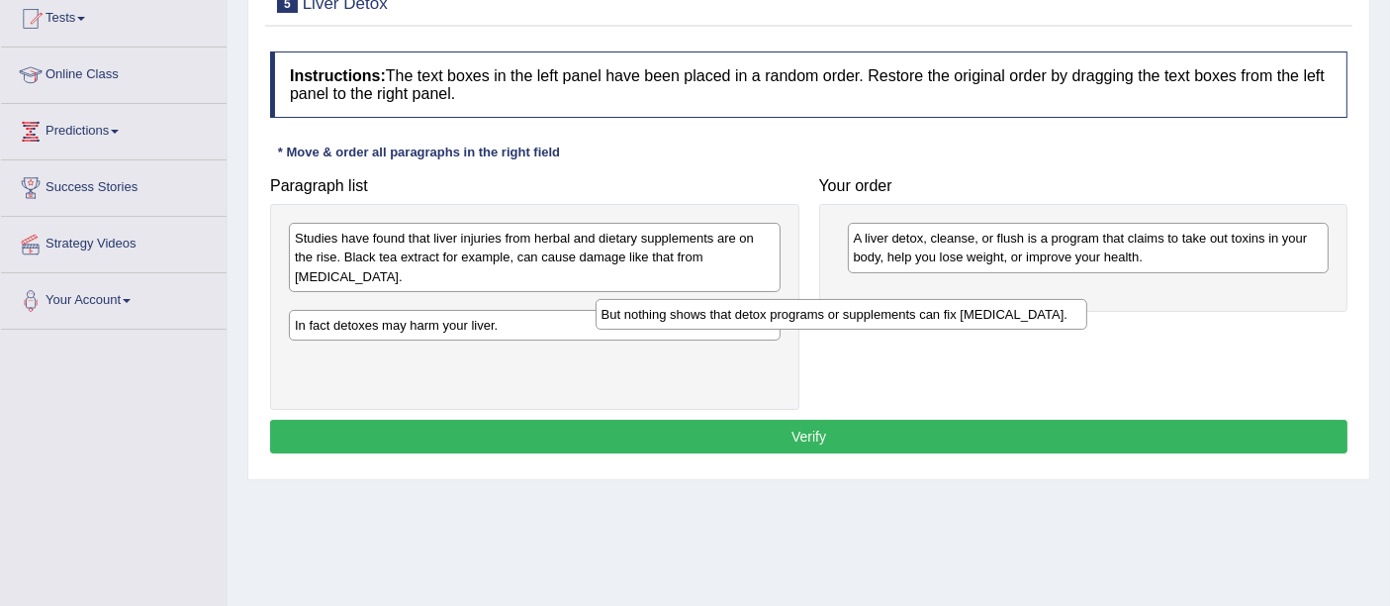
drag, startPoint x: 620, startPoint y: 230, endPoint x: 1198, endPoint y: 306, distance: 582.9
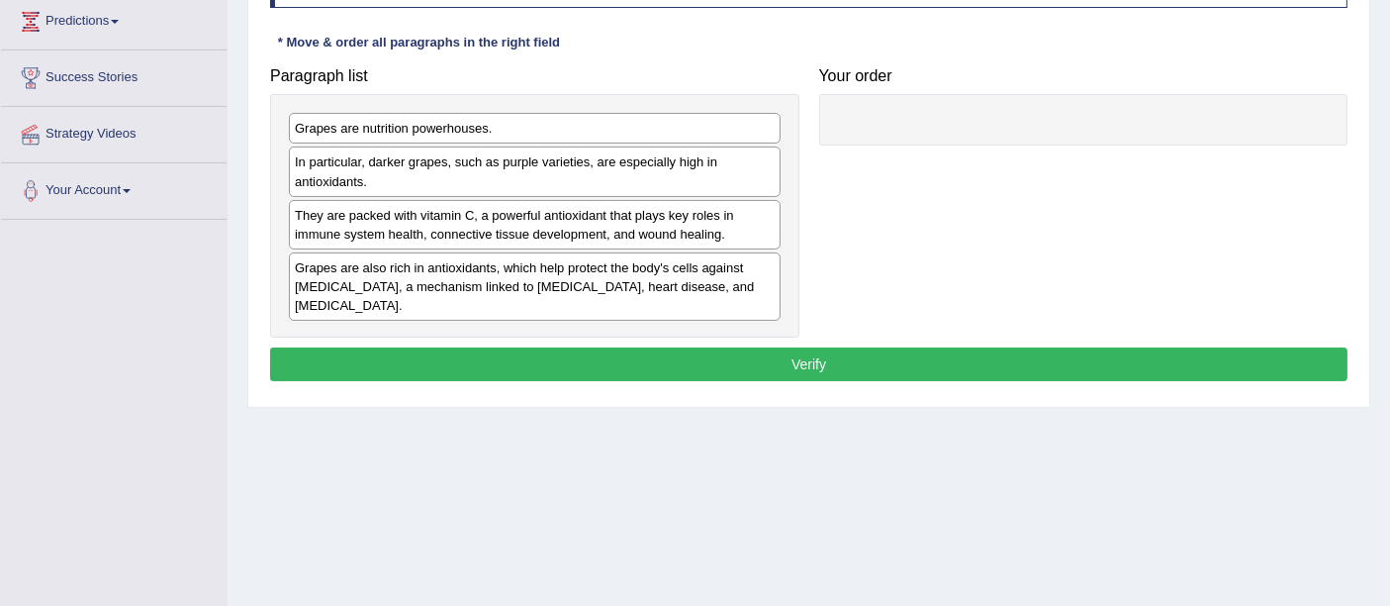
scroll to position [220, 0]
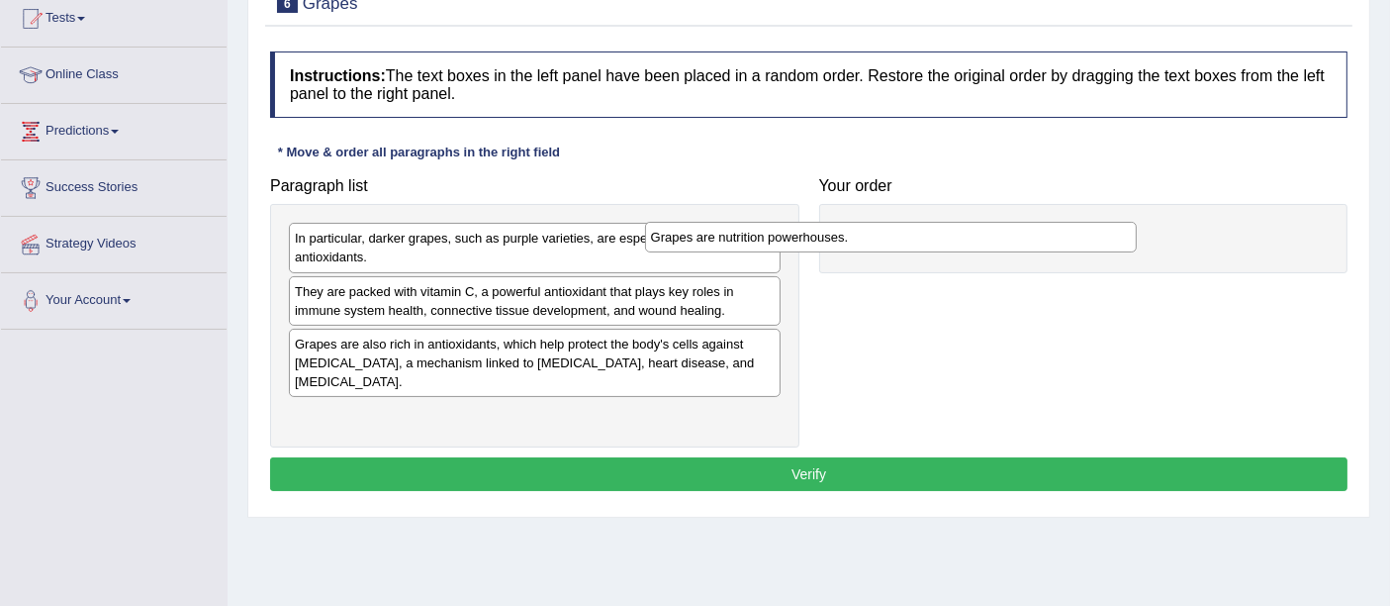
drag, startPoint x: 572, startPoint y: 246, endPoint x: 1093, endPoint y: 238, distance: 521.5
click at [1088, 238] on div "Grapes are nutrition powerhouses." at bounding box center [891, 237] width 492 height 31
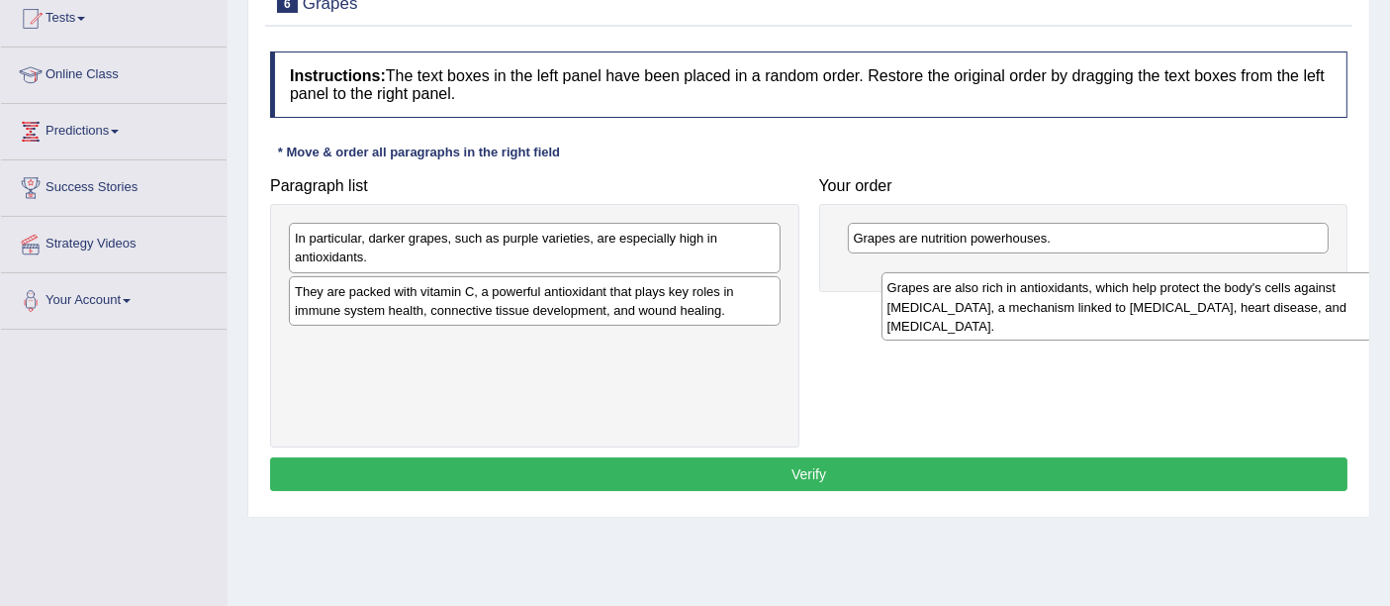
drag, startPoint x: 629, startPoint y: 354, endPoint x: 1077, endPoint y: 323, distance: 448.4
click at [1092, 318] on div "Grapes are also rich in antioxidants, which help protect the body's cells again…" at bounding box center [1128, 306] width 492 height 68
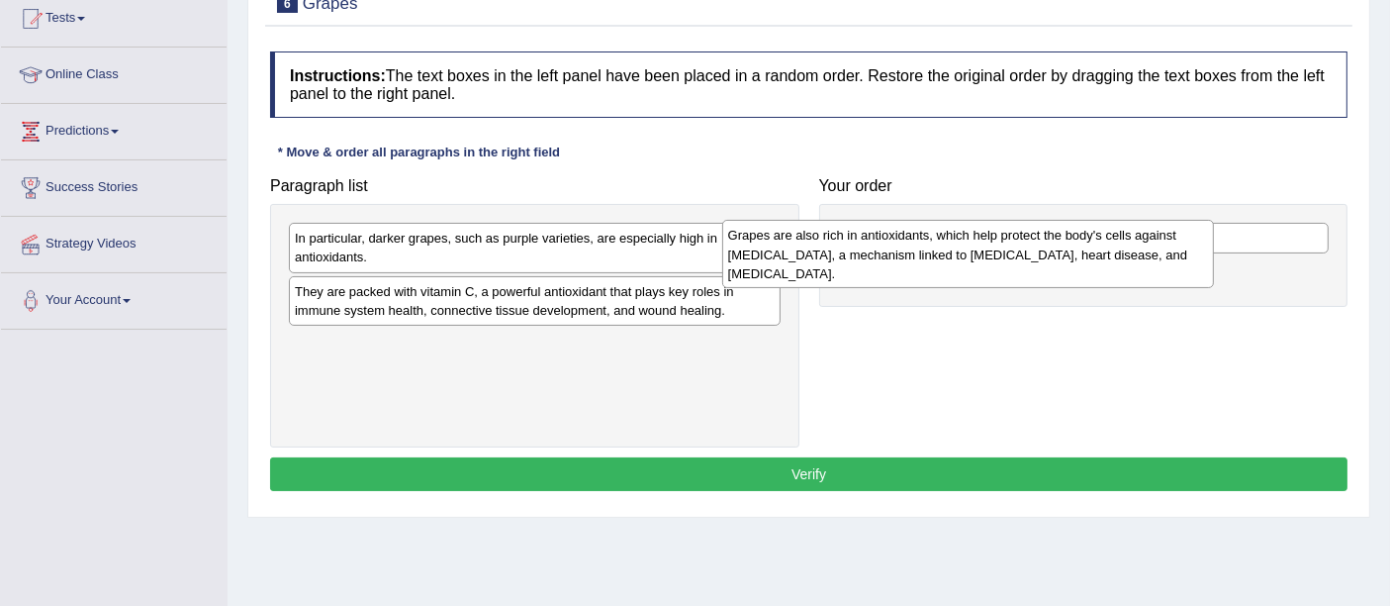
drag, startPoint x: 670, startPoint y: 371, endPoint x: 1119, endPoint y: 309, distance: 453.5
click at [1119, 288] on div "Grapes are also rich in antioxidants, which help protect the body's cells again…" at bounding box center [968, 254] width 492 height 68
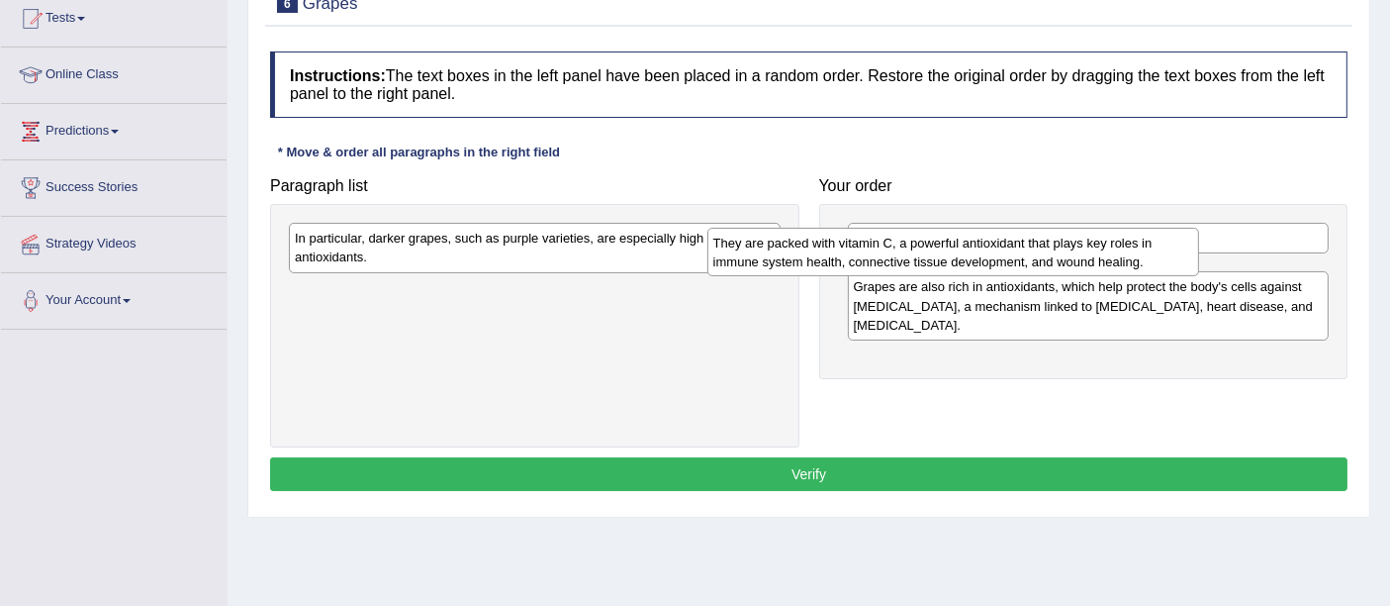
drag, startPoint x: 605, startPoint y: 302, endPoint x: 1017, endPoint y: 254, distance: 415.3
click at [1017, 254] on div "They are packed with vitamin C, a powerful antioxidant that plays key roles in …" at bounding box center [953, 252] width 492 height 49
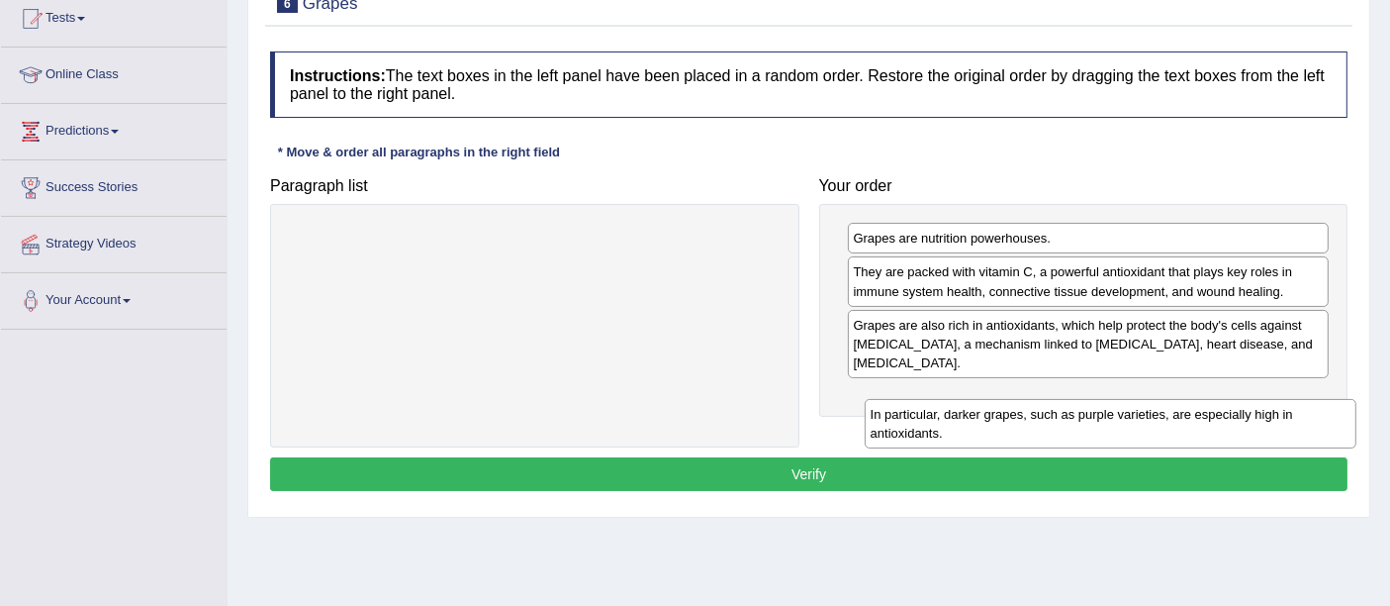
drag, startPoint x: 628, startPoint y: 236, endPoint x: 1201, endPoint y: 413, distance: 599.4
click at [1201, 413] on div "In particular, darker grapes, such as purple varieties, are especially high in …" at bounding box center [1111, 423] width 492 height 49
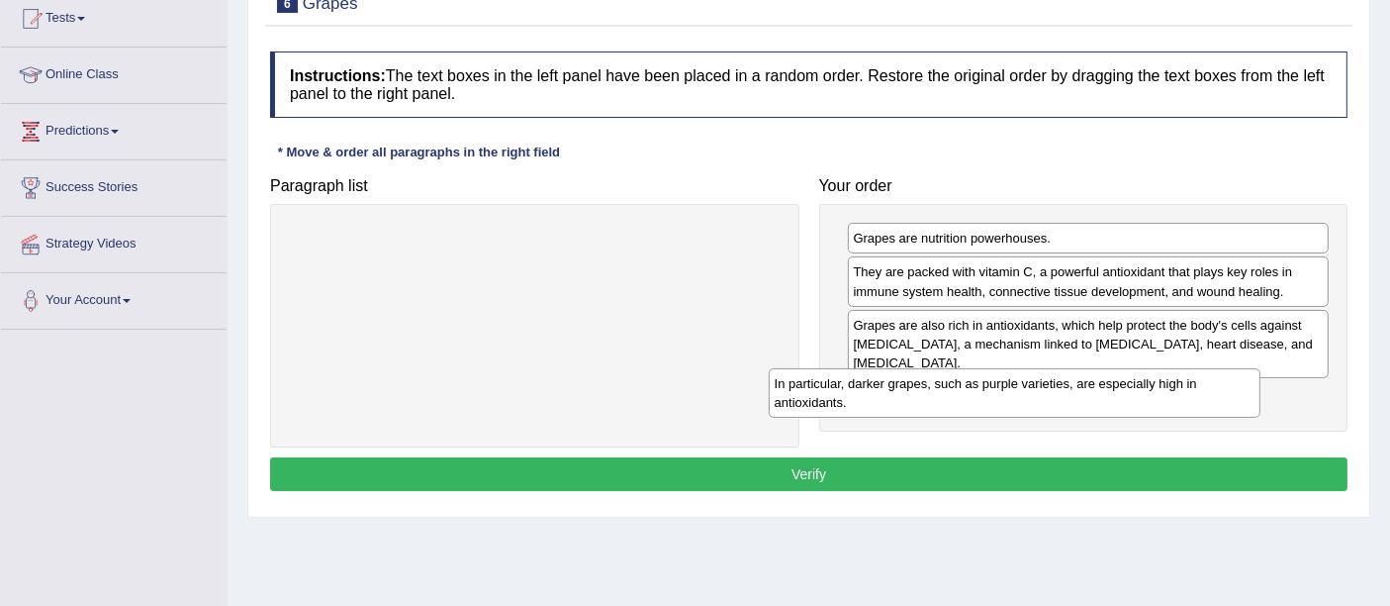
drag, startPoint x: 657, startPoint y: 247, endPoint x: 1133, endPoint y: 390, distance: 496.8
click at [1133, 390] on div "In particular, darker grapes, such as purple varieties, are especially high in …" at bounding box center [1015, 392] width 492 height 49
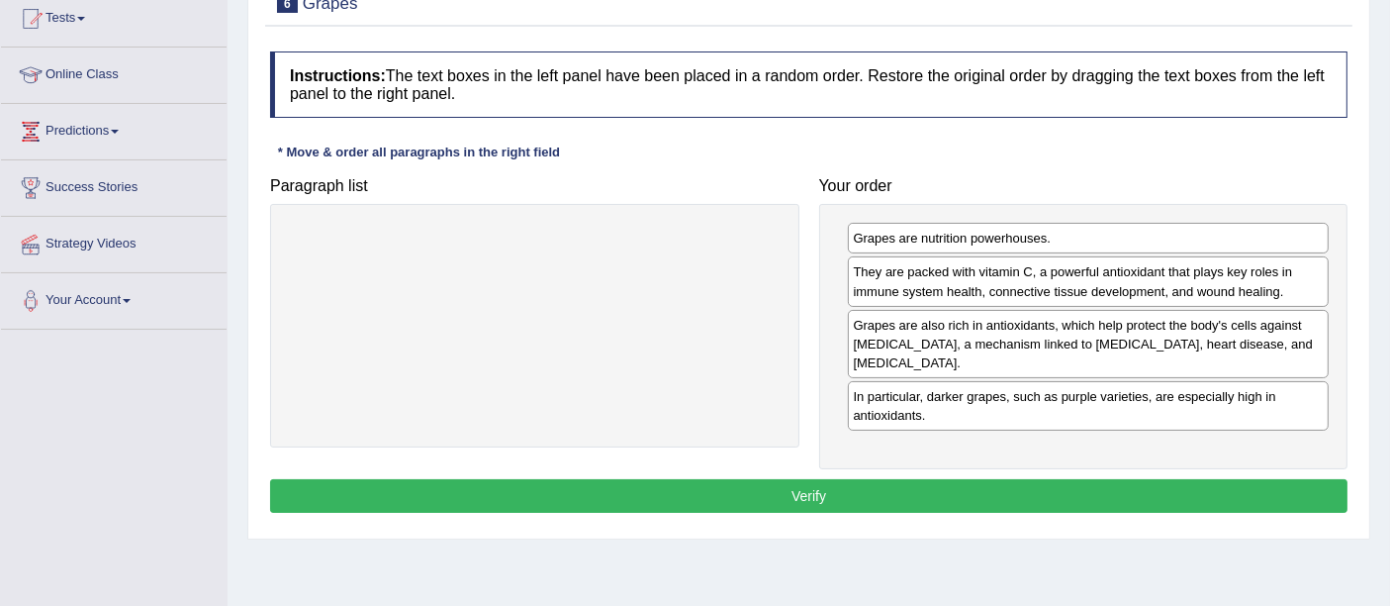
click at [900, 499] on button "Verify" at bounding box center [809, 496] width 1078 height 34
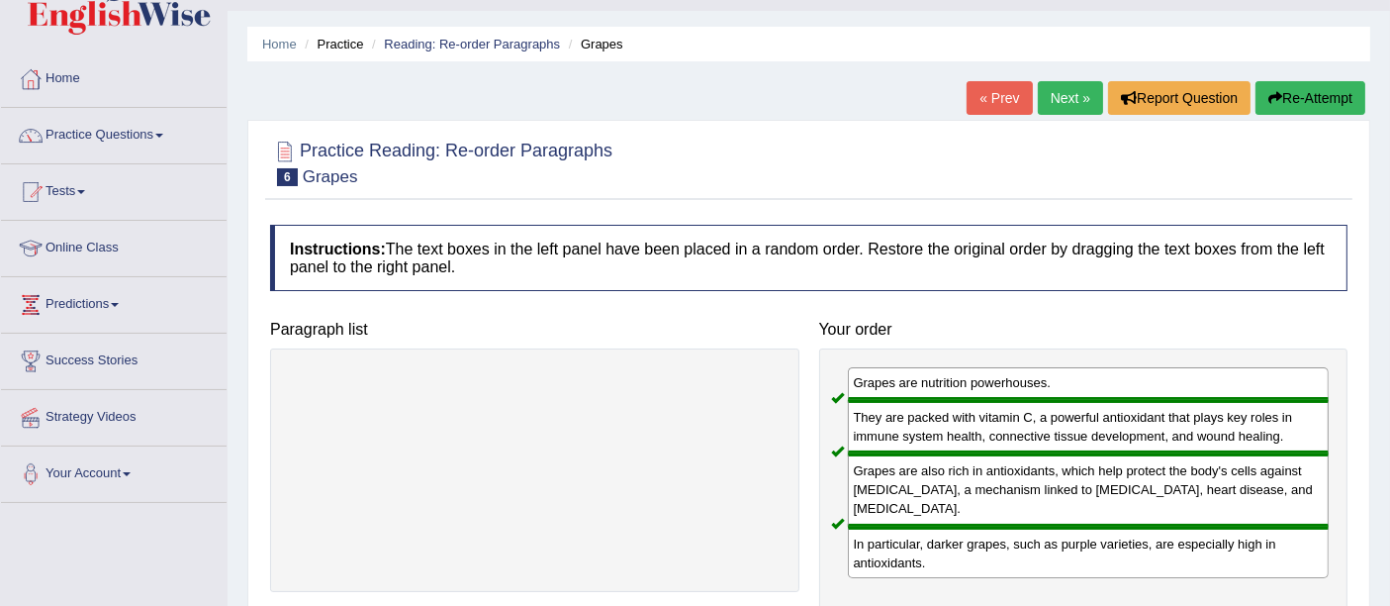
scroll to position [0, 0]
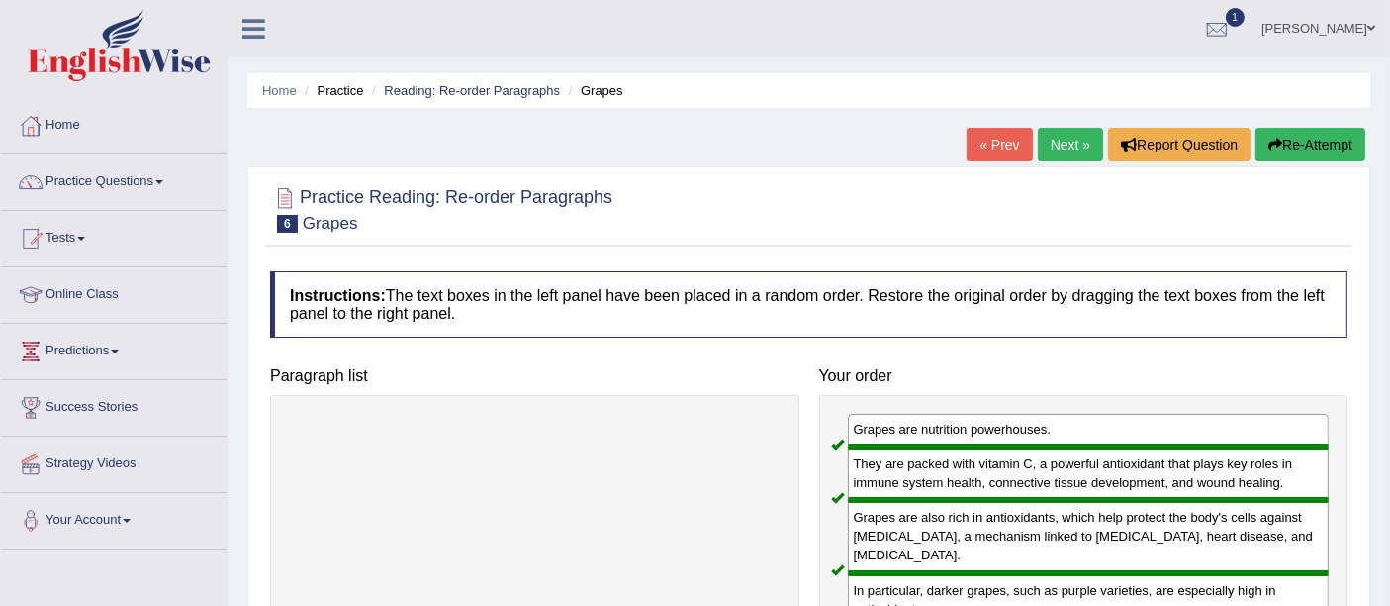
click at [1081, 151] on link "Next »" at bounding box center [1070, 145] width 65 height 34
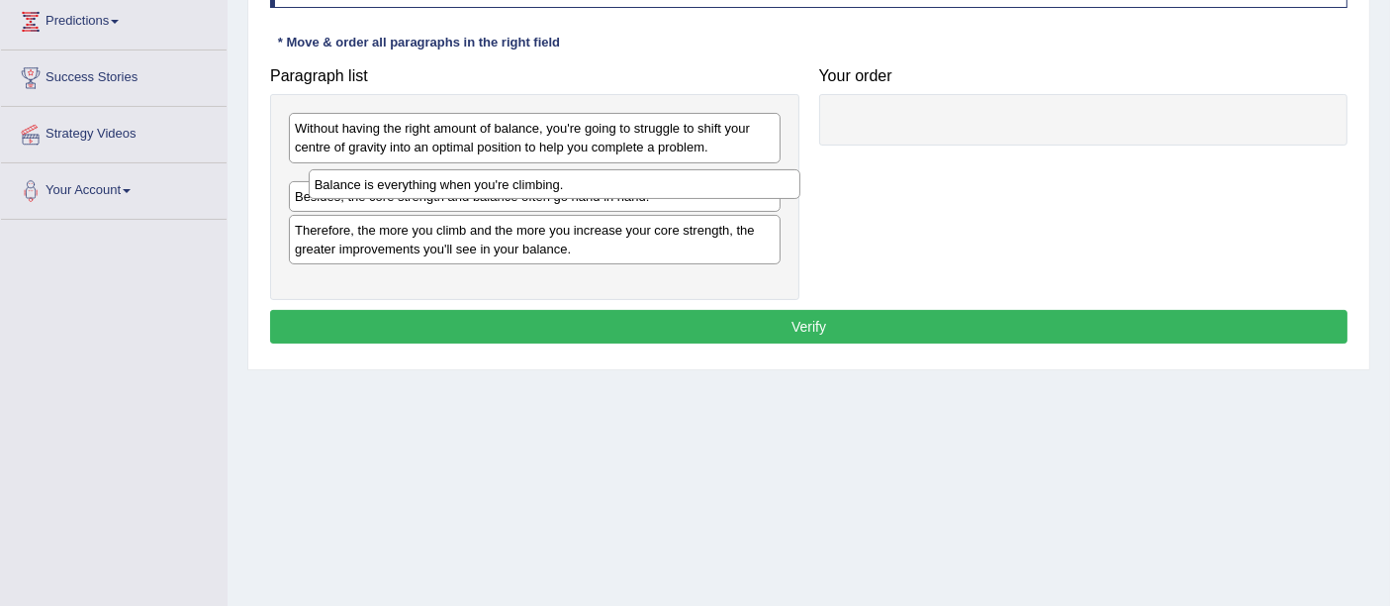
drag, startPoint x: 673, startPoint y: 181, endPoint x: 1303, endPoint y: 134, distance: 632.1
click at [800, 169] on div "Balance is everything when you're climbing." at bounding box center [555, 184] width 492 height 31
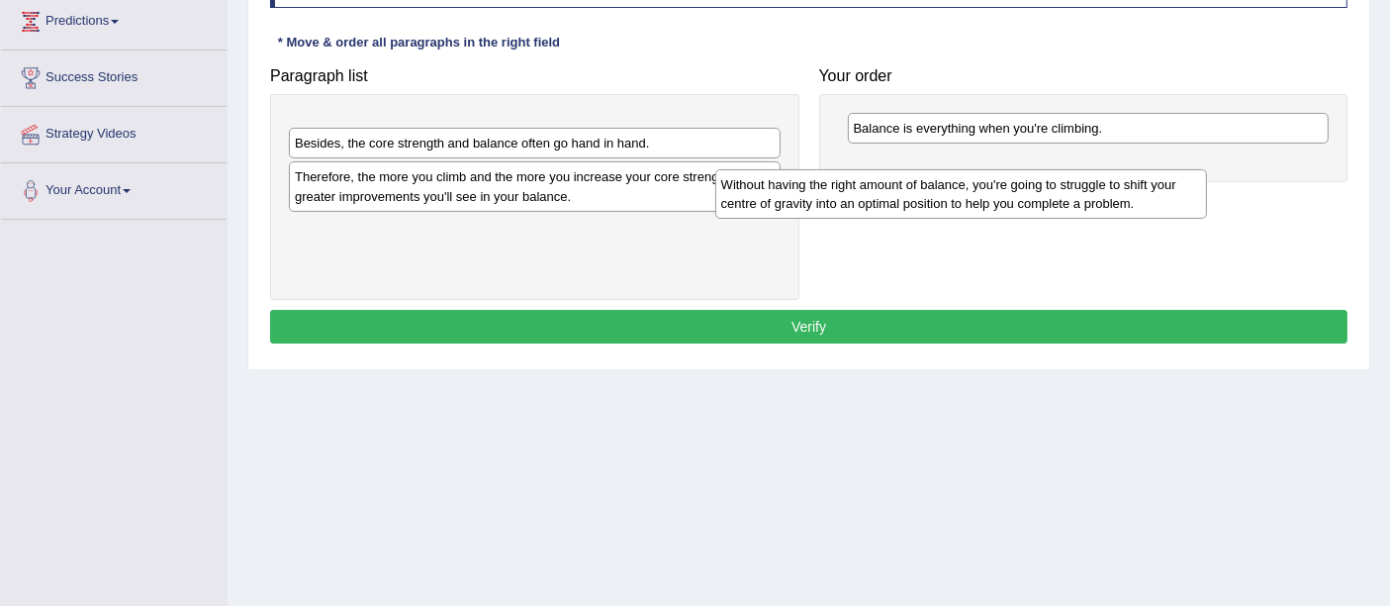
drag, startPoint x: 618, startPoint y: 150, endPoint x: 1038, endPoint y: 203, distance: 422.8
click at [1038, 203] on div "Without having the right amount of balance, you're going to struggle to shift y…" at bounding box center [961, 193] width 492 height 49
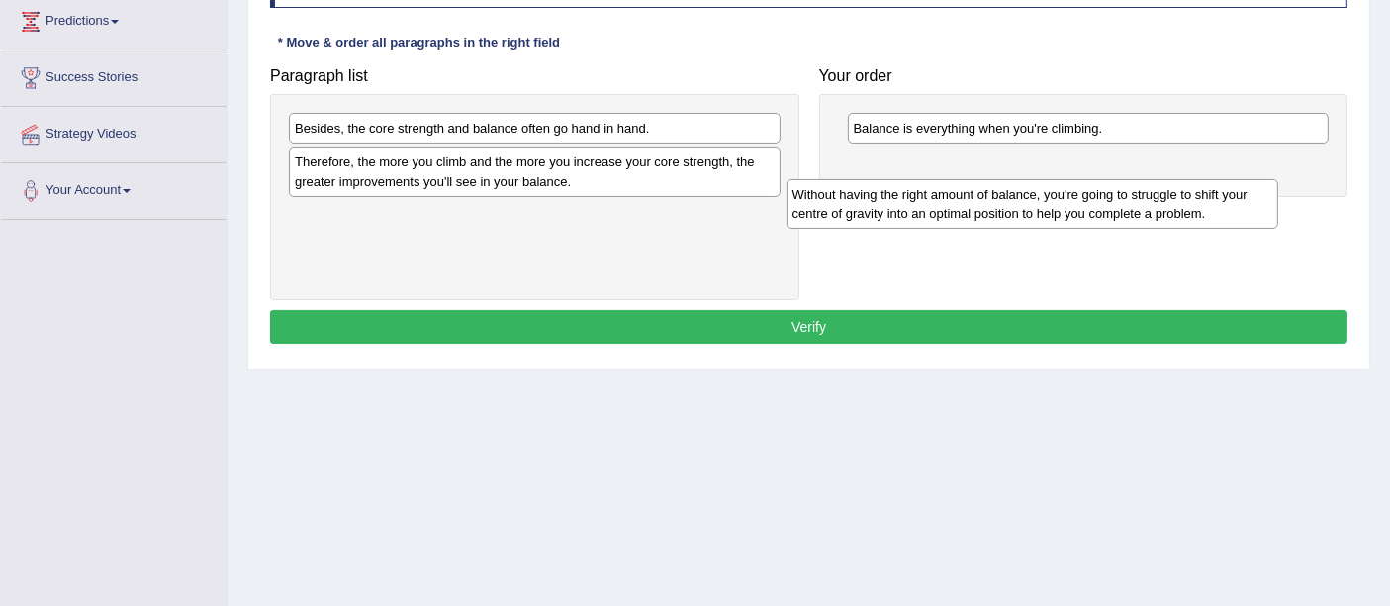
drag, startPoint x: 635, startPoint y: 151, endPoint x: 1136, endPoint y: 206, distance: 503.6
click at [1136, 206] on div "Without having the right amount of balance, you're going to struggle to shift y…" at bounding box center [1033, 203] width 492 height 49
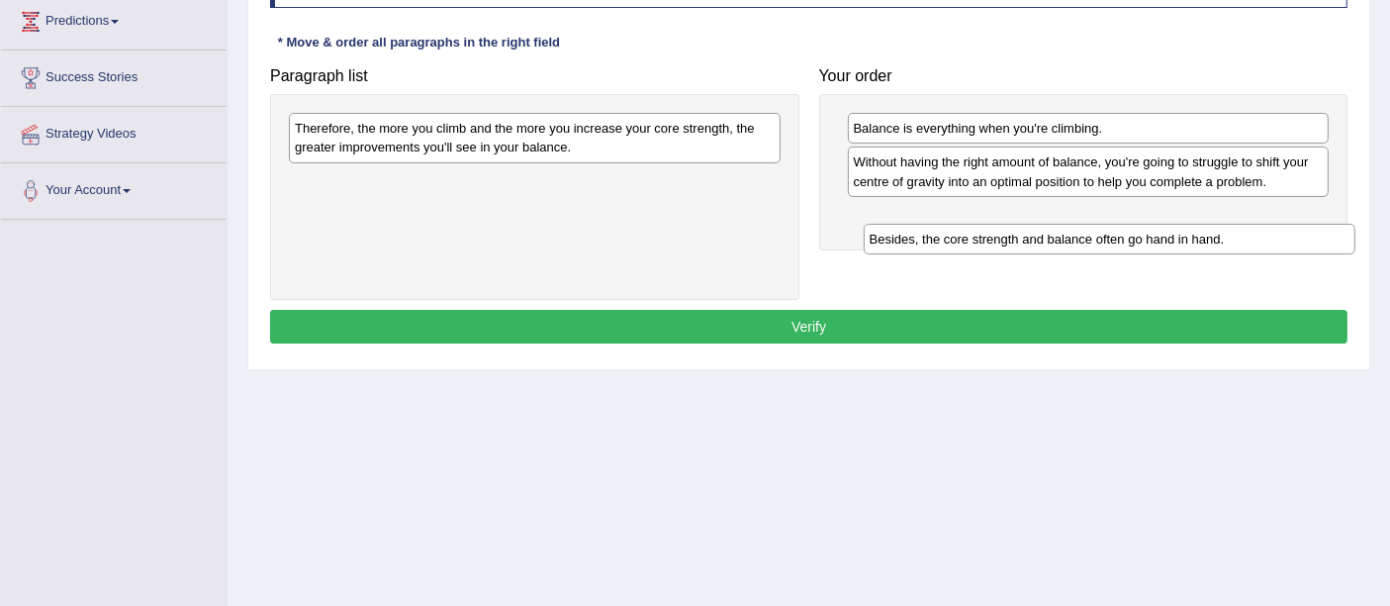
drag, startPoint x: 654, startPoint y: 131, endPoint x: 1179, endPoint y: 228, distance: 534.3
click at [1246, 243] on div "Besides, the core strength and balance often go hand in hand." at bounding box center [1110, 239] width 492 height 31
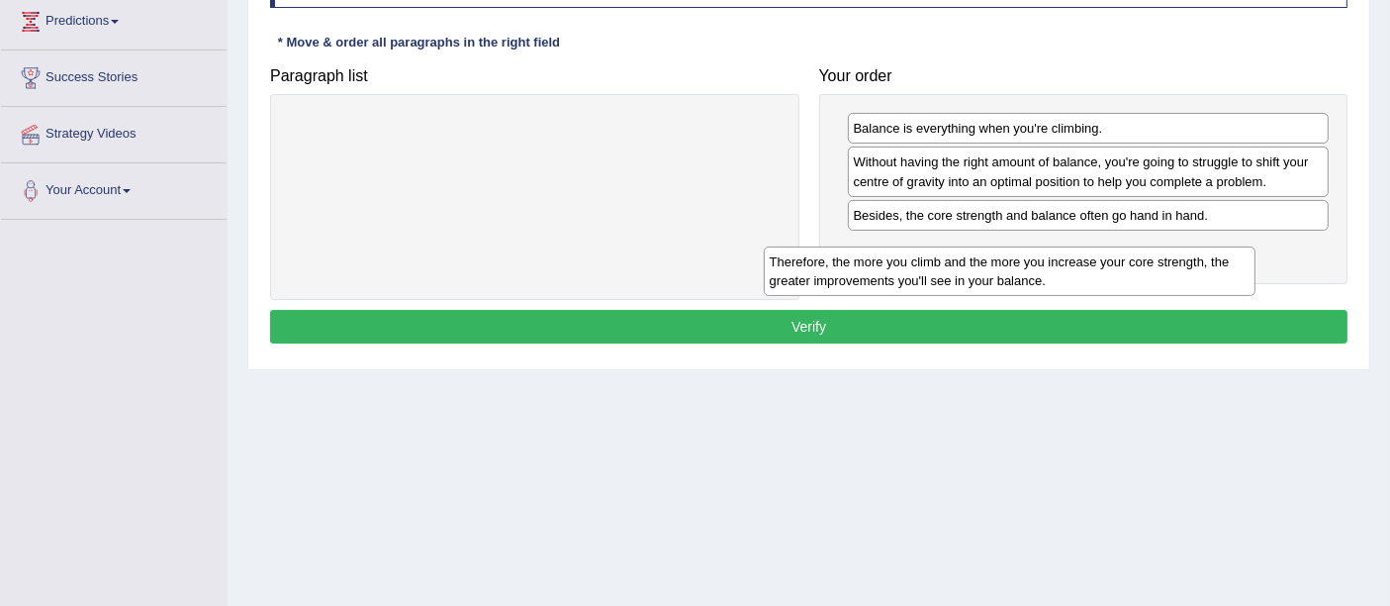
drag, startPoint x: 693, startPoint y: 123, endPoint x: 1184, endPoint y: 261, distance: 510.9
click at [1178, 258] on div "Therefore, the more you climb and the more you increase your core strength, the…" at bounding box center [1010, 270] width 492 height 49
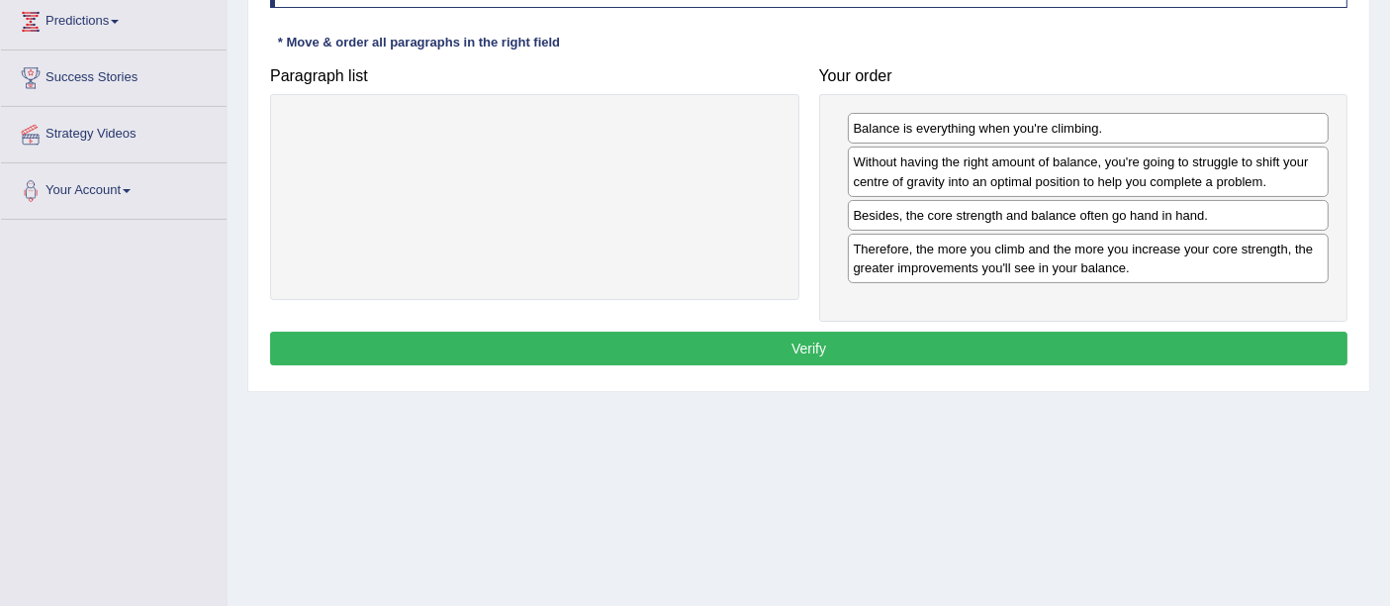
click at [825, 346] on button "Verify" at bounding box center [809, 348] width 1078 height 34
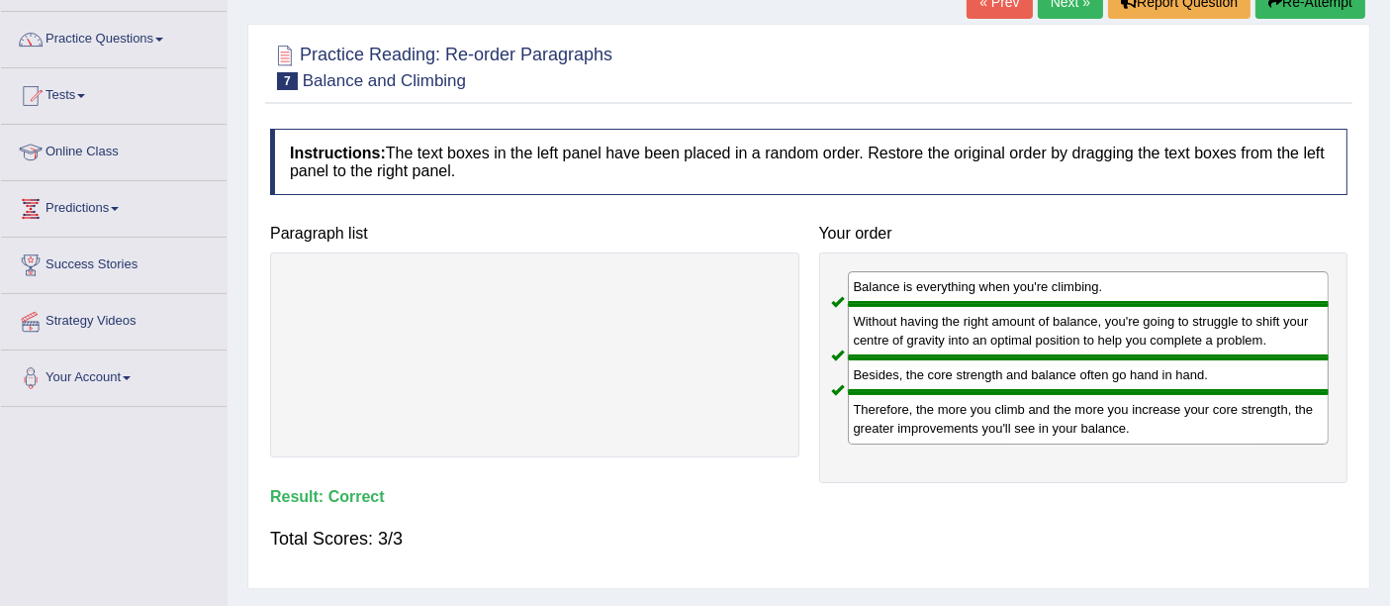
scroll to position [110, 0]
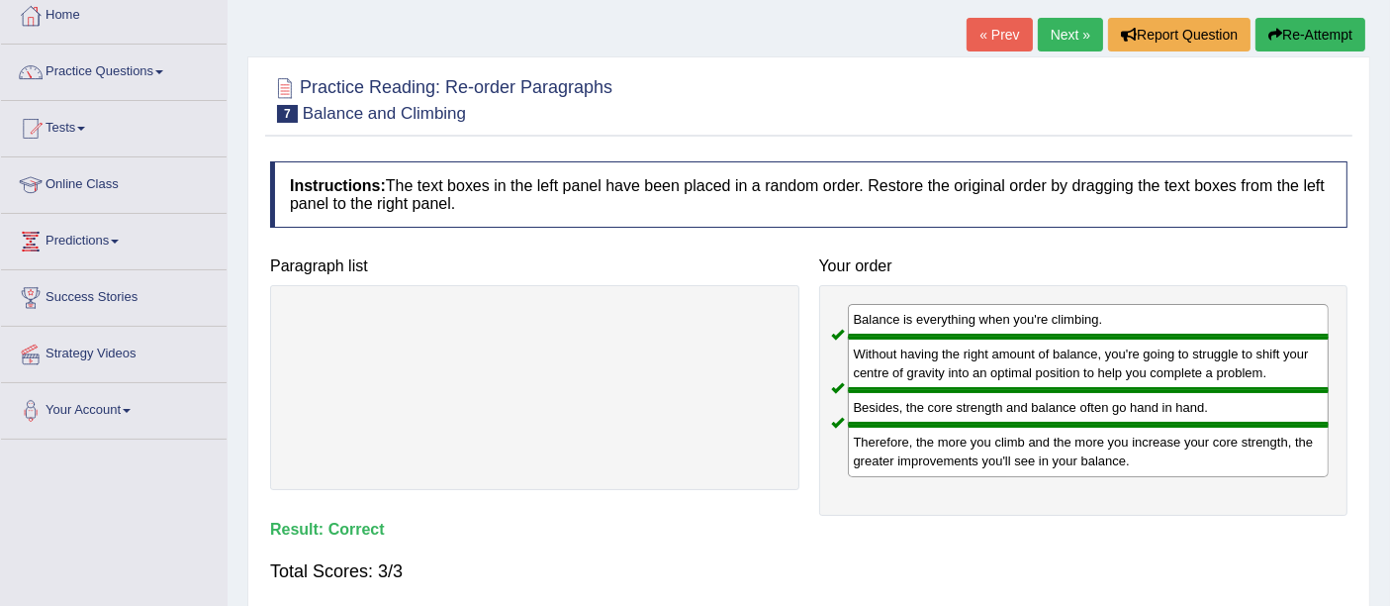
click at [1069, 45] on link "Next »" at bounding box center [1070, 35] width 65 height 34
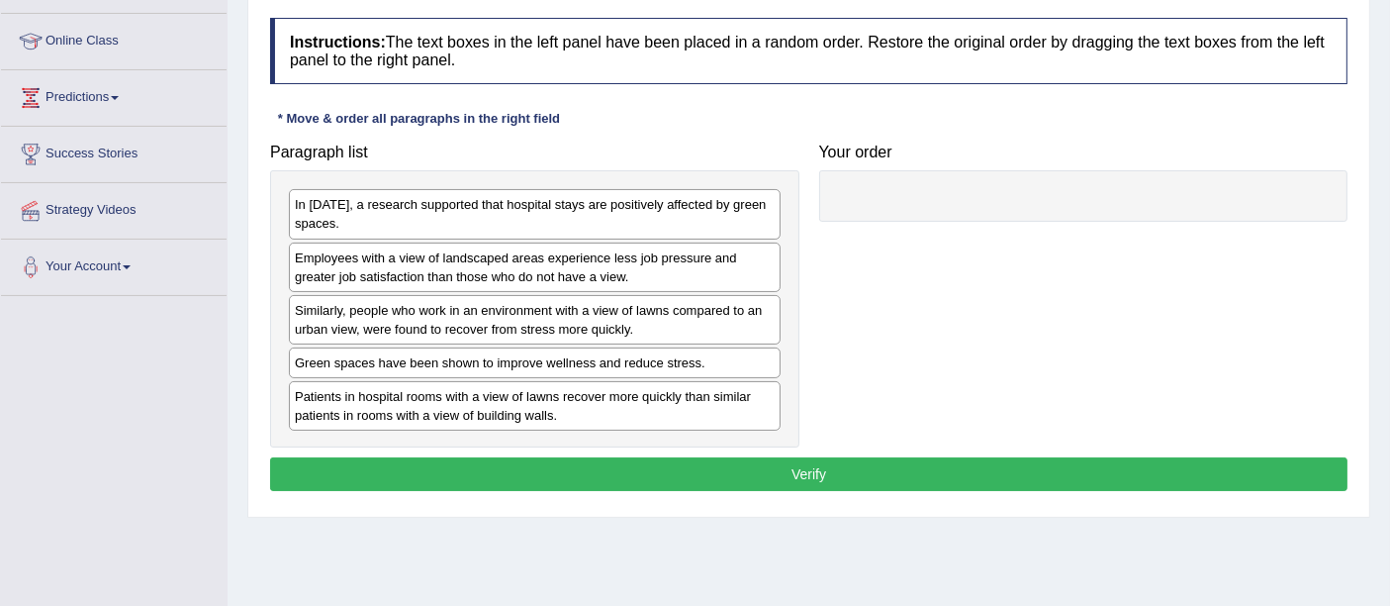
scroll to position [220, 0]
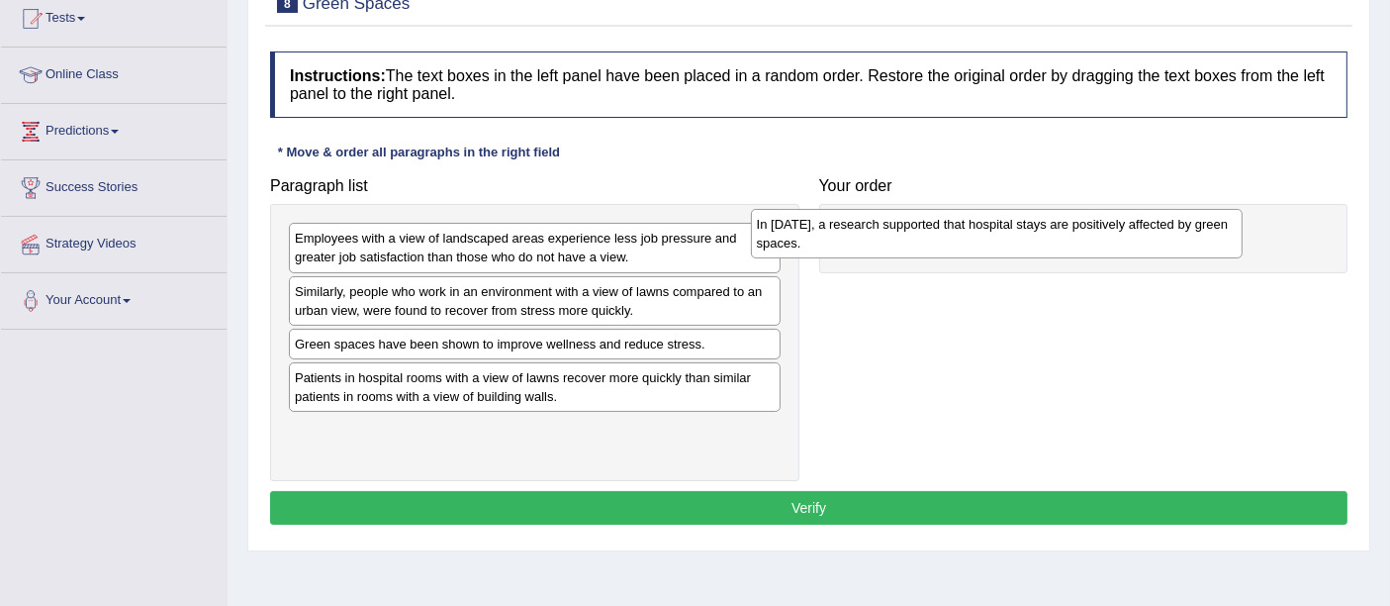
drag, startPoint x: 753, startPoint y: 232, endPoint x: 1179, endPoint y: 225, distance: 426.5
click at [1179, 225] on div "In 2002, a research supported that hospital stays are positively affected by gr…" at bounding box center [997, 233] width 492 height 49
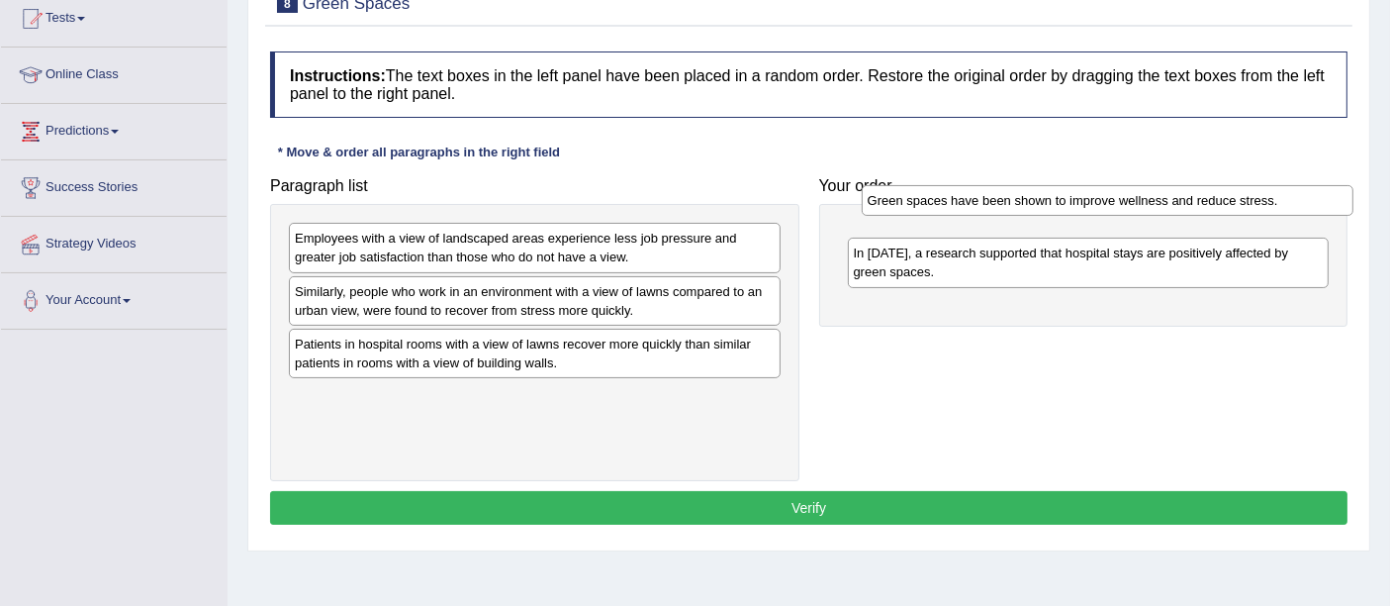
drag, startPoint x: 631, startPoint y: 342, endPoint x: 1215, endPoint y: 216, distance: 597.4
click at [1214, 216] on div "Green spaces have been shown to improve wellness and reduce stress." at bounding box center [1108, 200] width 492 height 31
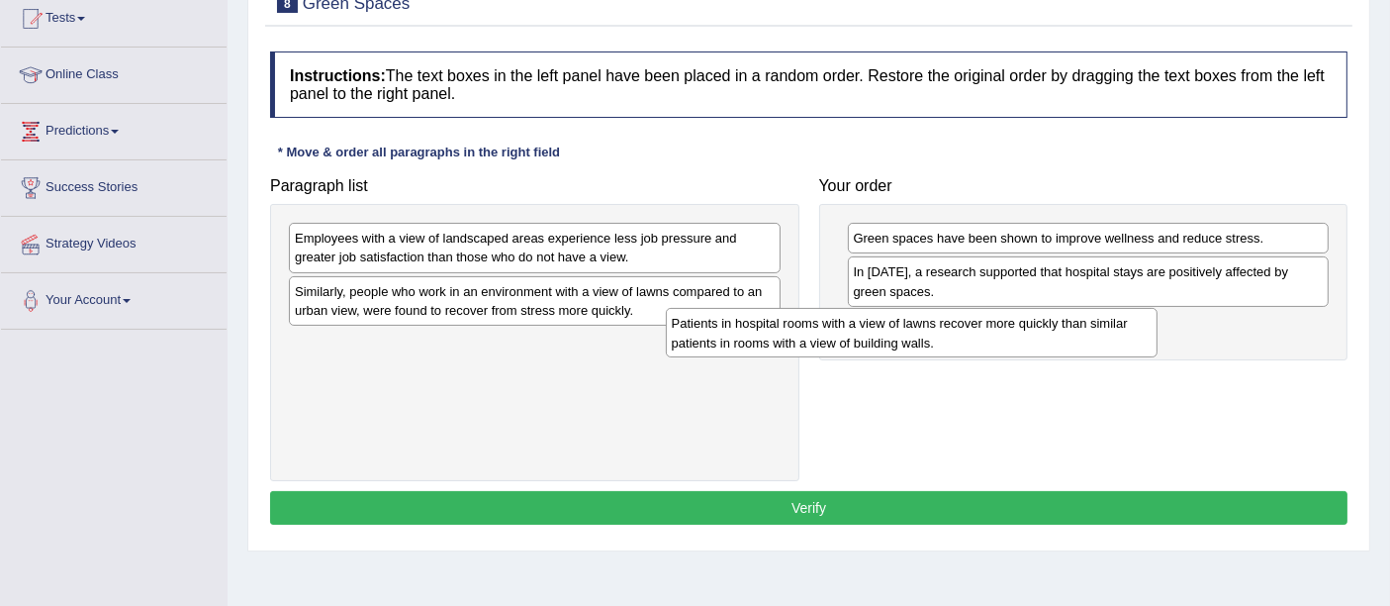
drag, startPoint x: 706, startPoint y: 354, endPoint x: 1119, endPoint y: 333, distance: 414.1
click at [1119, 333] on div "Patients in hospital rooms with a view of lawns recover more quickly than simil…" at bounding box center [912, 332] width 492 height 49
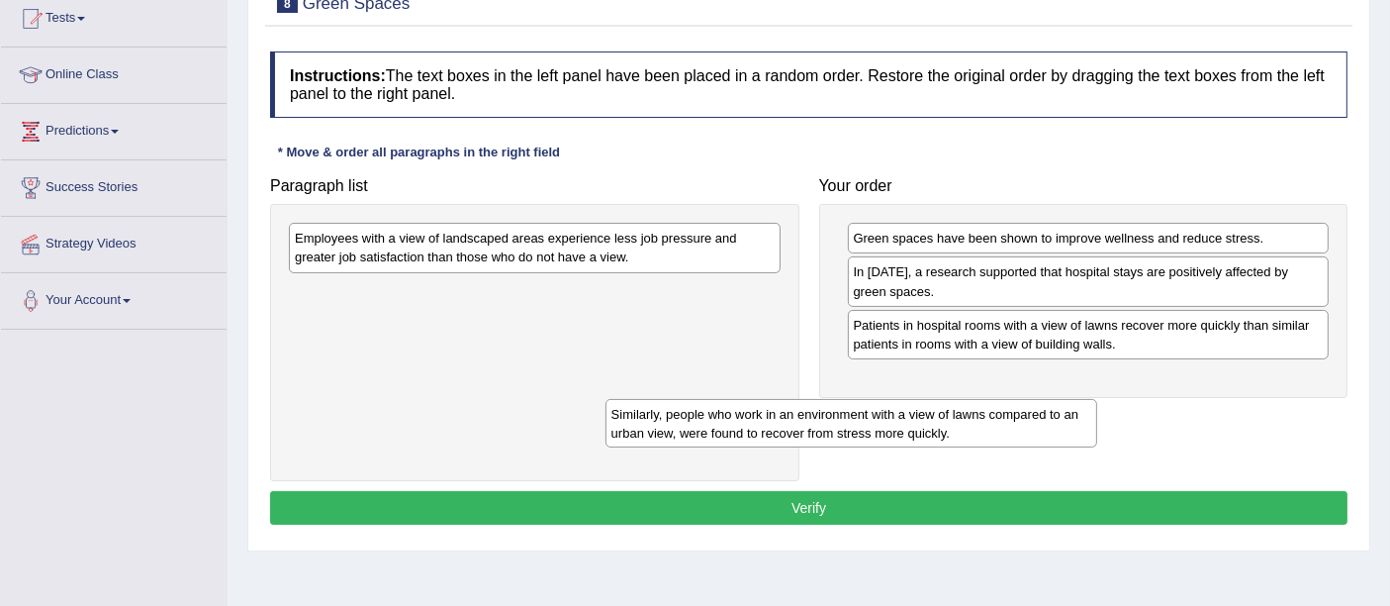
drag, startPoint x: 676, startPoint y: 300, endPoint x: 1165, endPoint y: 442, distance: 509.2
click at [1097, 448] on div "Similarly, people who work in an environment with a view of lawns compared to a…" at bounding box center [852, 423] width 492 height 49
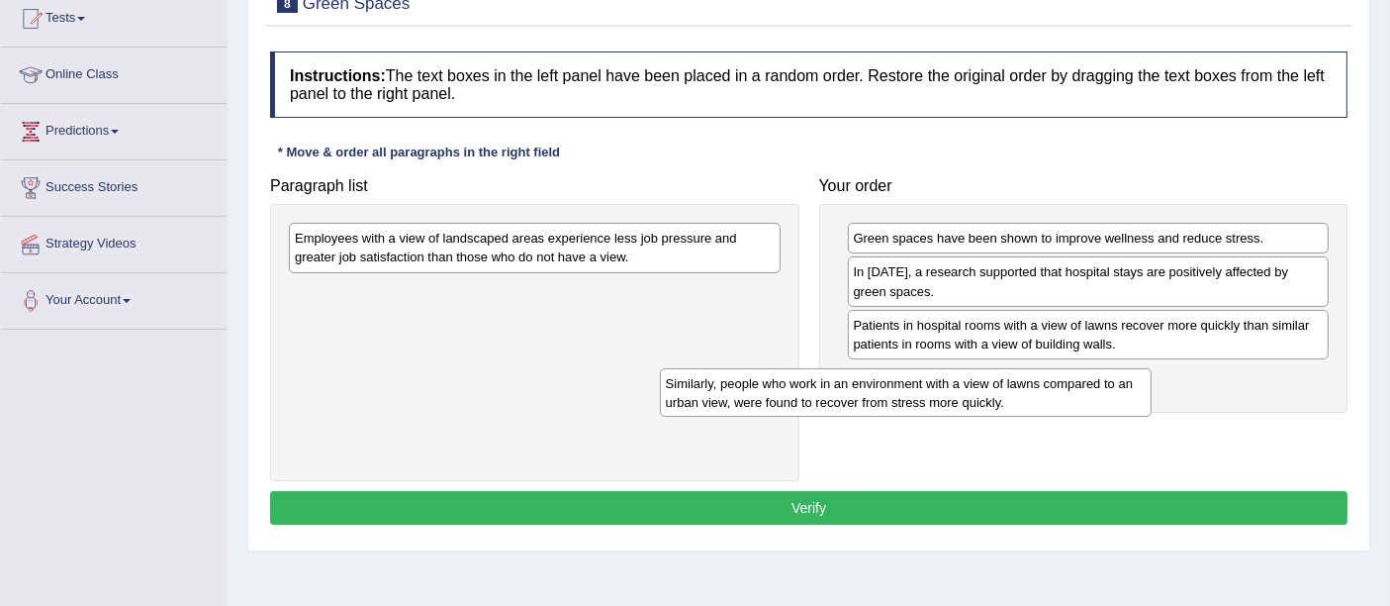
drag, startPoint x: 732, startPoint y: 309, endPoint x: 1169, endPoint y: 402, distance: 446.2
click at [1152, 402] on div "Similarly, people who work in an environment with a view of lawns compared to a…" at bounding box center [906, 392] width 492 height 49
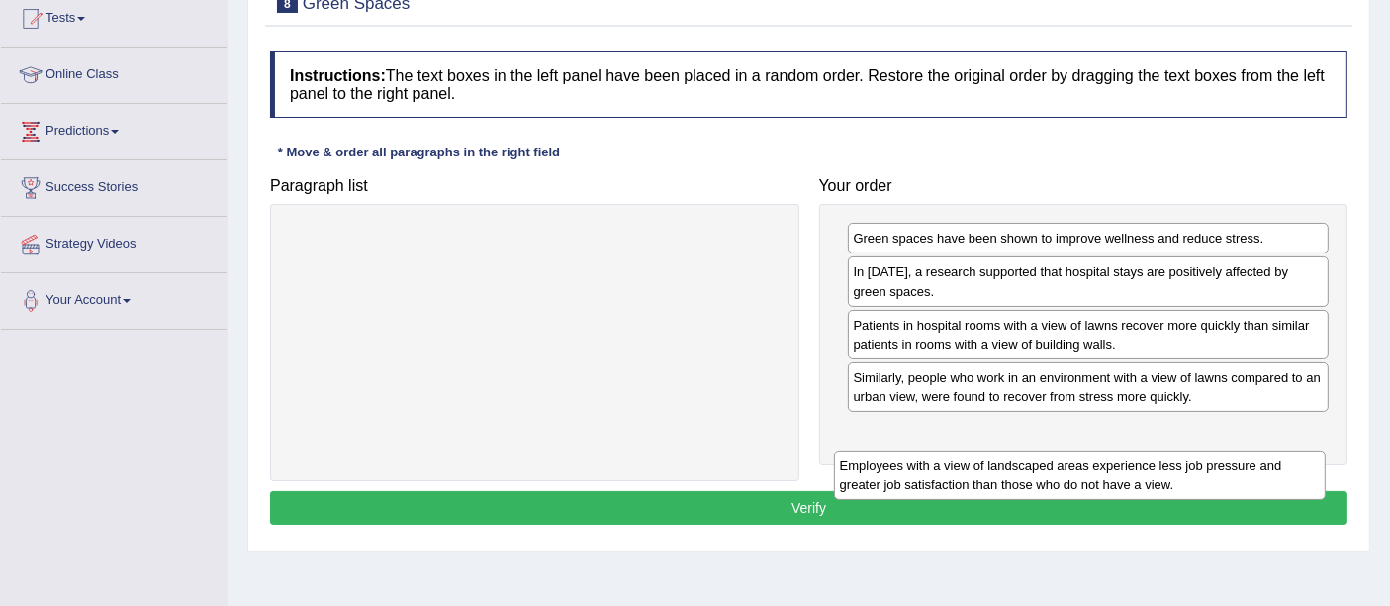
drag, startPoint x: 709, startPoint y: 239, endPoint x: 1274, endPoint y: 465, distance: 608.4
click at [1269, 468] on div "Employees with a view of landscaped areas experience less job pressure and grea…" at bounding box center [1080, 474] width 492 height 49
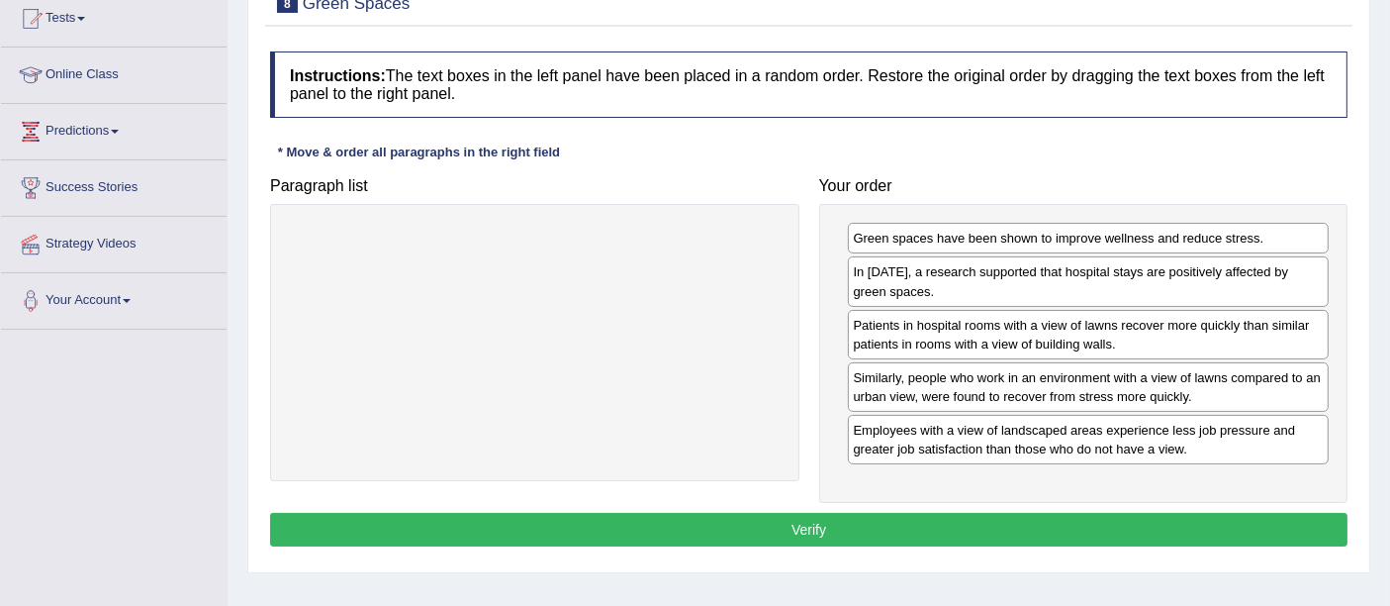
click at [833, 517] on button "Verify" at bounding box center [809, 530] width 1078 height 34
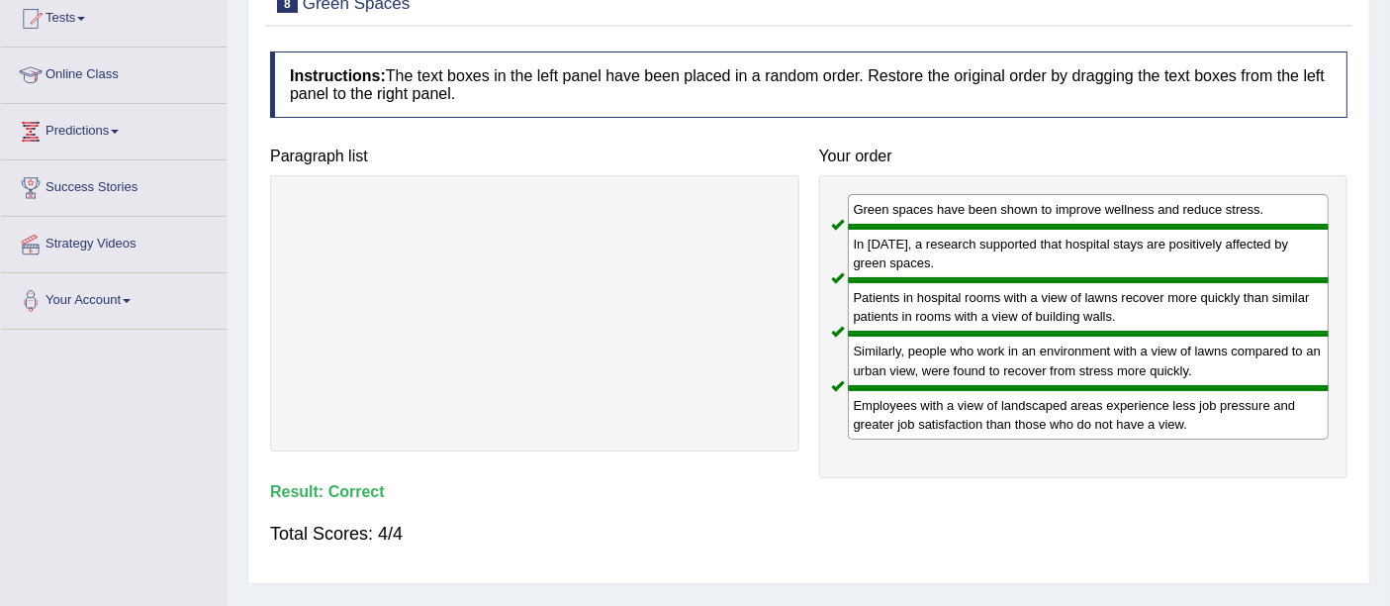
click at [1091, 277] on div "Green spaces have been shown to improve wellness and reduce stress. In 2002, a …" at bounding box center [1083, 326] width 529 height 303
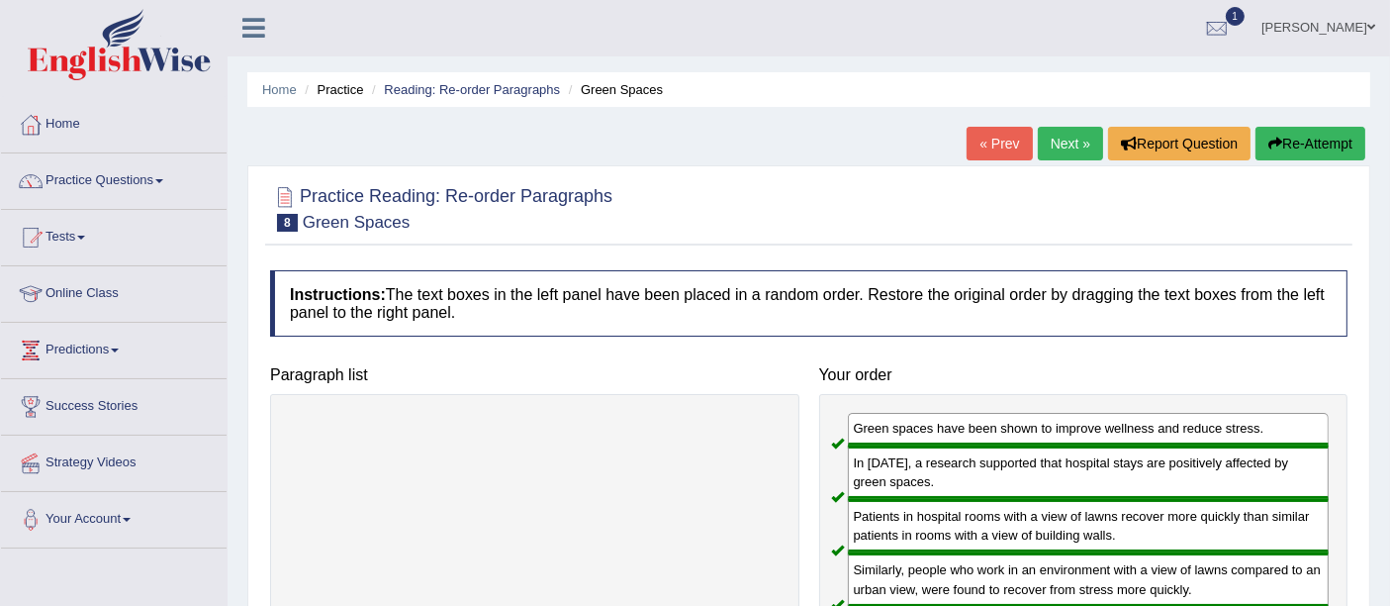
scroll to position [0, 0]
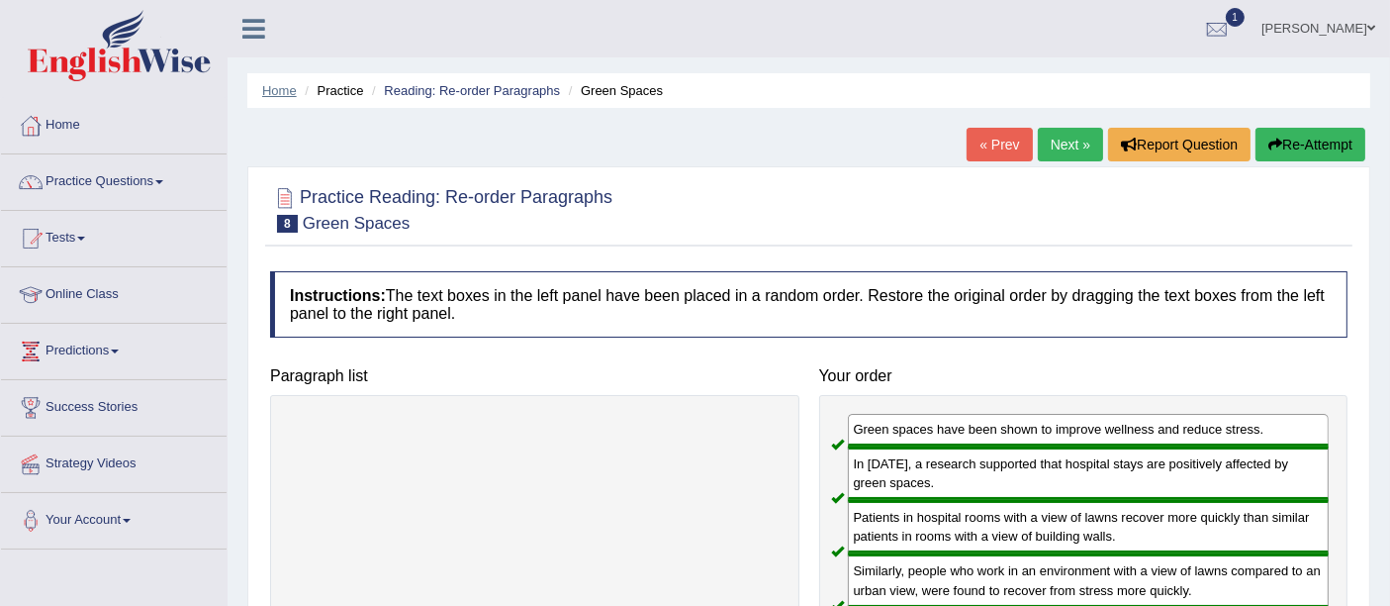
click at [265, 90] on link "Home" at bounding box center [279, 90] width 35 height 15
